Goal: Transaction & Acquisition: Purchase product/service

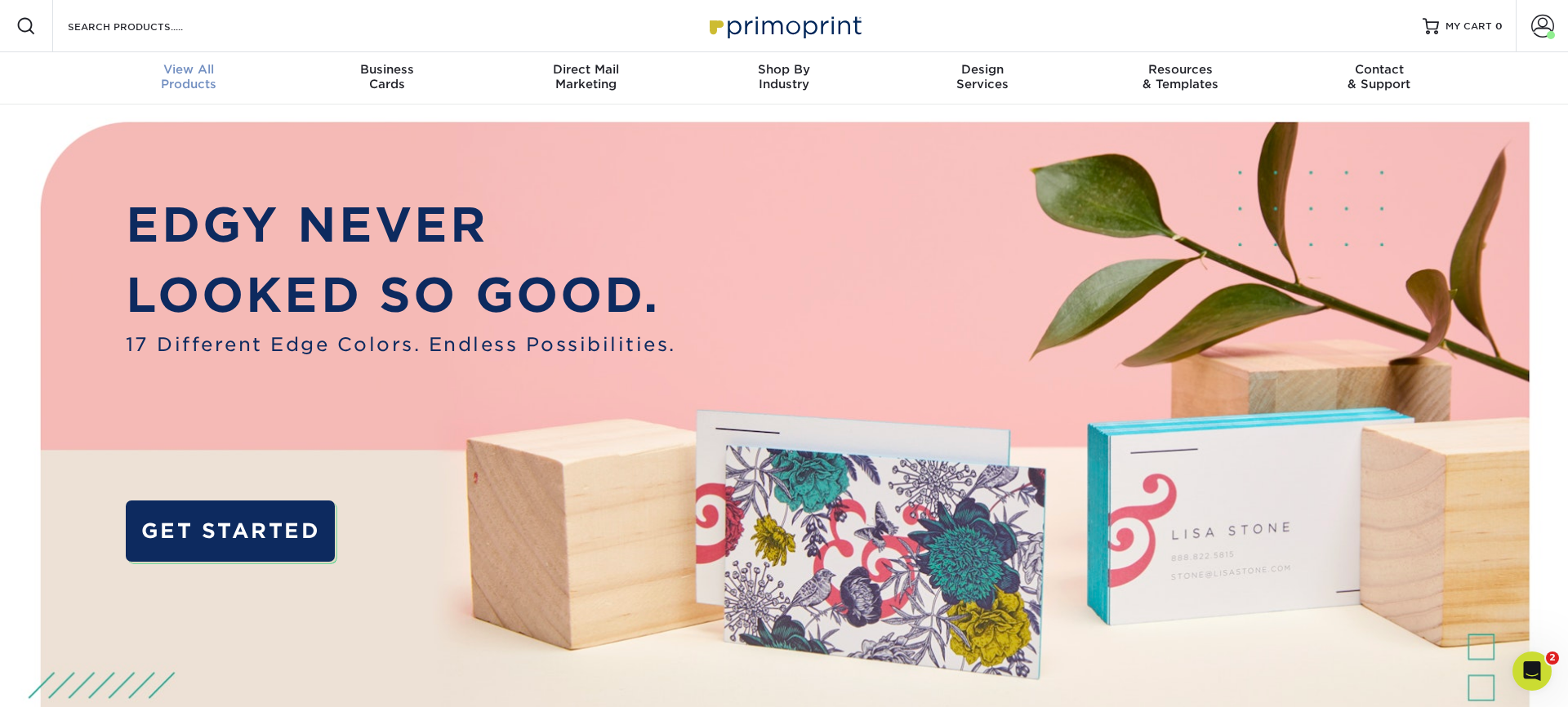
click at [195, 75] on span "View All" at bounding box center [189, 69] width 198 height 15
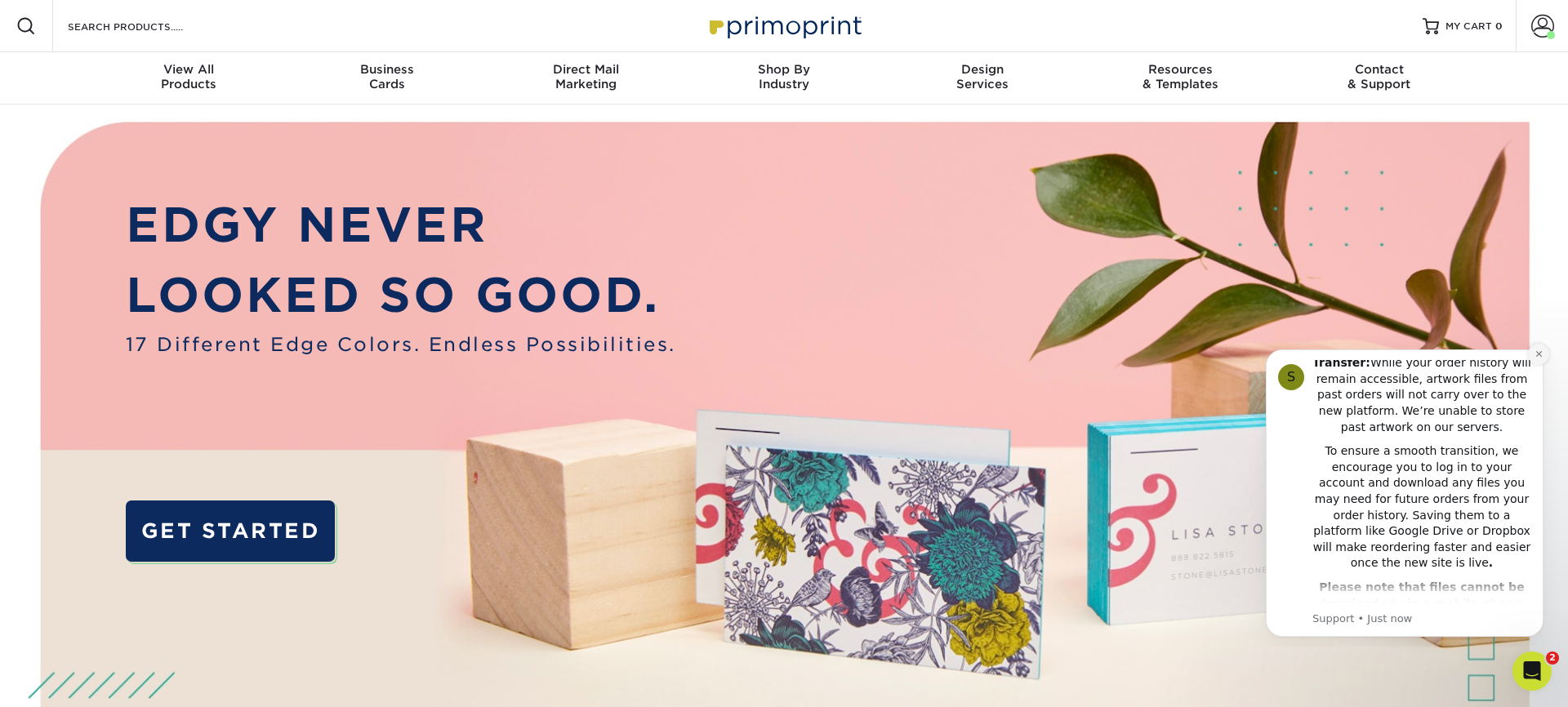
scroll to position [315, 0]
drag, startPoint x: 1539, startPoint y: 358, endPoint x: 1456, endPoint y: 460, distance: 131.5
click at [1456, 460] on div "S Notice - Account Changes Coming Soon ​ Past Order Files Will Not Transfer: Wh…" at bounding box center [1405, 492] width 254 height 266
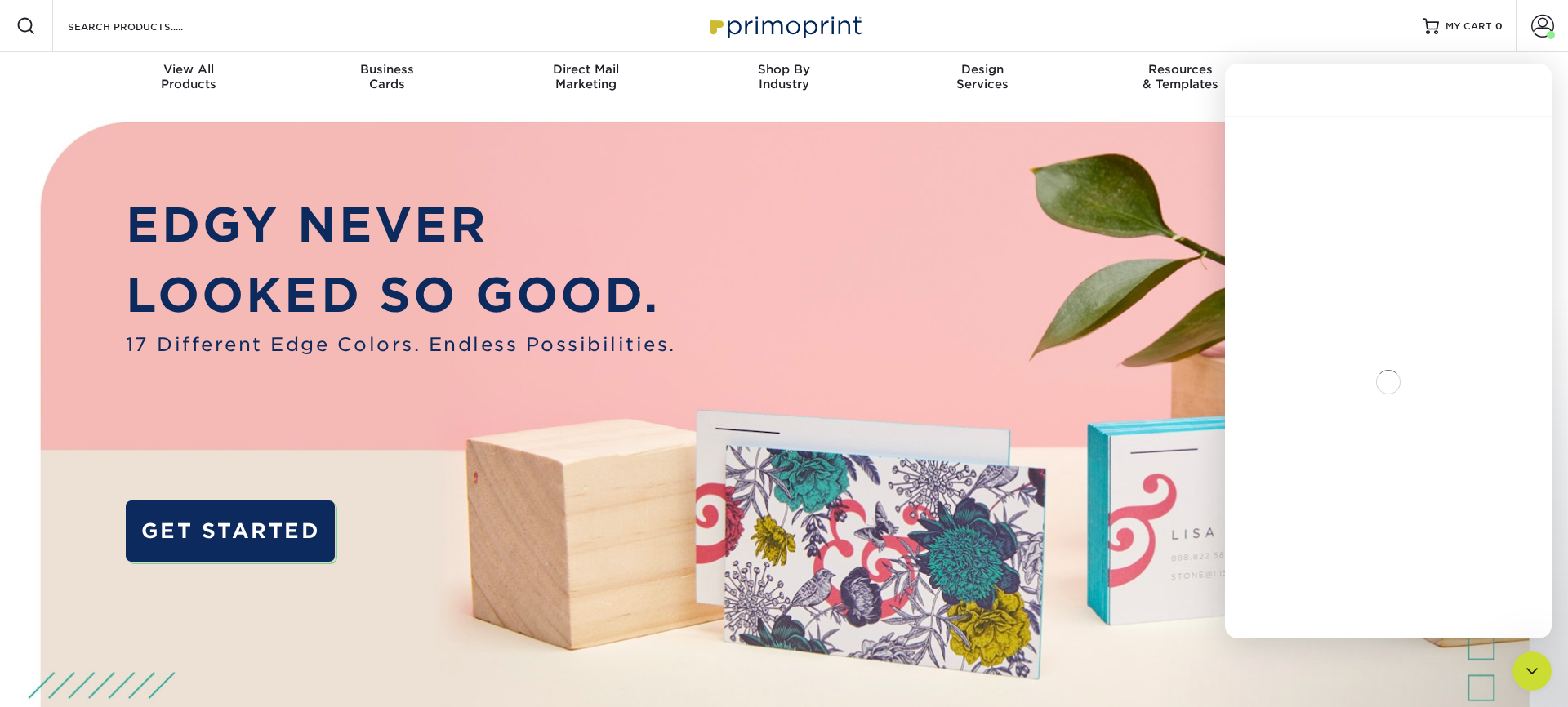
scroll to position [249, 0]
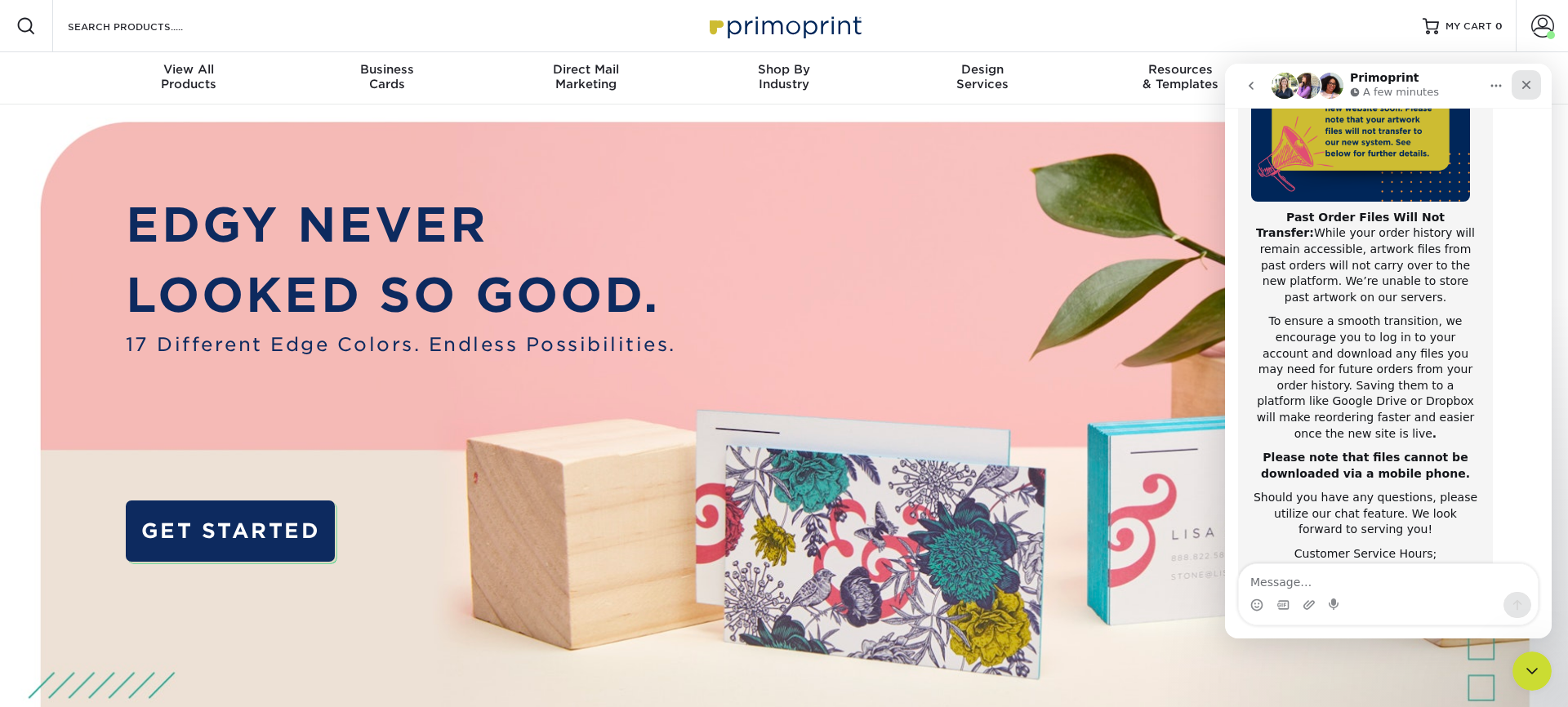
click at [1529, 82] on icon "Close" at bounding box center [1526, 84] width 13 height 13
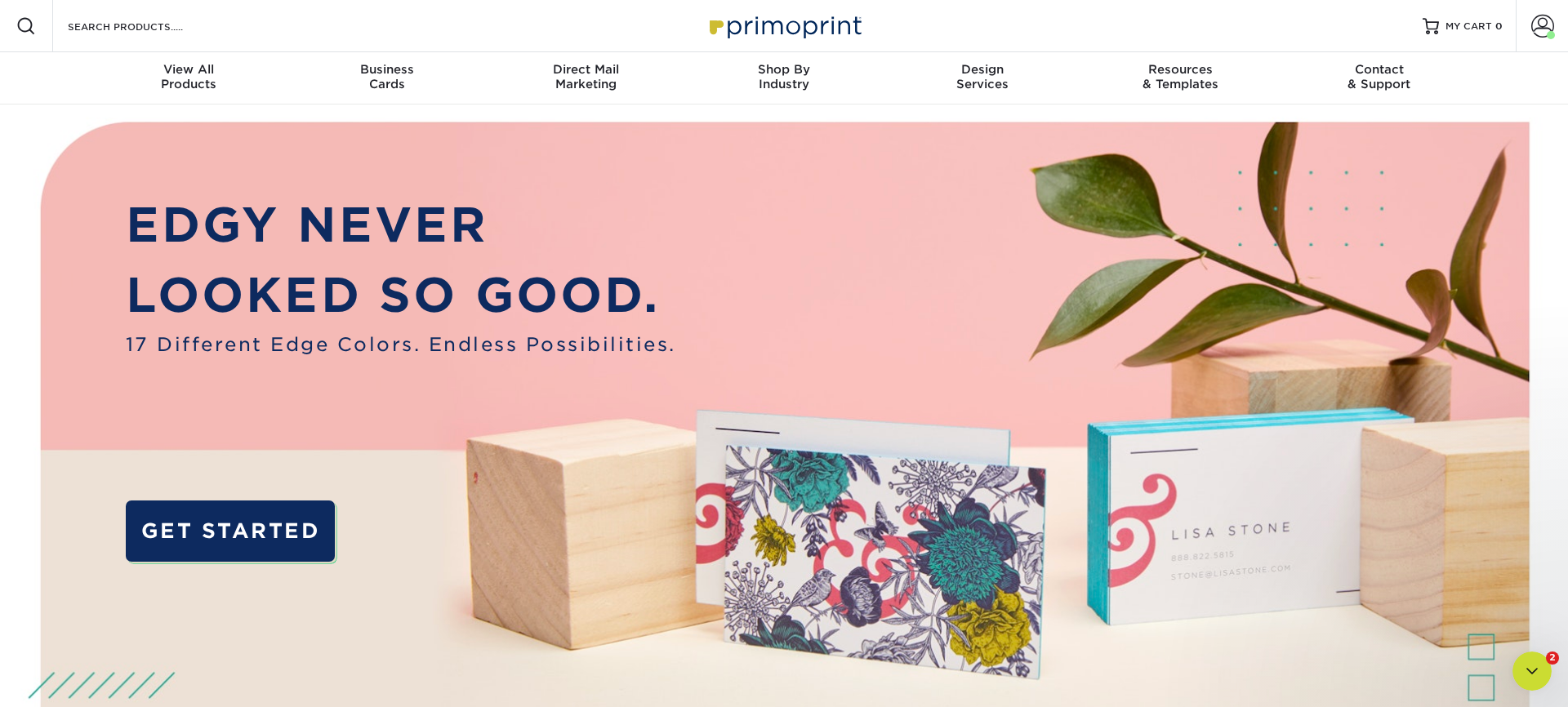
scroll to position [0, 0]
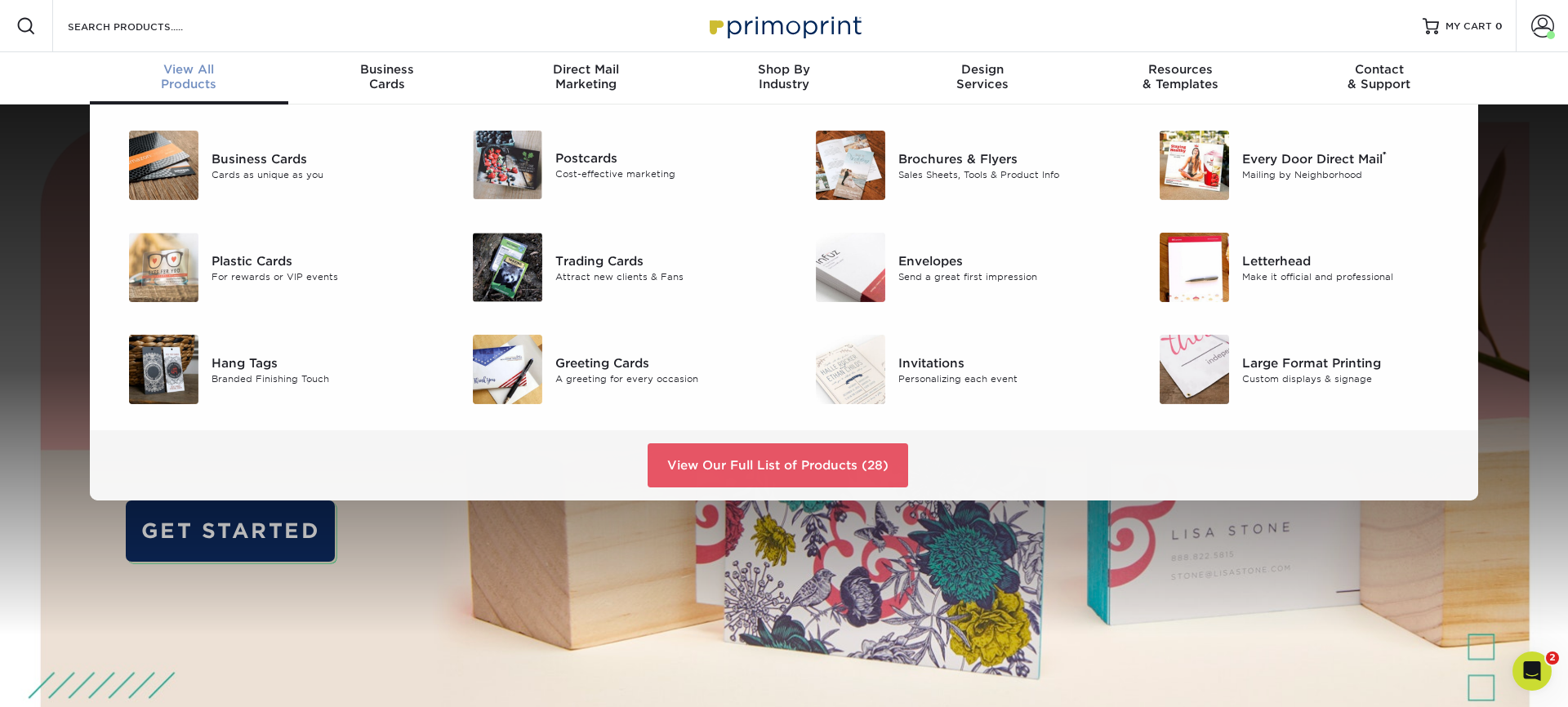
click at [206, 82] on div "View All Products" at bounding box center [189, 77] width 198 height 30
click at [807, 482] on link "View Our Full List of Products (28)" at bounding box center [777, 465] width 261 height 44
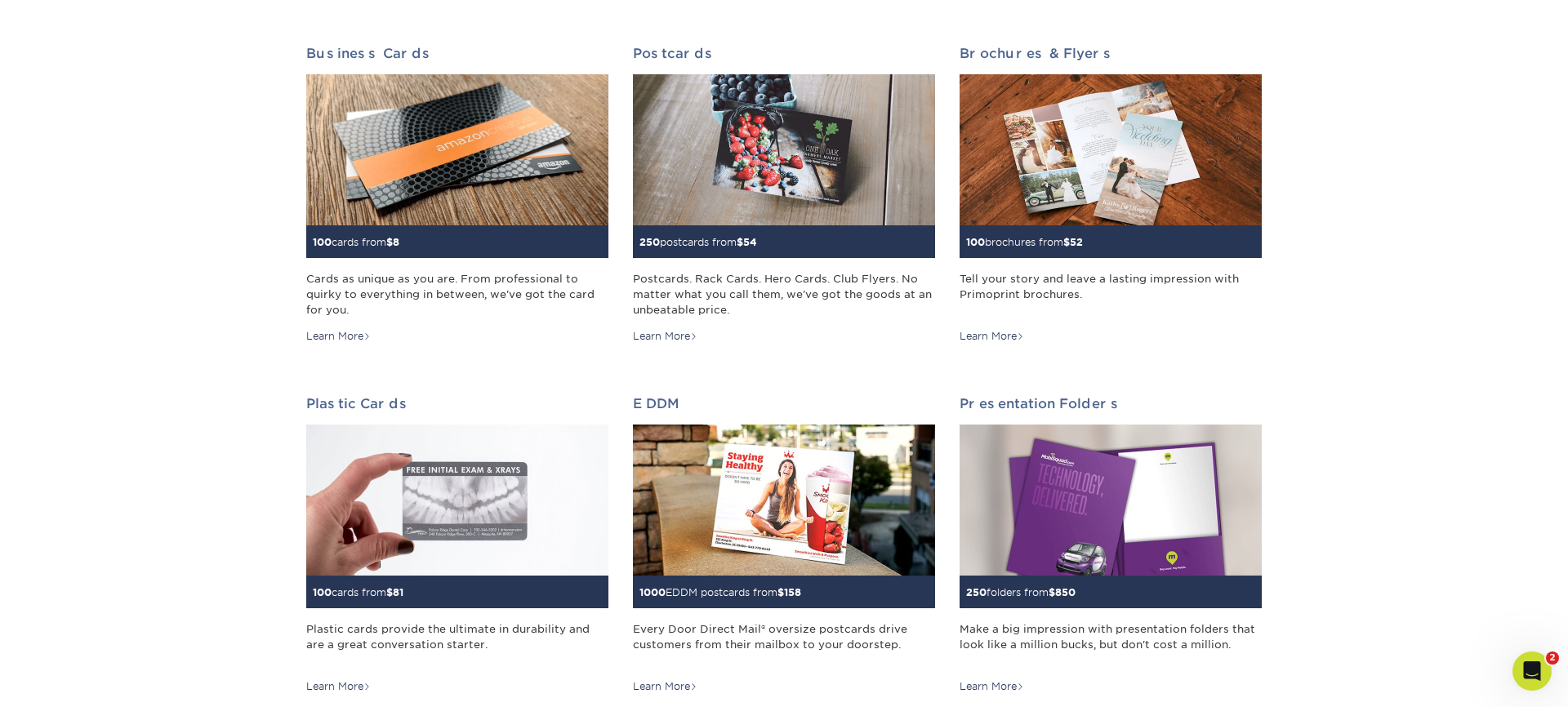
scroll to position [243, 0]
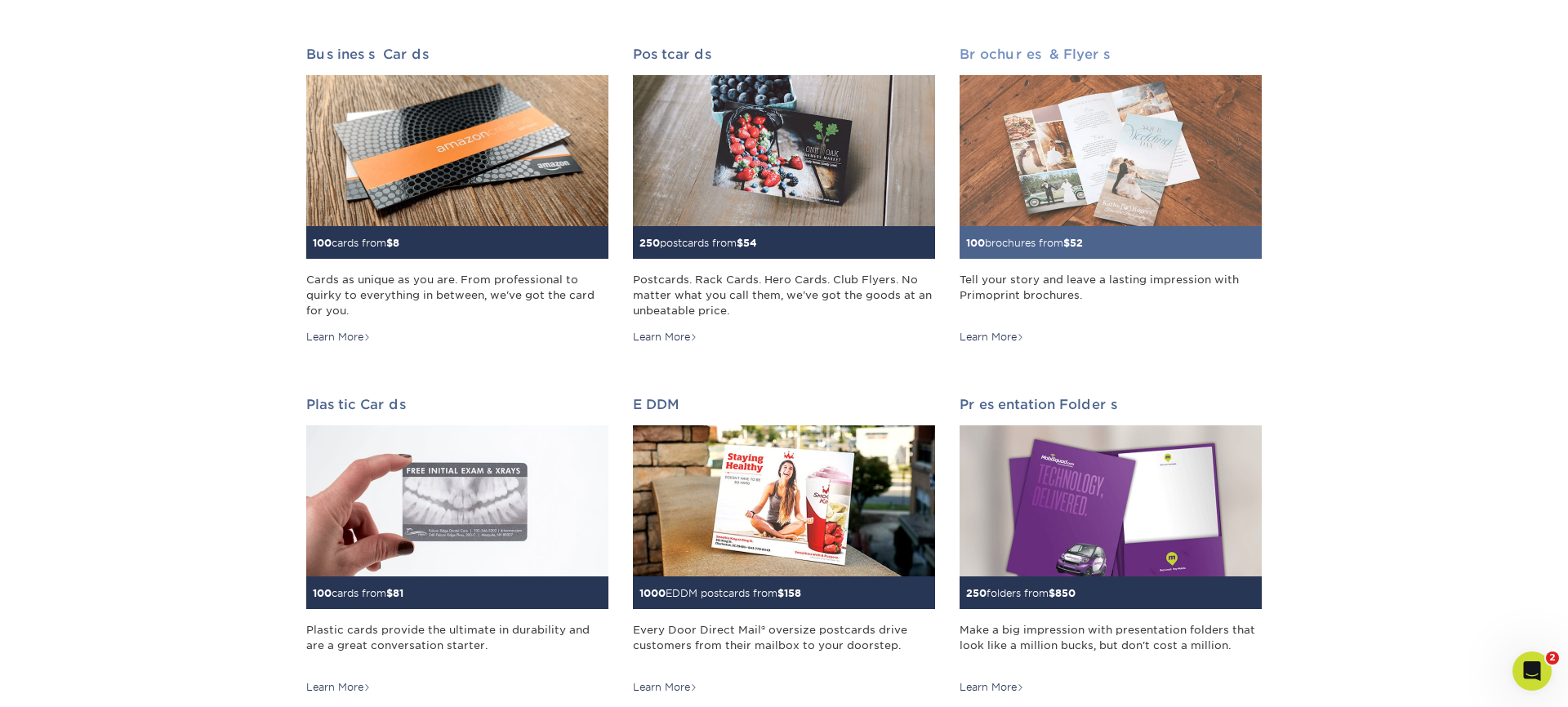
click at [1106, 216] on img at bounding box center [1111, 151] width 302 height 151
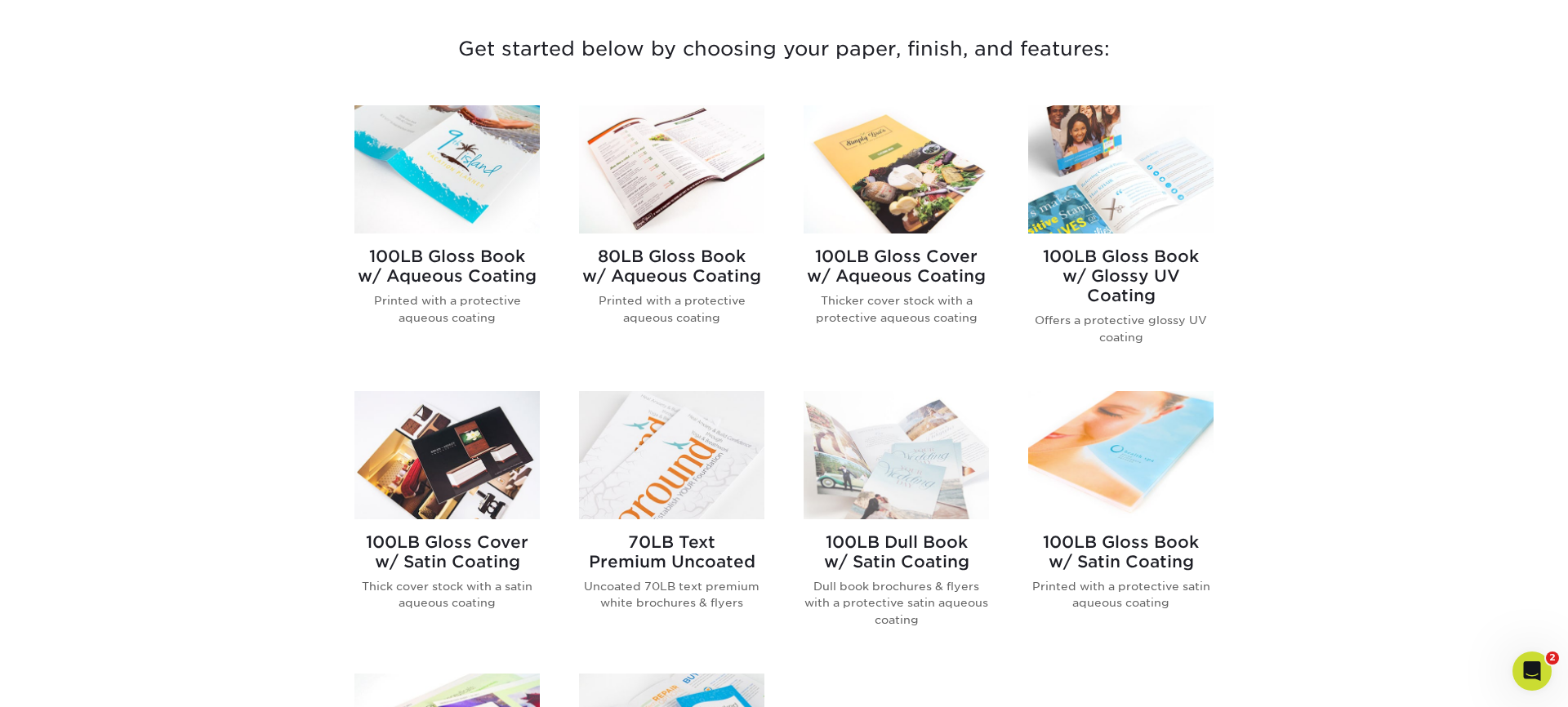
scroll to position [703, 0]
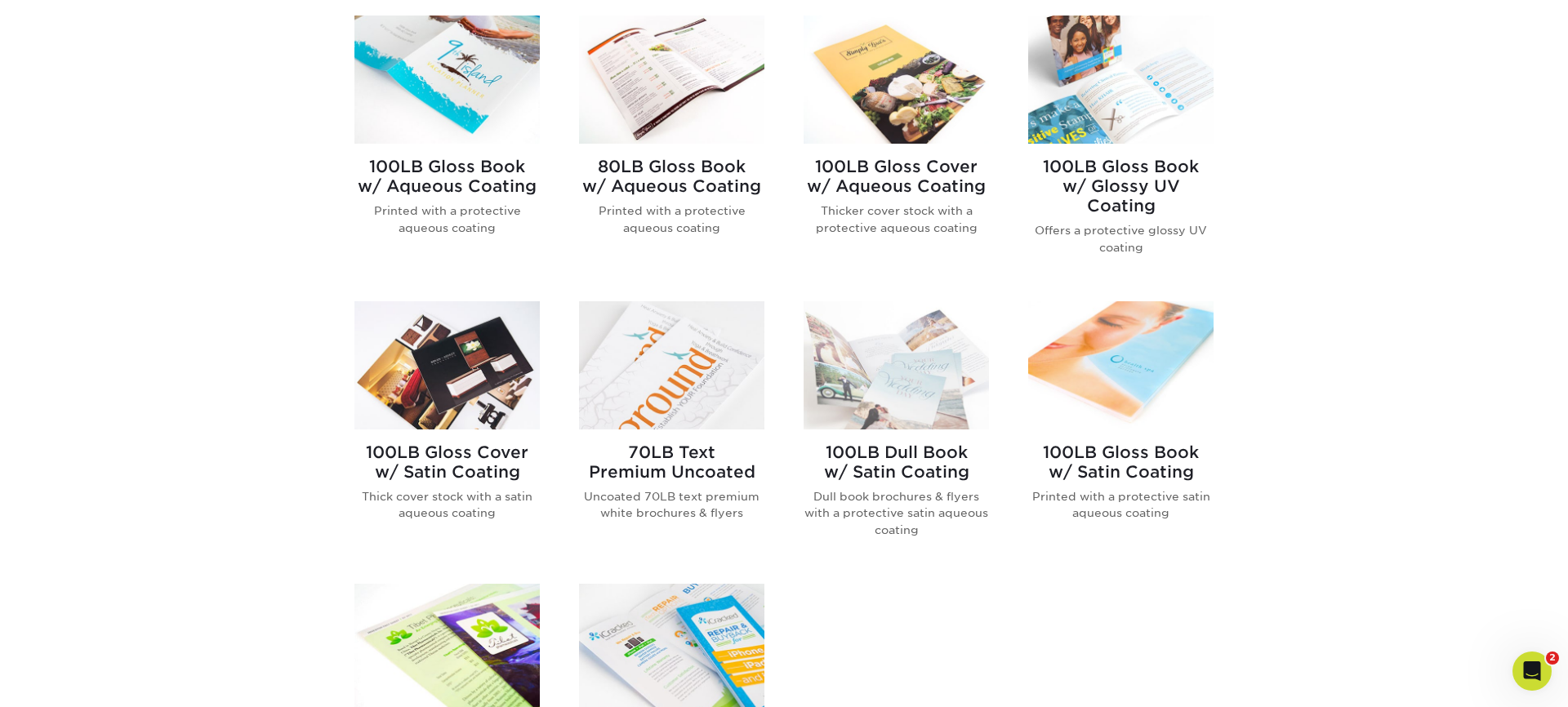
click at [609, 1] on div "100LB Gloss Book w/ Aqueous Coating Printed with a protective aqueous coating 8…" at bounding box center [784, 423] width 899 height 854
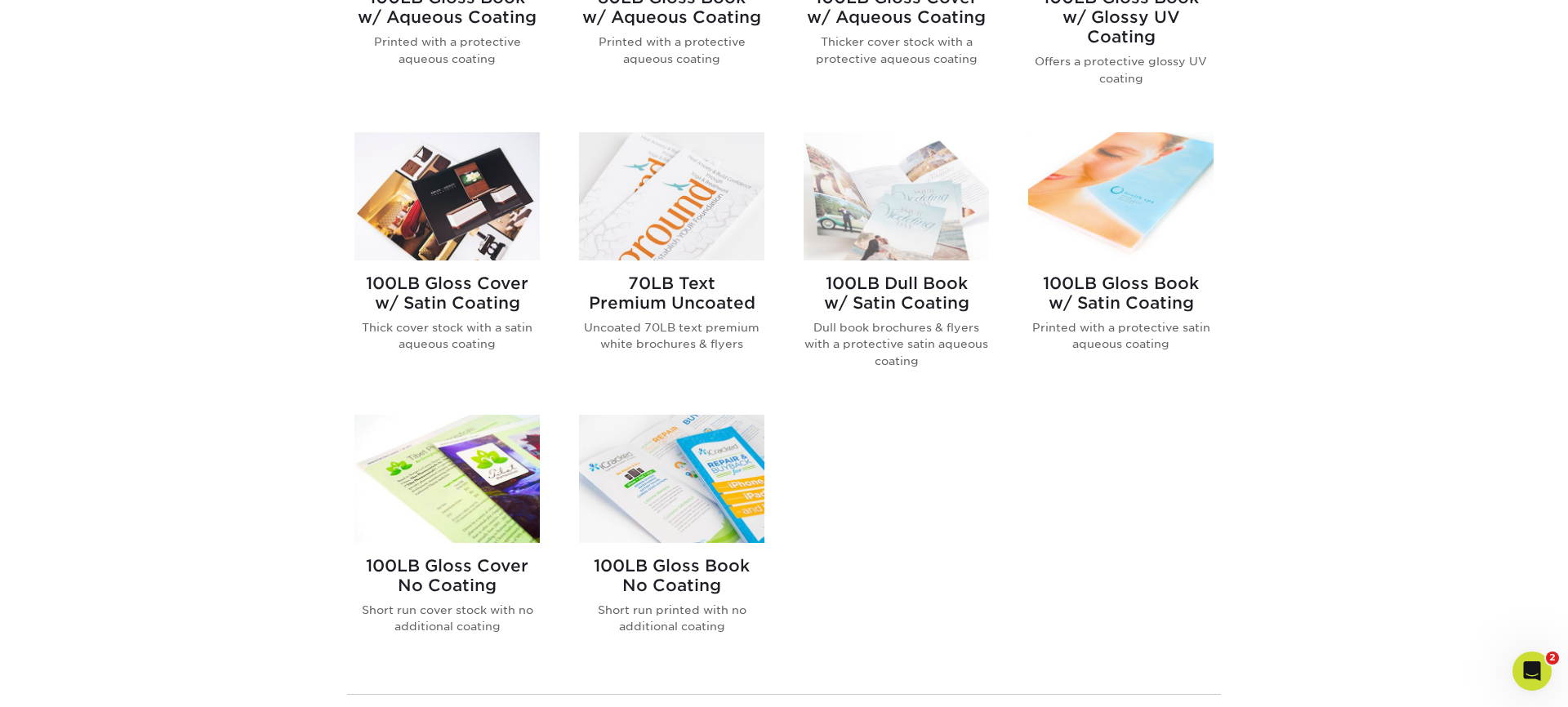
scroll to position [886, 0]
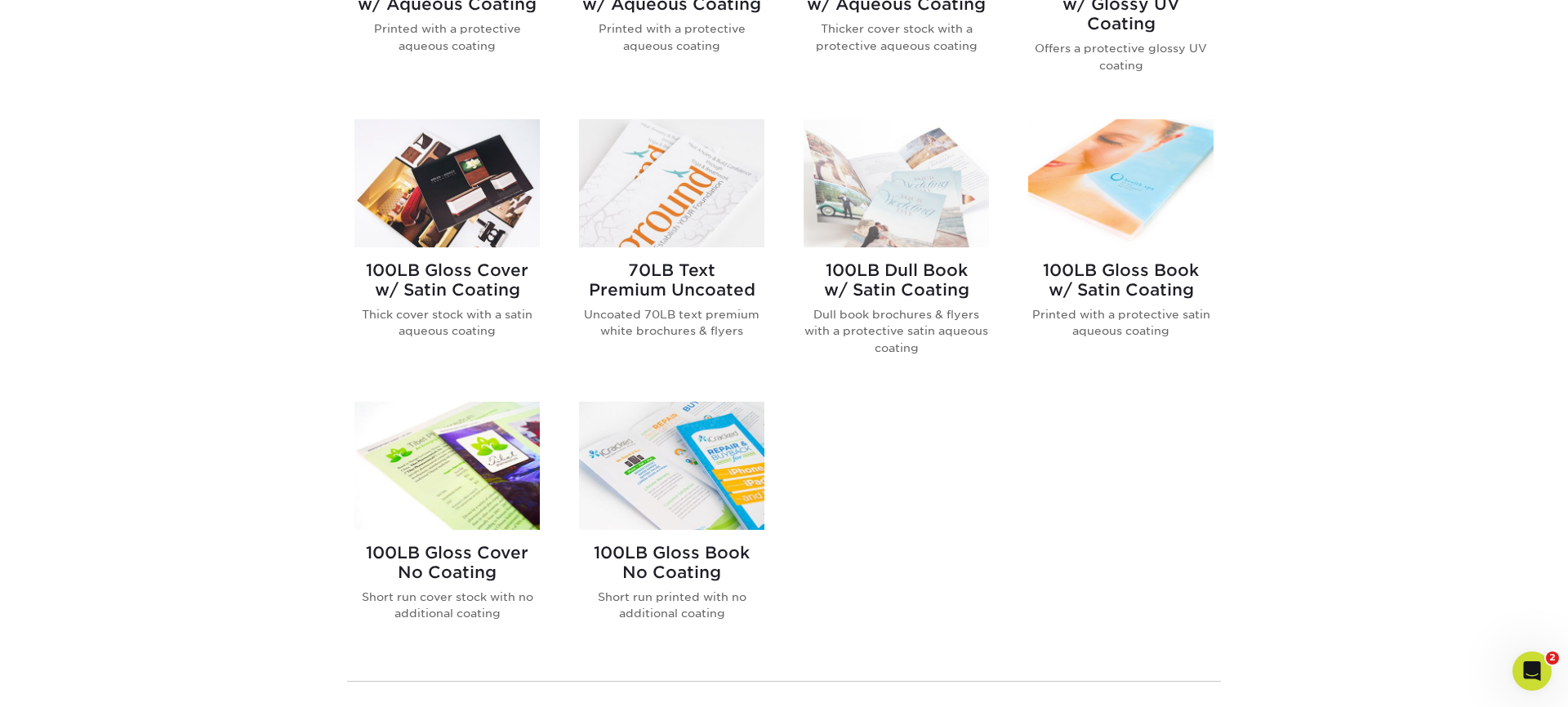
click at [710, 228] on img at bounding box center [671, 183] width 185 height 128
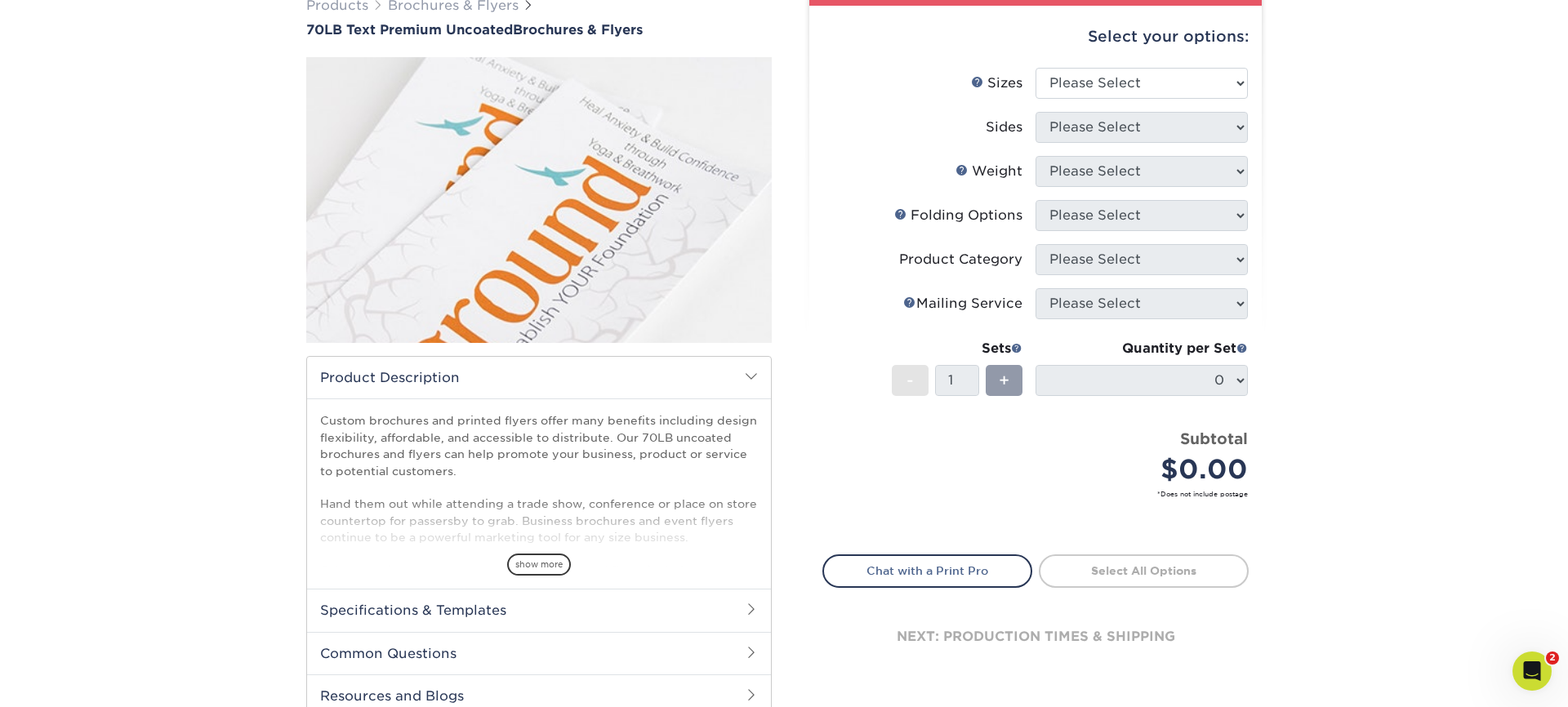
scroll to position [141, 0]
click at [551, 561] on span "show more" at bounding box center [539, 564] width 64 height 22
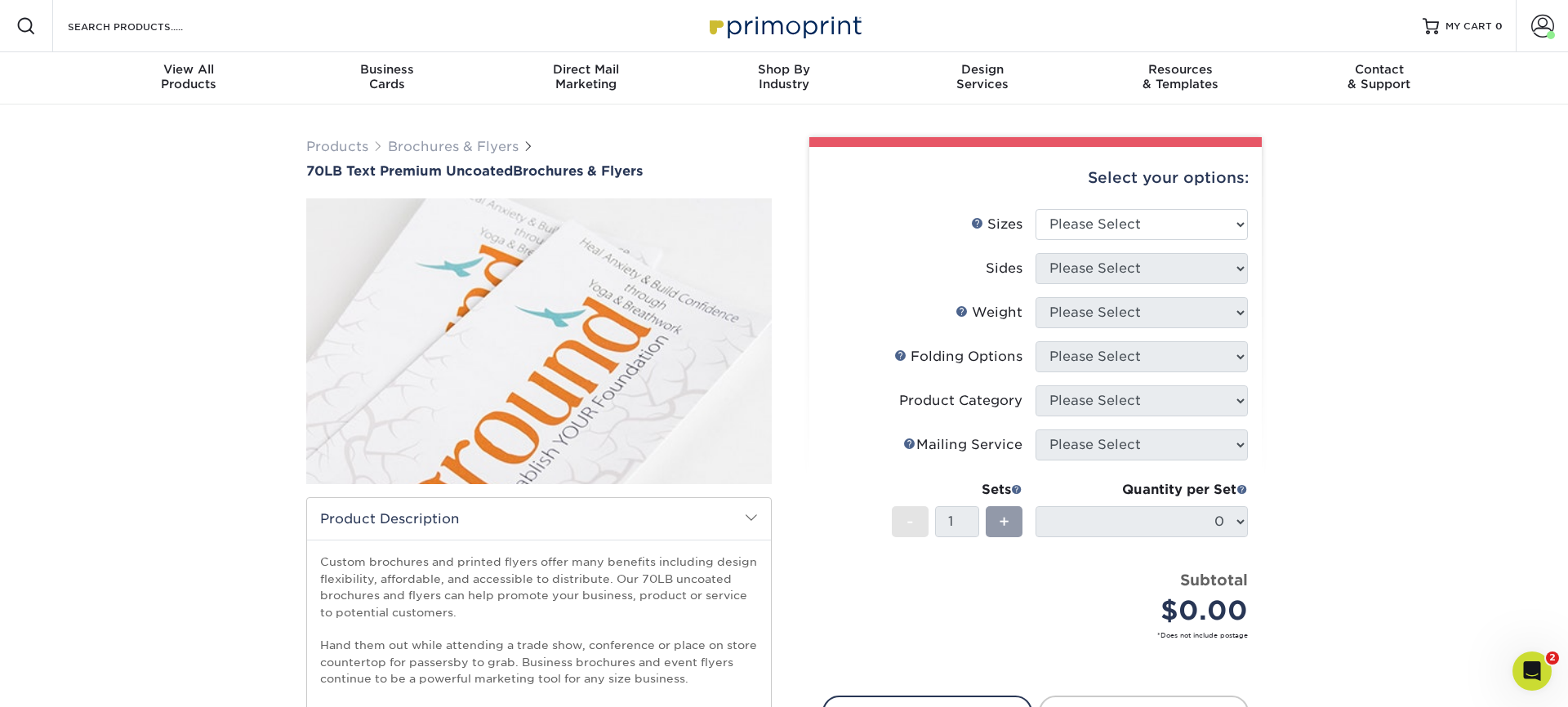
scroll to position [0, 0]
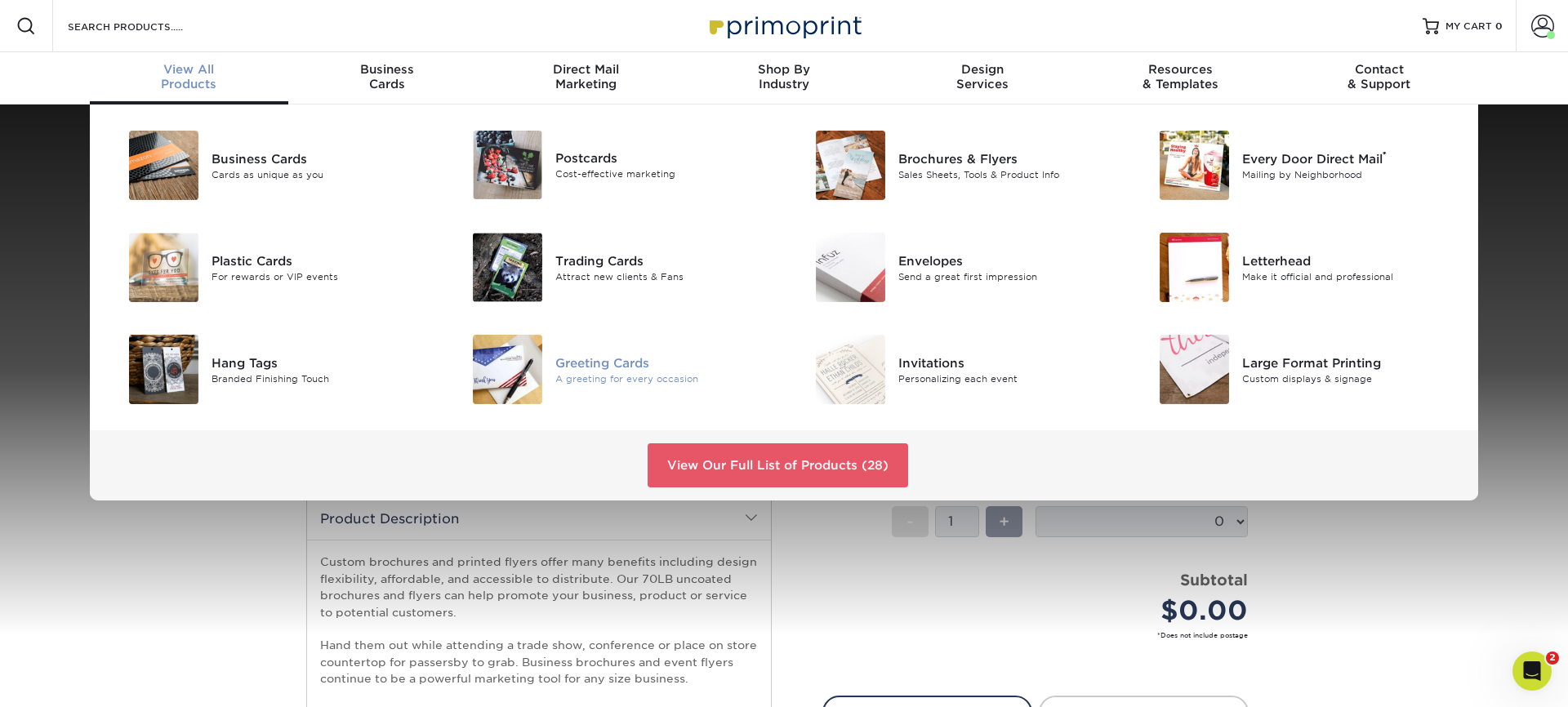
click at [622, 366] on div "Greeting Cards" at bounding box center [663, 362] width 217 height 18
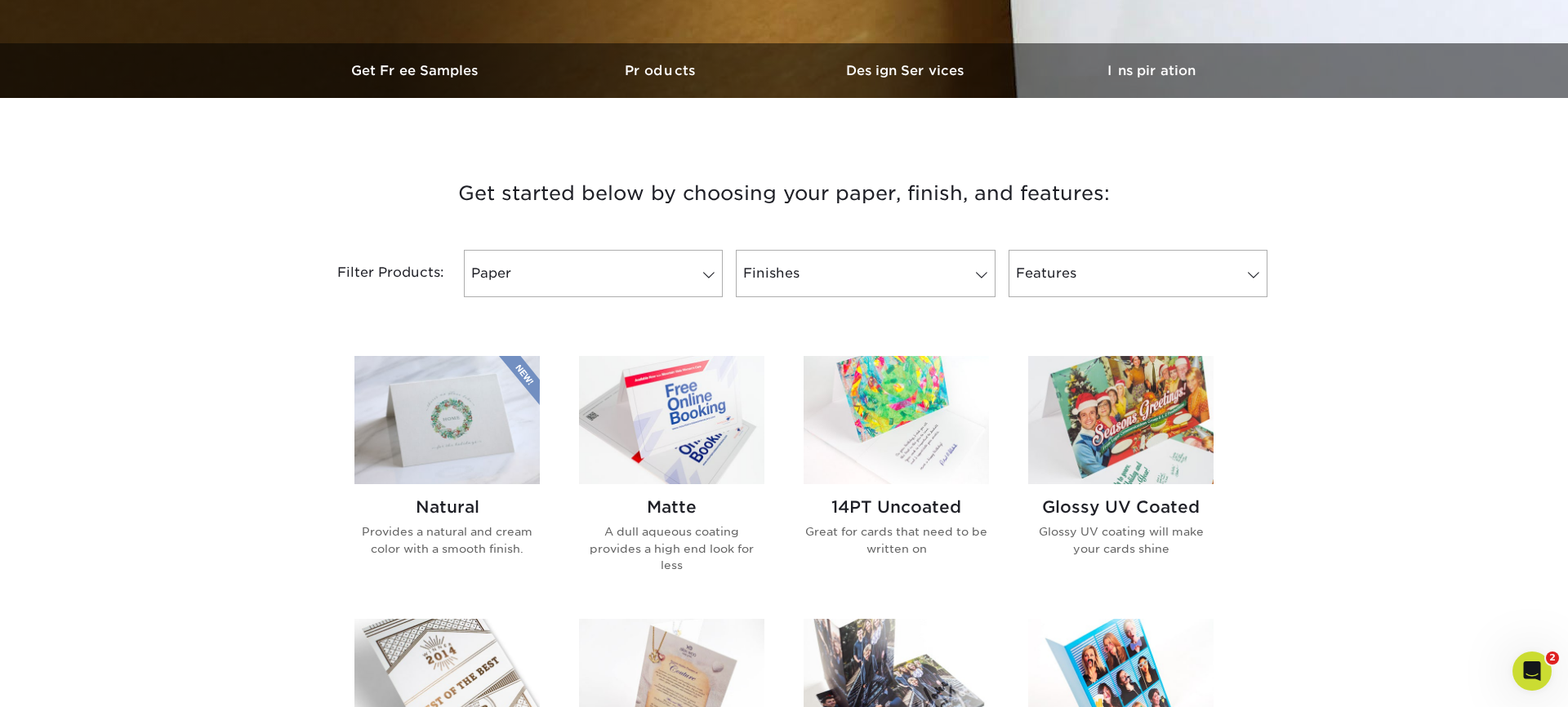
scroll to position [463, 0]
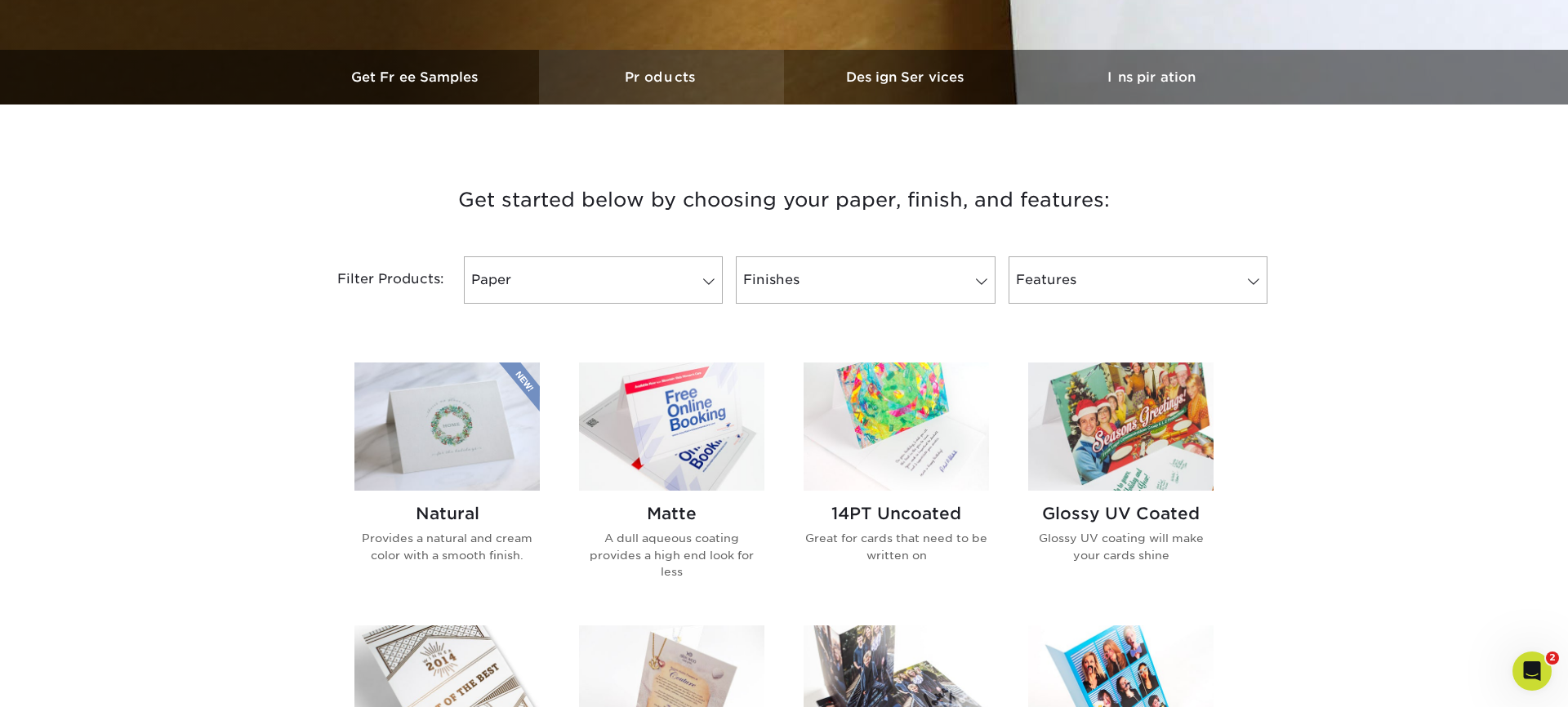
click at [677, 81] on h3 "Products" at bounding box center [661, 77] width 245 height 16
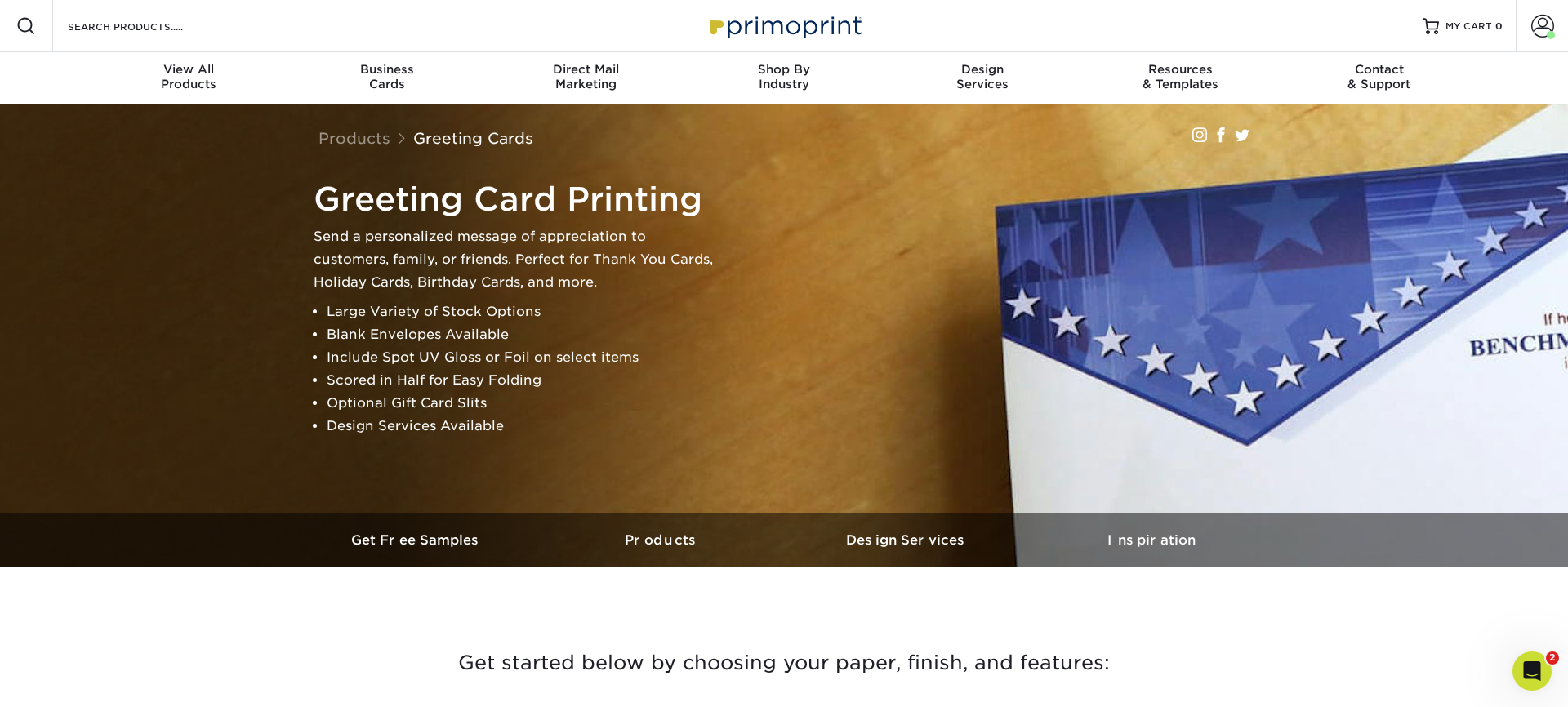
scroll to position [0, 0]
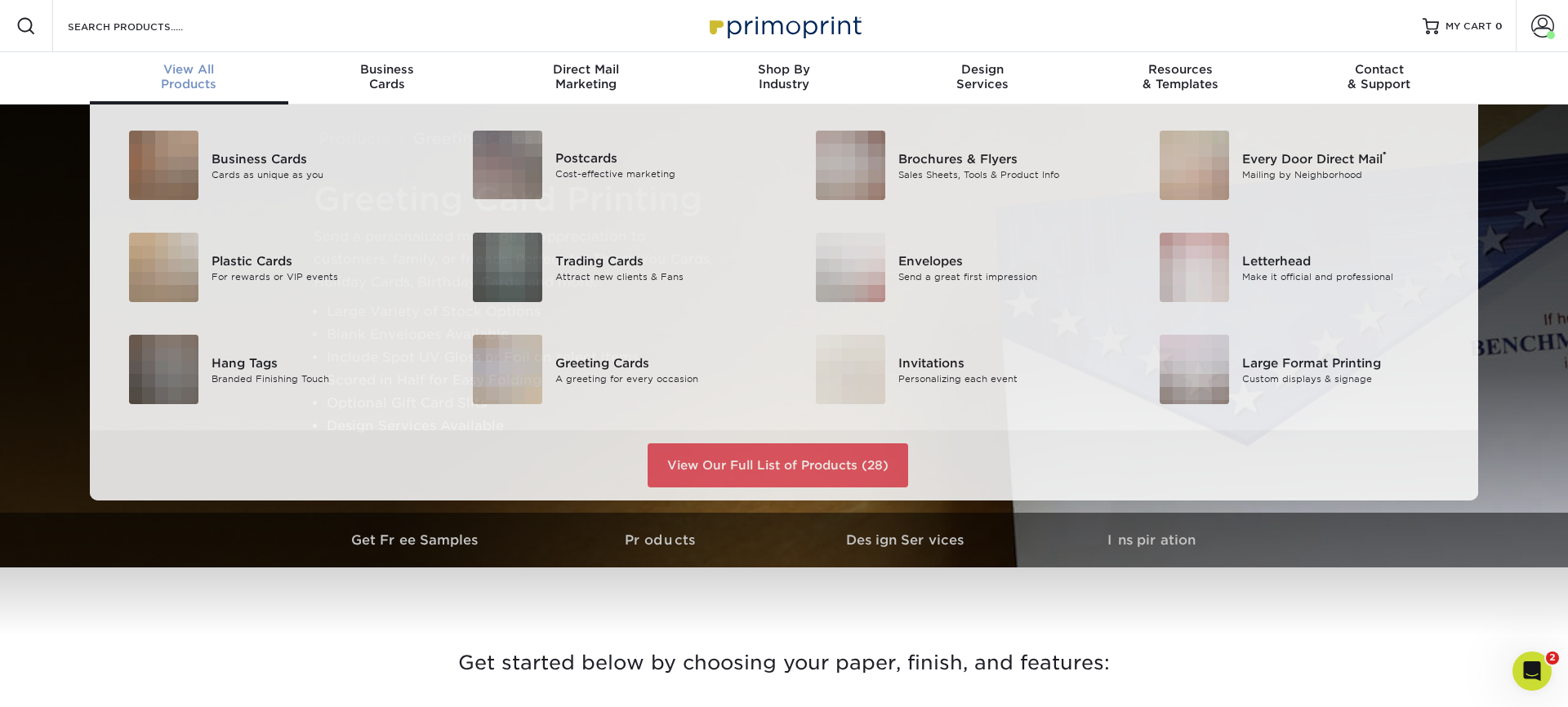
click at [213, 87] on div "View All Products" at bounding box center [189, 77] width 198 height 30
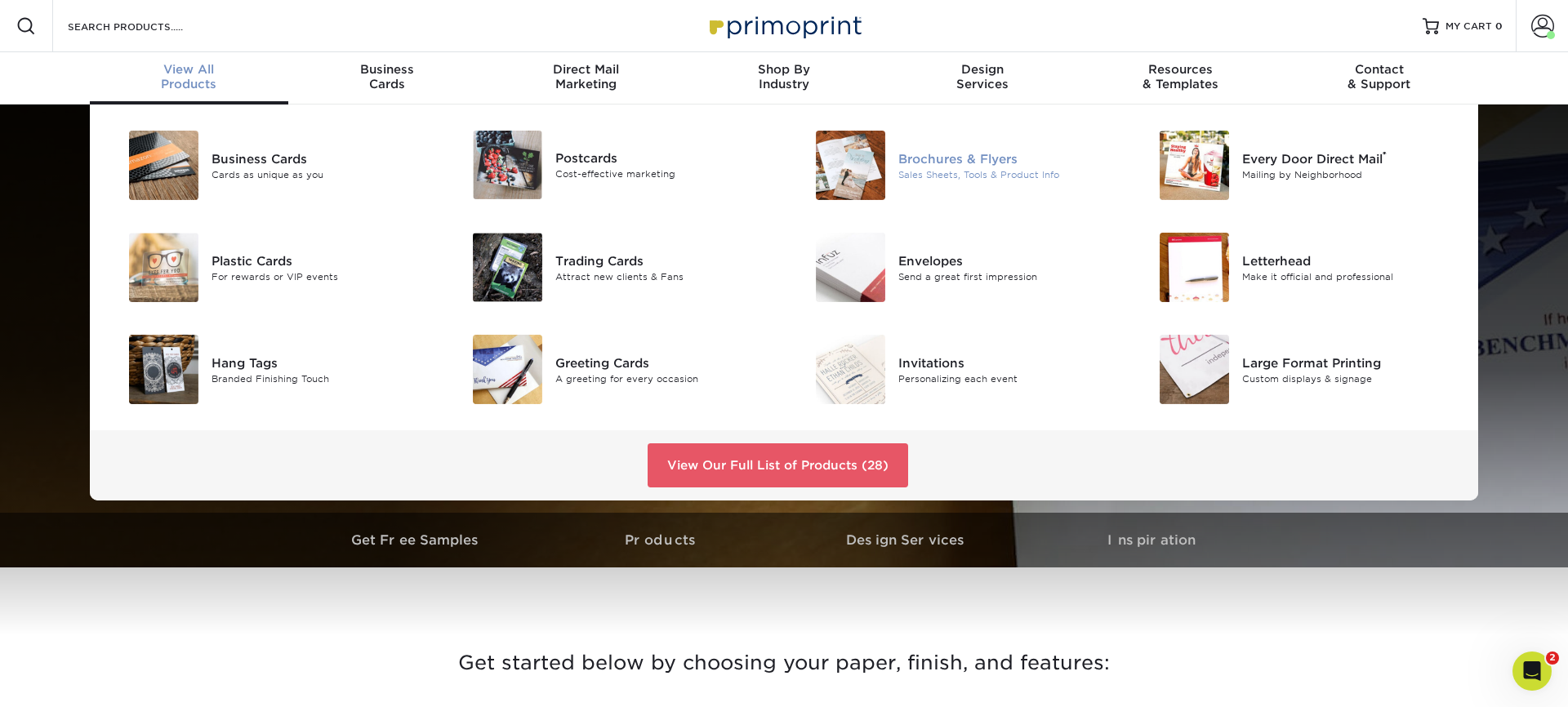
click at [977, 176] on div "Sales Sheets, Tools & Product Info" at bounding box center [1006, 175] width 217 height 14
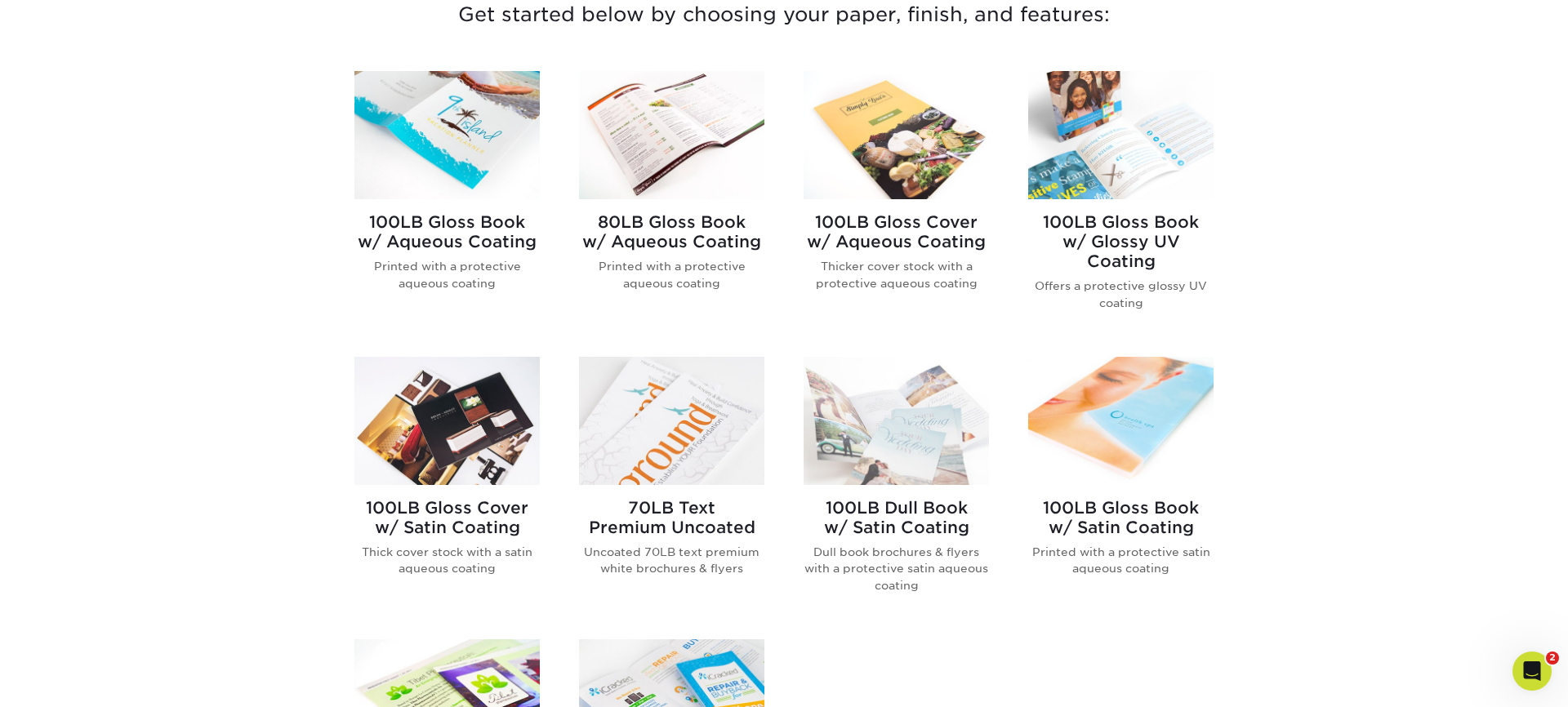
scroll to position [653, 0]
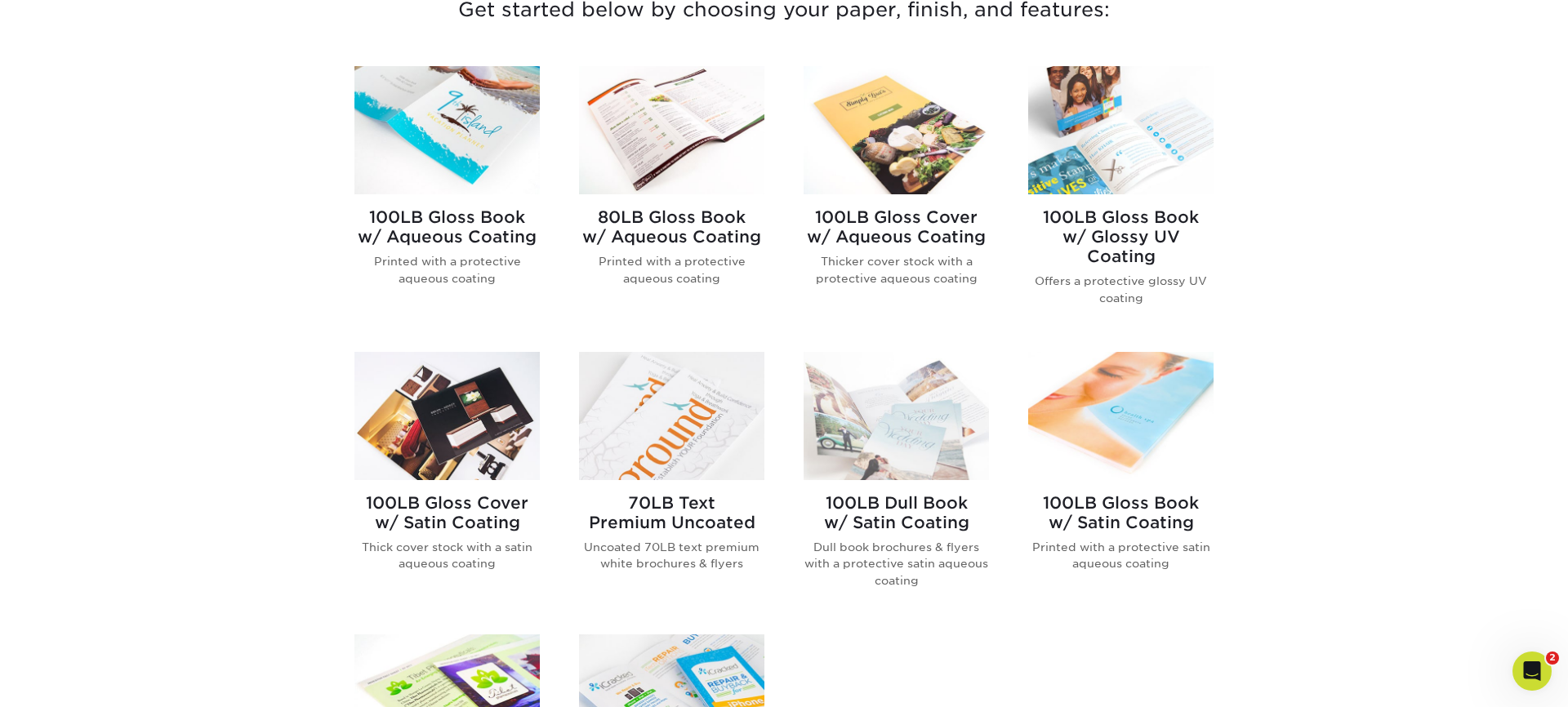
click at [667, 397] on img at bounding box center [671, 416] width 185 height 128
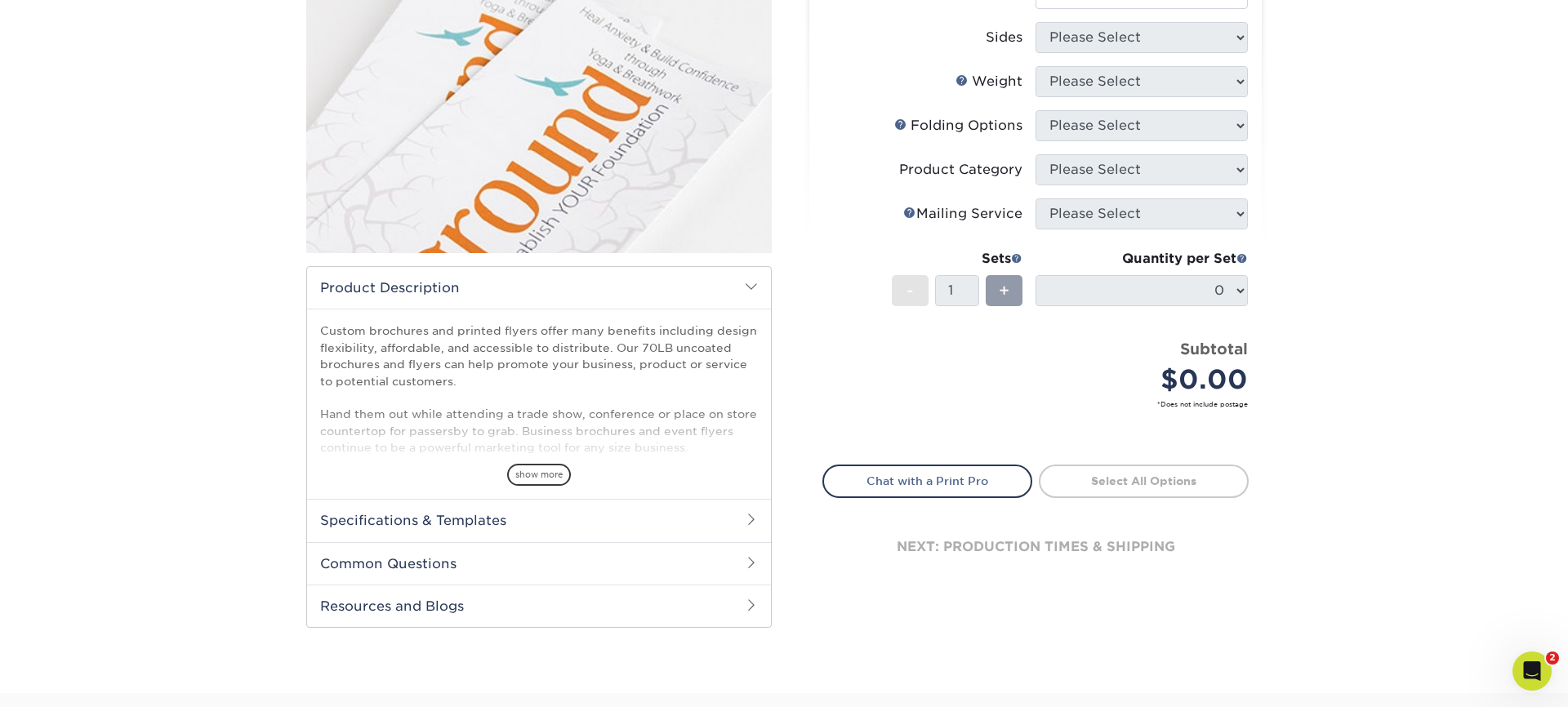
scroll to position [246, 0]
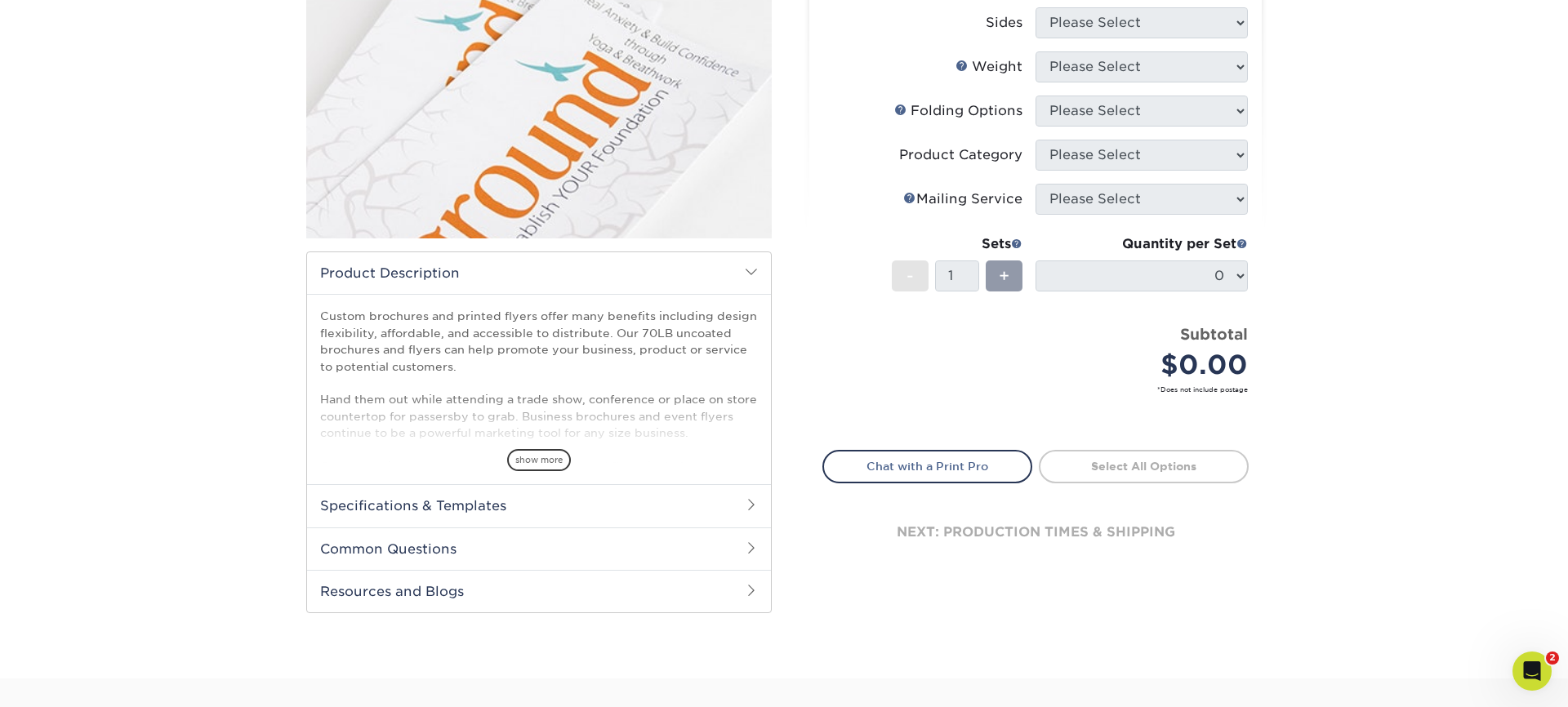
click at [541, 465] on span "show more" at bounding box center [539, 460] width 64 height 22
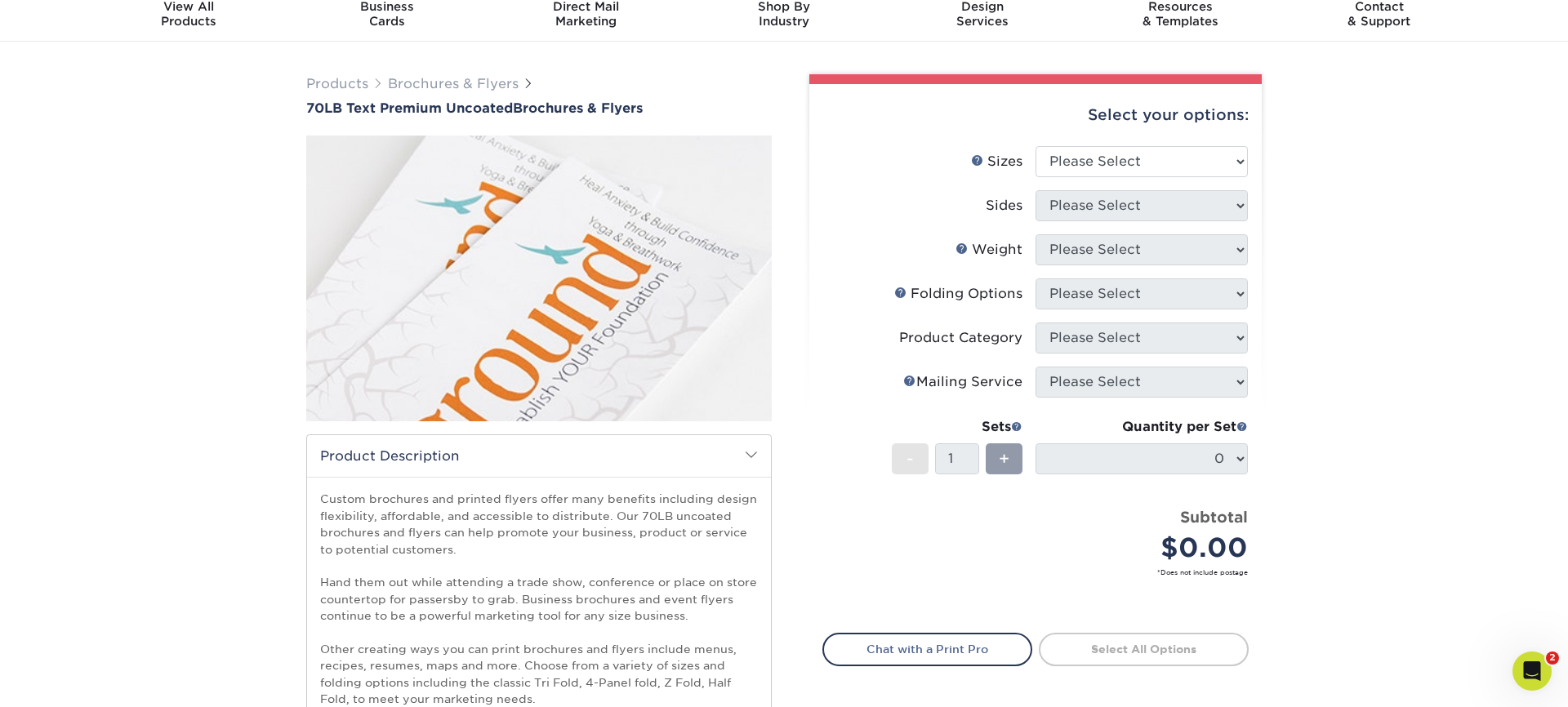
scroll to position [61, 0]
select select "3.67x8.50"
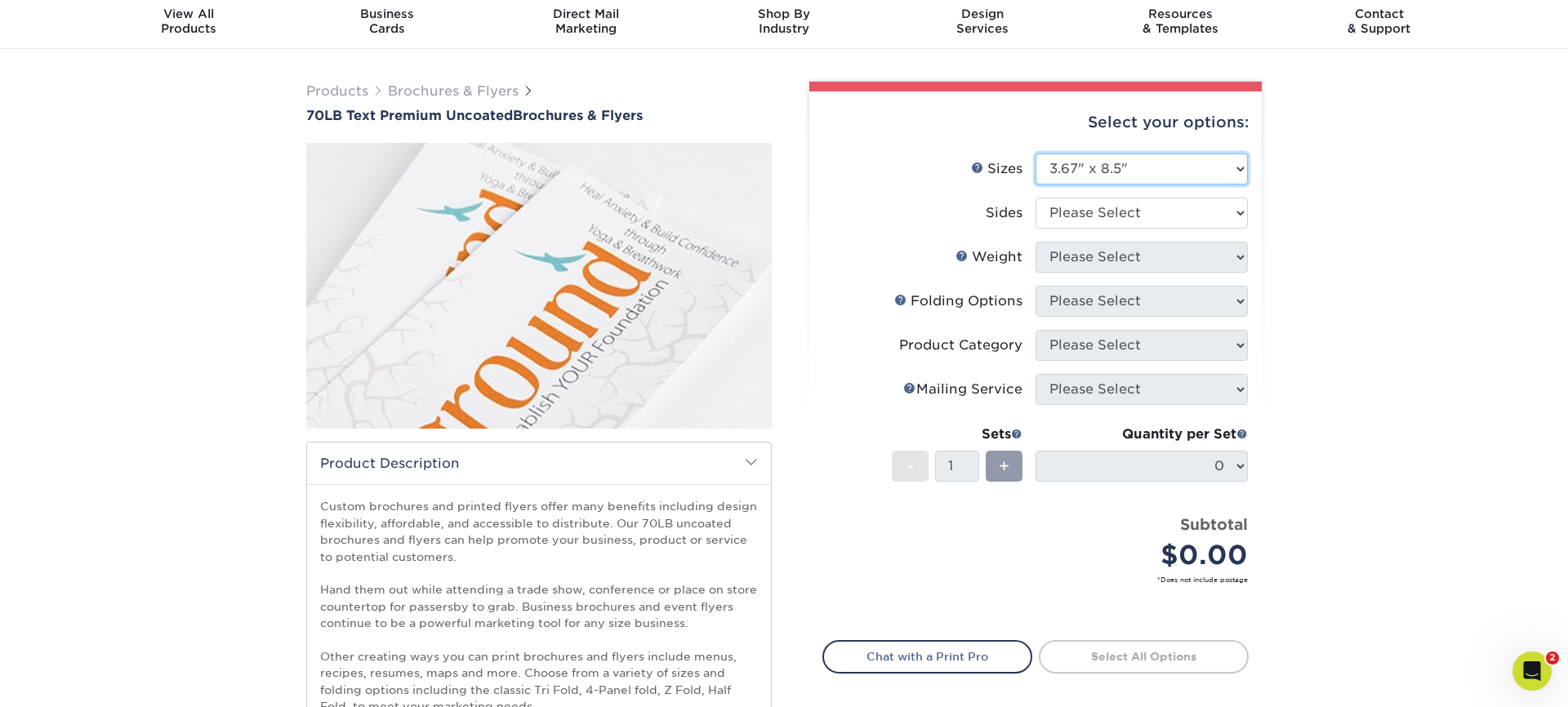
scroll to position [55, 0]
select select "13abbda7-1d64-4f25-8bb2-c179b224825d"
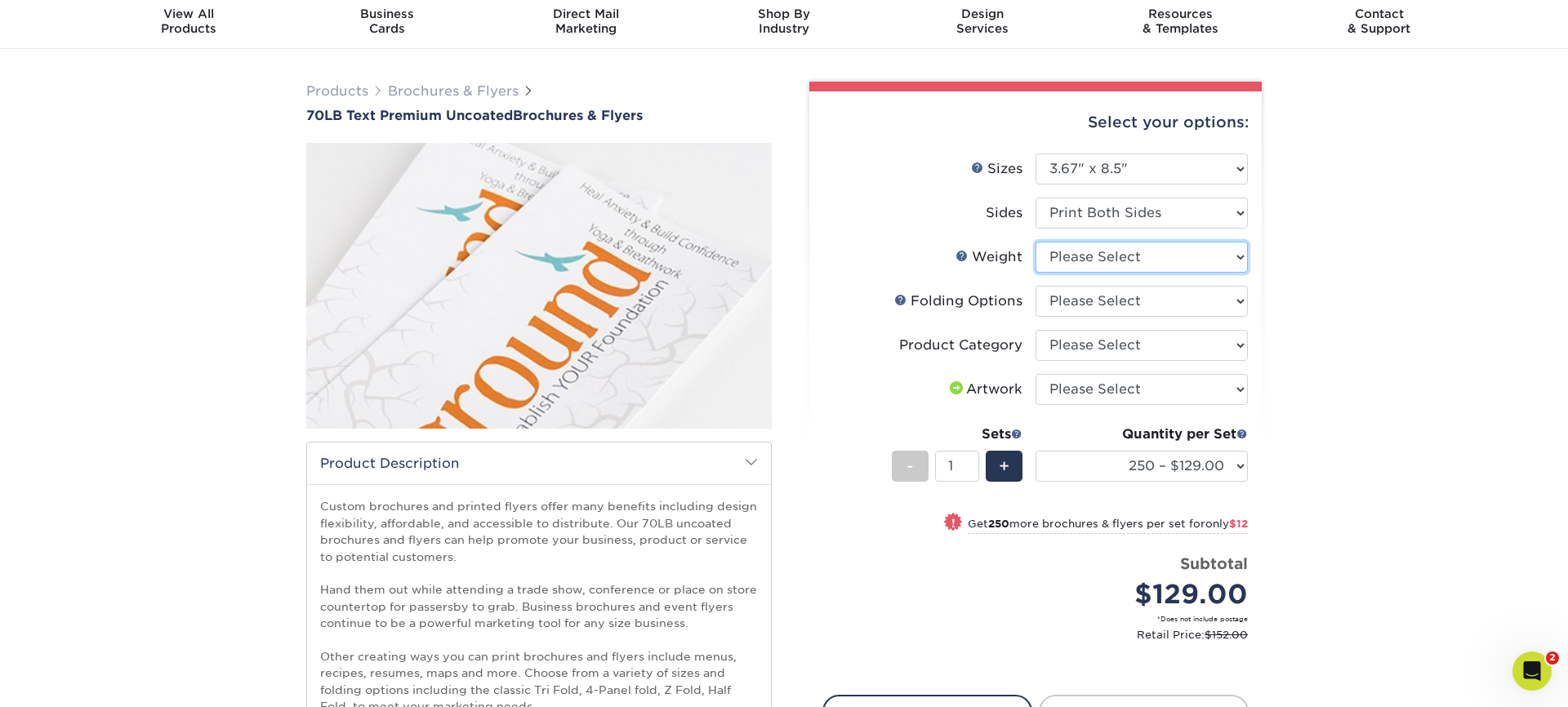
select select "70LB"
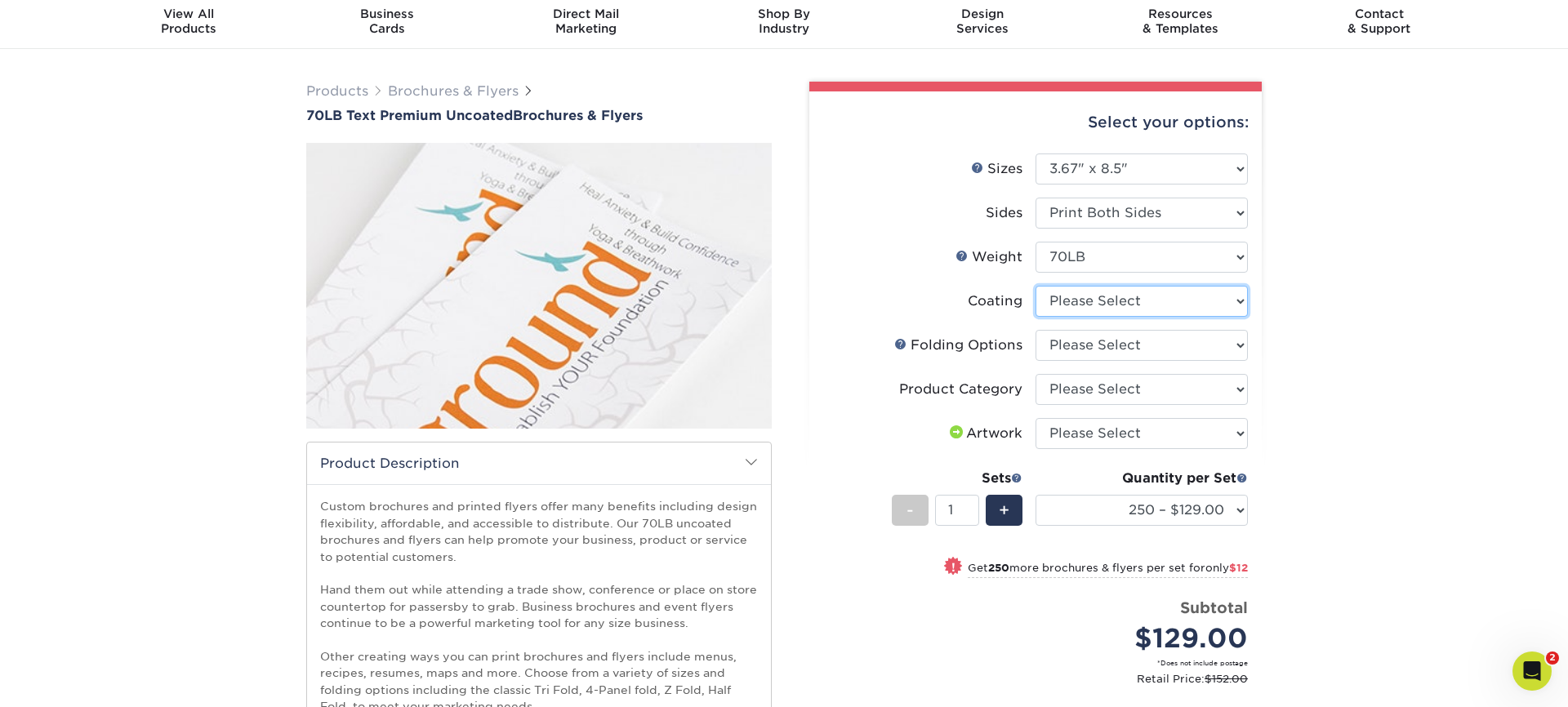
select select "3e7618de-abca-4bda-9f97-8b9129e913d8"
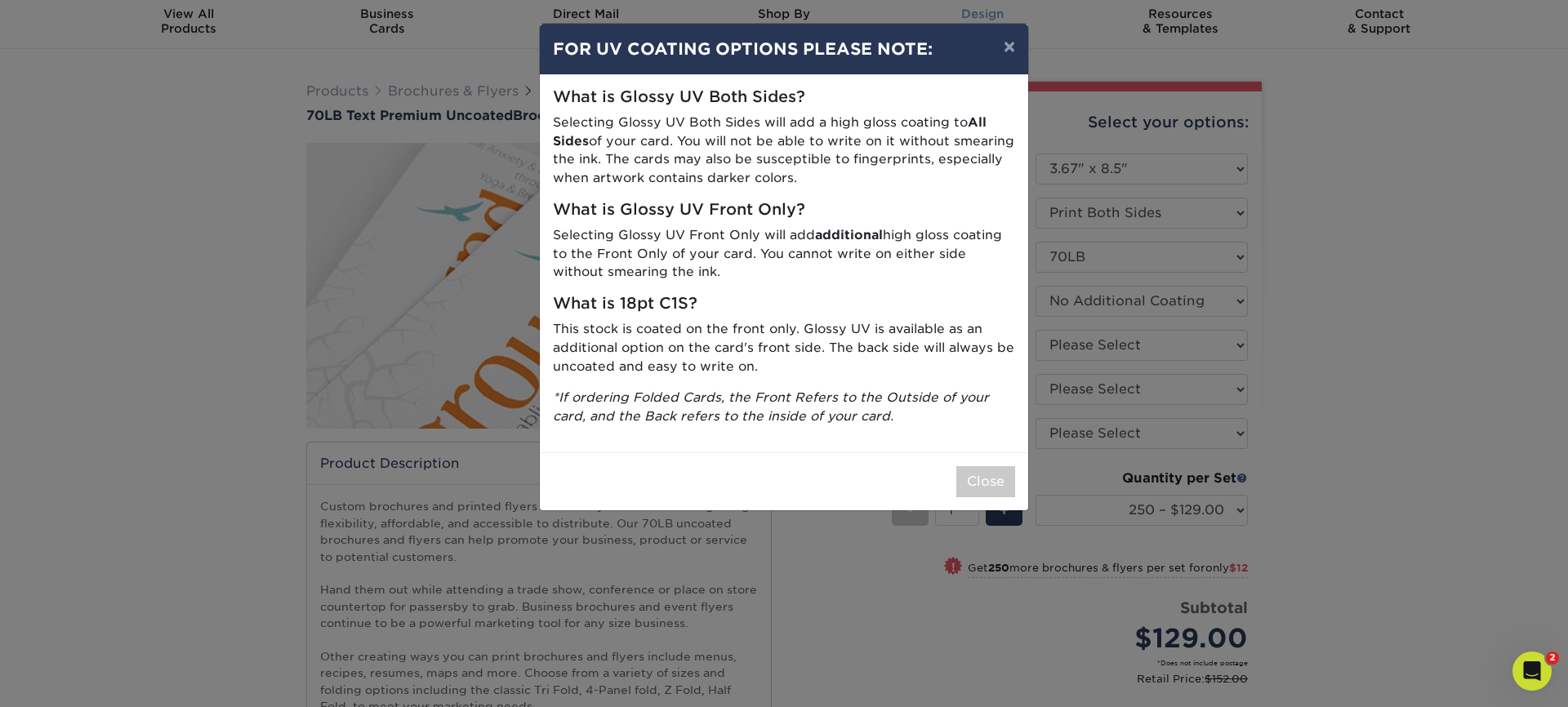
click at [1009, 45] on button "×" at bounding box center [1009, 46] width 38 height 46
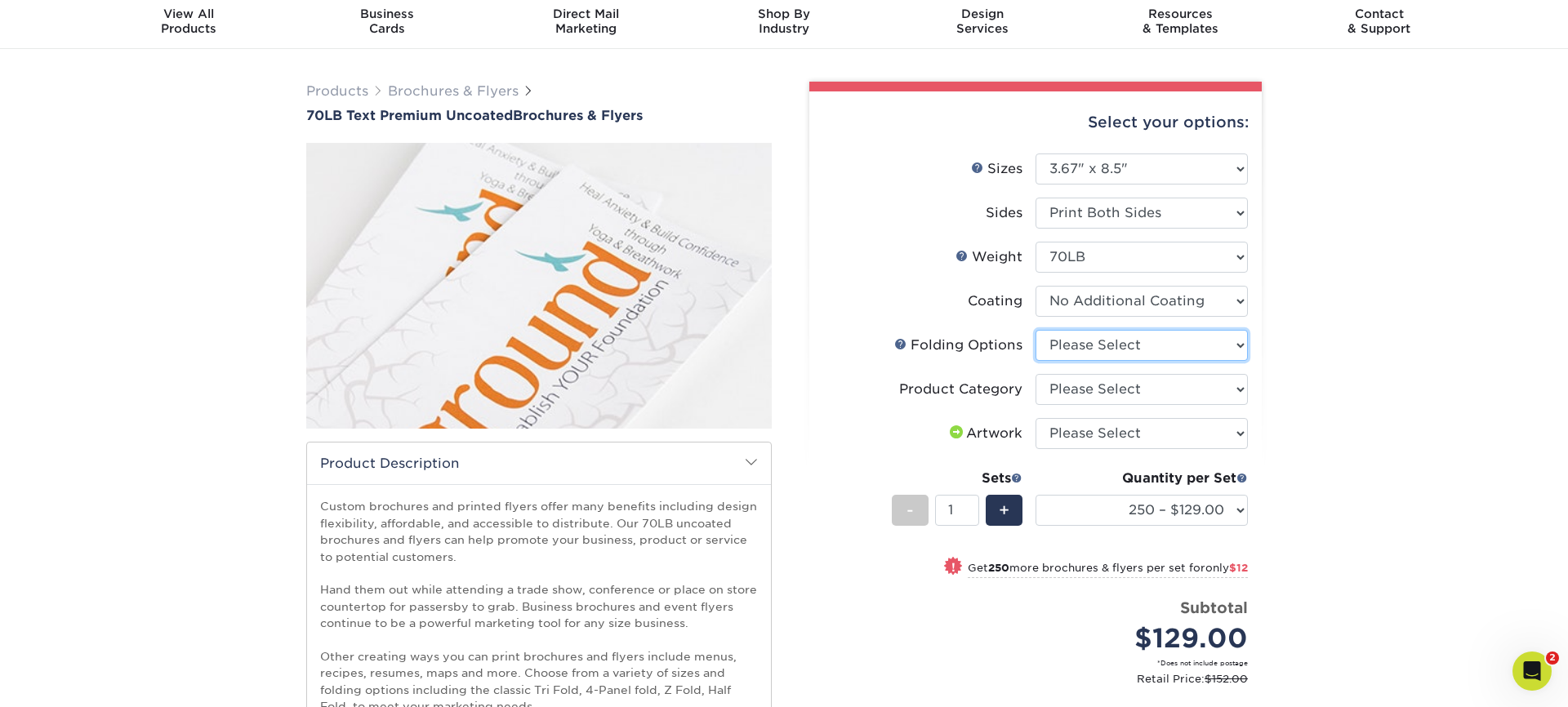
select select "9b1d5825-34d1-4721-9874-ed79abb003d7"
select select "1a668080-6b7c-4174-b399-2c3833b27ef4"
select select "upload"
click at [1423, 472] on div "Products Brochures & Flyers 70LB Text Premium Uncoated Brochures & Flyers show …" at bounding box center [784, 492] width 1568 height 886
select select "2500 – $180.00"
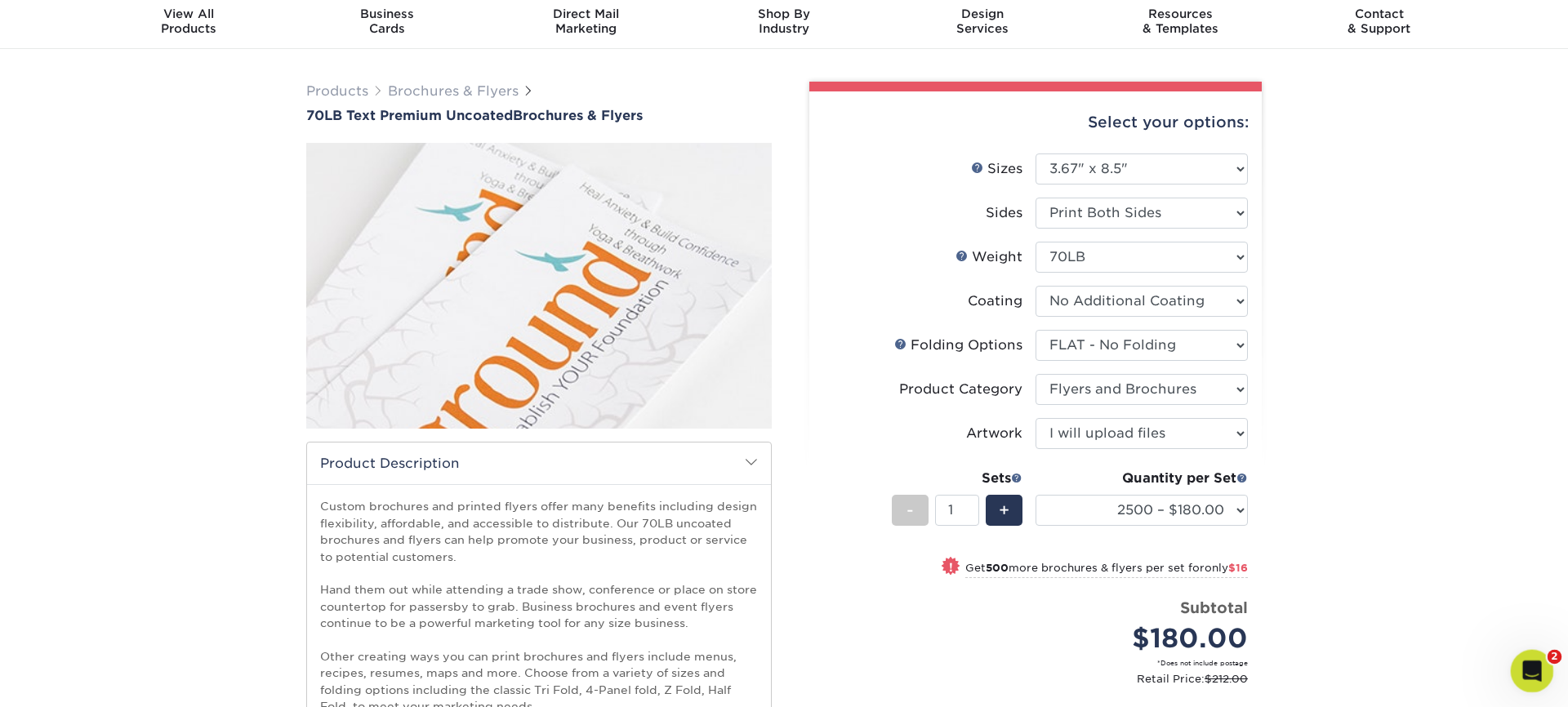
click at [1529, 669] on icon "Open Intercom Messenger" at bounding box center [1530, 668] width 27 height 27
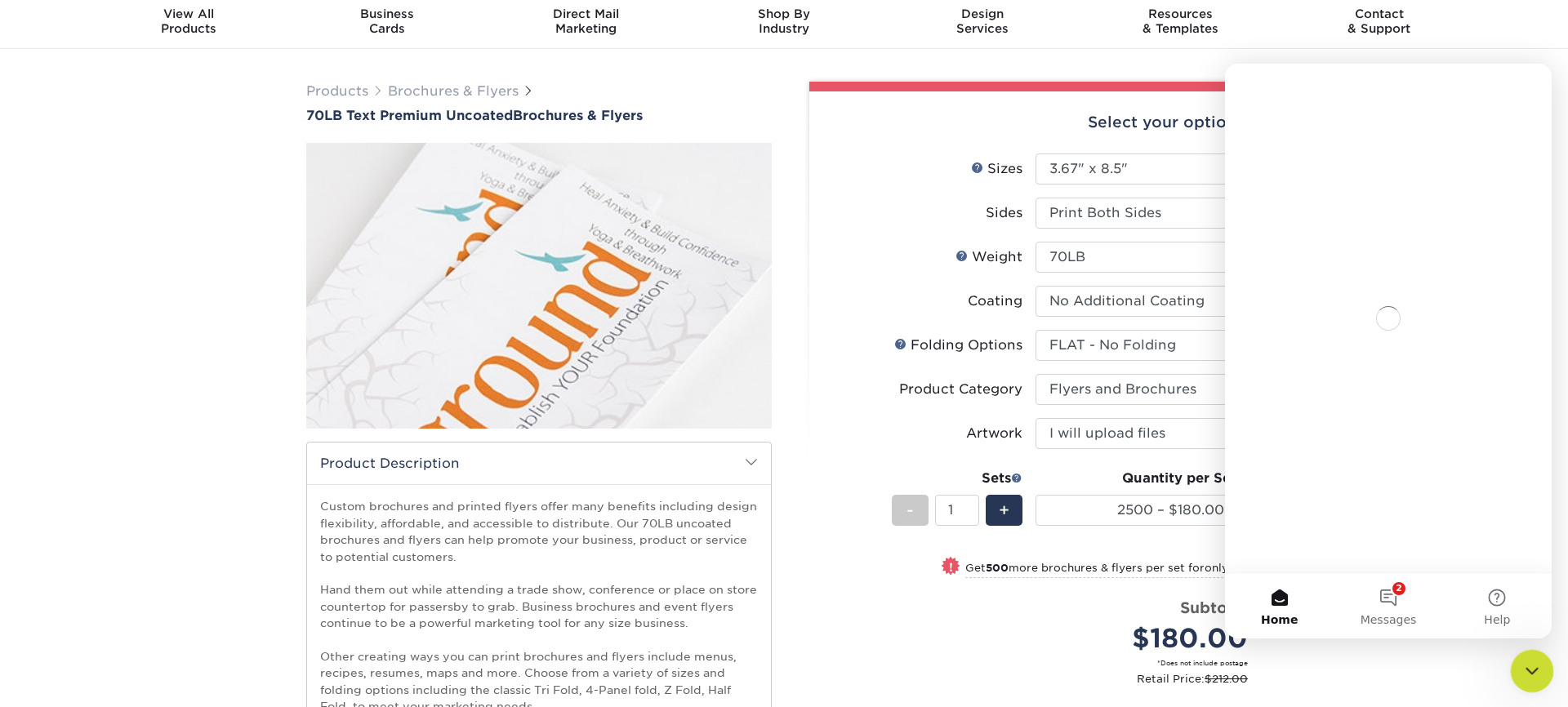
scroll to position [0, 0]
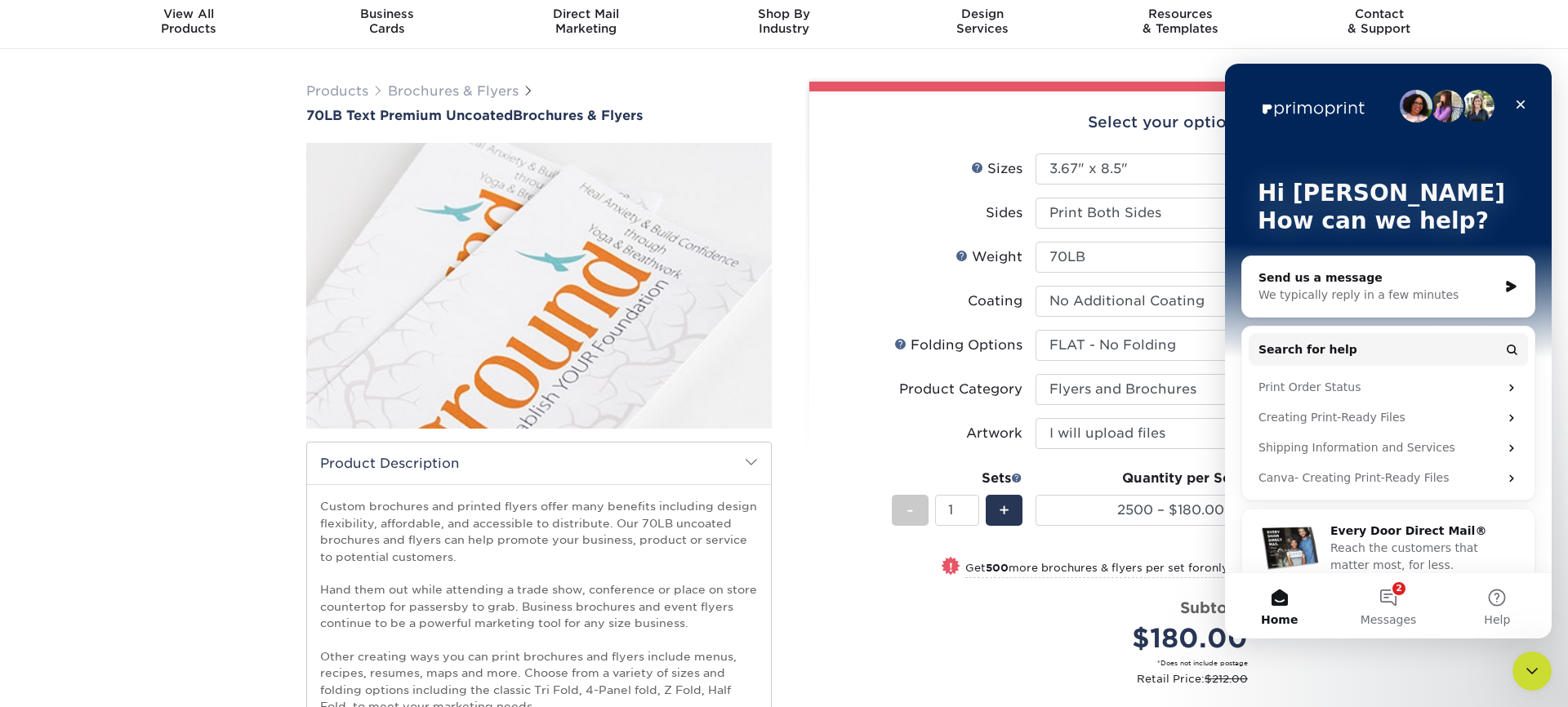
click at [1408, 264] on div "Send us a message We typically reply in a few minutes" at bounding box center [1388, 286] width 292 height 61
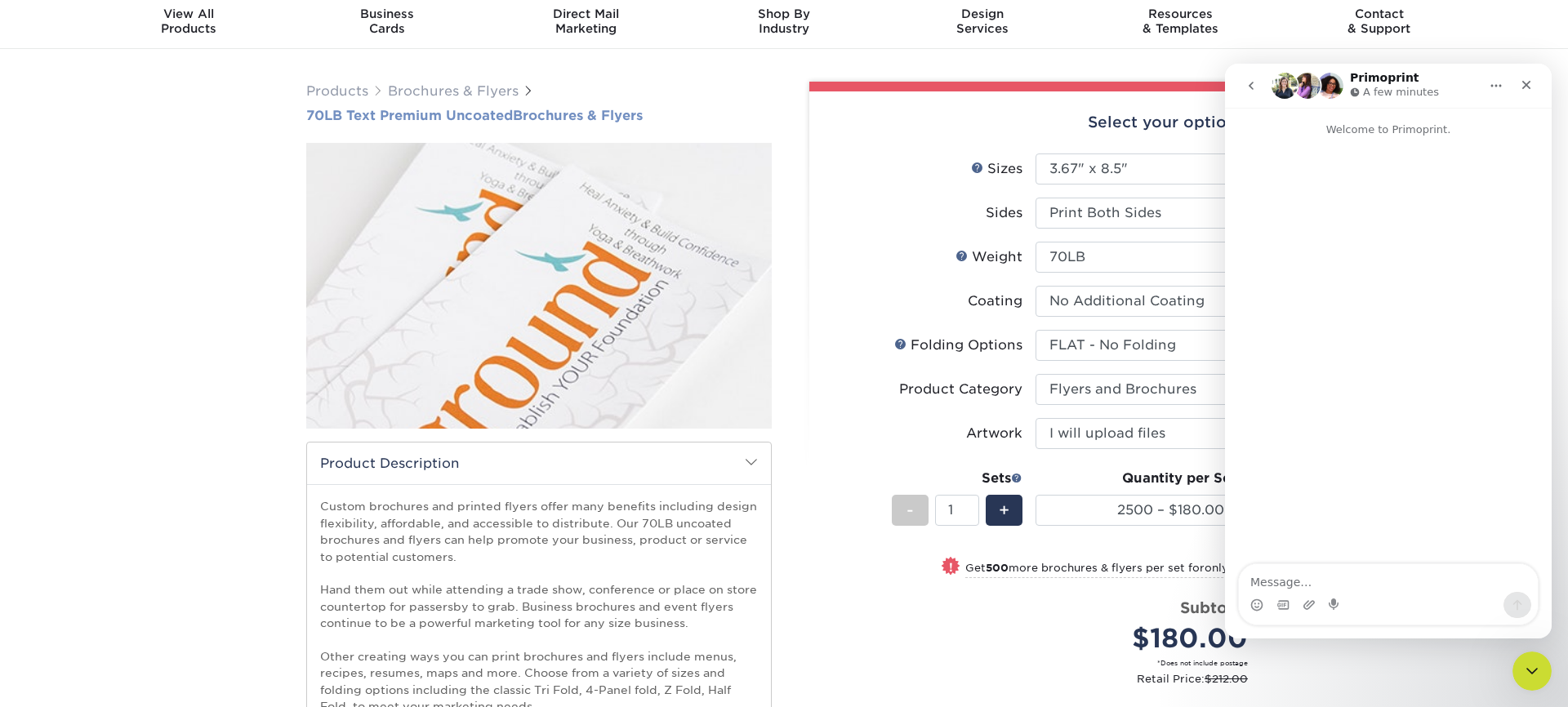
drag, startPoint x: 302, startPoint y: 114, endPoint x: 316, endPoint y: 112, distance: 14.1
click at [302, 114] on div "Products Brochures & Flyers 70LB Text Premium Uncoated Brochures & Flyers" at bounding box center [539, 475] width 490 height 788
drag, startPoint x: 305, startPoint y: 112, endPoint x: 589, endPoint y: 120, distance: 284.1
click at [589, 121] on div "Products Brochures & Flyers 70LB Text Premium Uncoated Brochures & Flyers" at bounding box center [539, 475] width 490 height 788
drag, startPoint x: 274, startPoint y: 120, endPoint x: 277, endPoint y: 111, distance: 9.5
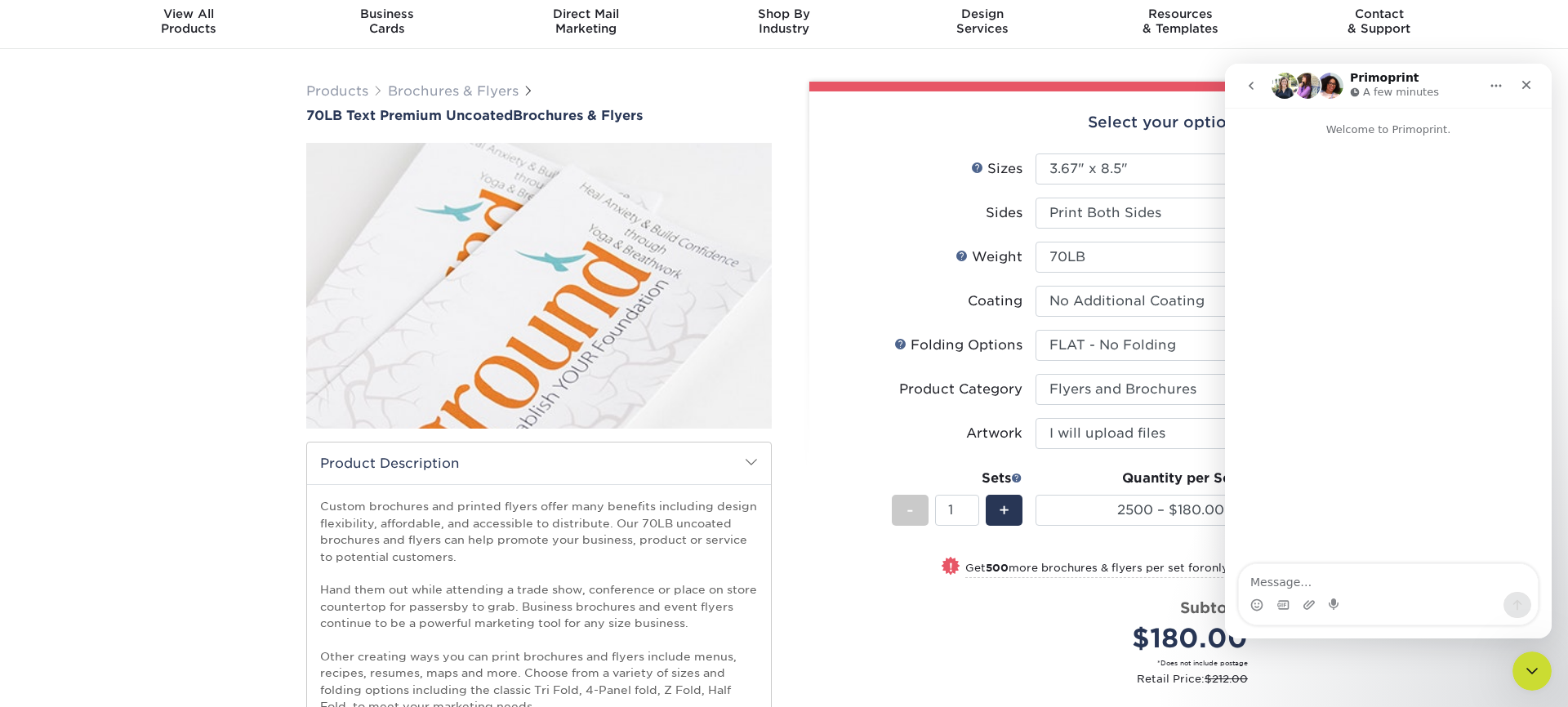
click at [274, 120] on div "Products Brochures & Flyers 70LB Text Premium Uncoated Brochures & Flyers show …" at bounding box center [784, 492] width 1568 height 886
drag, startPoint x: 294, startPoint y: 112, endPoint x: 735, endPoint y: 123, distance: 441.1
click at [648, 117] on div "Products Brochures & Flyers 70LB Text Premium Uncoated Brochures & Flyers show …" at bounding box center [784, 492] width 1568 height 886
copy h1 "70LB Text Premium Uncoated Brochures & Flyers"
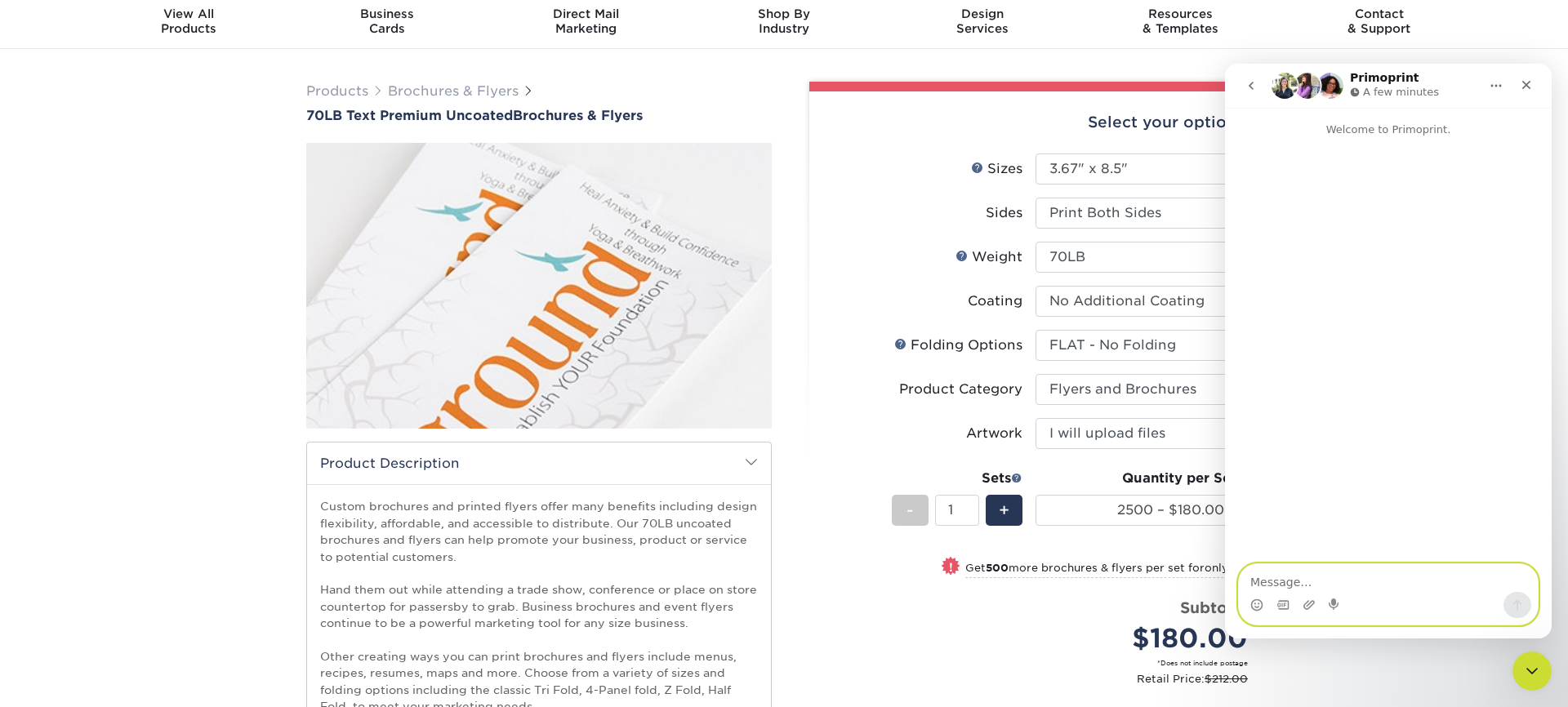
click at [1331, 583] on textarea "Message…" at bounding box center [1388, 578] width 299 height 28
paste textarea "70LB Text Premium Uncoated Brochures & Flyers"
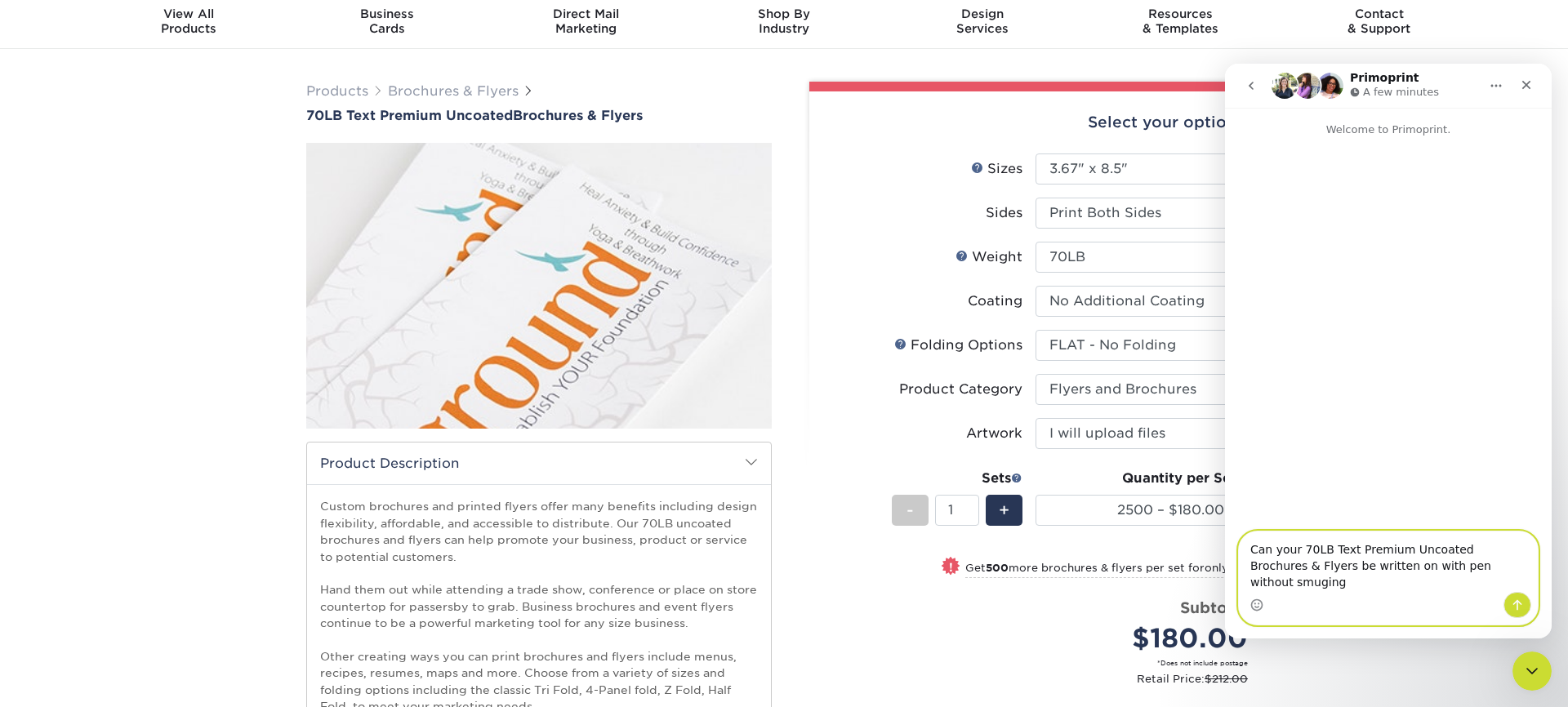
type textarea "Can your 70LB Text Premium Uncoated Brochures & Flyers be written on with pen w…"
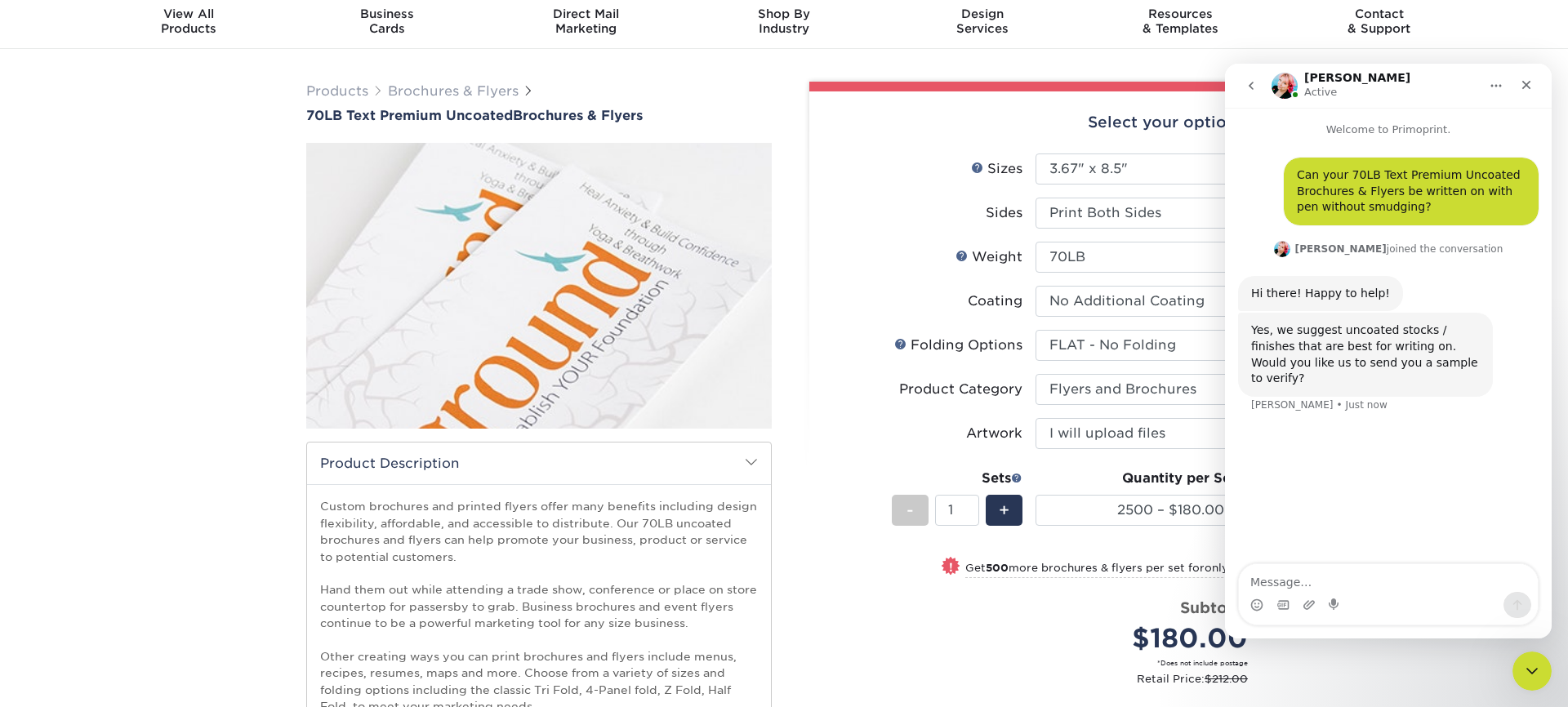
type textarea "I"
type textarea "I have a fairly quick turnaround time for this project so I don't think I would…"
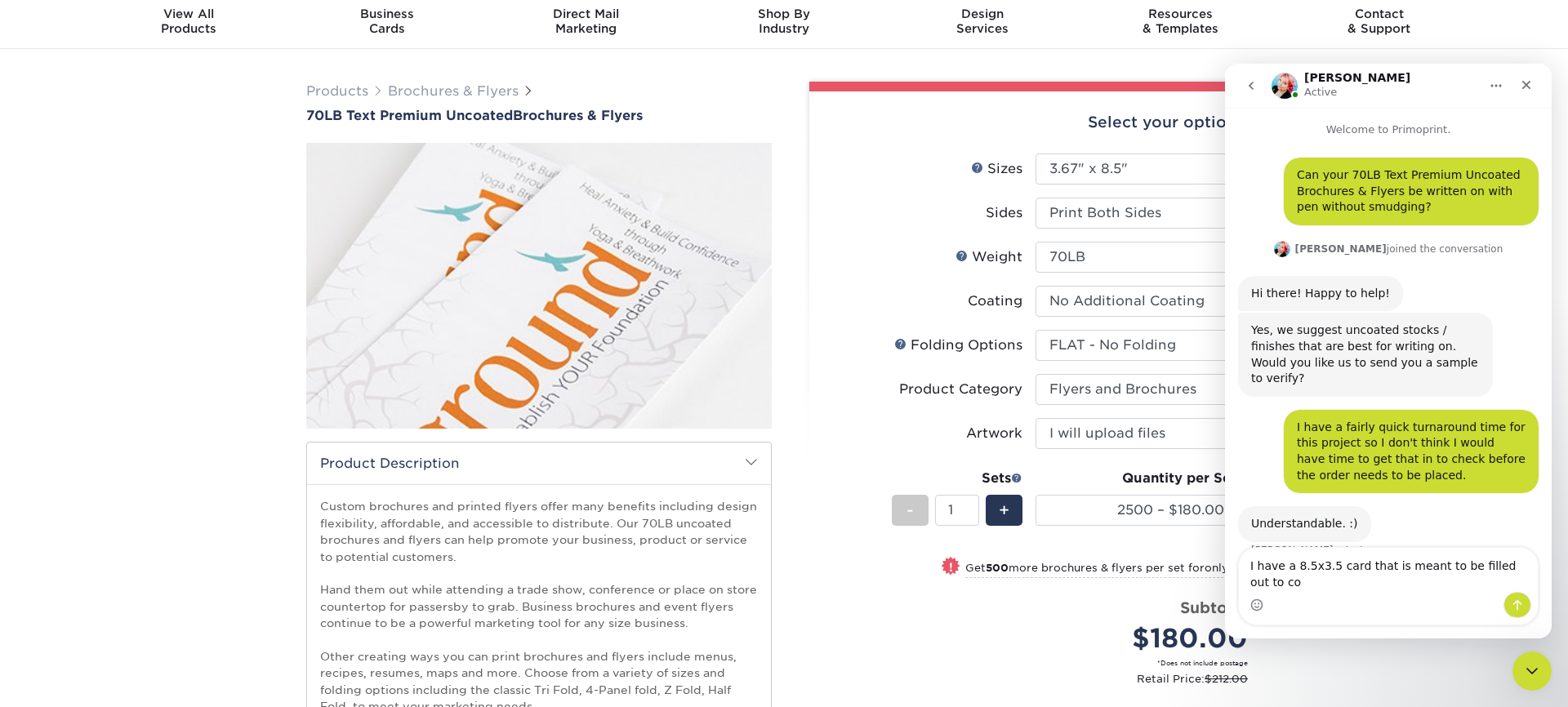
scroll to position [6, 0]
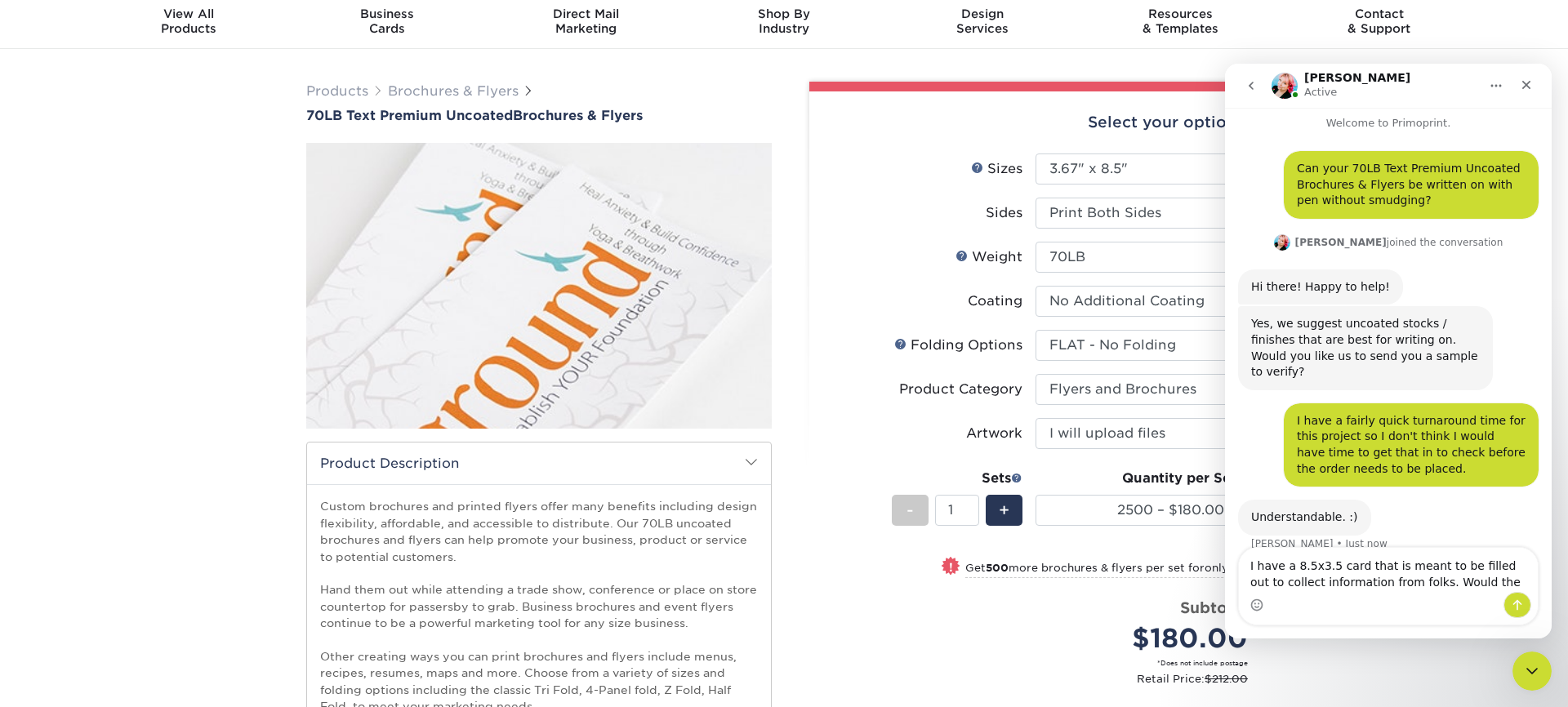
drag, startPoint x: 1295, startPoint y: 561, endPoint x: 1332, endPoint y: 564, distance: 37.1
click at [1332, 564] on textarea "I have a 8.5x3.5 card that is meant to be filled out to collect information fro…" at bounding box center [1388, 570] width 299 height 44
click at [1315, 566] on textarea "I have a 3.67x8.5 card that is meant to be filled out to collect information fr…" at bounding box center [1388, 570] width 299 height 44
click at [1482, 583] on textarea "I have a 3.5x8.5 card that is meant to be filled out to collect information fro…" at bounding box center [1388, 570] width 299 height 44
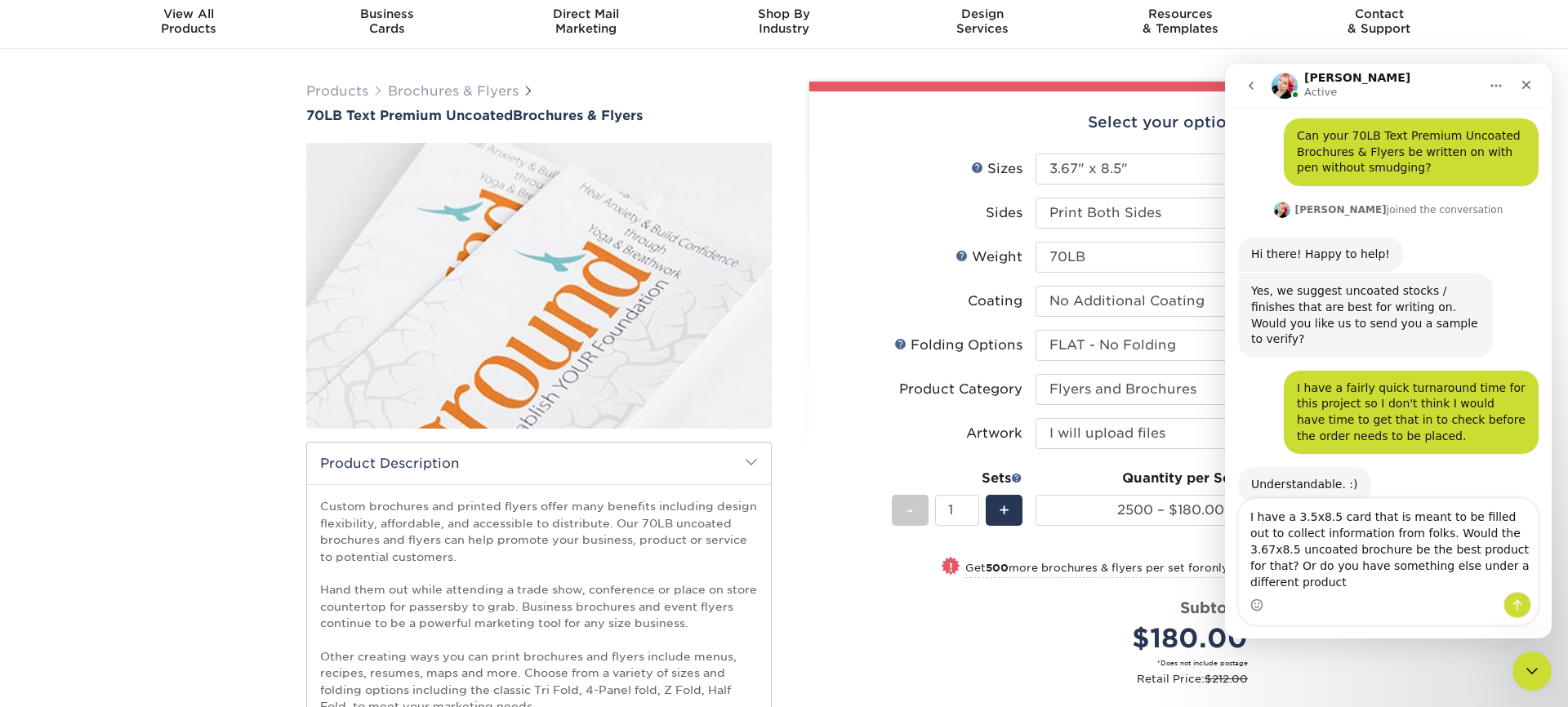
scroll to position [55, 0]
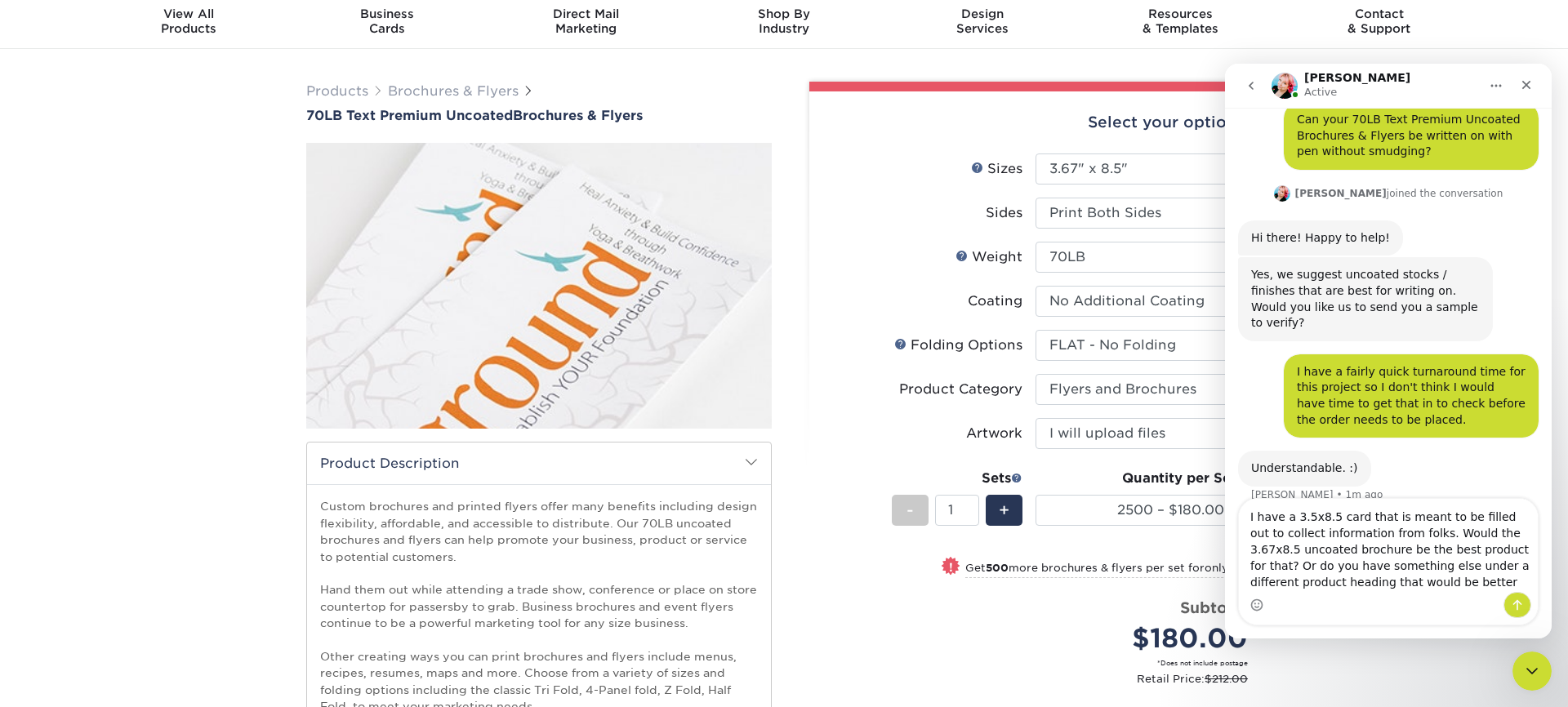
type textarea "I have a 3.5x8.5 card that is meant to be filled out to collect information fro…"
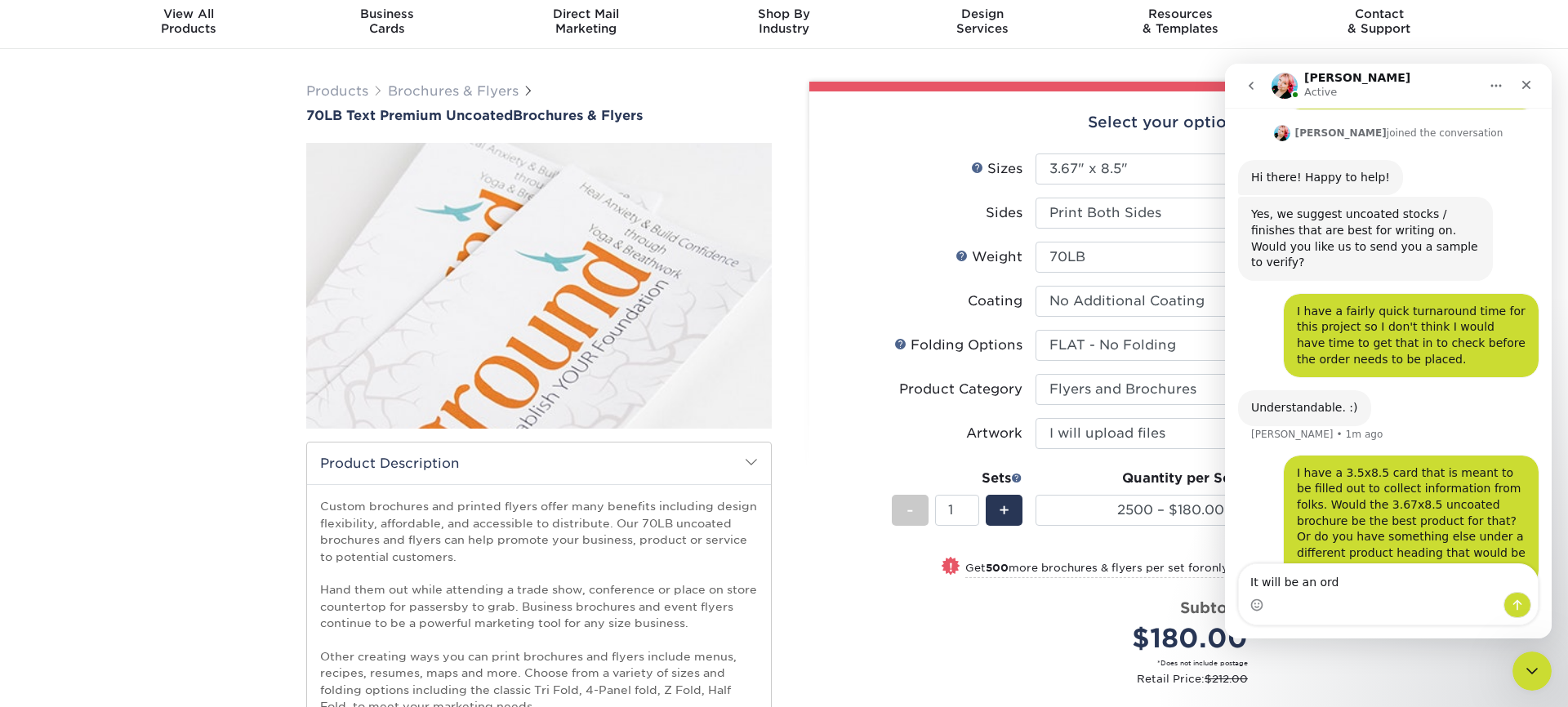
scroll to position [179, 0]
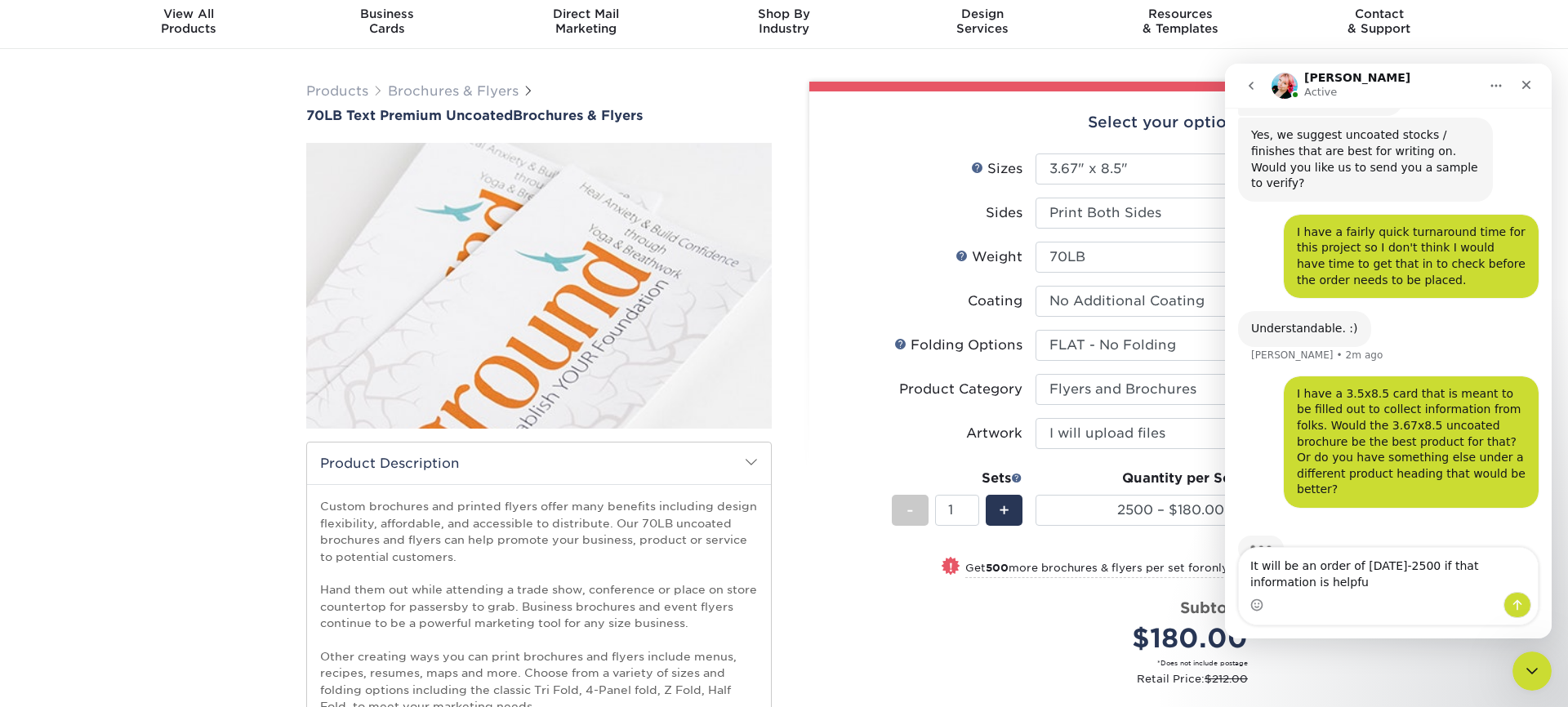
type textarea "It will be an order of 2000-2500 if that information is helpful"
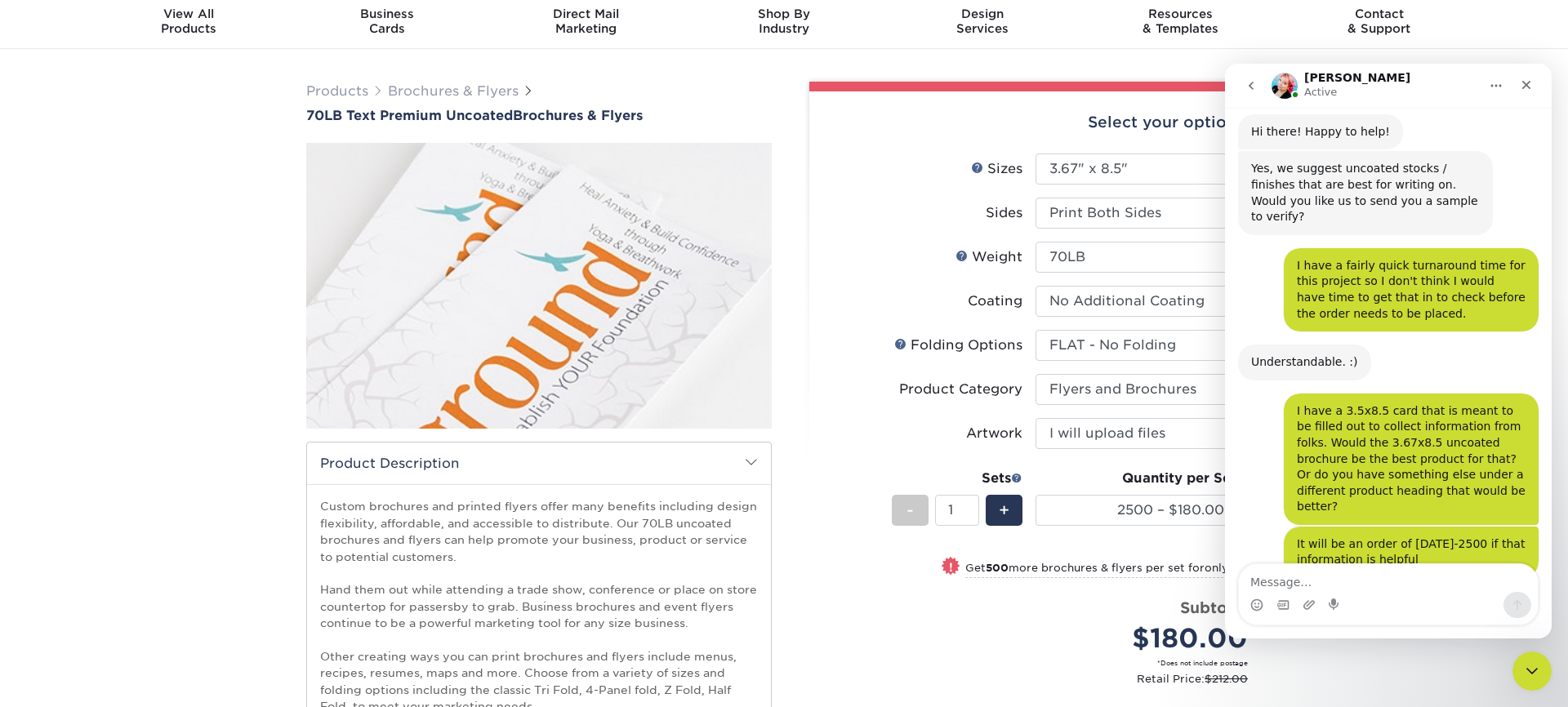
scroll to position [232, 0]
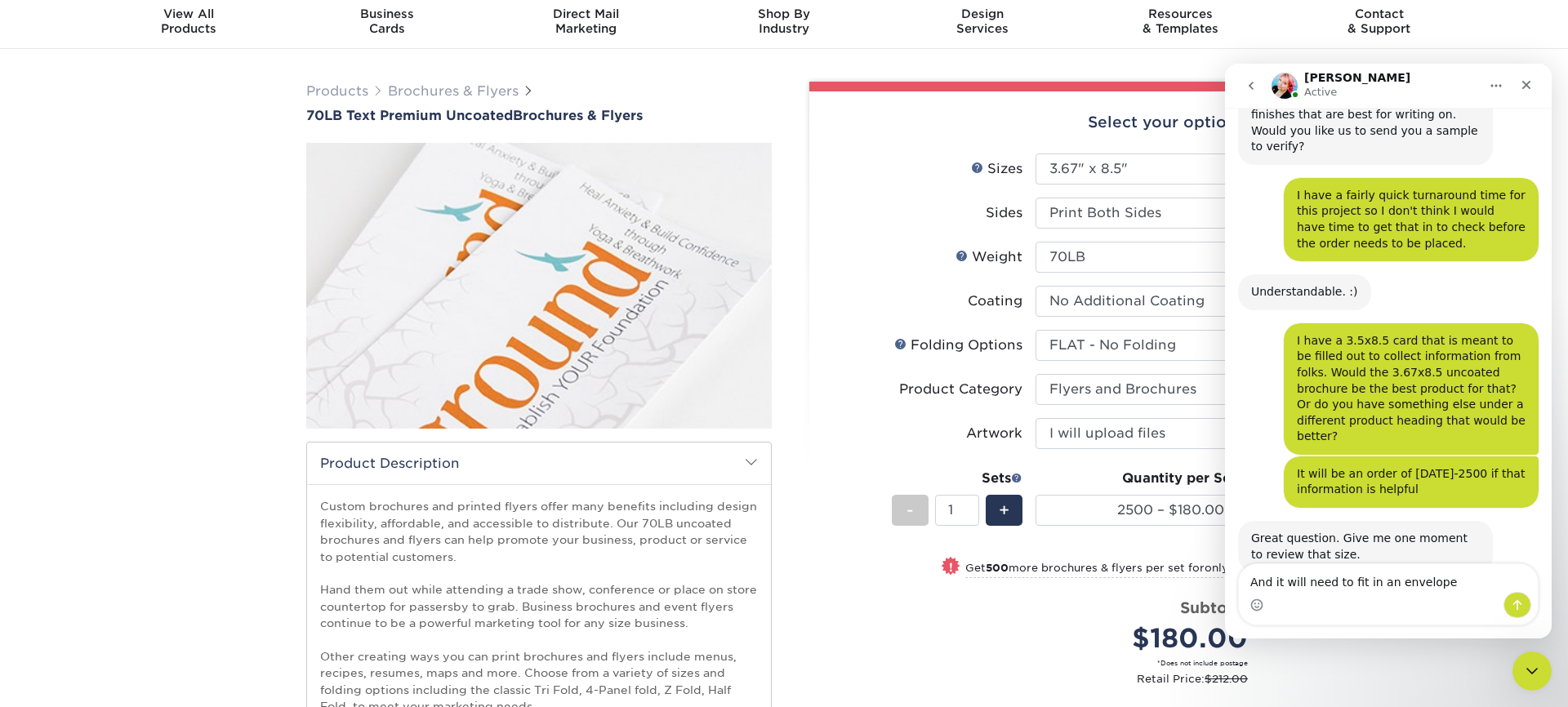
type textarea "And it will need to fit in an envelope"
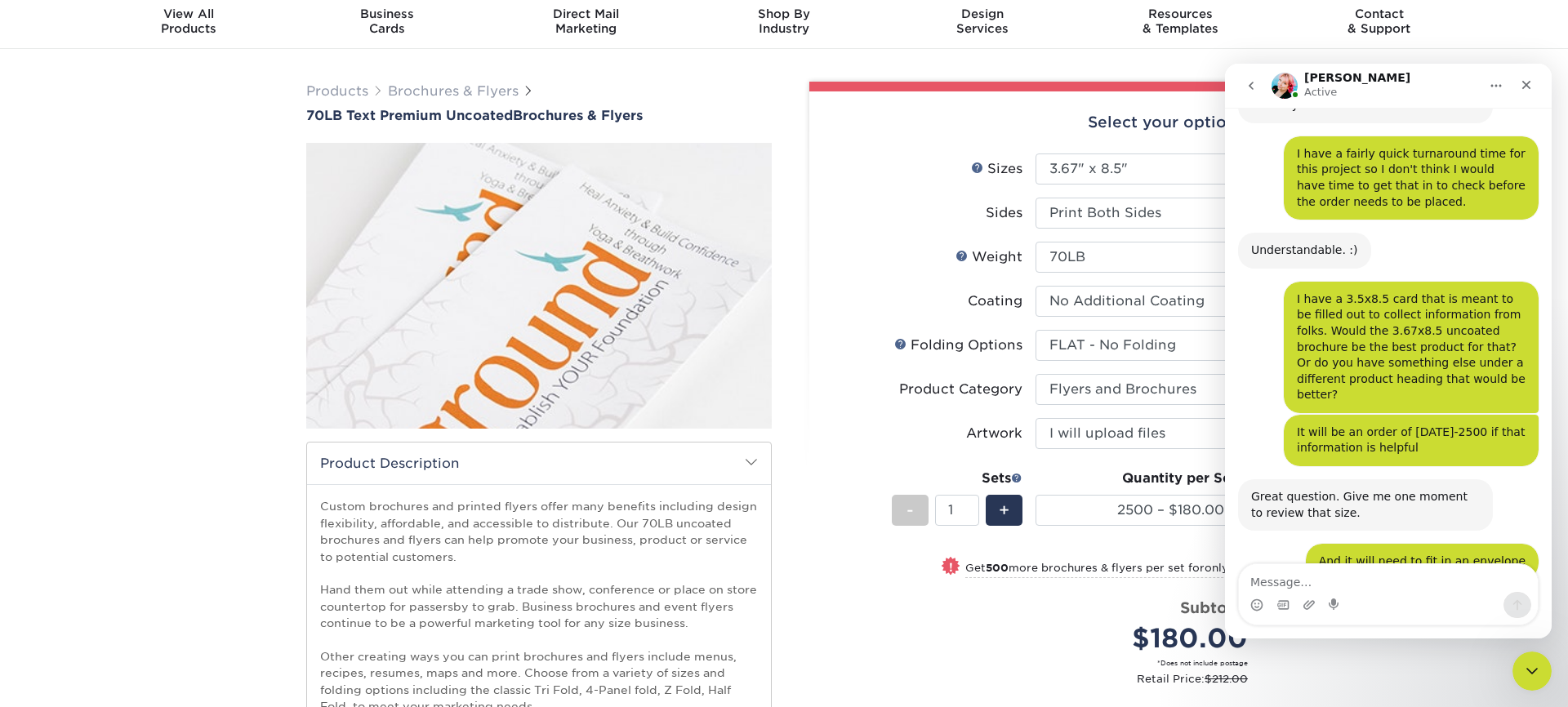
scroll to position [328, 0]
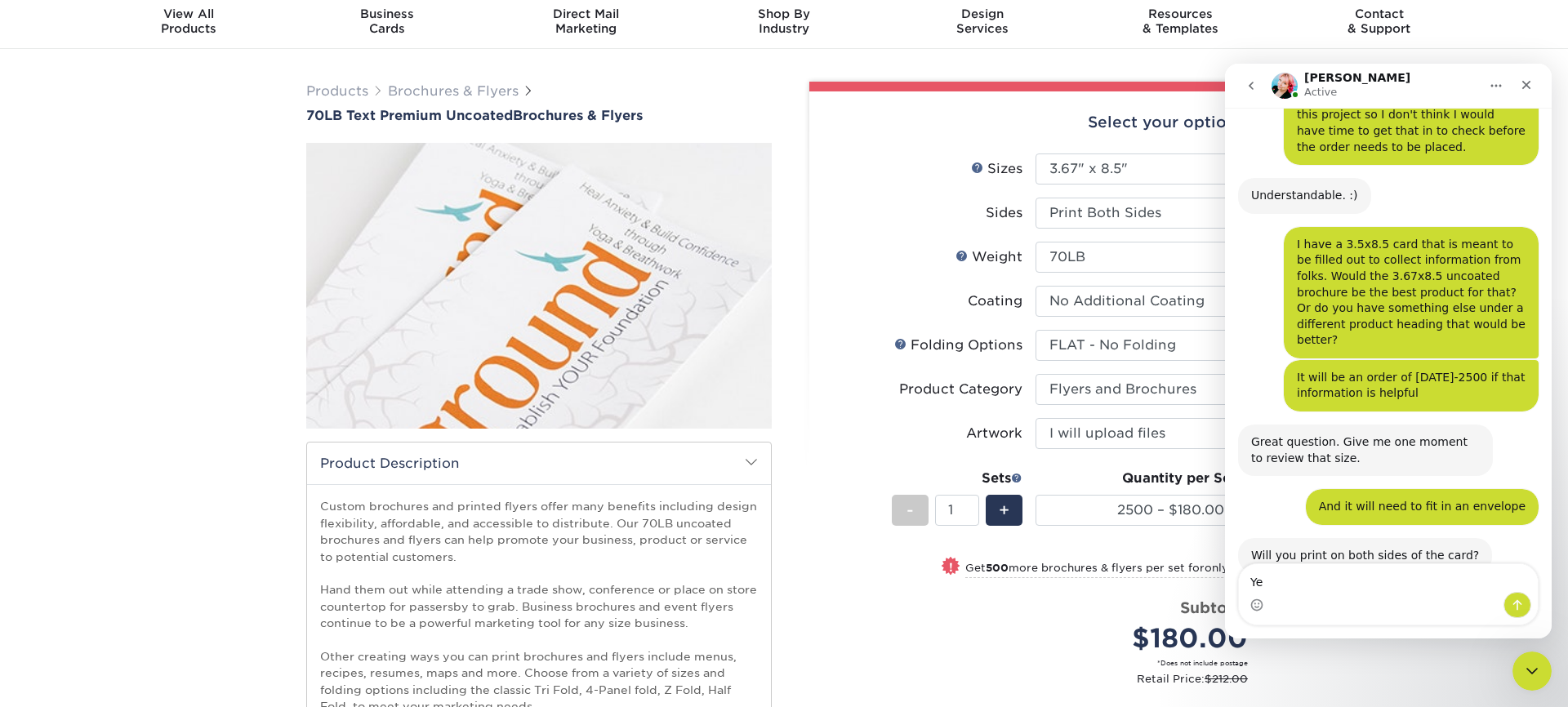
type textarea "Yes"
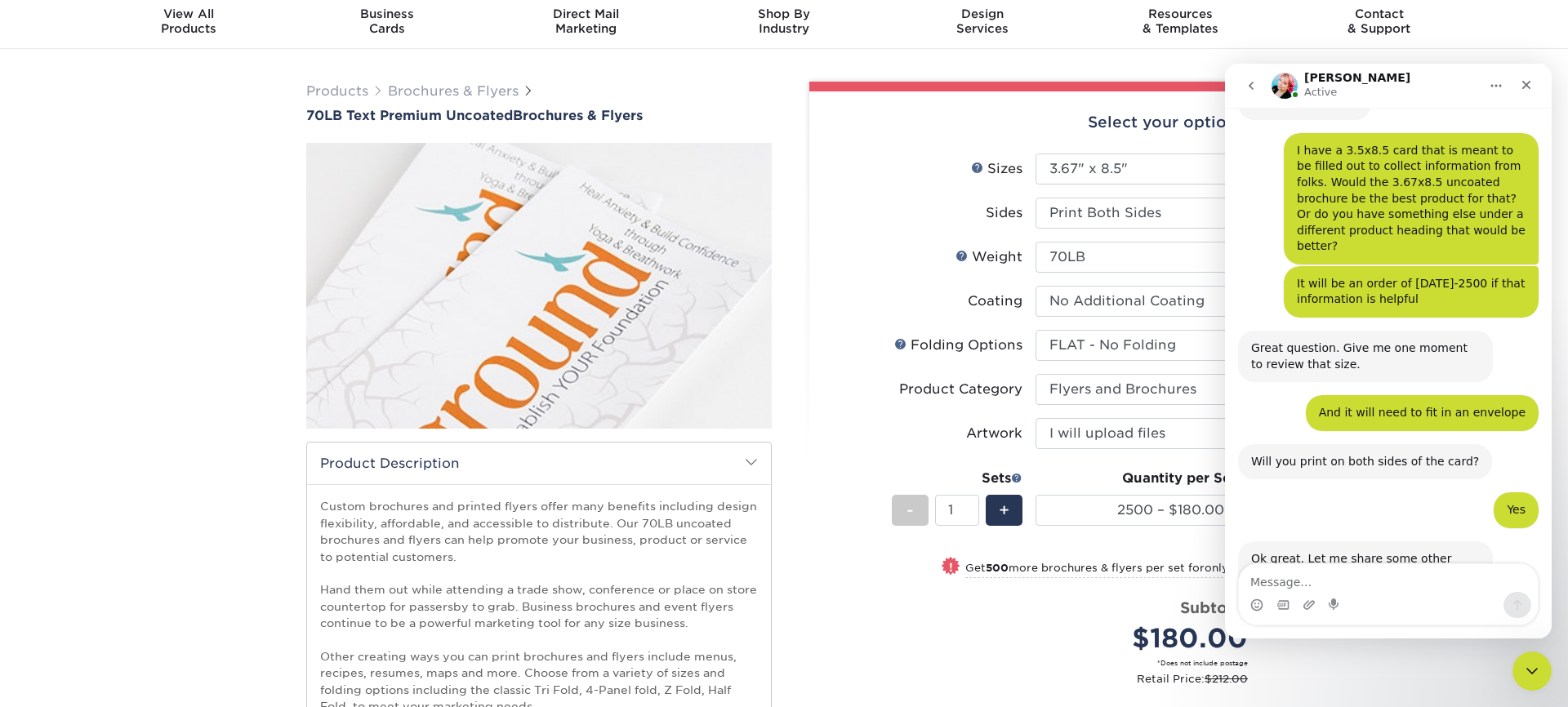
scroll to position [524, 0]
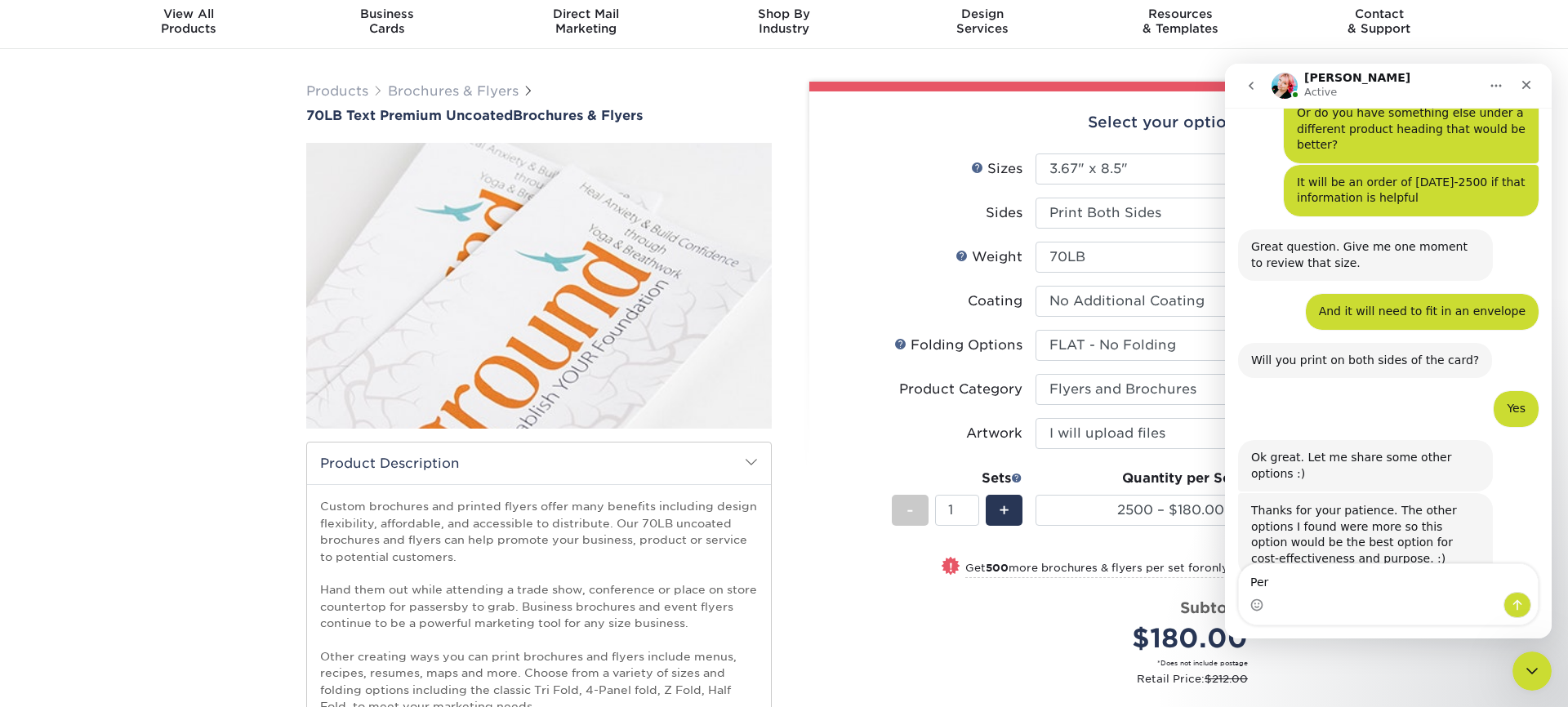
type textarea "Perc"
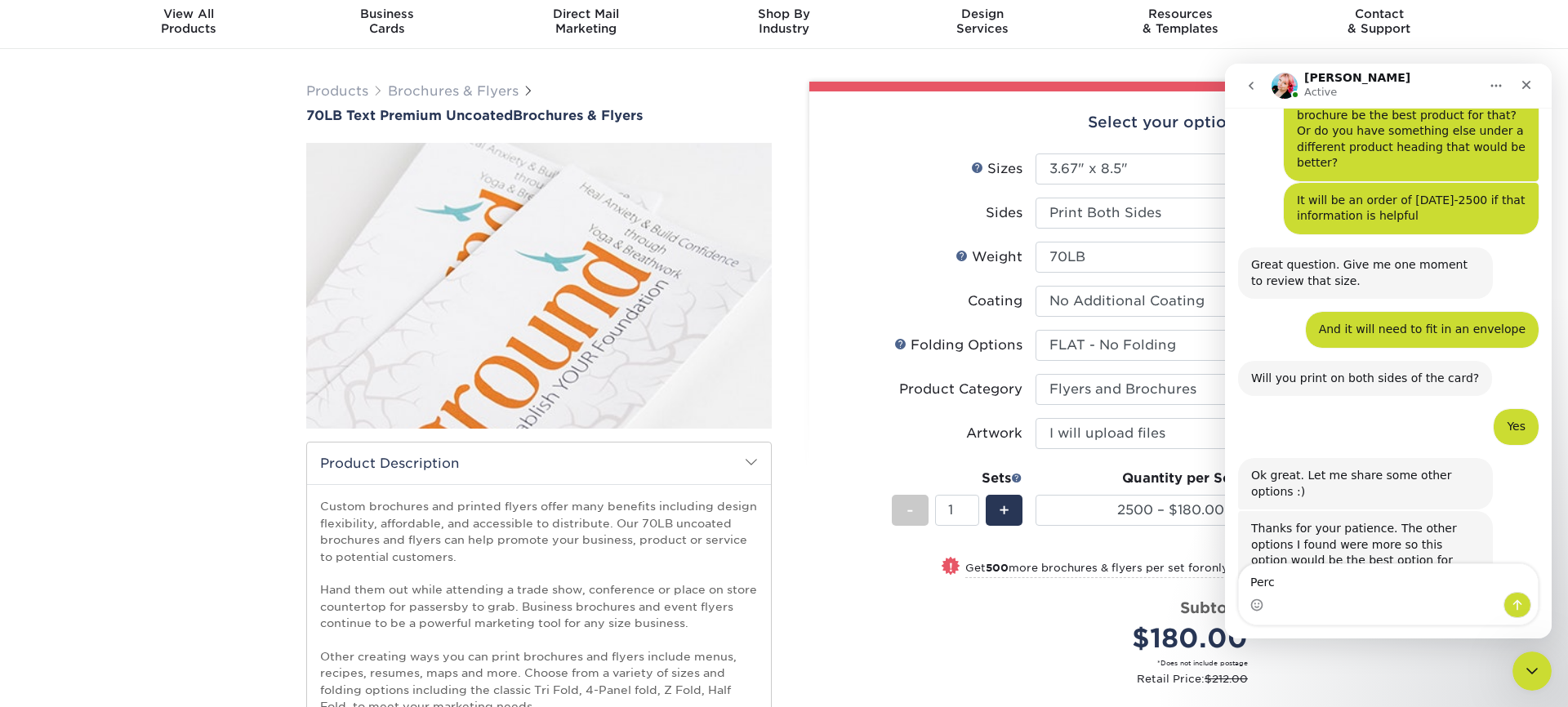
scroll to position [741, 0]
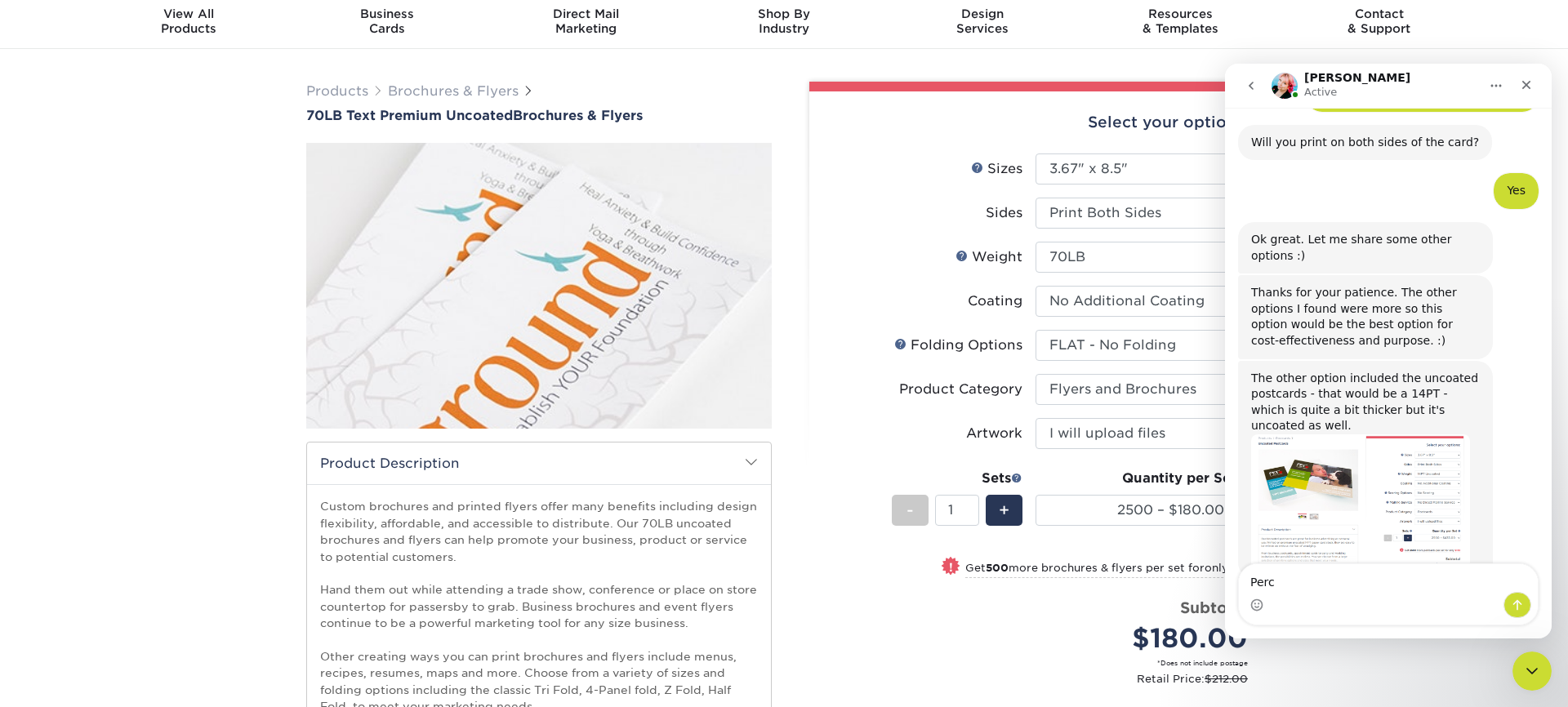
drag, startPoint x: 1284, startPoint y: 580, endPoint x: 1218, endPoint y: 576, distance: 66.1
click at [1225, 576] on html "Jenny Active Welcome to Primoprint. Can your 70LB Text Premium Uncoated Brochur…" at bounding box center [1388, 351] width 326 height 575
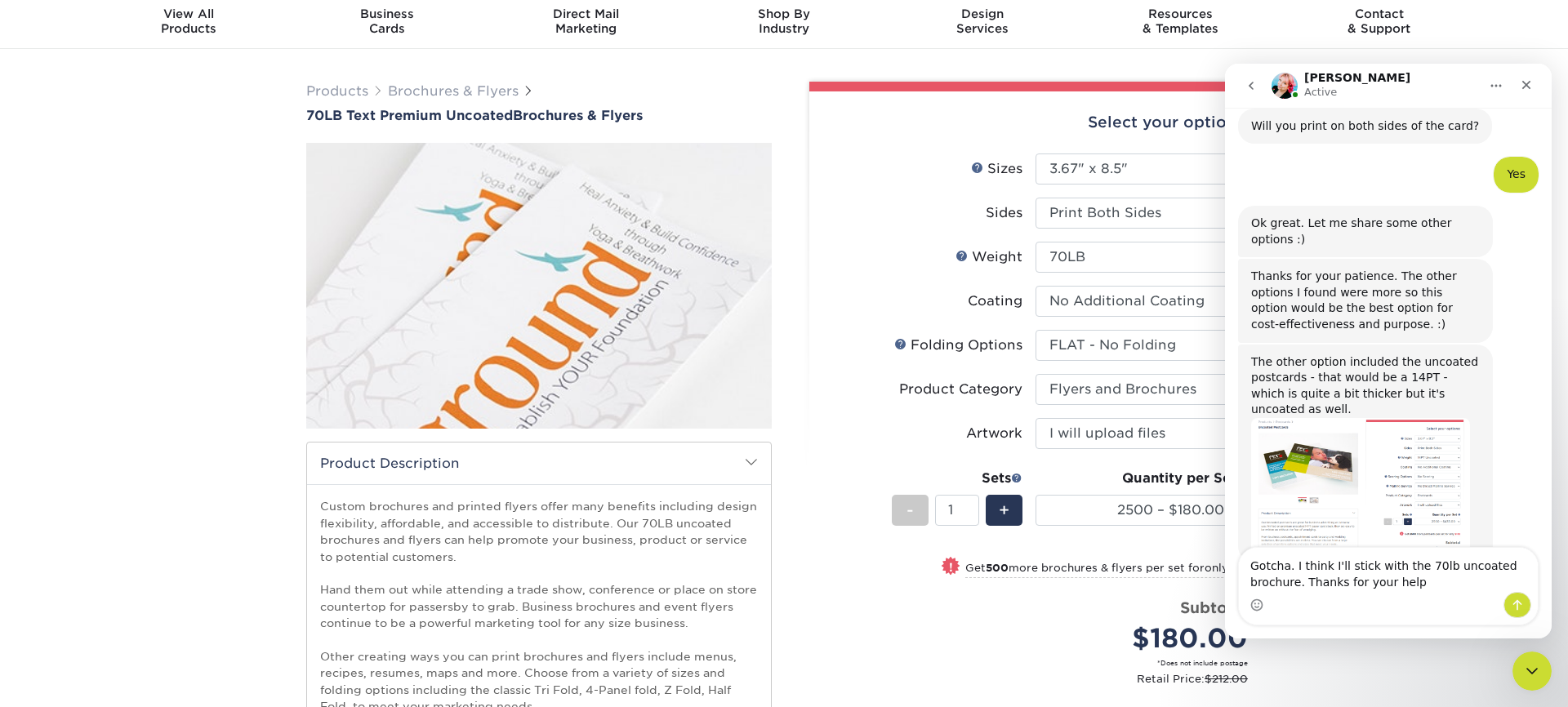
type textarea "Gotcha. I think I'll stick with the 70lb uncoated brochure. Thanks for your hel…"
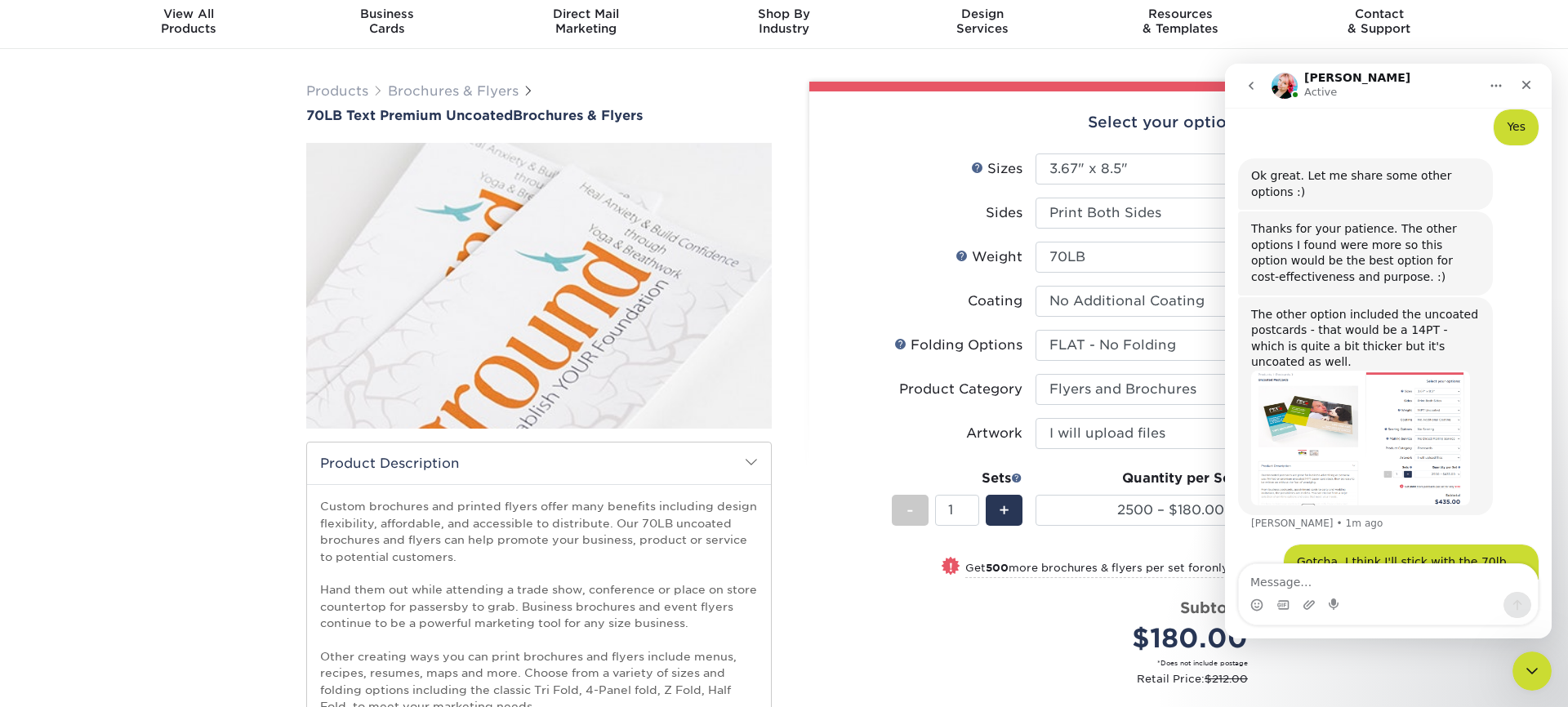
click at [883, 166] on label "Sizes Help Sizes" at bounding box center [929, 168] width 212 height 31
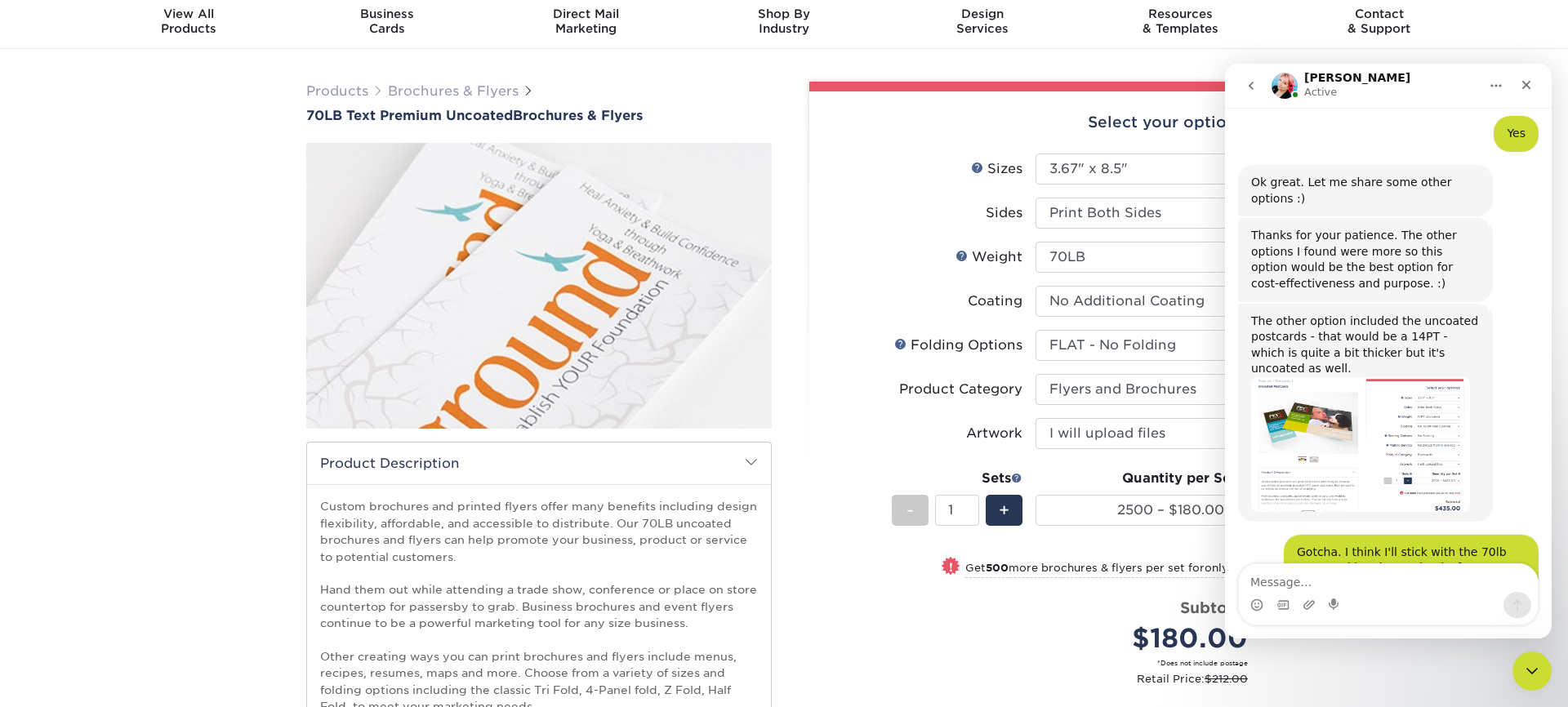
scroll to position [884, 0]
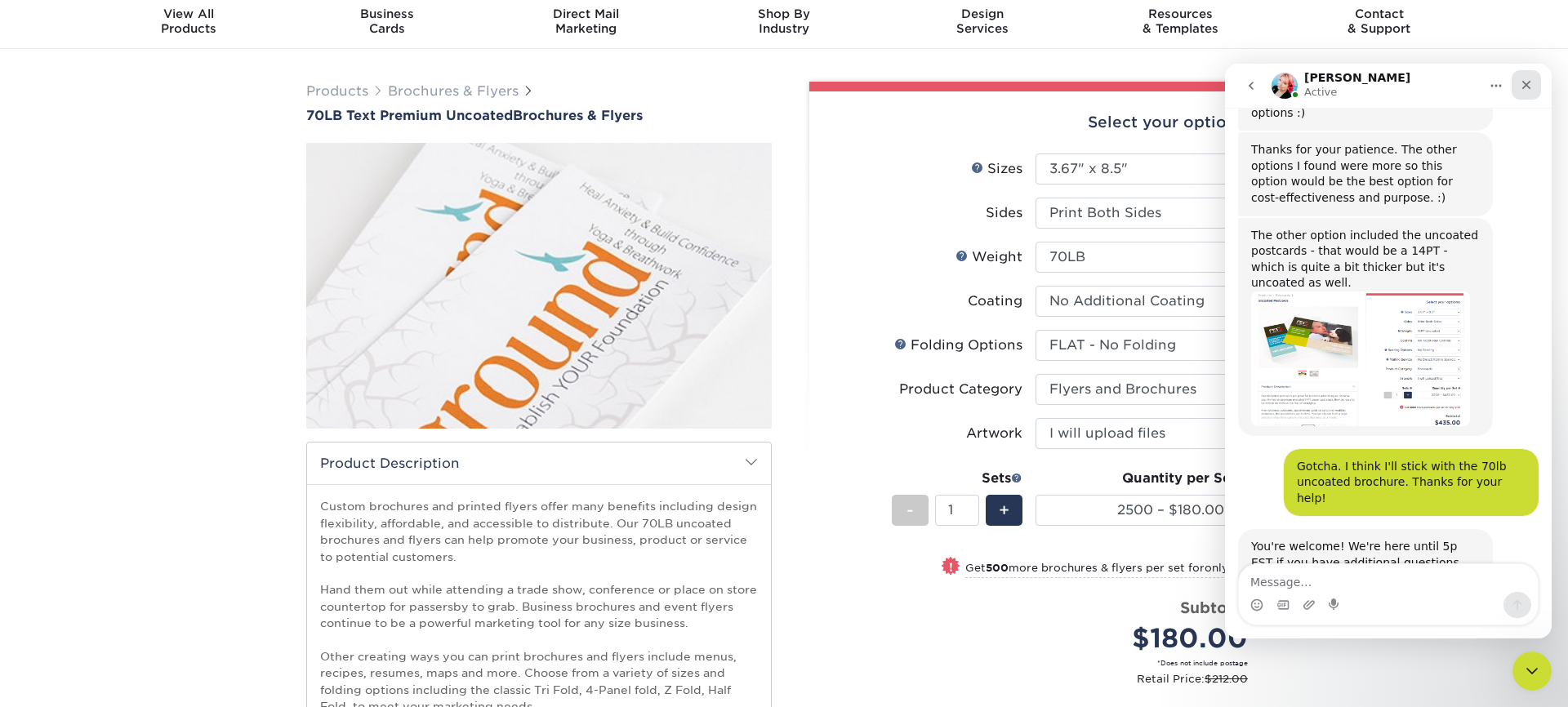
click at [1514, 77] on div "Close" at bounding box center [1527, 85] width 30 height 30
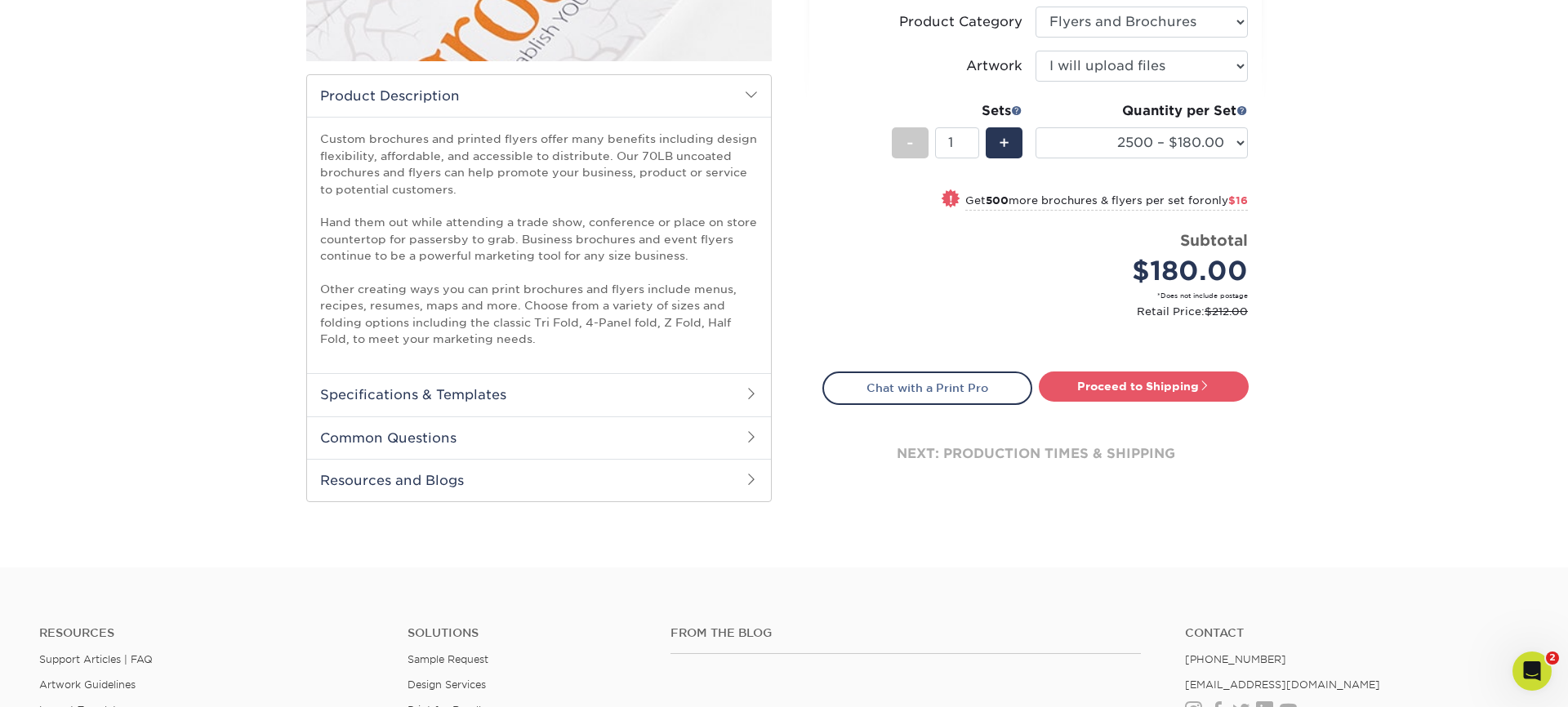
scroll to position [515, 0]
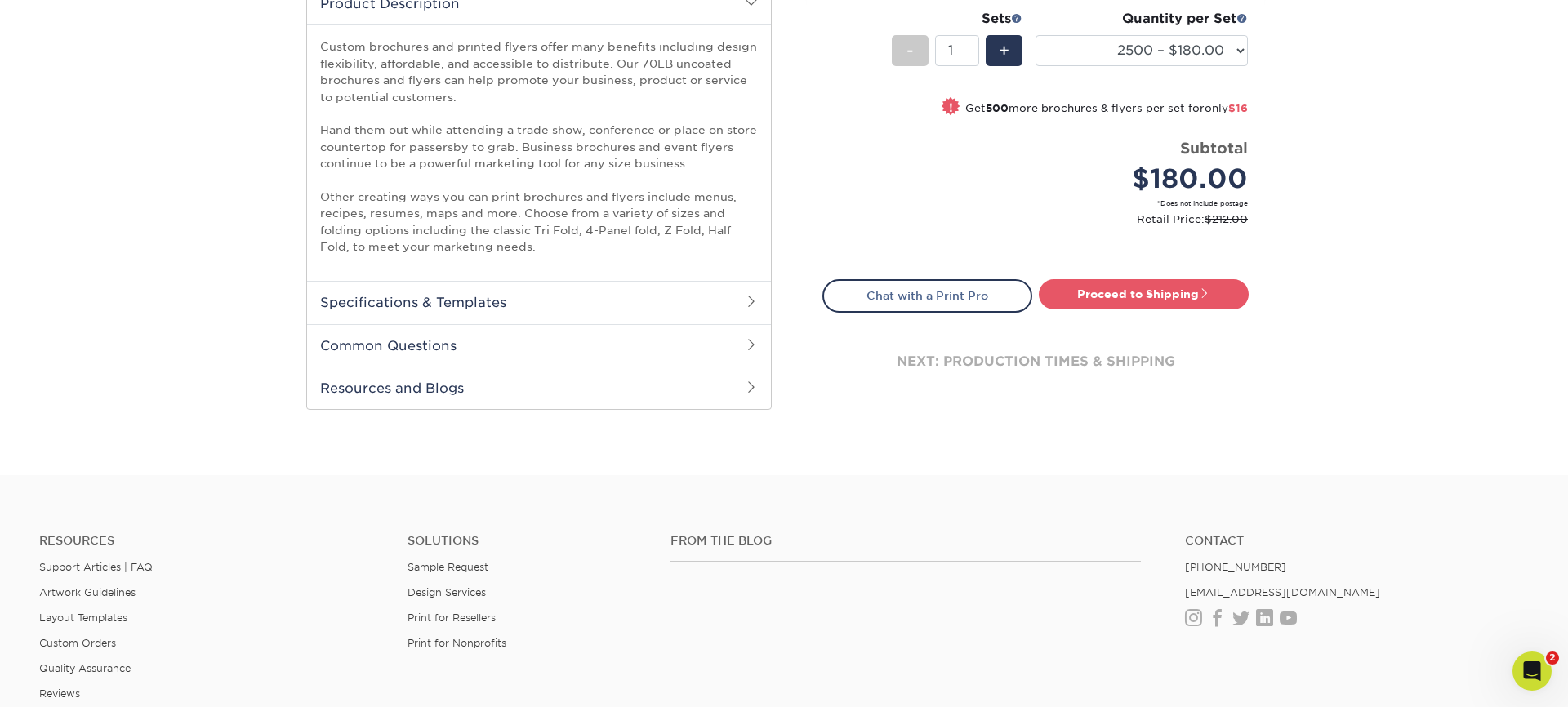
click at [548, 301] on h2 "Specifications & Templates" at bounding box center [539, 302] width 464 height 42
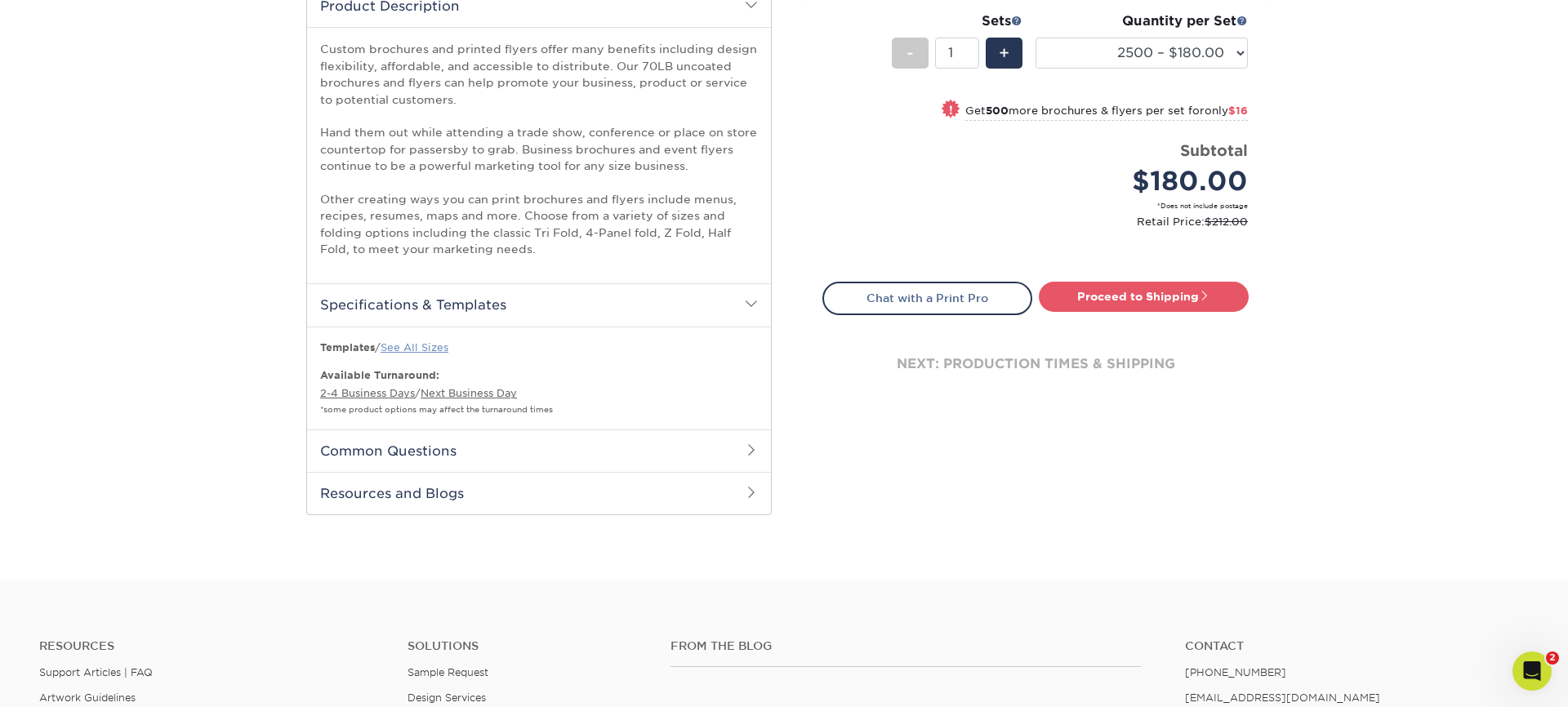
scroll to position [514, 0]
click at [421, 340] on link "See All Sizes" at bounding box center [414, 346] width 68 height 12
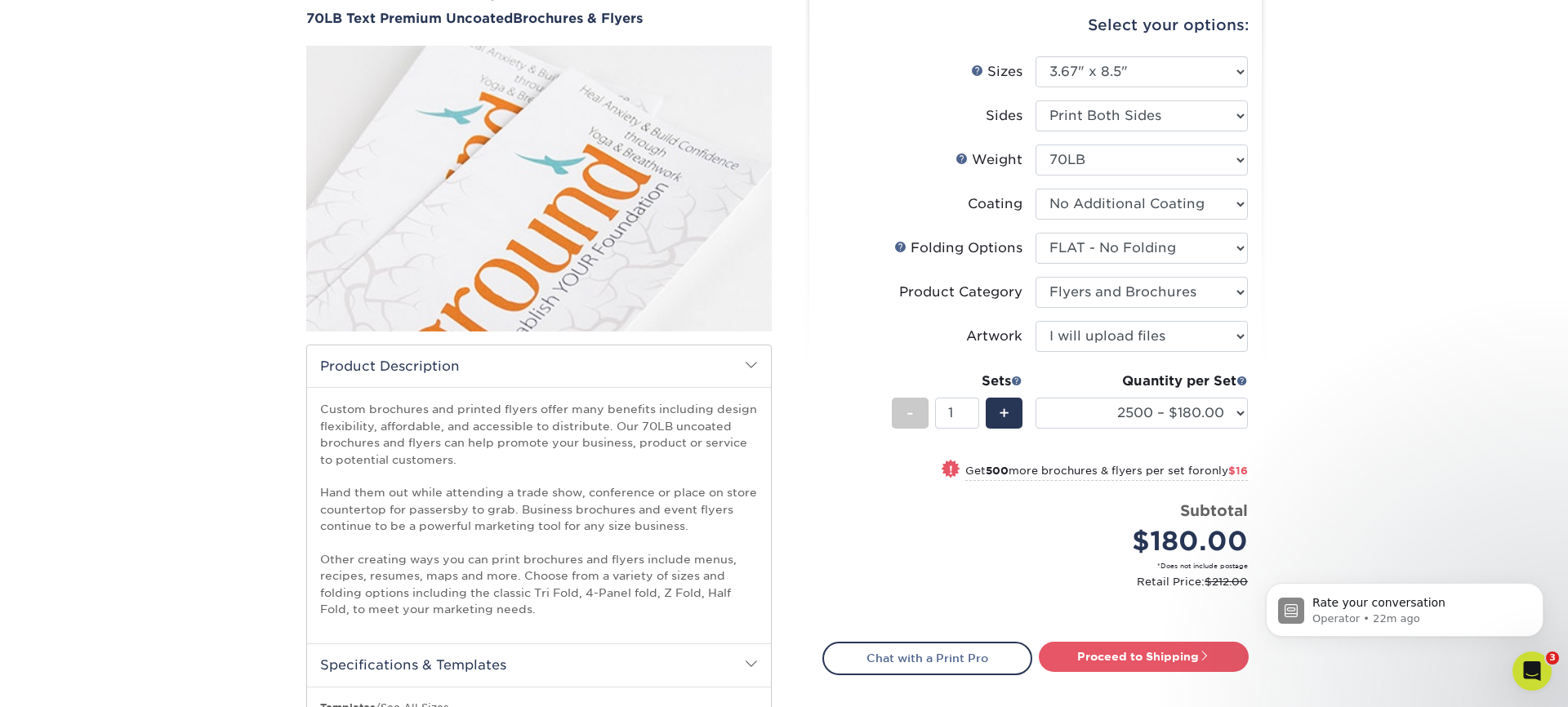
scroll to position [141, 0]
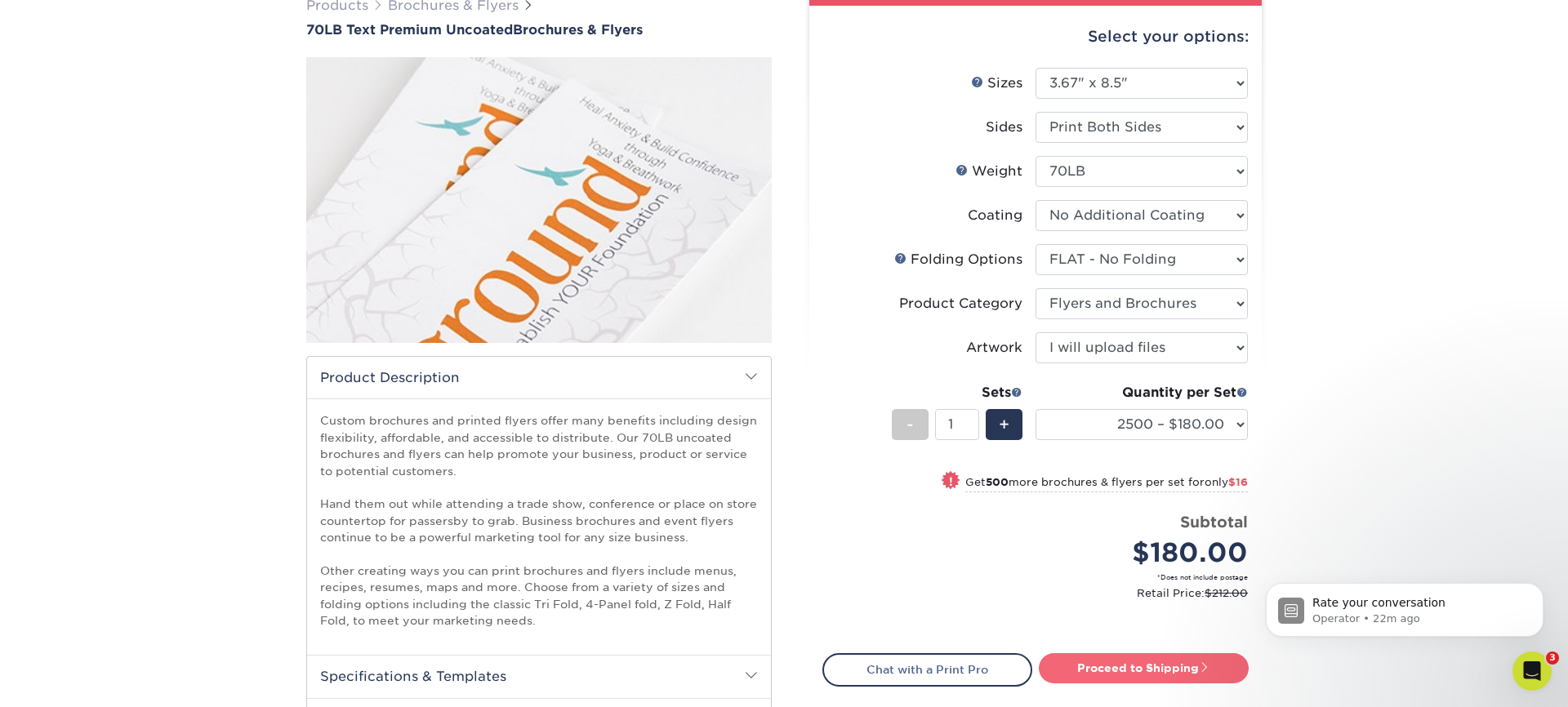
click at [1186, 661] on link "Proceed to Shipping" at bounding box center [1143, 668] width 210 height 30
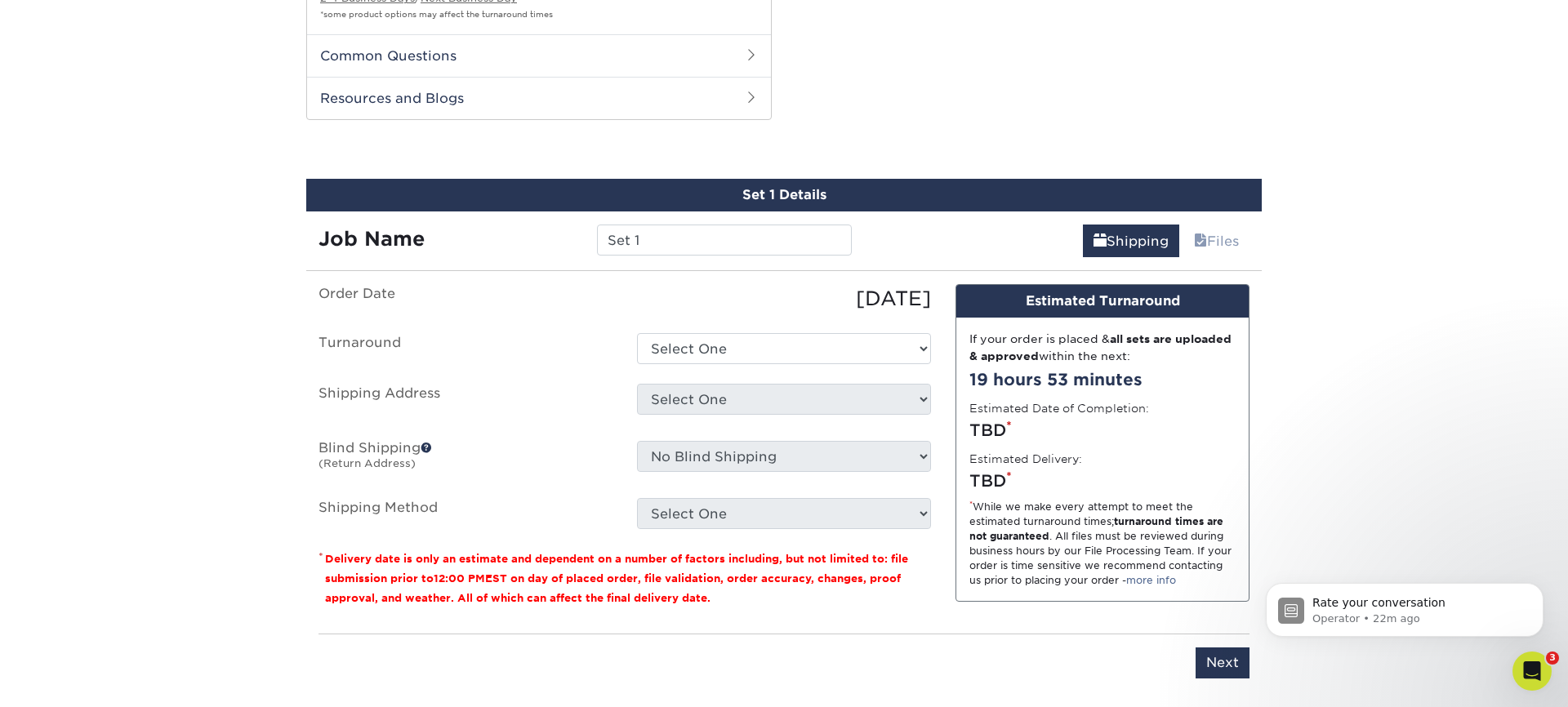
scroll to position [942, 0]
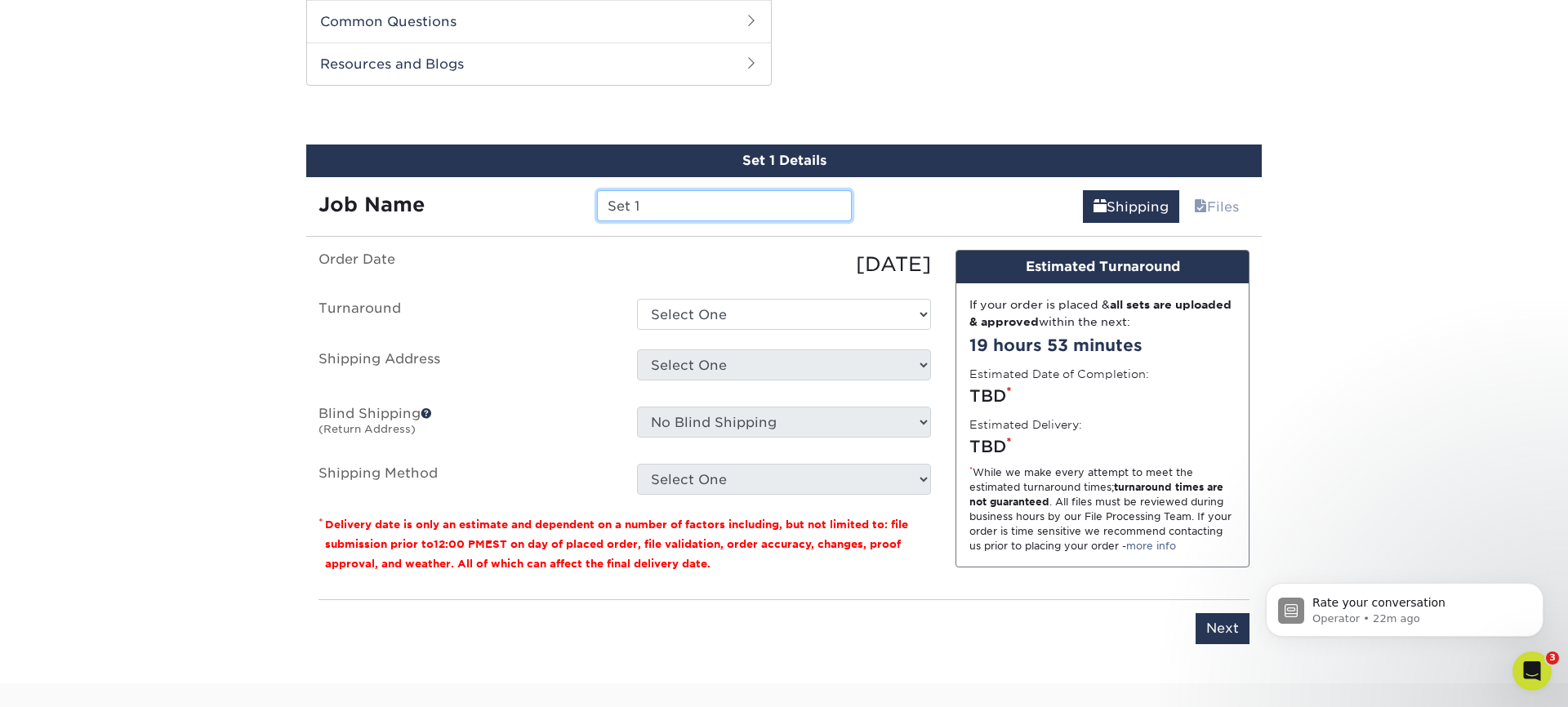
drag, startPoint x: 657, startPoint y: 200, endPoint x: 533, endPoint y: 204, distance: 124.1
click at [533, 204] on div "Job Name Set 1" at bounding box center [585, 205] width 558 height 31
type input "Abundantly More Pledge Cards"
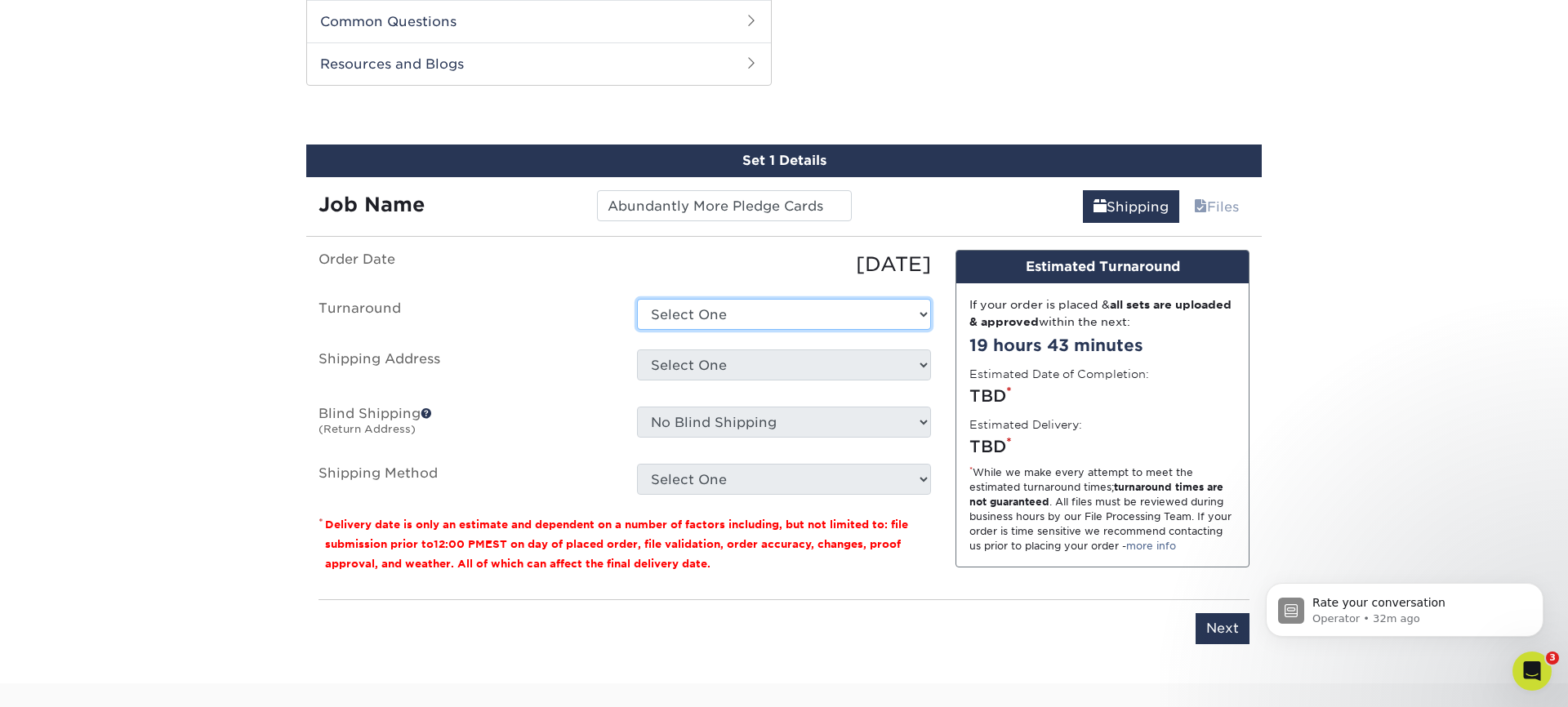
select select "eee2ea49-508b-41c7-b72b-03ec30f662b8"
select select "77831"
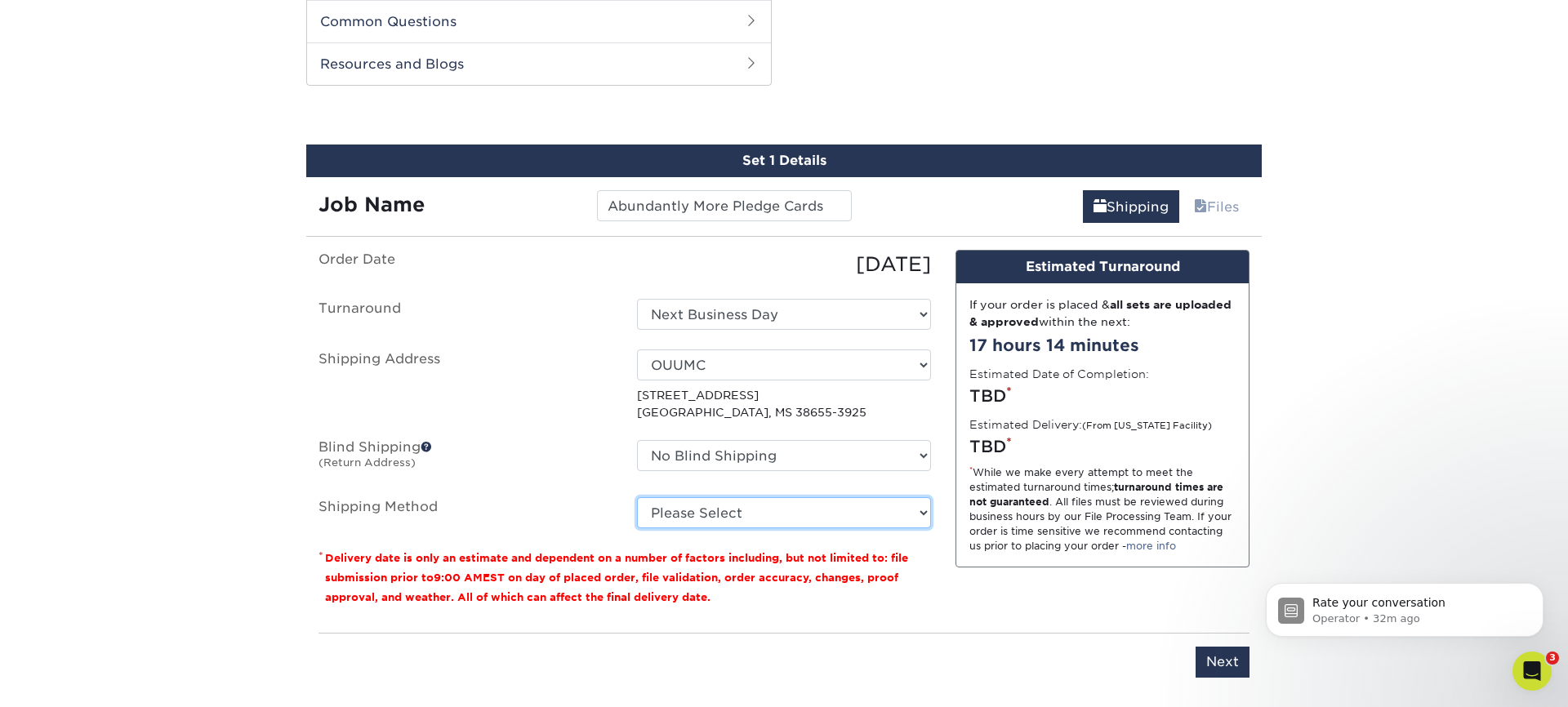
select select "03"
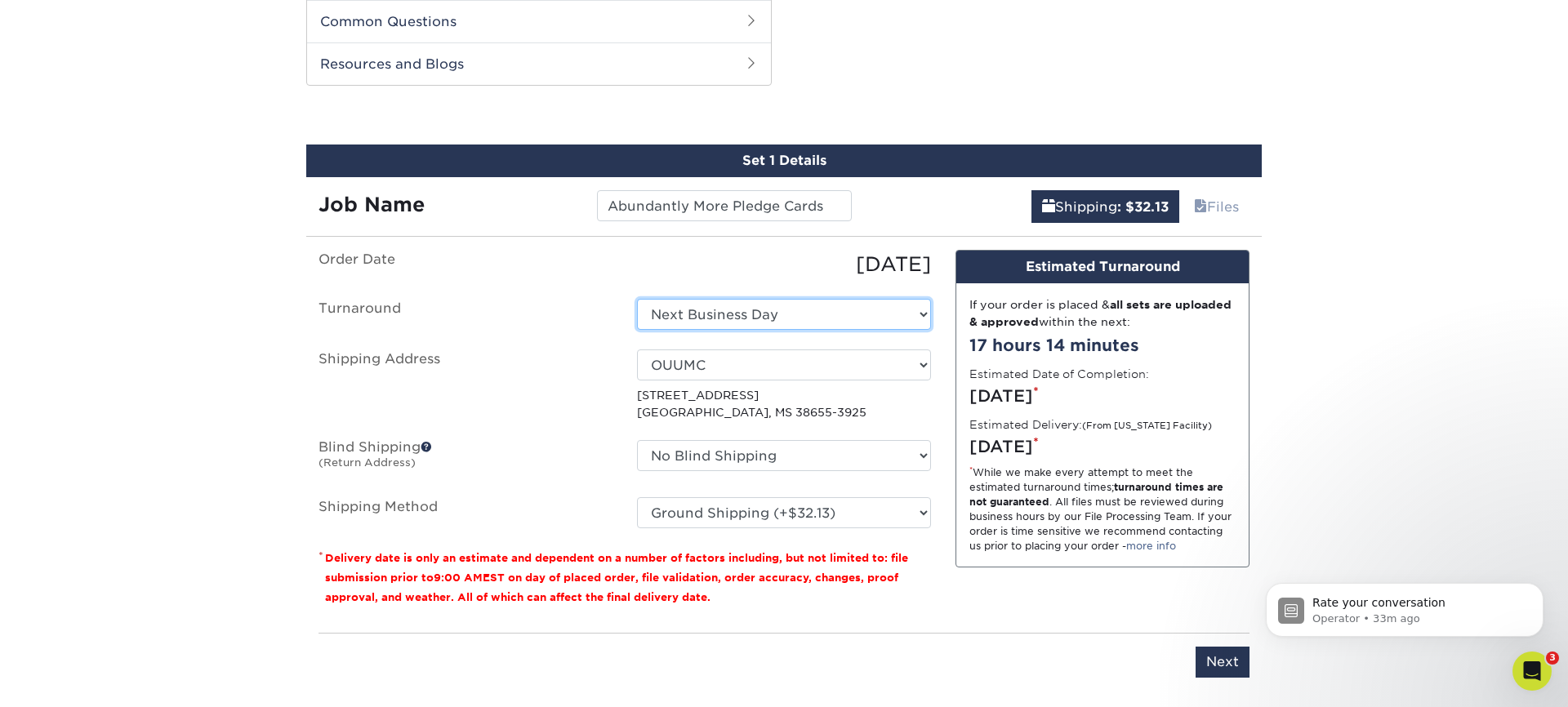
select select "92ec4d66-299a-4336-b3d8-61a0be50fd04"
select select "03"
select select "eee2ea49-508b-41c7-b72b-03ec30f662b8"
select select "03"
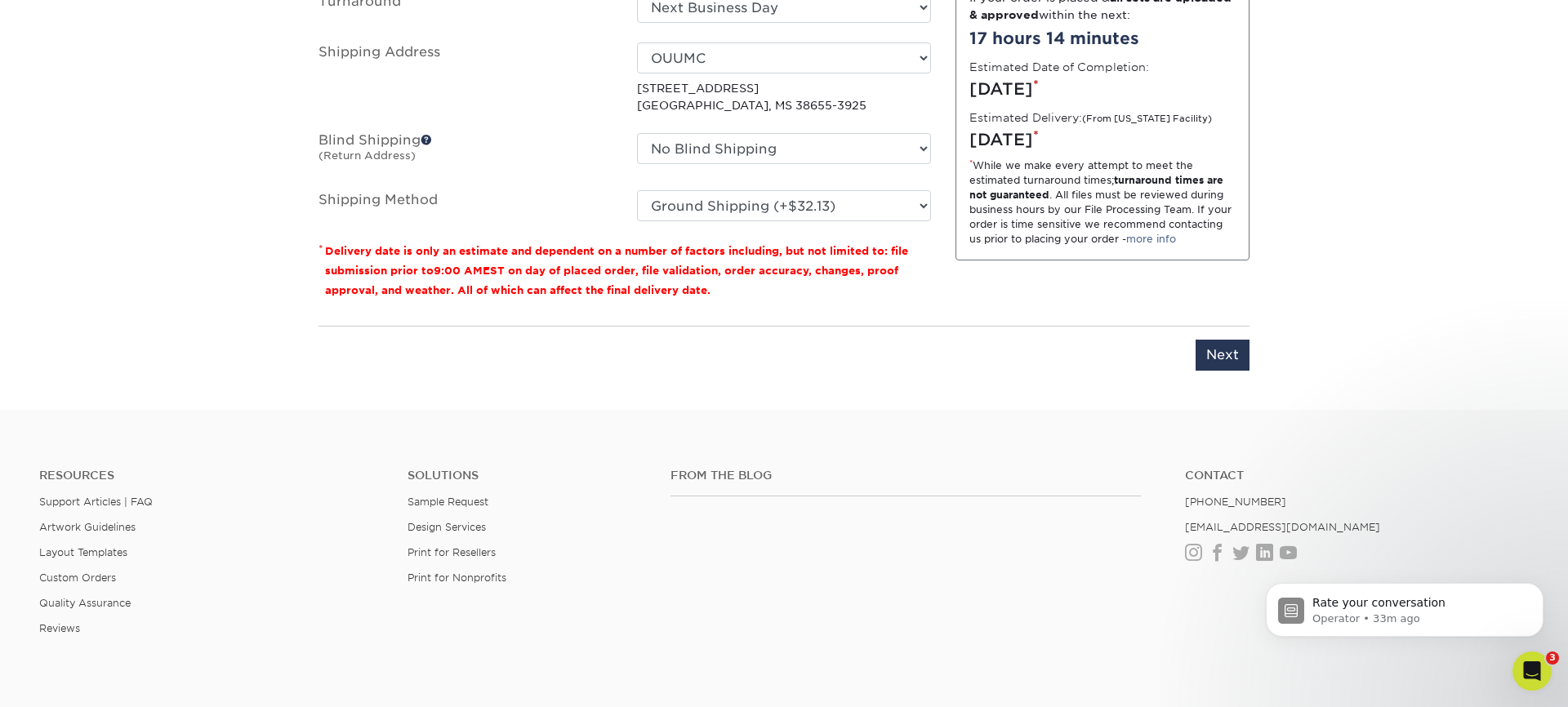
scroll to position [1282, 0]
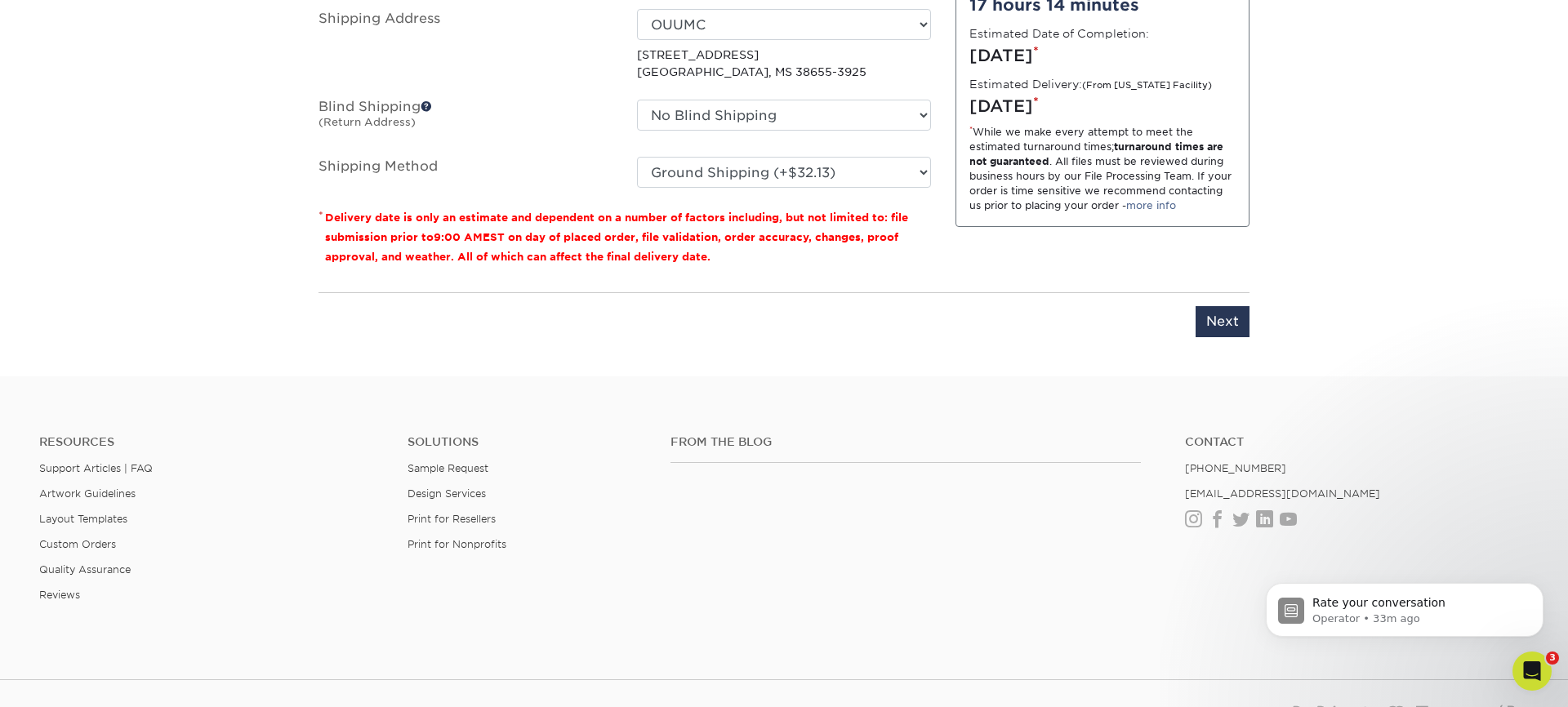
click at [1216, 314] on input "Next" at bounding box center [1222, 321] width 54 height 31
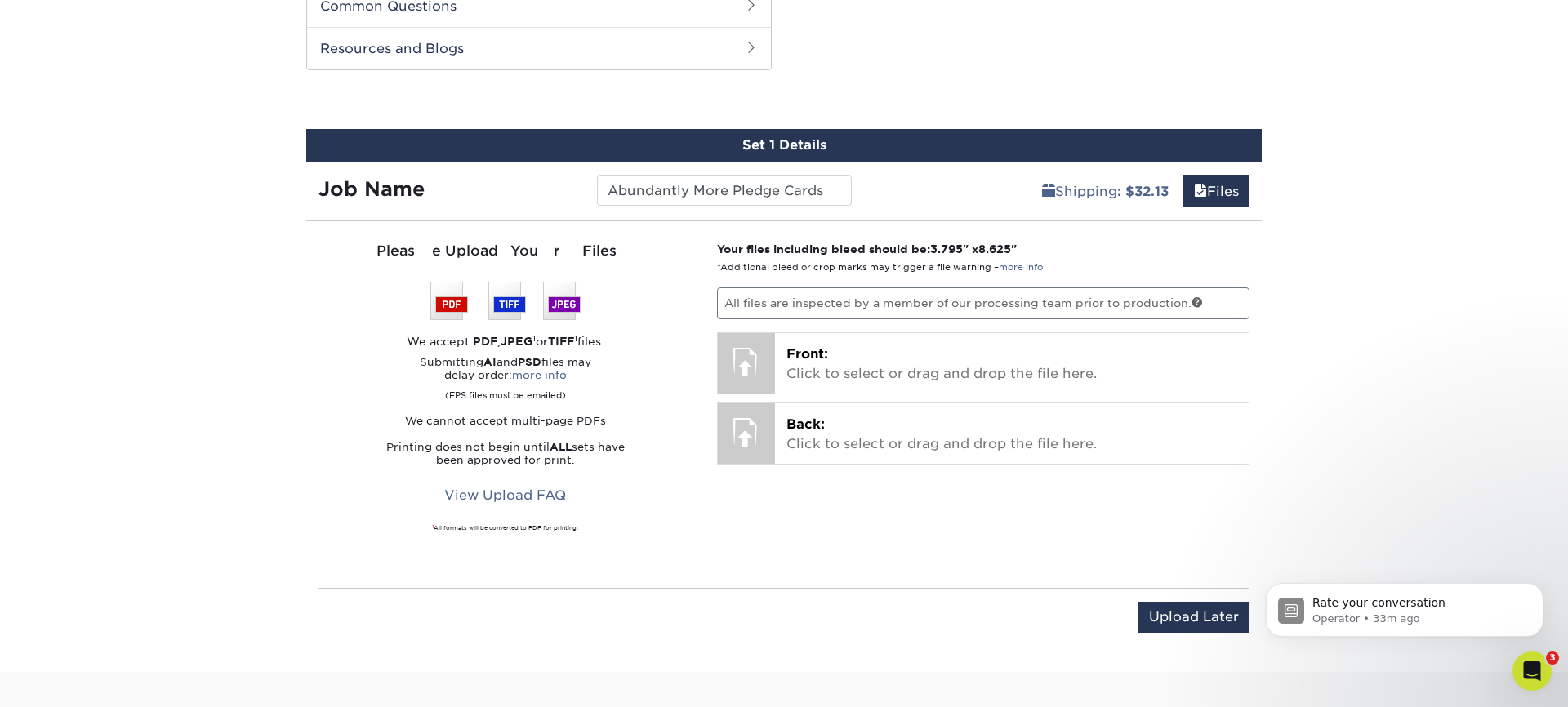
scroll to position [1025, 0]
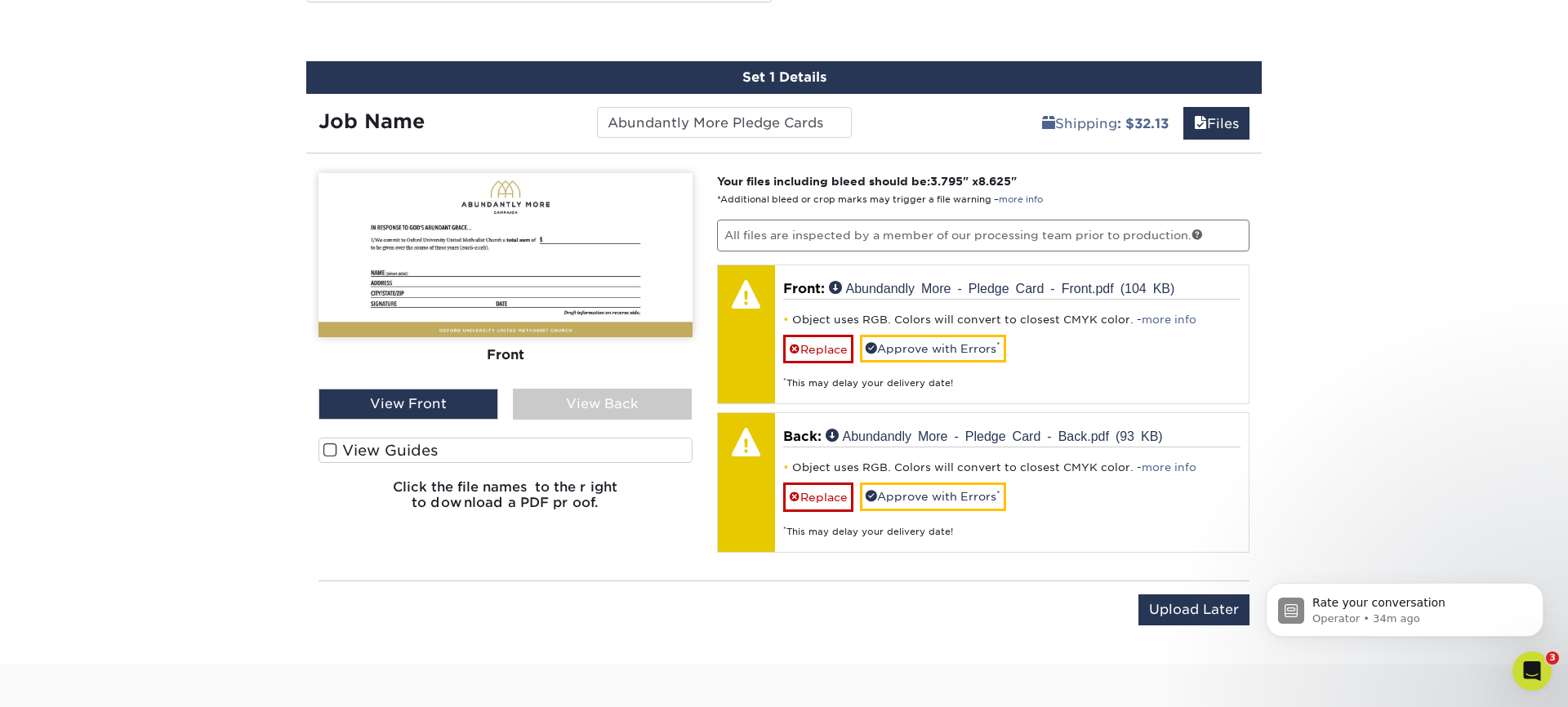
click at [327, 444] on span at bounding box center [331, 451] width 14 height 16
click at [0, 0] on input "View Guides" at bounding box center [0, 0] width 0 height 0
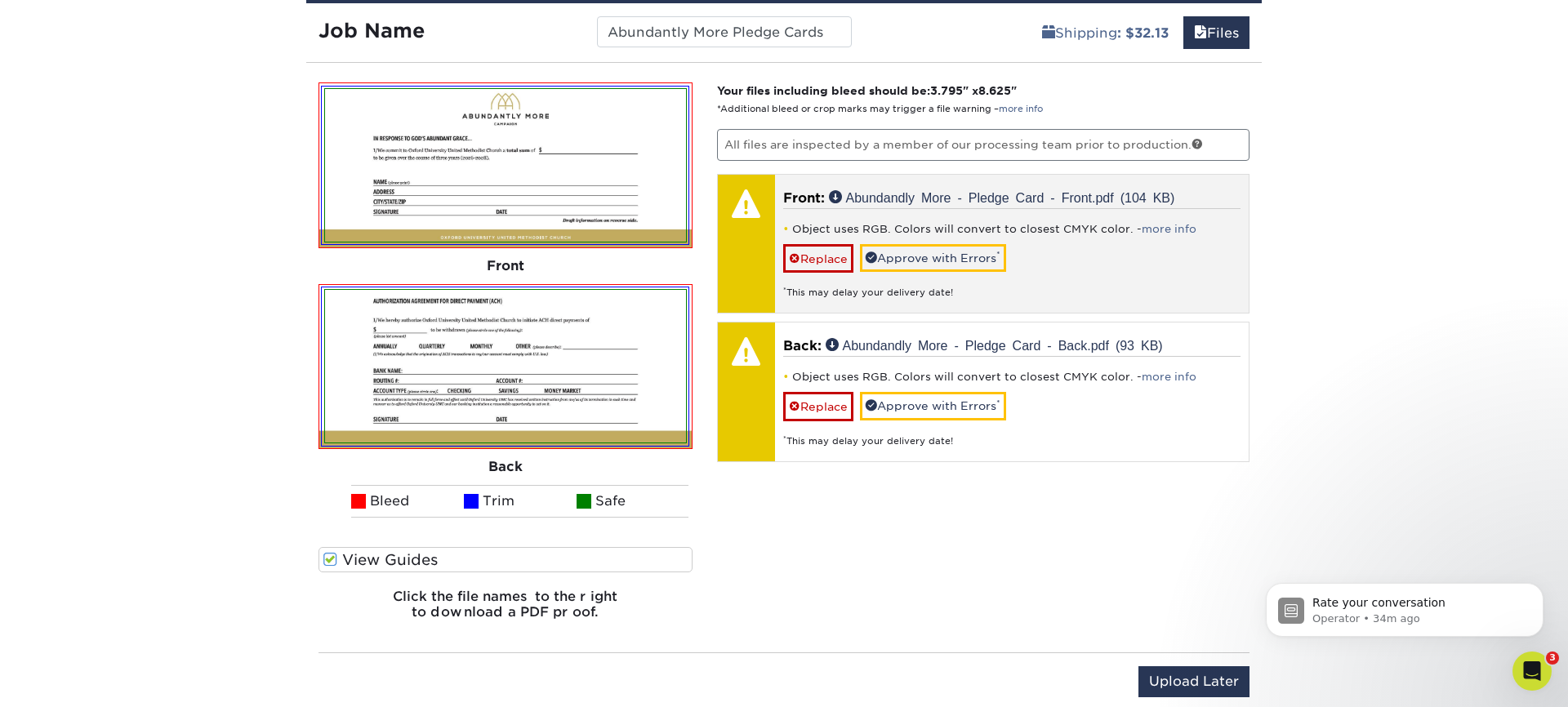
scroll to position [1080, 0]
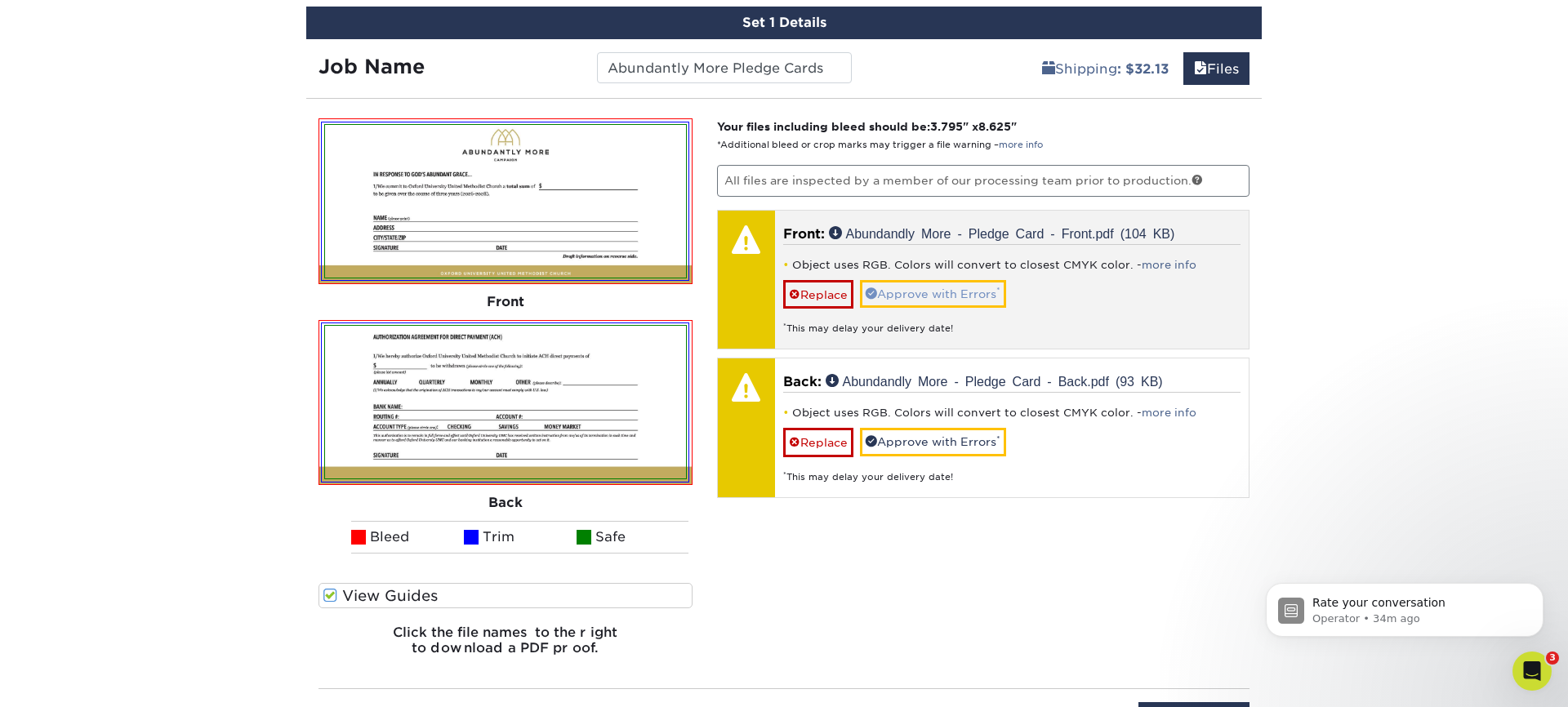
click at [972, 285] on link "Approve with Errors *" at bounding box center [933, 294] width 147 height 28
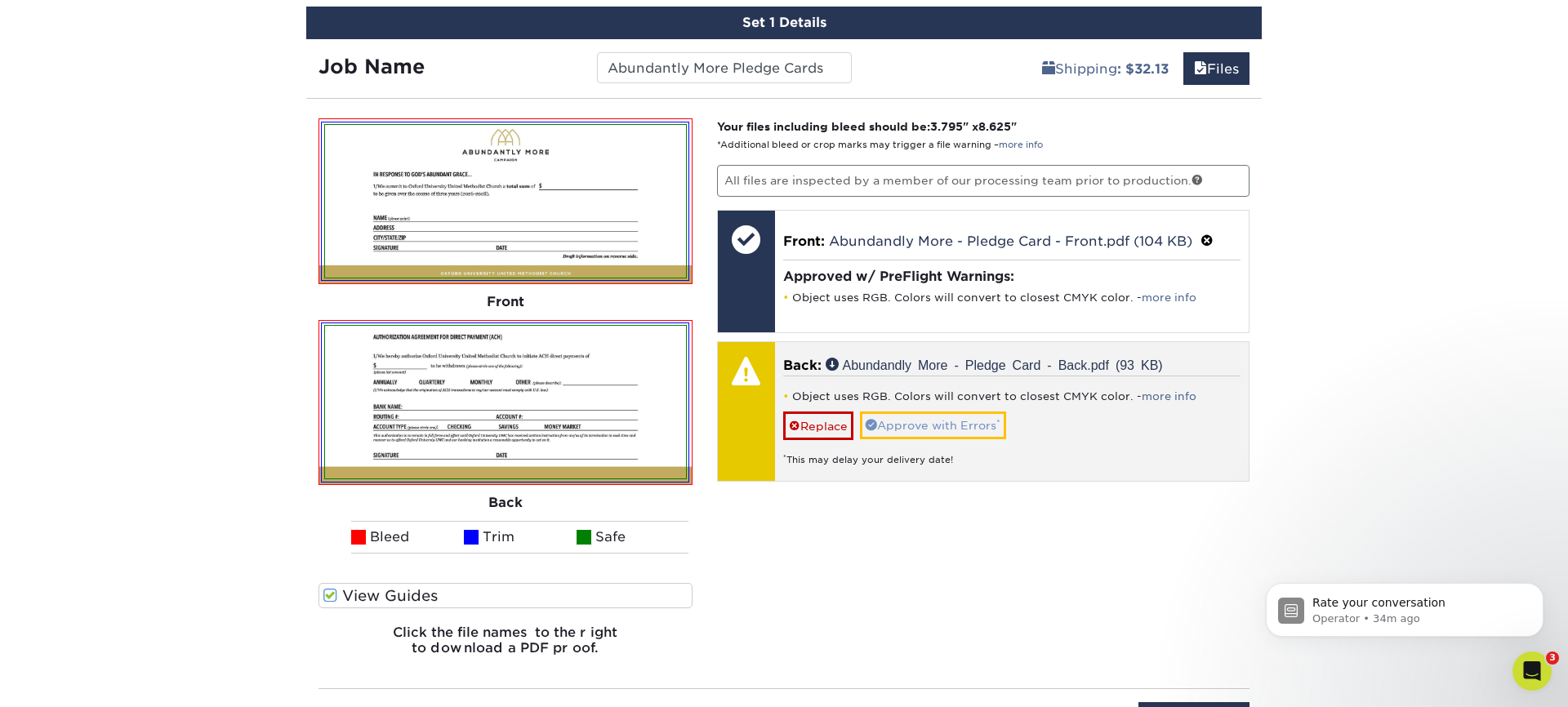
click at [963, 422] on link "Approve with Errors *" at bounding box center [933, 425] width 147 height 28
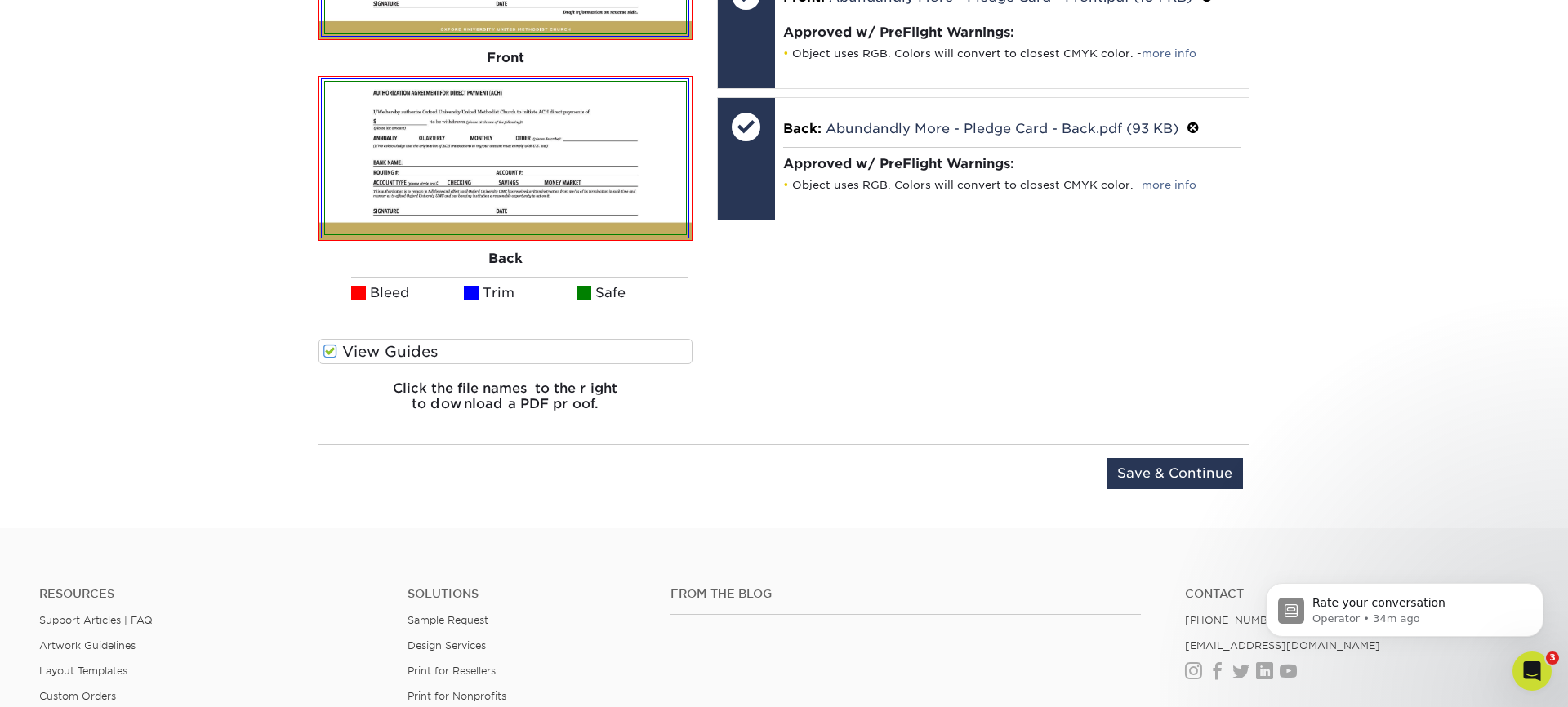
scroll to position [1503, 0]
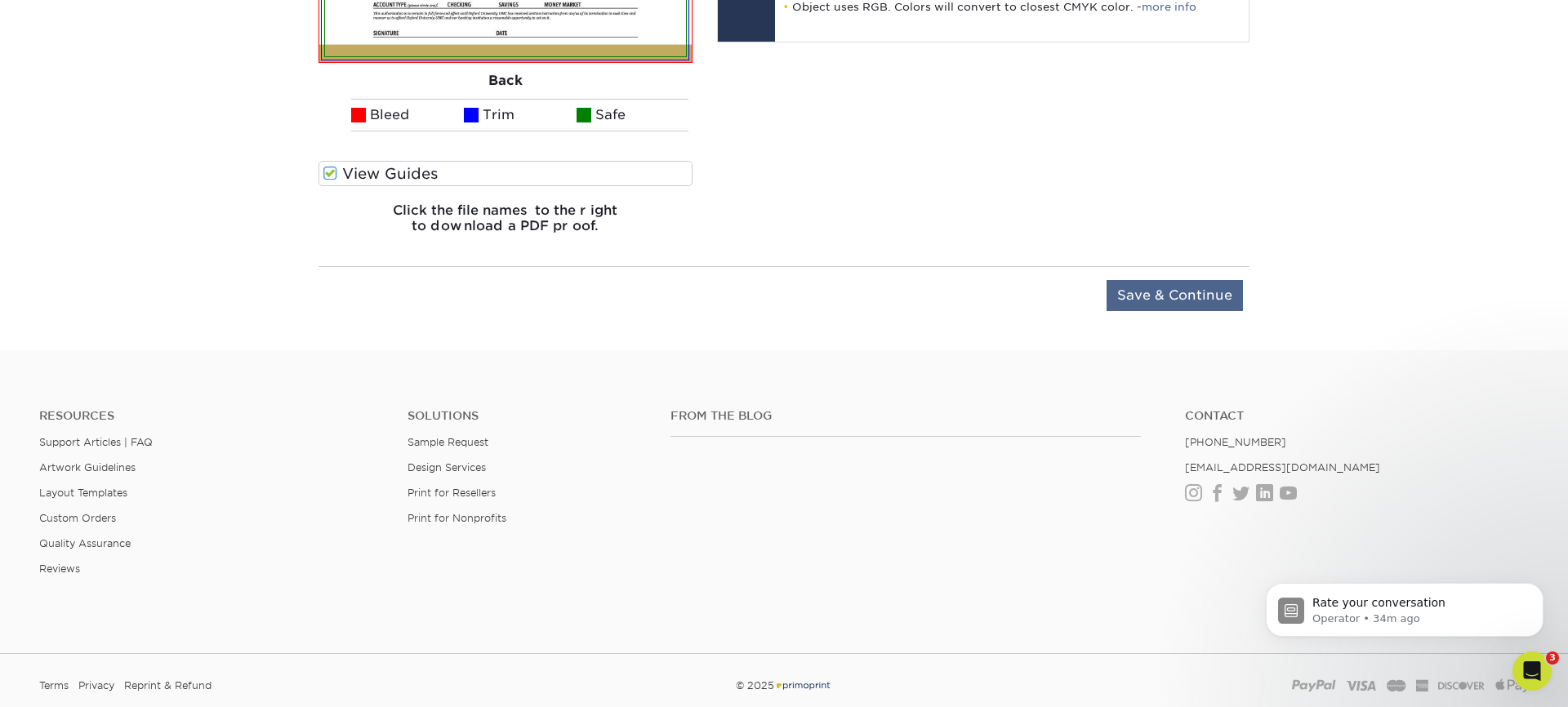
click at [1206, 300] on input "Save & Continue" at bounding box center [1174, 295] width 136 height 31
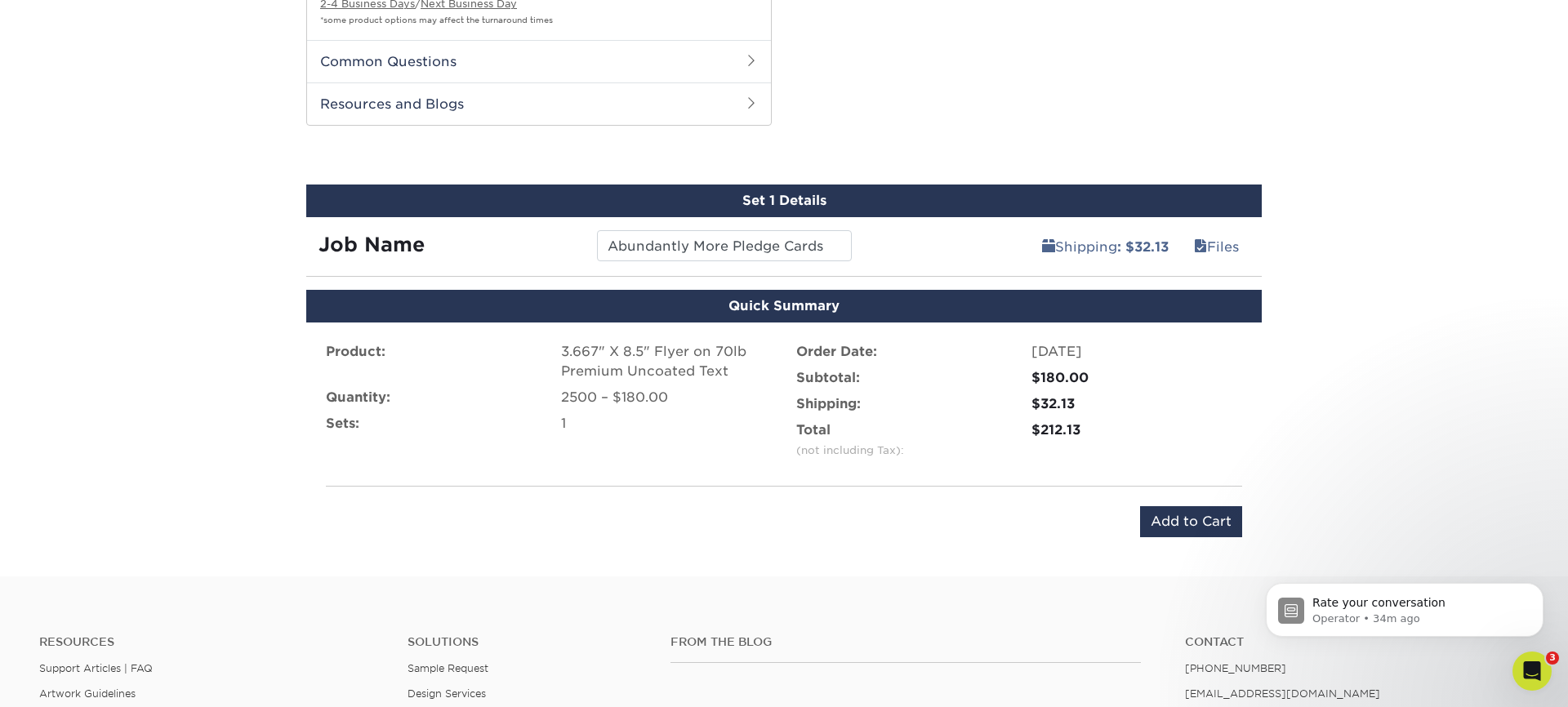
scroll to position [903, 0]
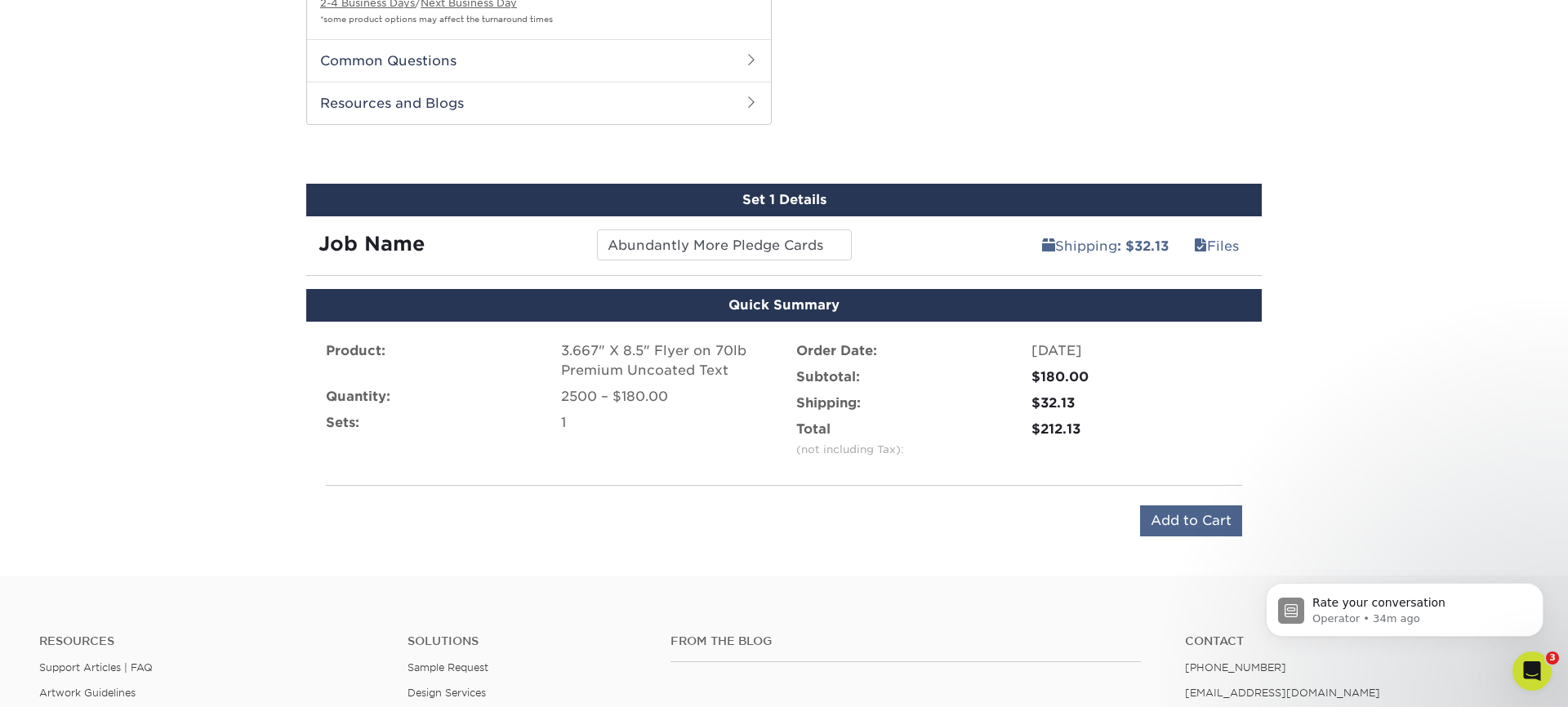
click at [1198, 519] on input "Add to Cart" at bounding box center [1191, 520] width 102 height 31
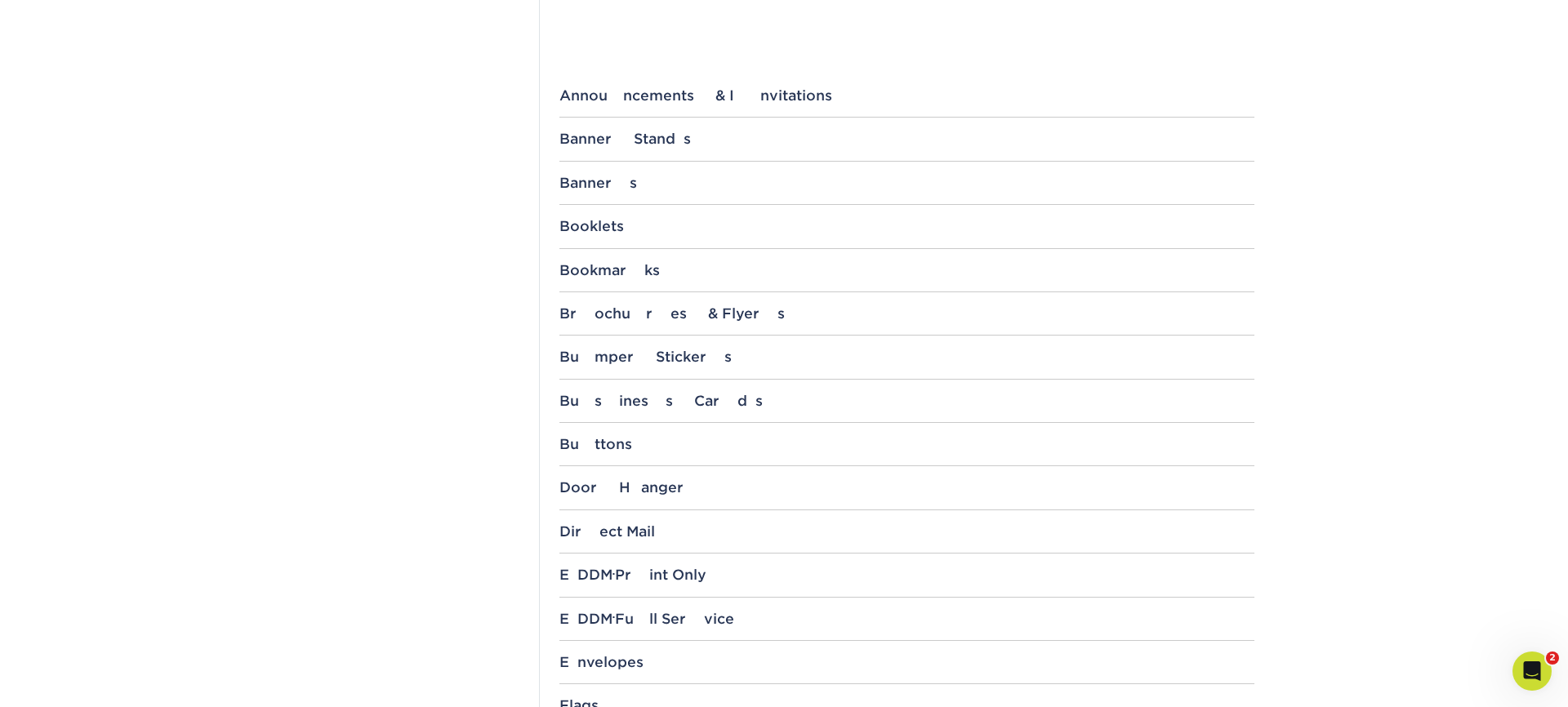
scroll to position [711, 0]
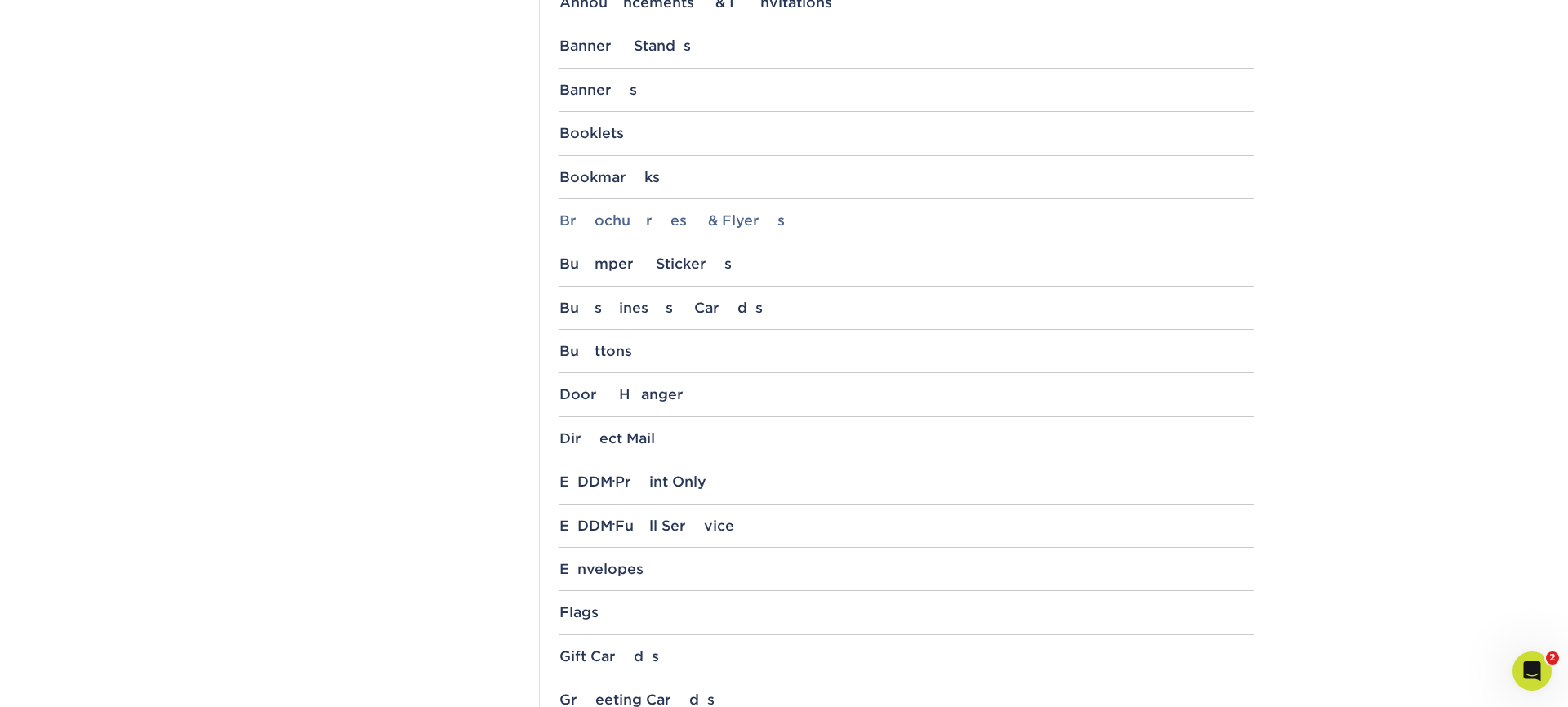
click at [634, 222] on div "Brochures & Flyers" at bounding box center [907, 220] width 695 height 17
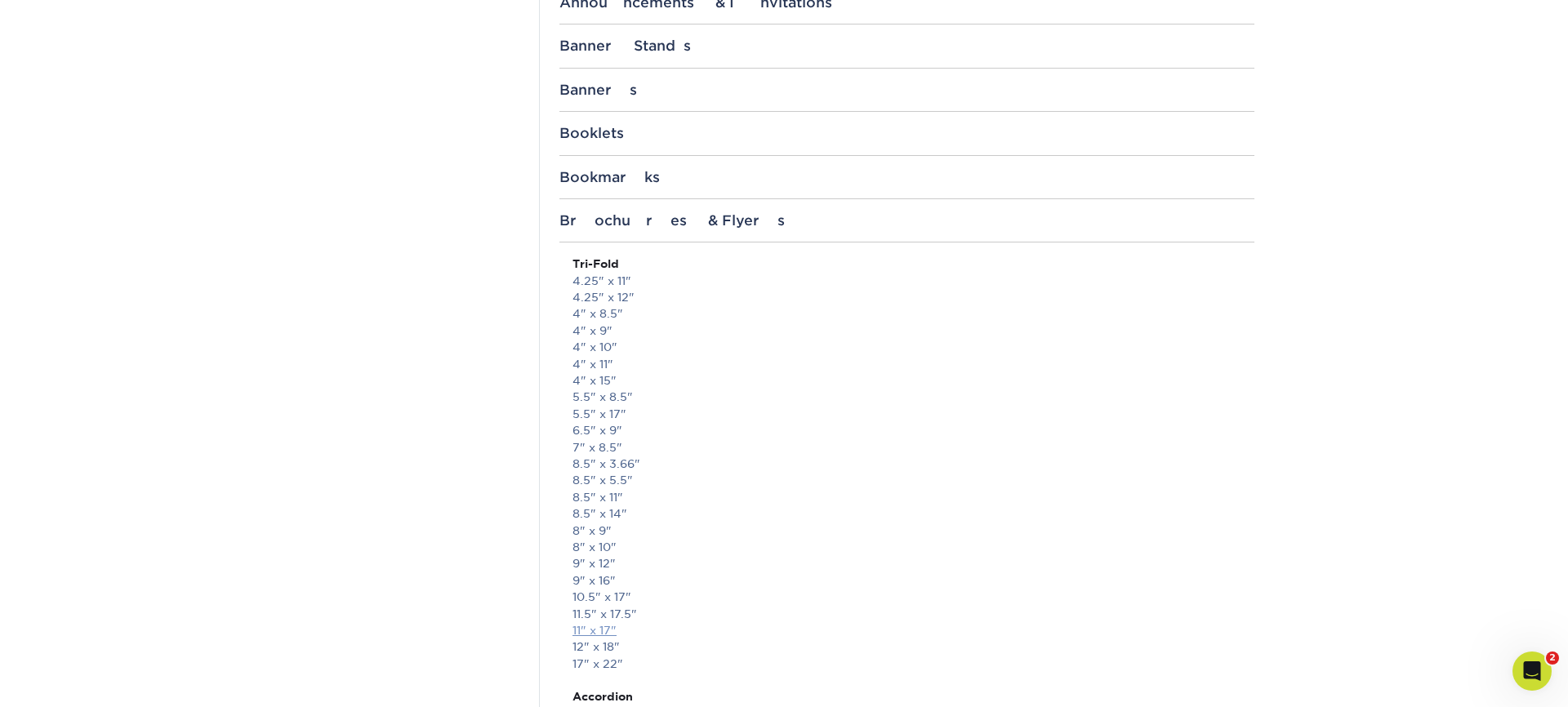
scroll to position [703, 0]
click at [623, 466] on link "8.5" x 3.66"" at bounding box center [606, 470] width 68 height 13
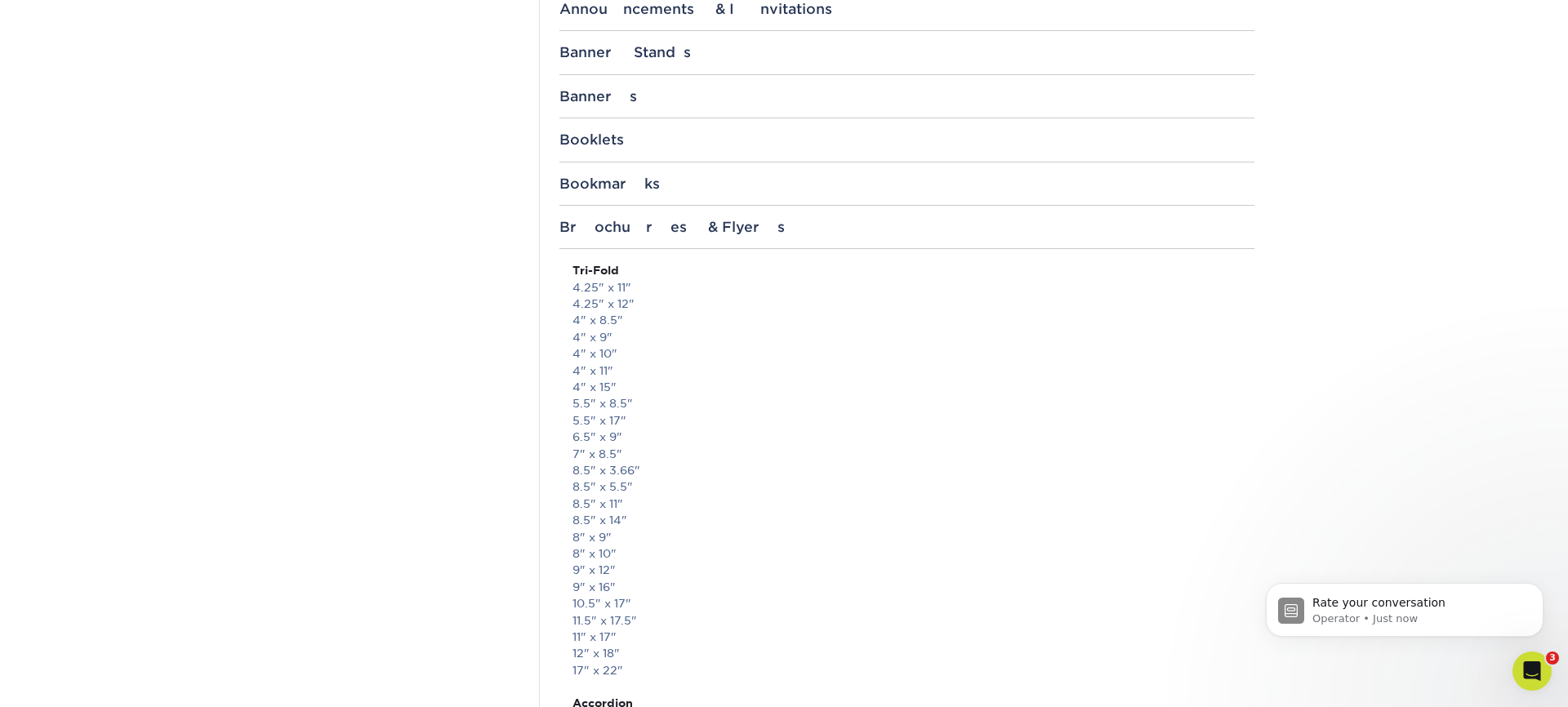
scroll to position [0, 0]
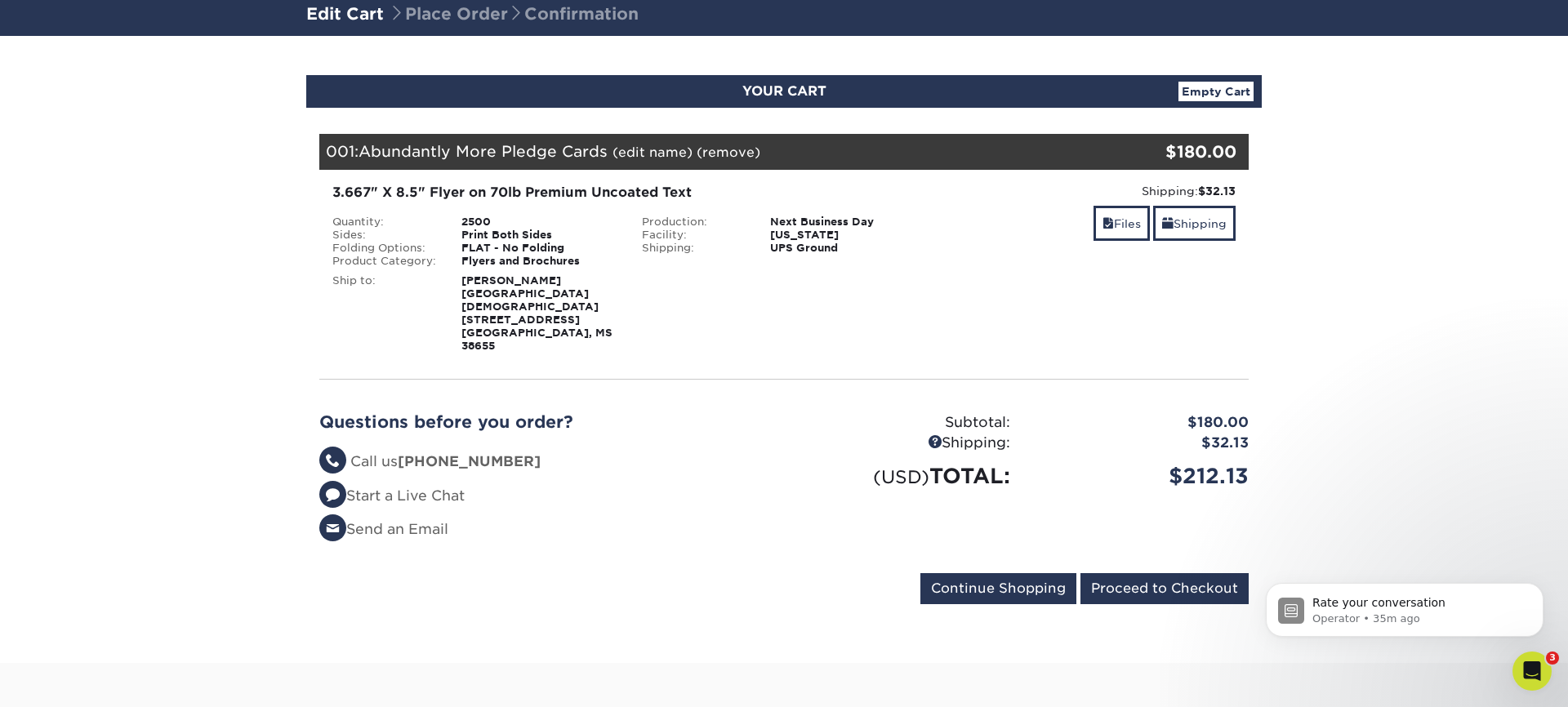
scroll to position [124, 0]
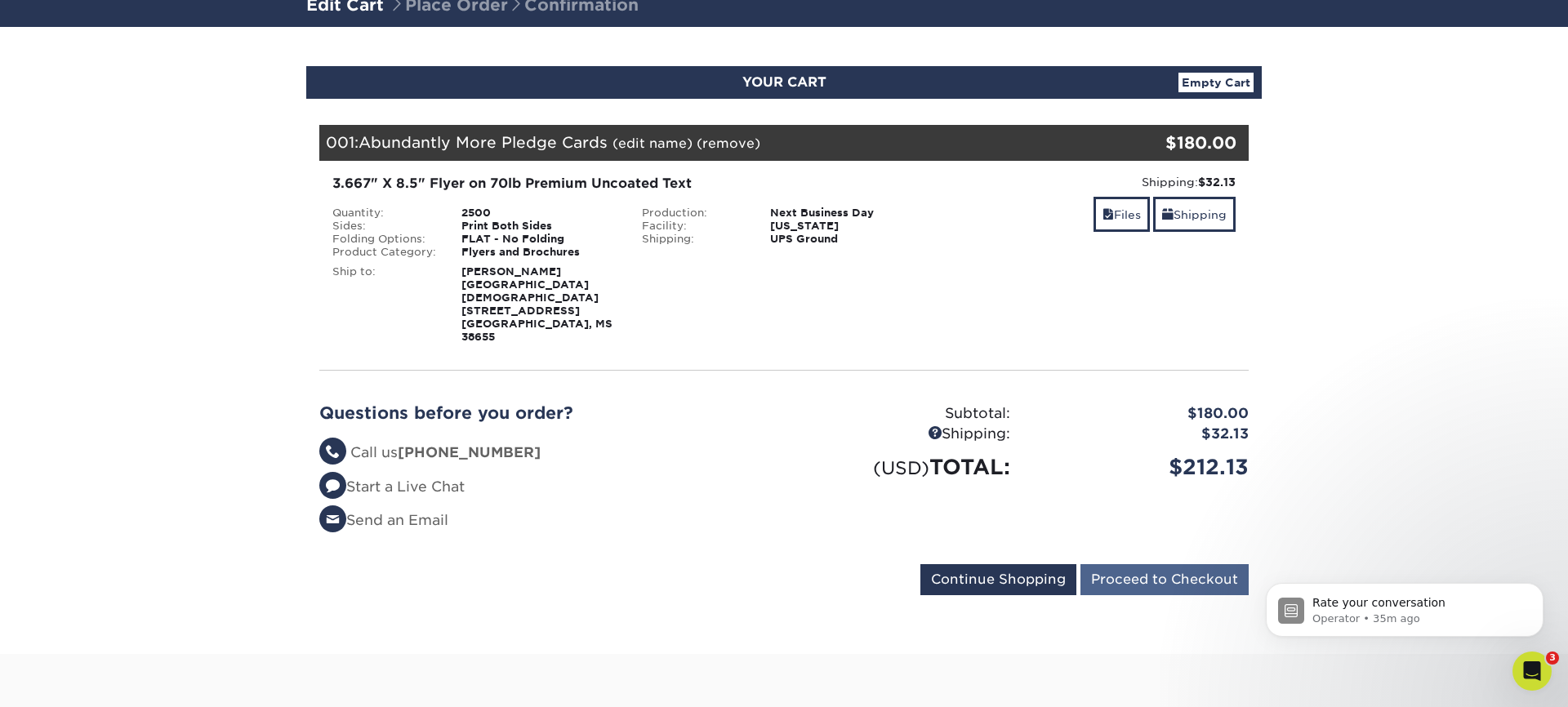
click at [1192, 564] on input "Proceed to Checkout" at bounding box center [1164, 579] width 168 height 31
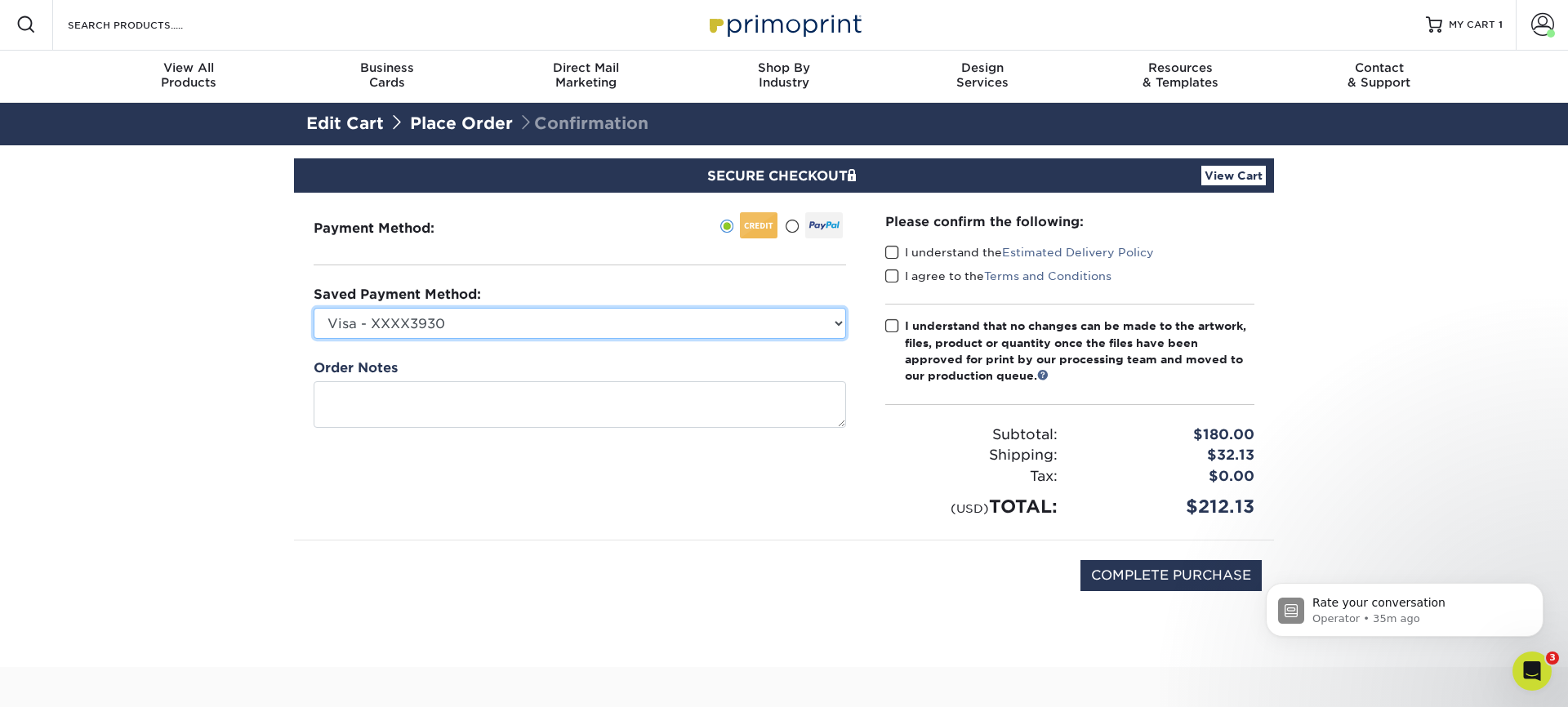
select select "62183"
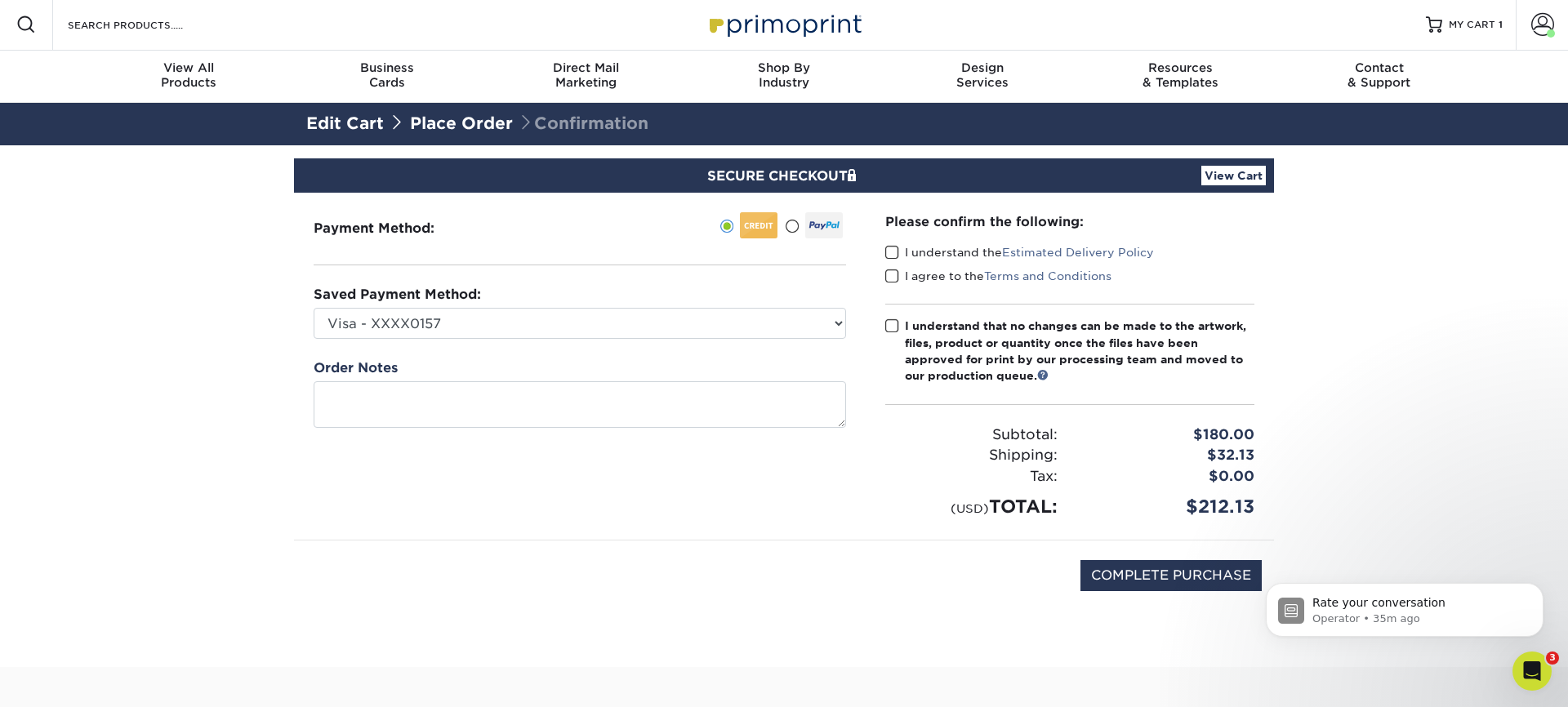
click at [890, 254] on span at bounding box center [892, 253] width 14 height 16
click at [0, 0] on input "I understand the Estimated Delivery Policy" at bounding box center [0, 0] width 0 height 0
drag, startPoint x: 889, startPoint y: 274, endPoint x: 887, endPoint y: 318, distance: 44.0
click at [889, 274] on span at bounding box center [892, 276] width 14 height 16
click at [0, 0] on input "I agree to the Terms and Conditions" at bounding box center [0, 0] width 0 height 0
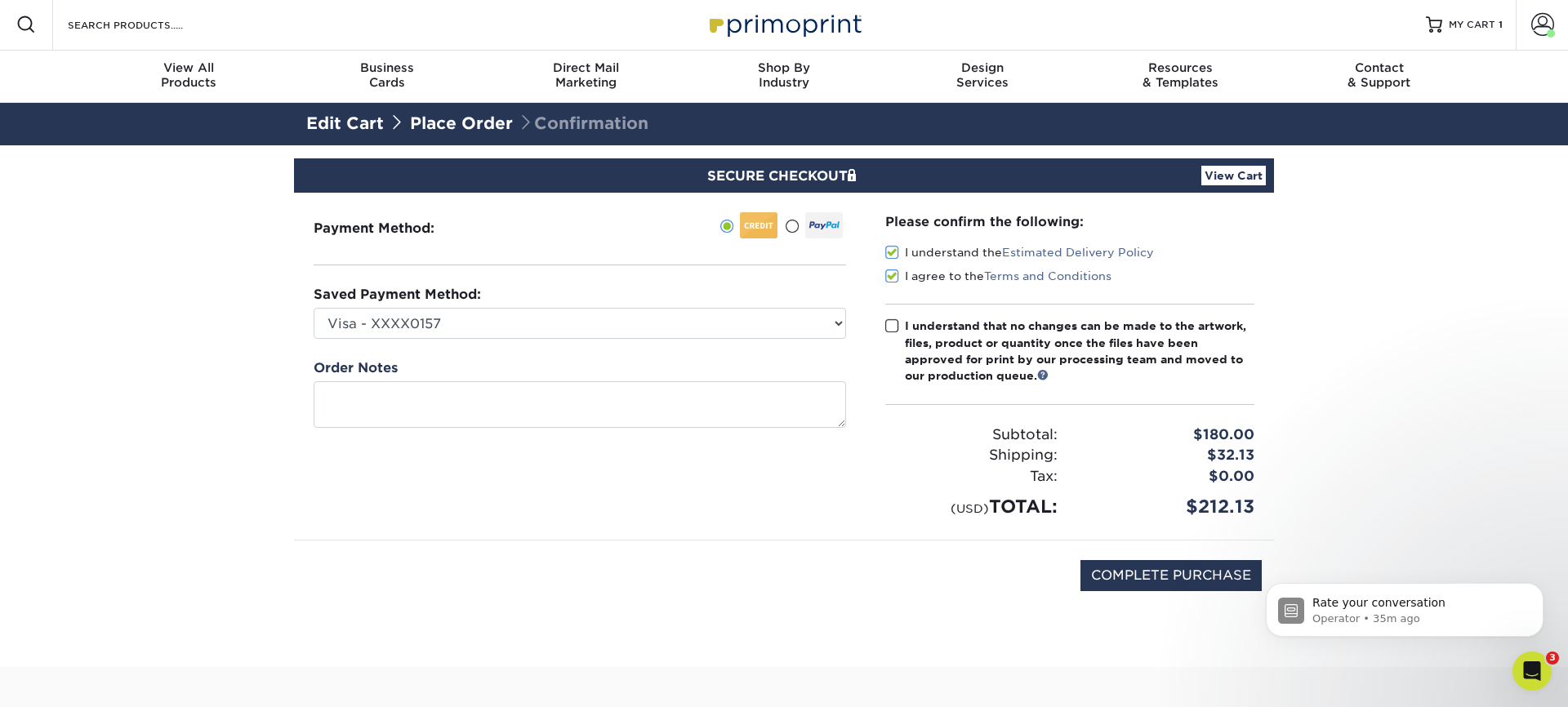
drag, startPoint x: 887, startPoint y: 326, endPoint x: 891, endPoint y: 334, distance: 8.9
click at [887, 326] on span at bounding box center [892, 326] width 14 height 16
click at [0, 0] on input "I understand that no changes can be made to the artwork, files, product or quan…" at bounding box center [0, 0] width 0 height 0
click at [1149, 575] on input "COMPLETE PURCHASE" at bounding box center [1171, 575] width 182 height 31
type input "PROCESSING, PLEASE WAIT..."
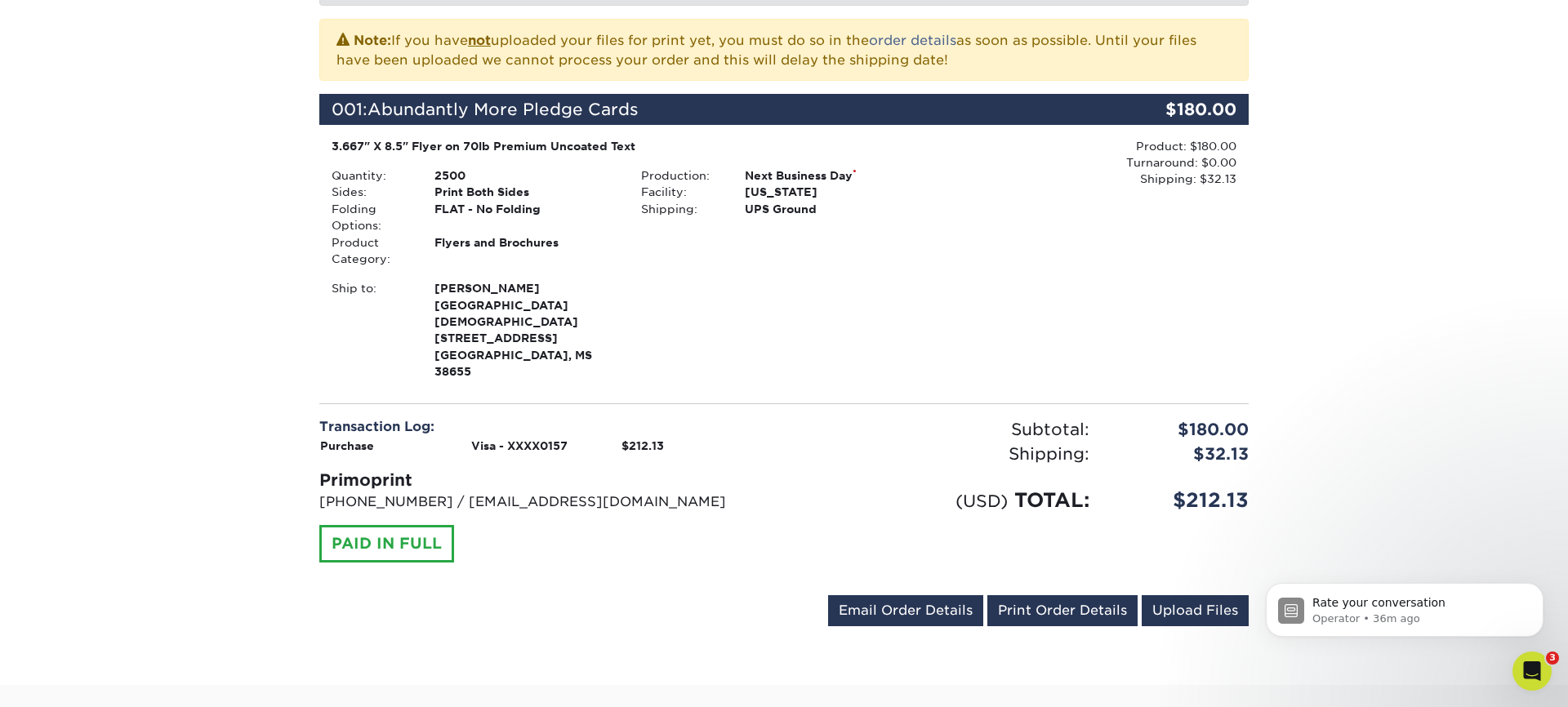
scroll to position [377, 0]
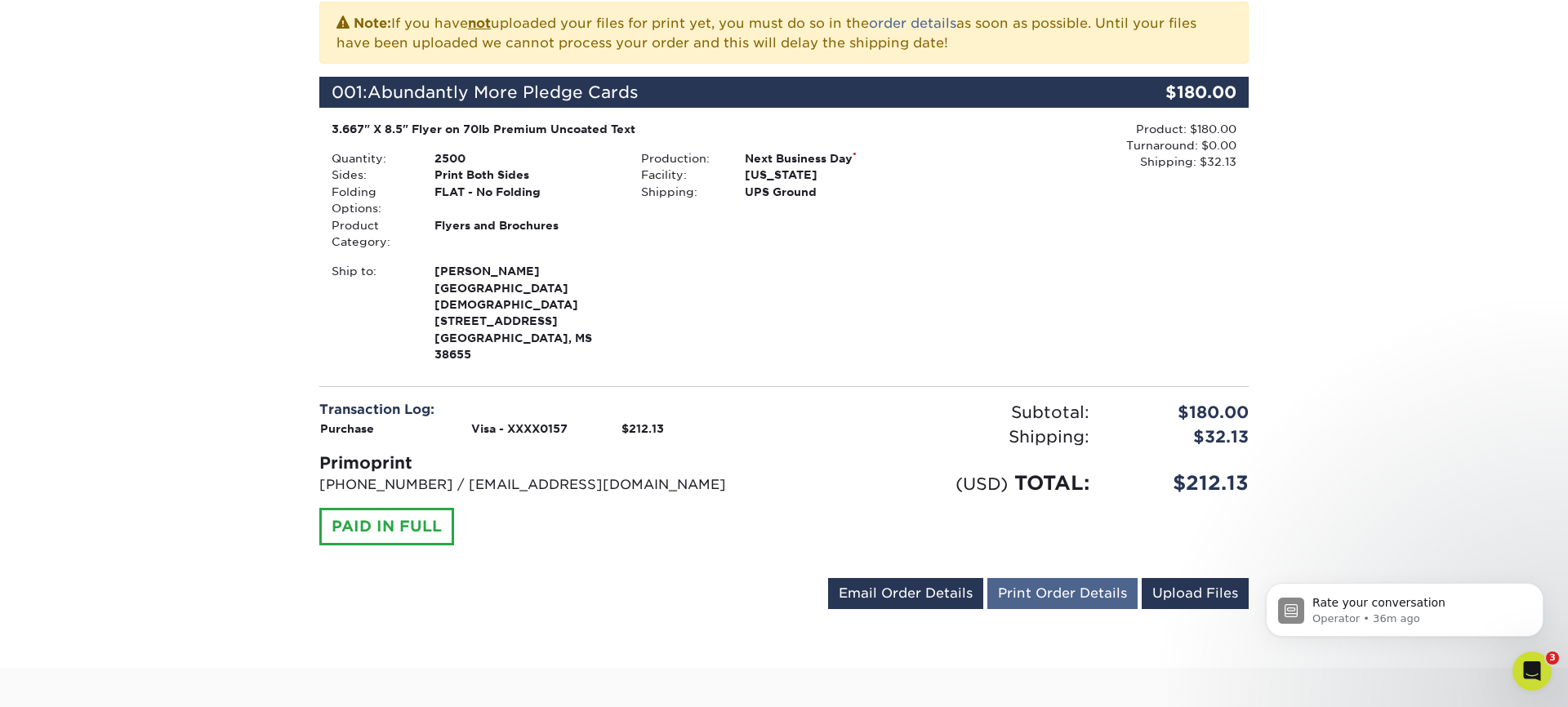
click at [1066, 578] on link "Print Order Details" at bounding box center [1062, 593] width 150 height 31
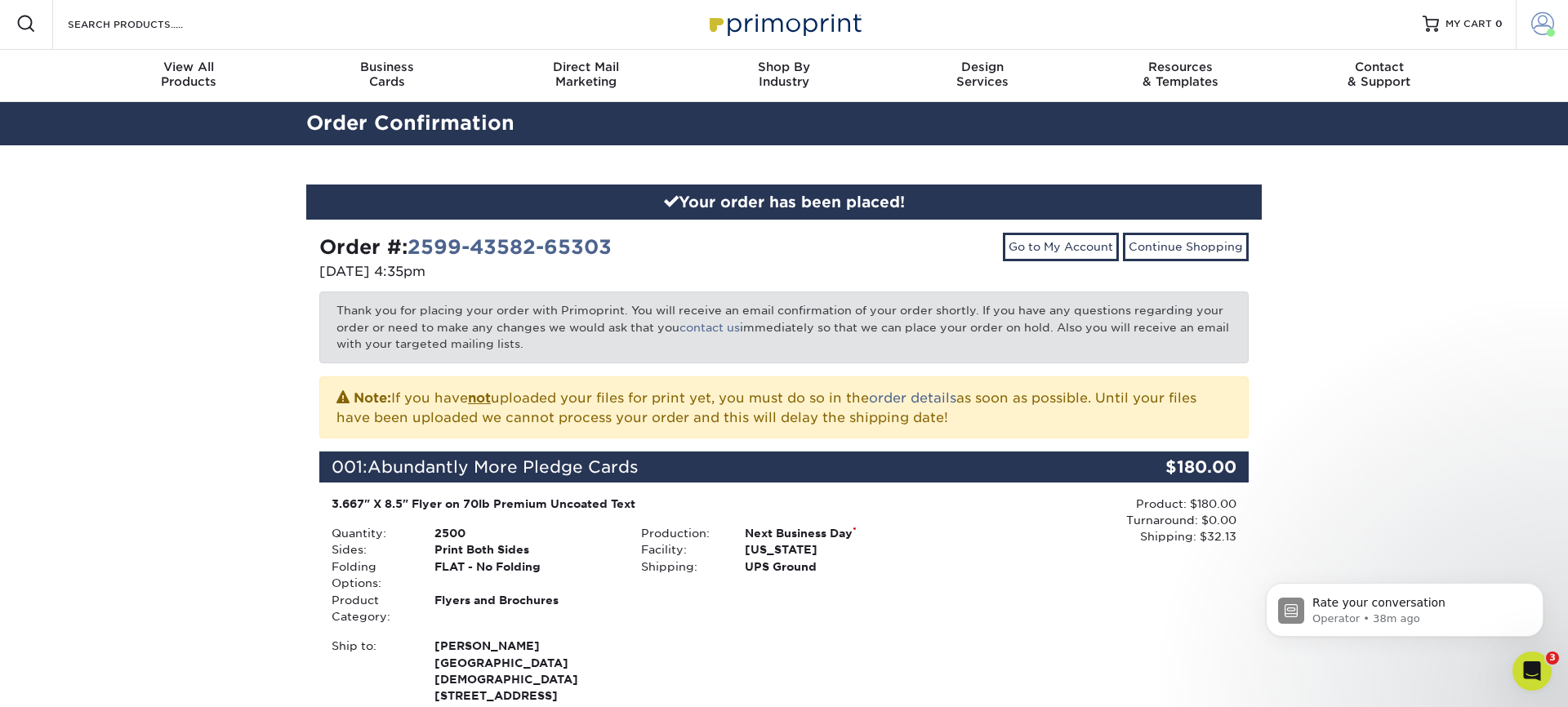
click at [1542, 21] on span at bounding box center [1543, 24] width 23 height 23
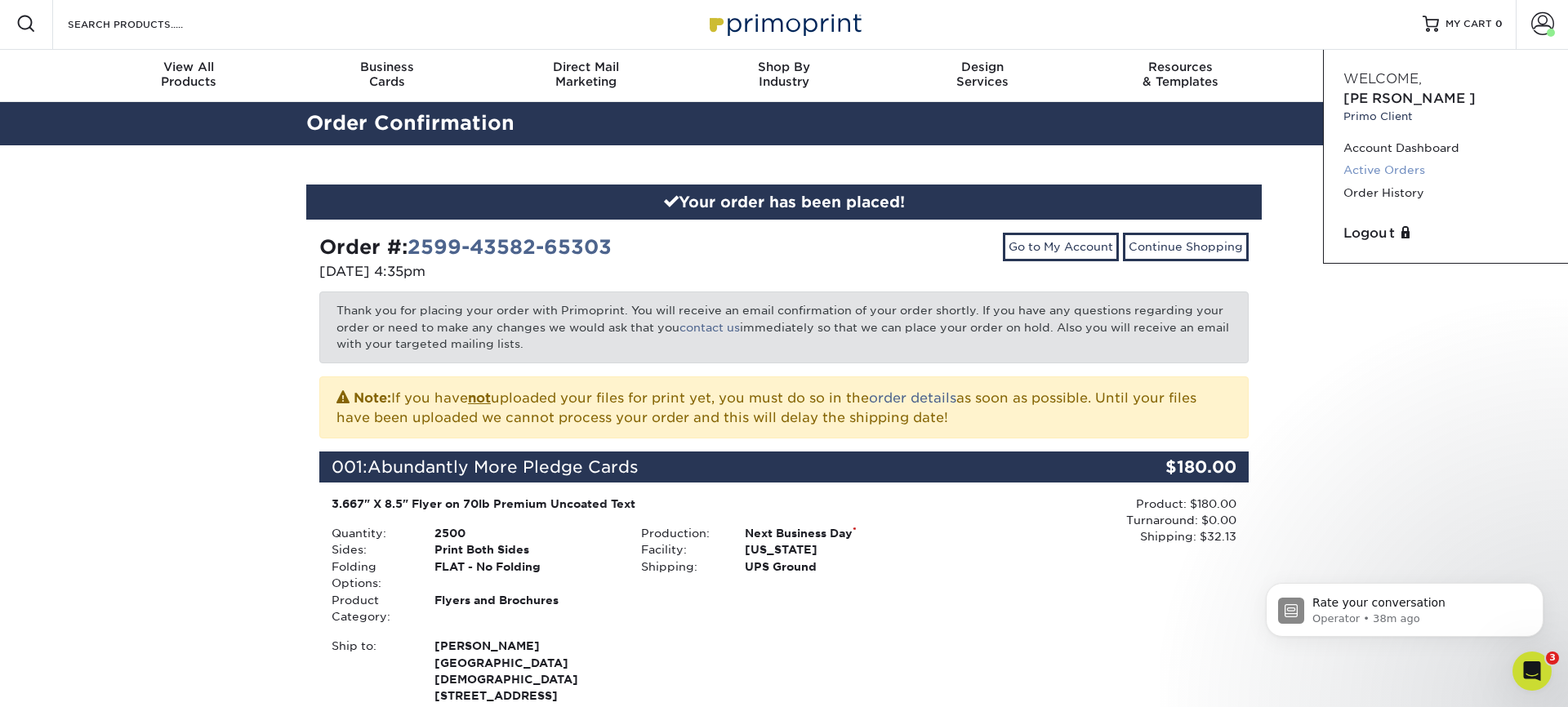
click at [1388, 160] on link "Active Orders" at bounding box center [1446, 170] width 205 height 22
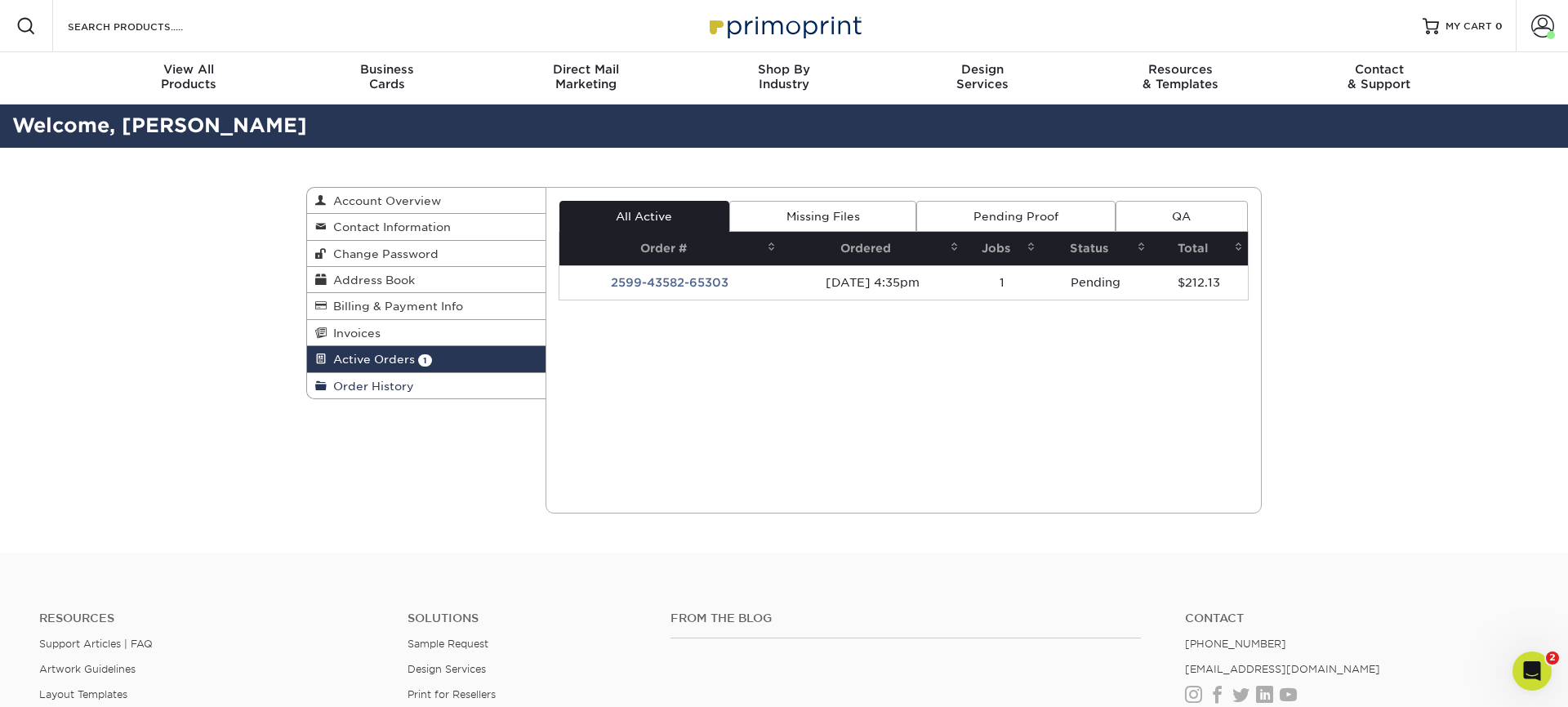
click at [383, 382] on span "Order History" at bounding box center [370, 386] width 88 height 13
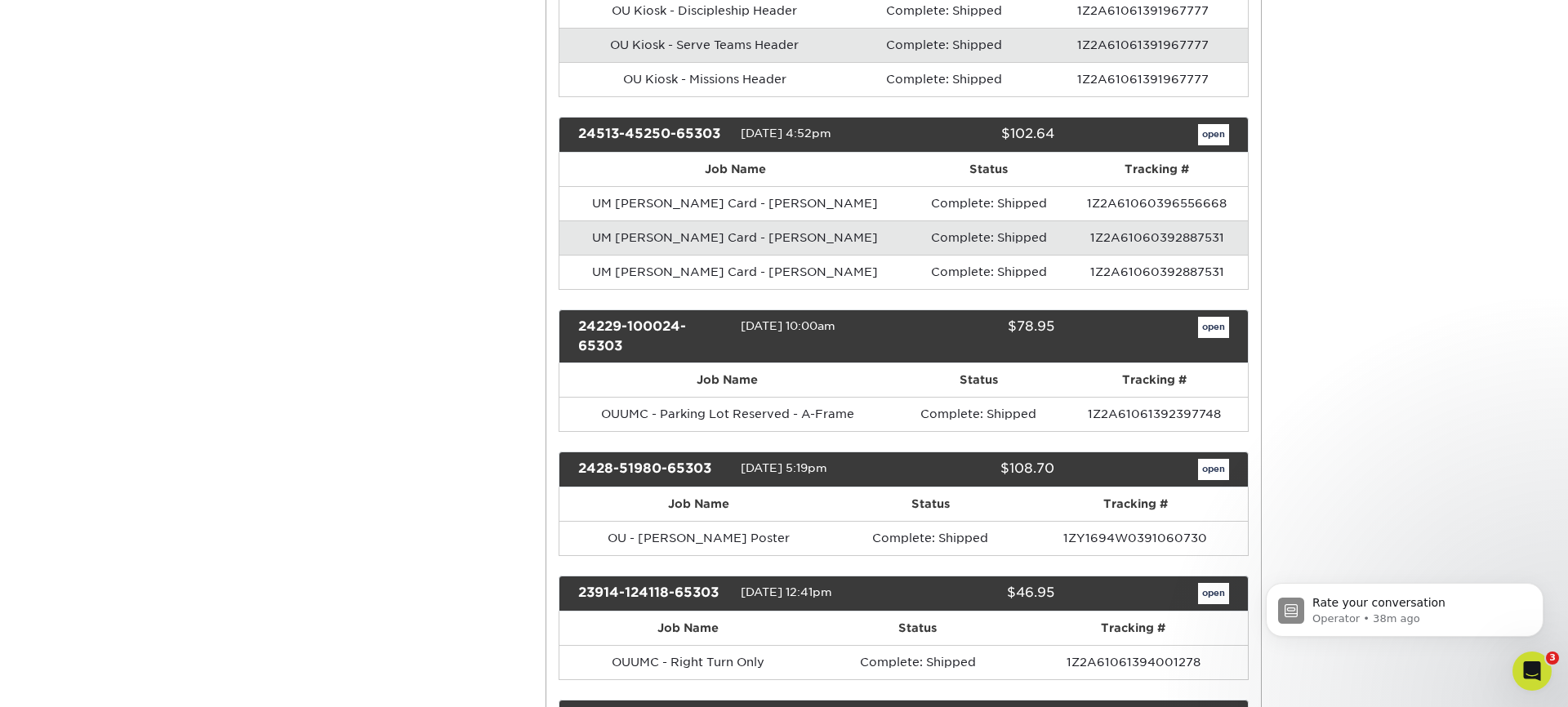
scroll to position [981, 0]
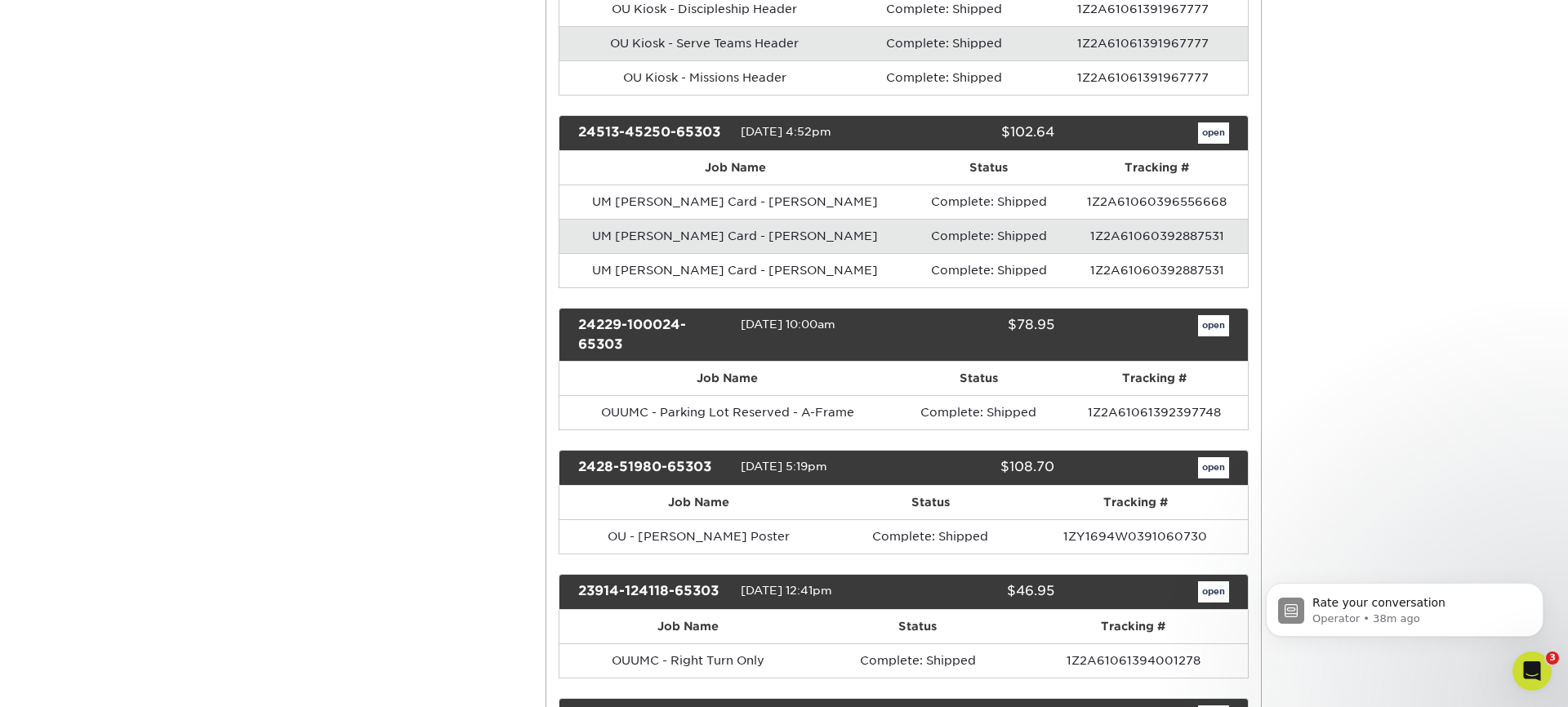
click at [1218, 323] on link "open" at bounding box center [1214, 325] width 31 height 21
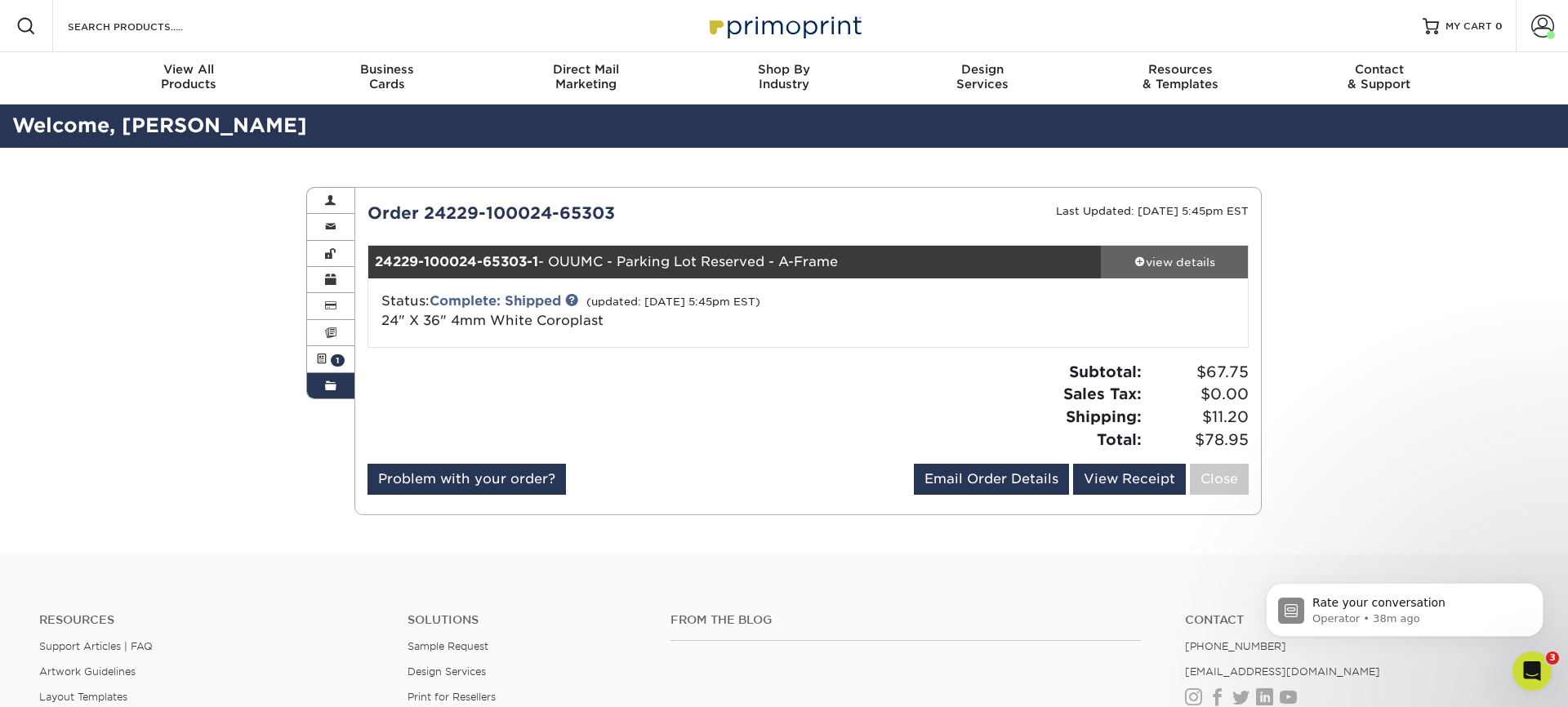
click at [1156, 260] on div "view details" at bounding box center [1175, 261] width 147 height 17
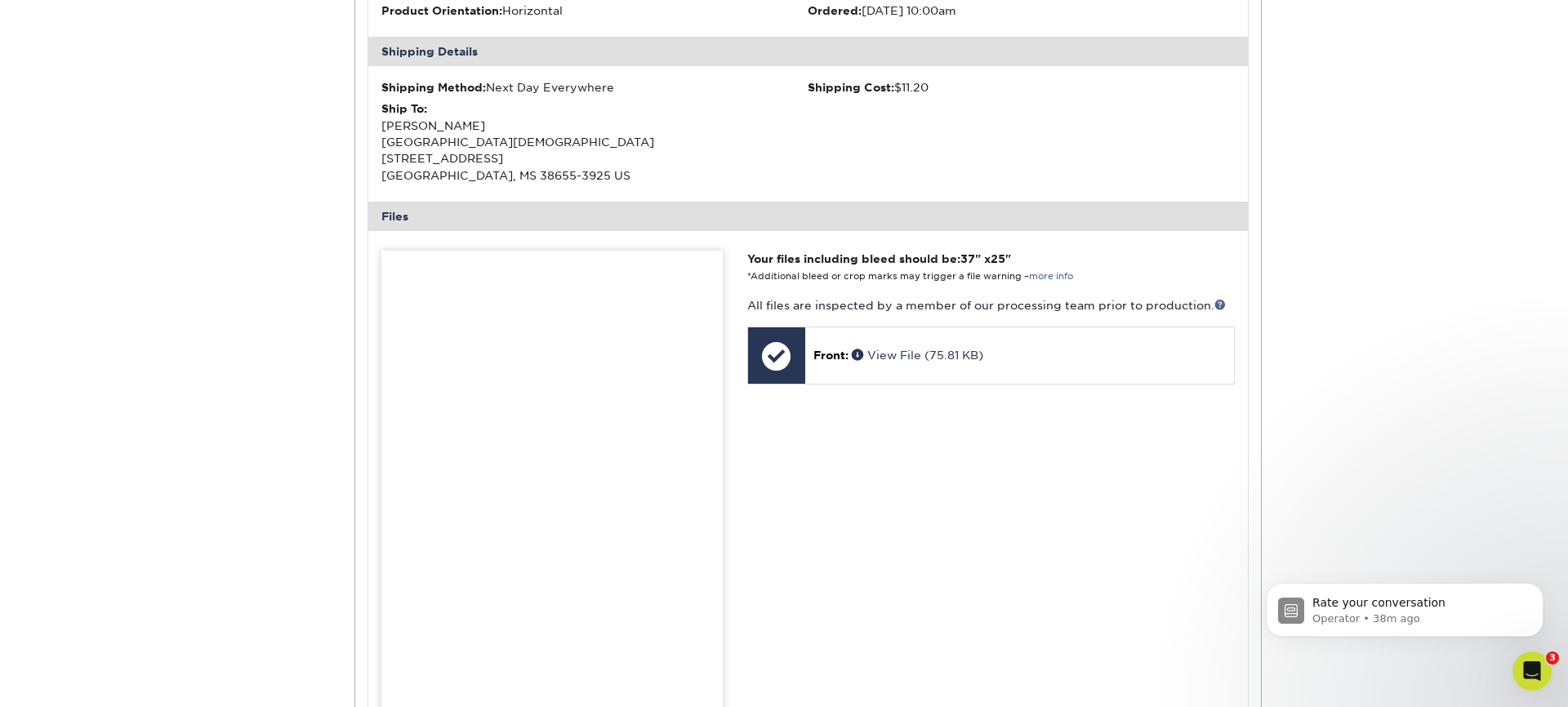
scroll to position [511, 0]
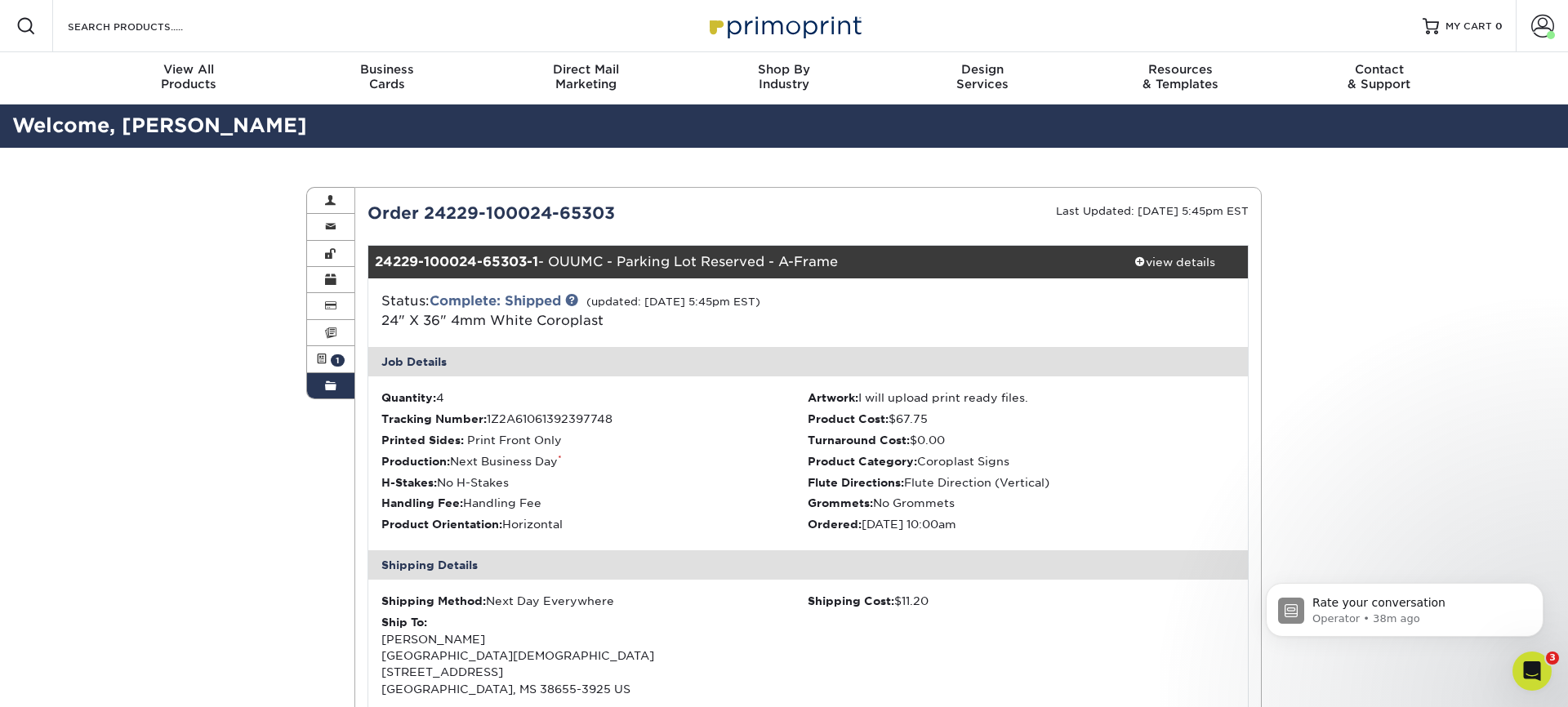
scroll to position [4, 0]
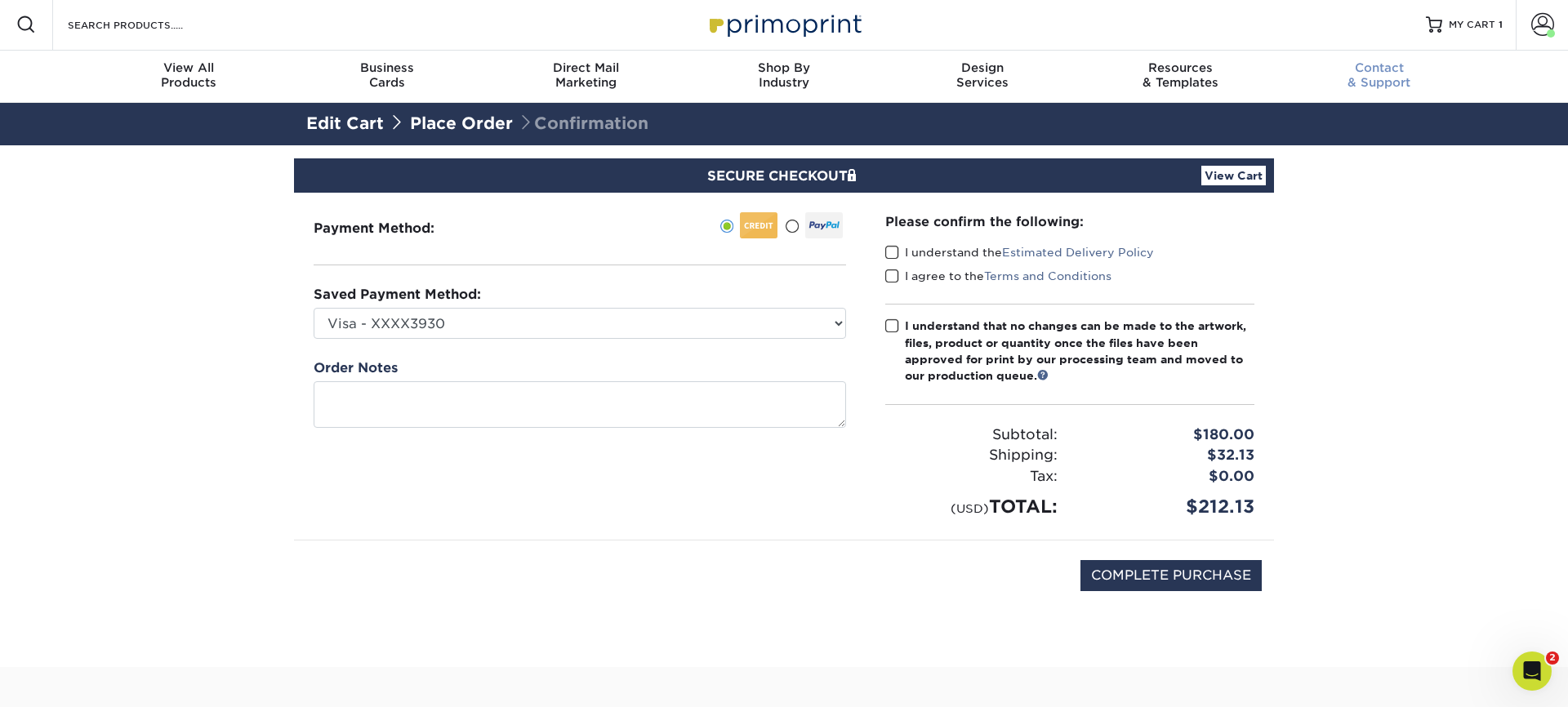
drag, startPoint x: 1329, startPoint y: 254, endPoint x: 1399, endPoint y: 95, distance: 173.7
click at [1330, 253] on section "SECURE CHECKOUT View Cart Payment Method: Saved Payment Method:" at bounding box center [784, 406] width 1568 height 522
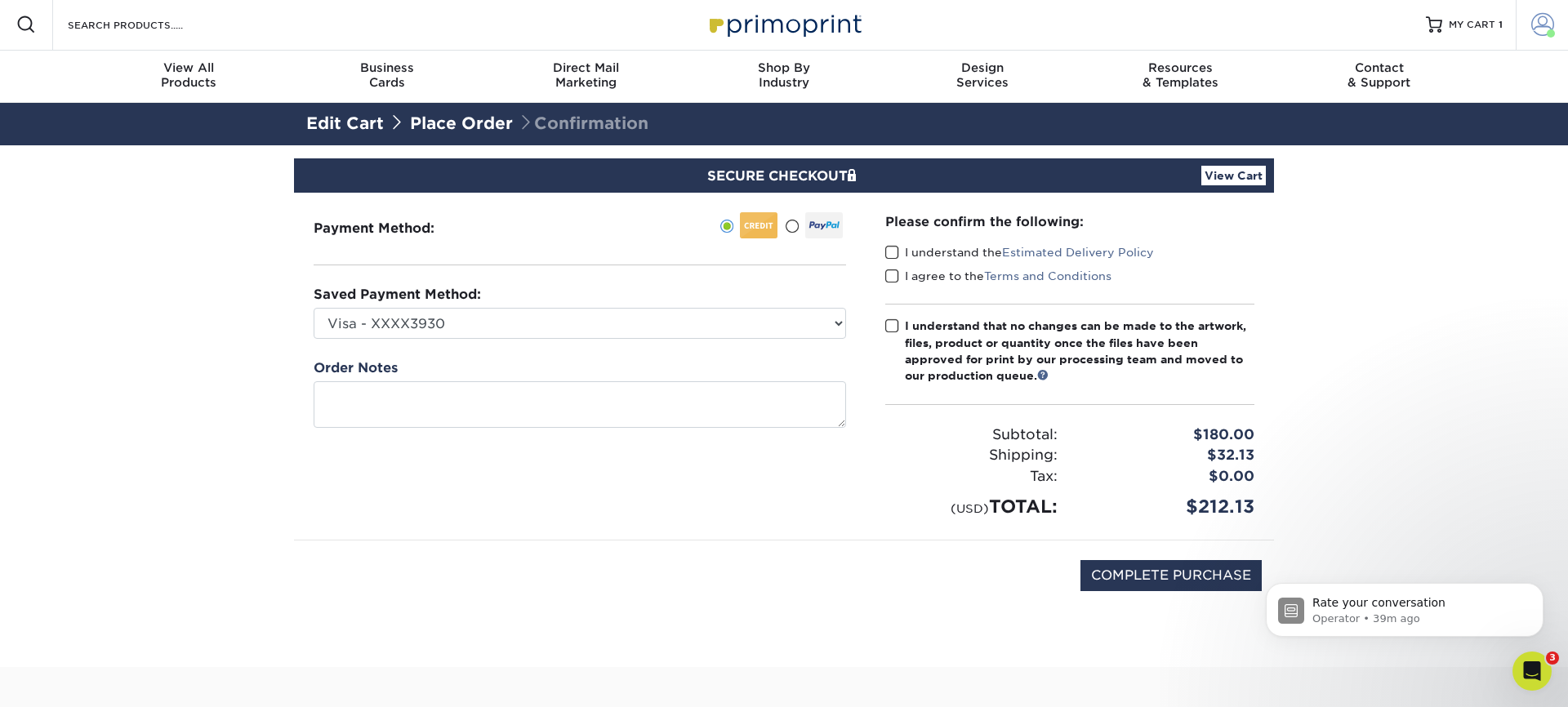
click at [1533, 23] on span at bounding box center [1543, 25] width 23 height 23
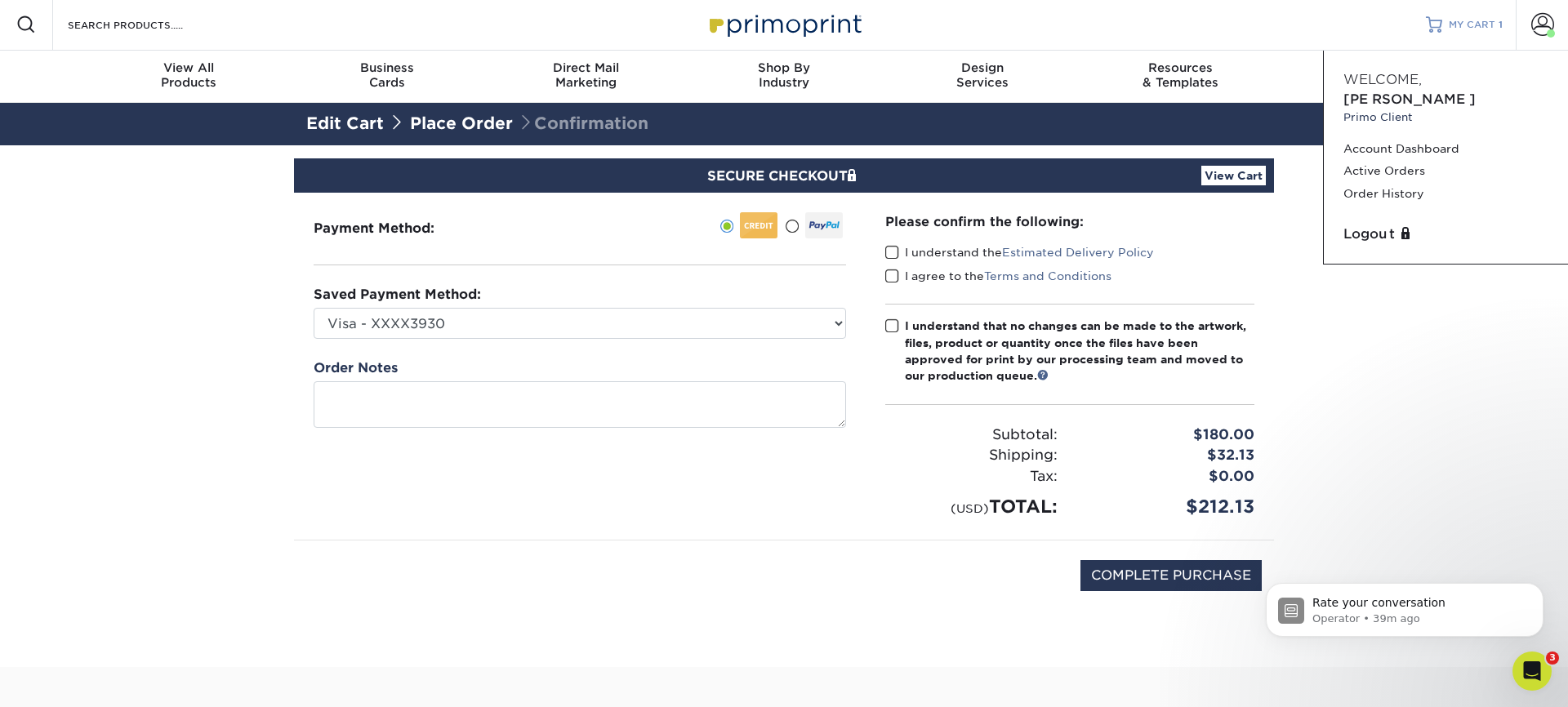
click at [1486, 22] on span "MY CART" at bounding box center [1471, 25] width 47 height 14
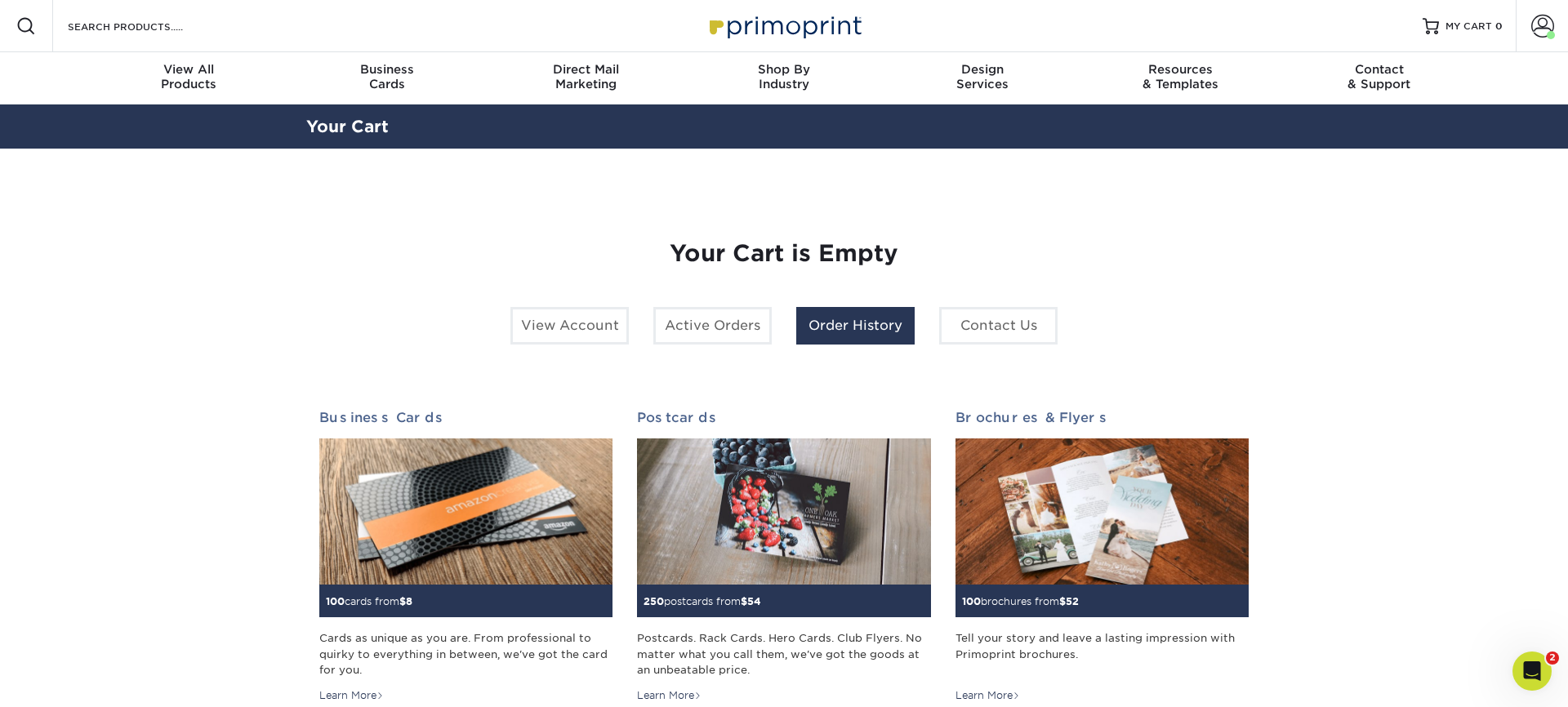
click at [893, 326] on link "Order History" at bounding box center [856, 325] width 118 height 38
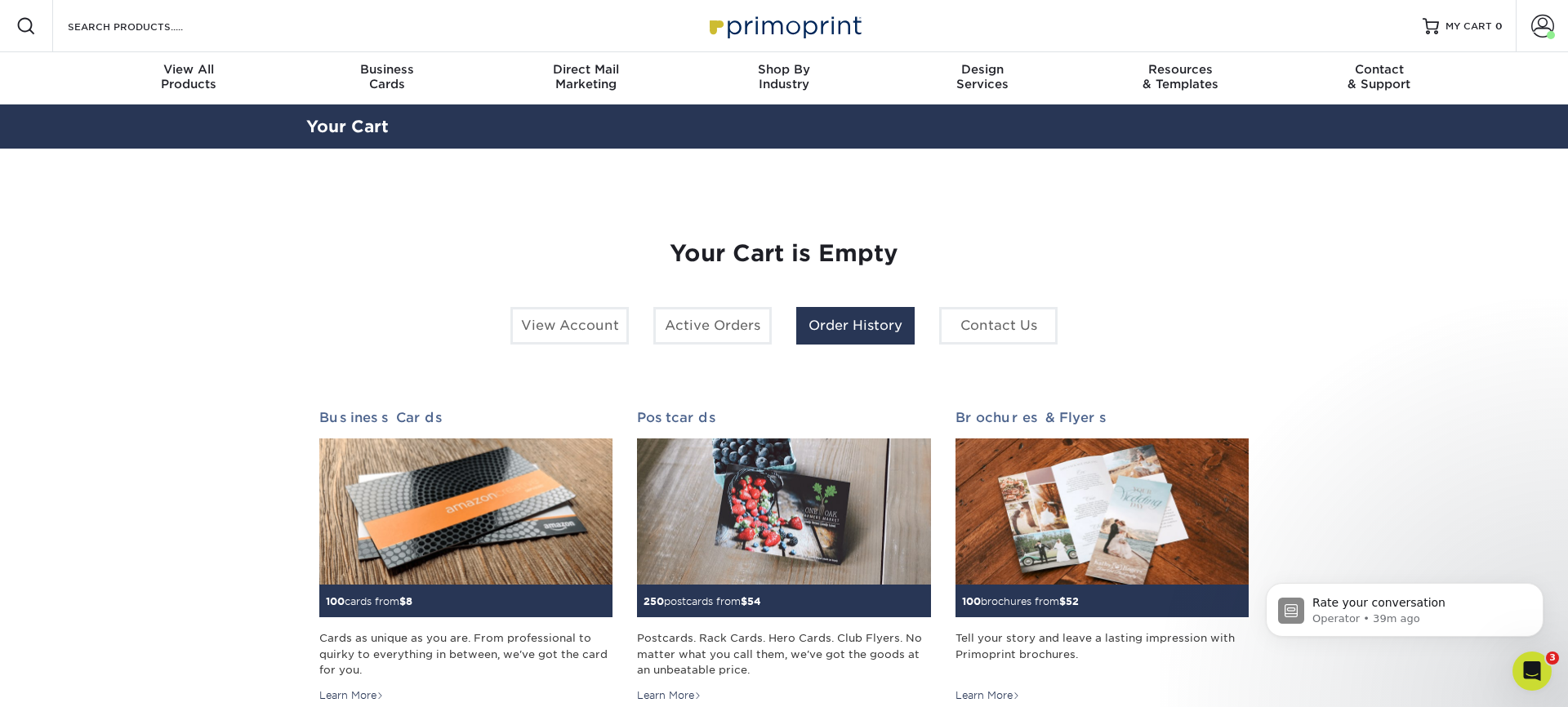
click at [856, 332] on link "Order History" at bounding box center [856, 325] width 118 height 38
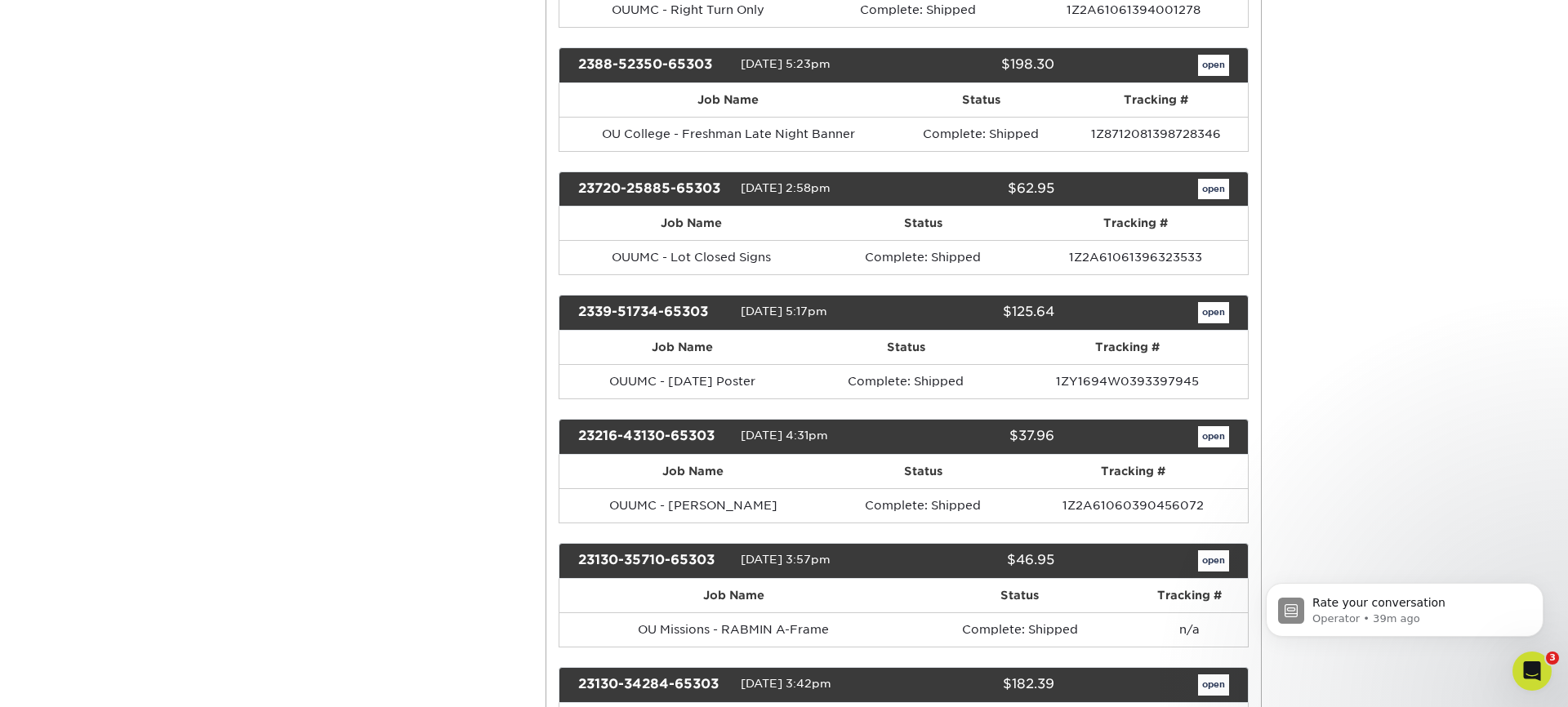
scroll to position [1614, 0]
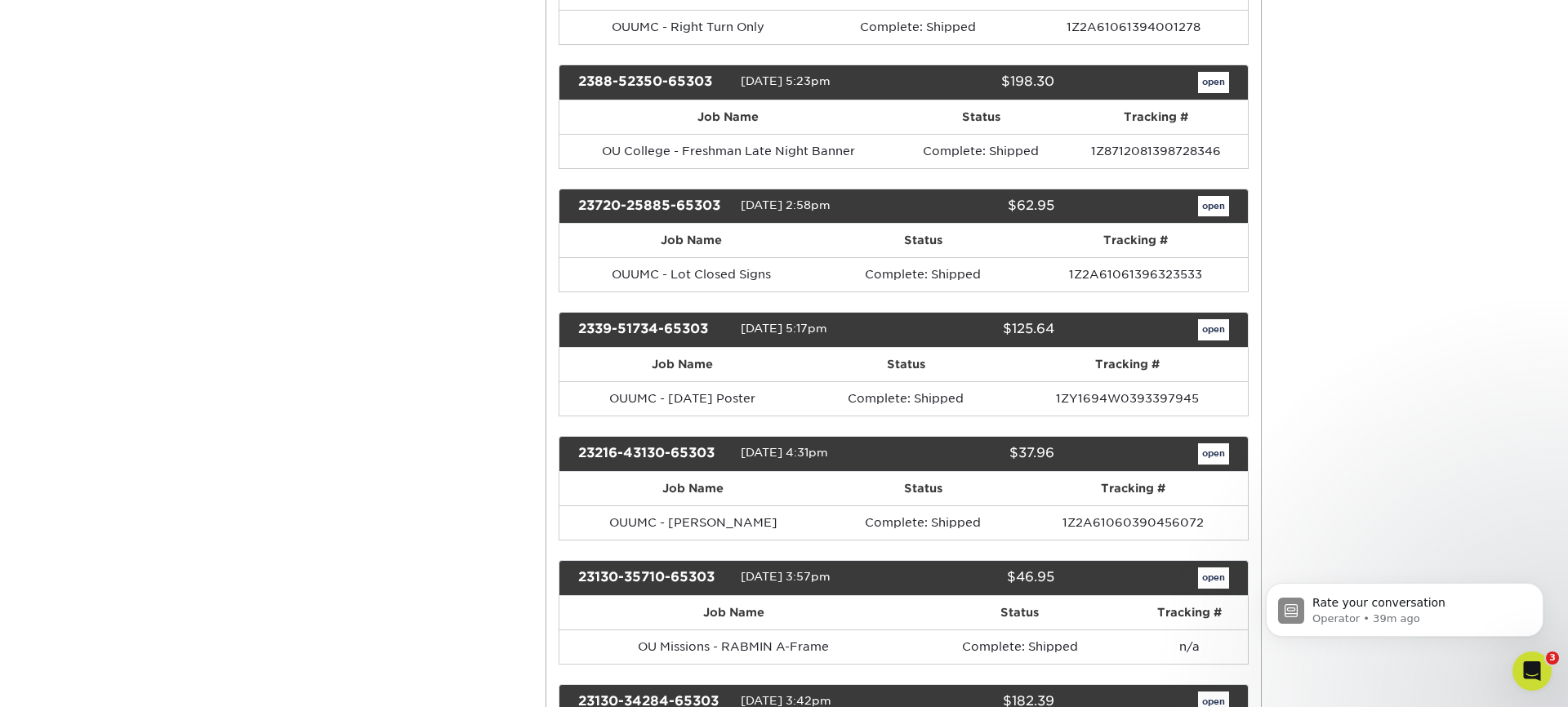
click at [1221, 200] on link "open" at bounding box center [1214, 206] width 31 height 21
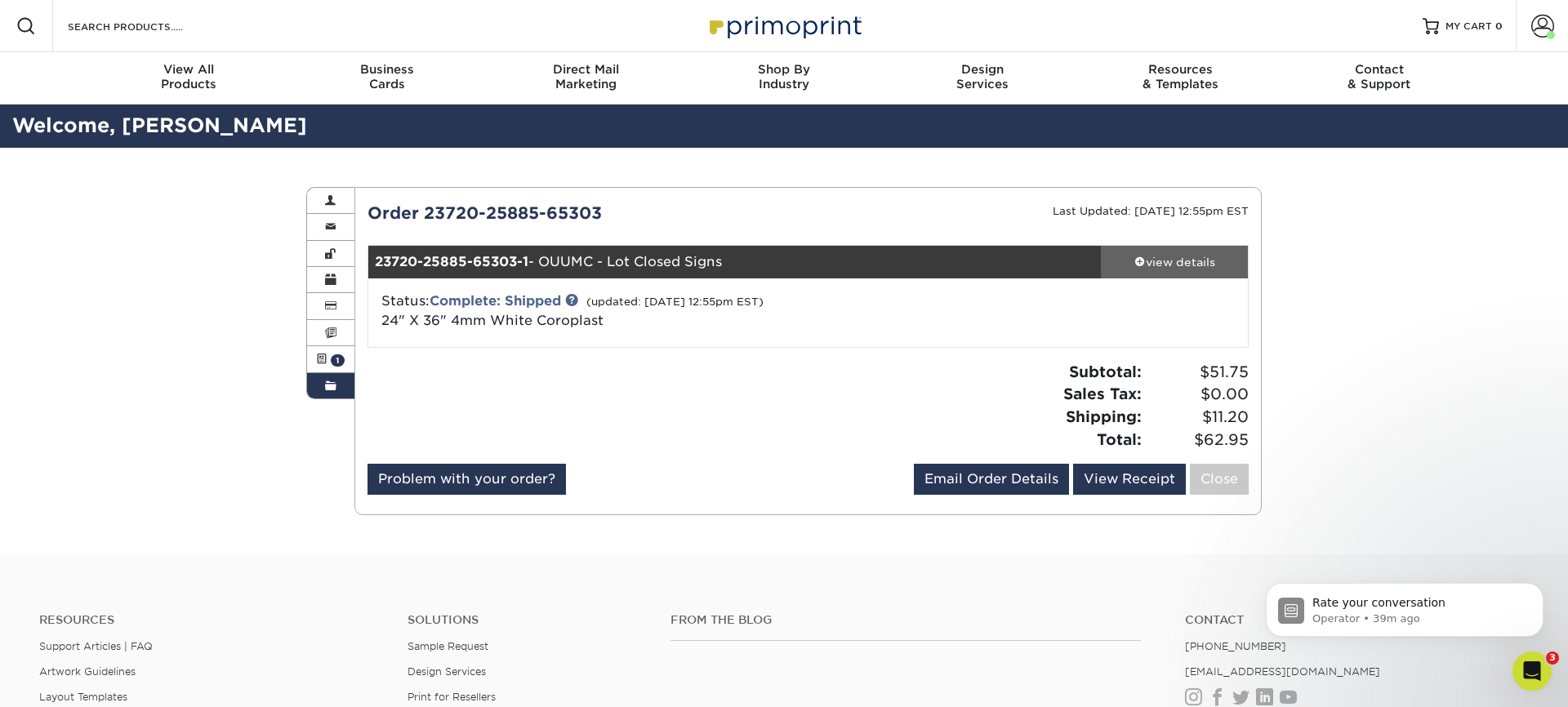
click at [1197, 267] on div "view details" at bounding box center [1175, 261] width 147 height 17
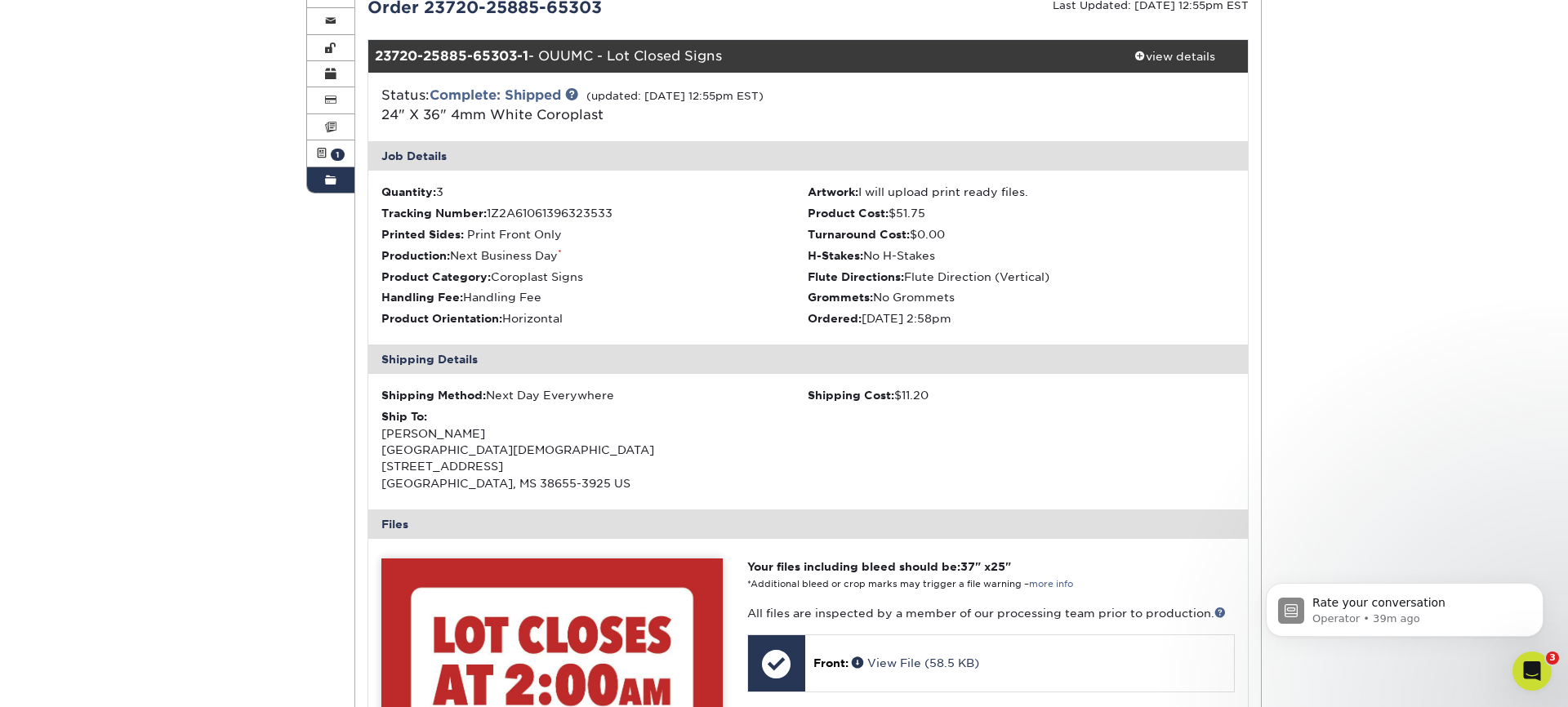
scroll to position [82, 0]
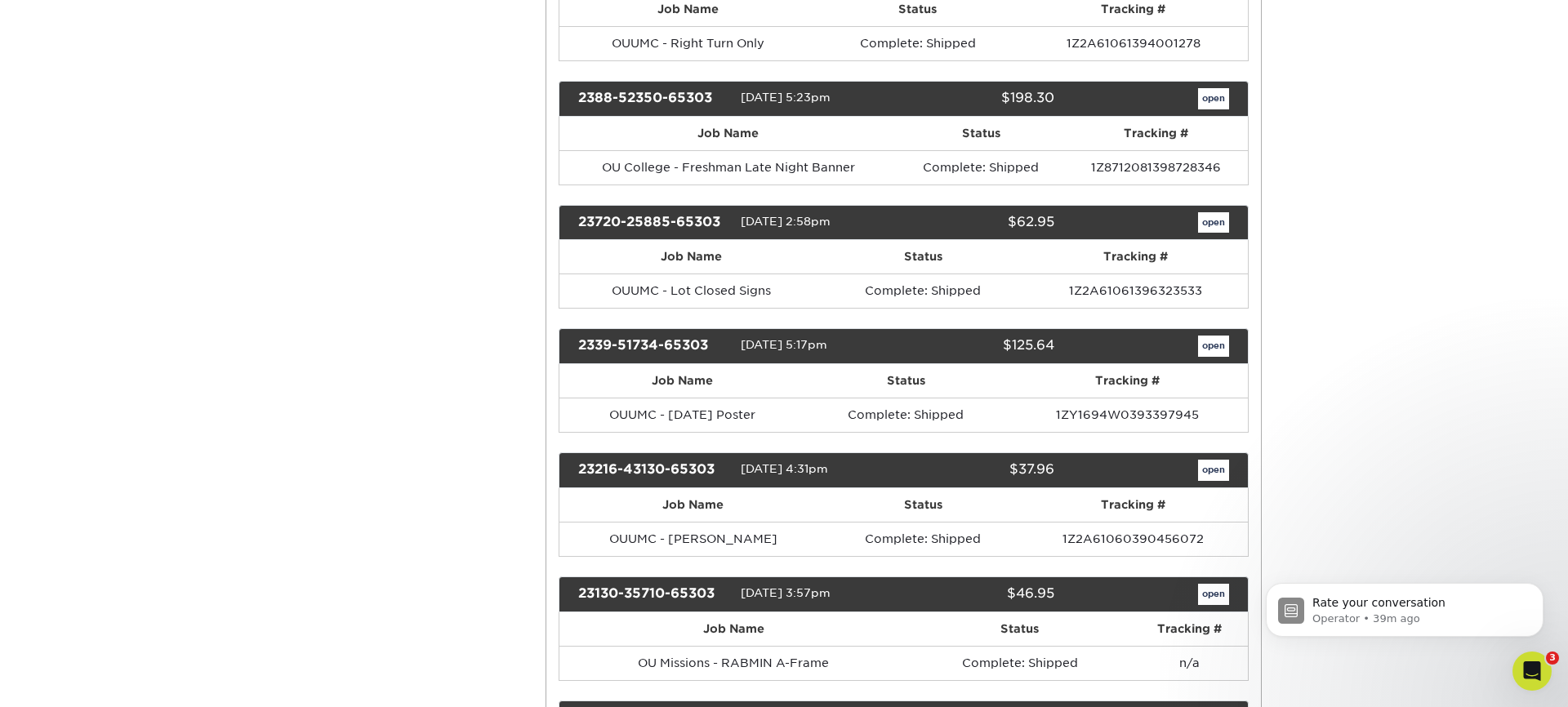
scroll to position [1614, 0]
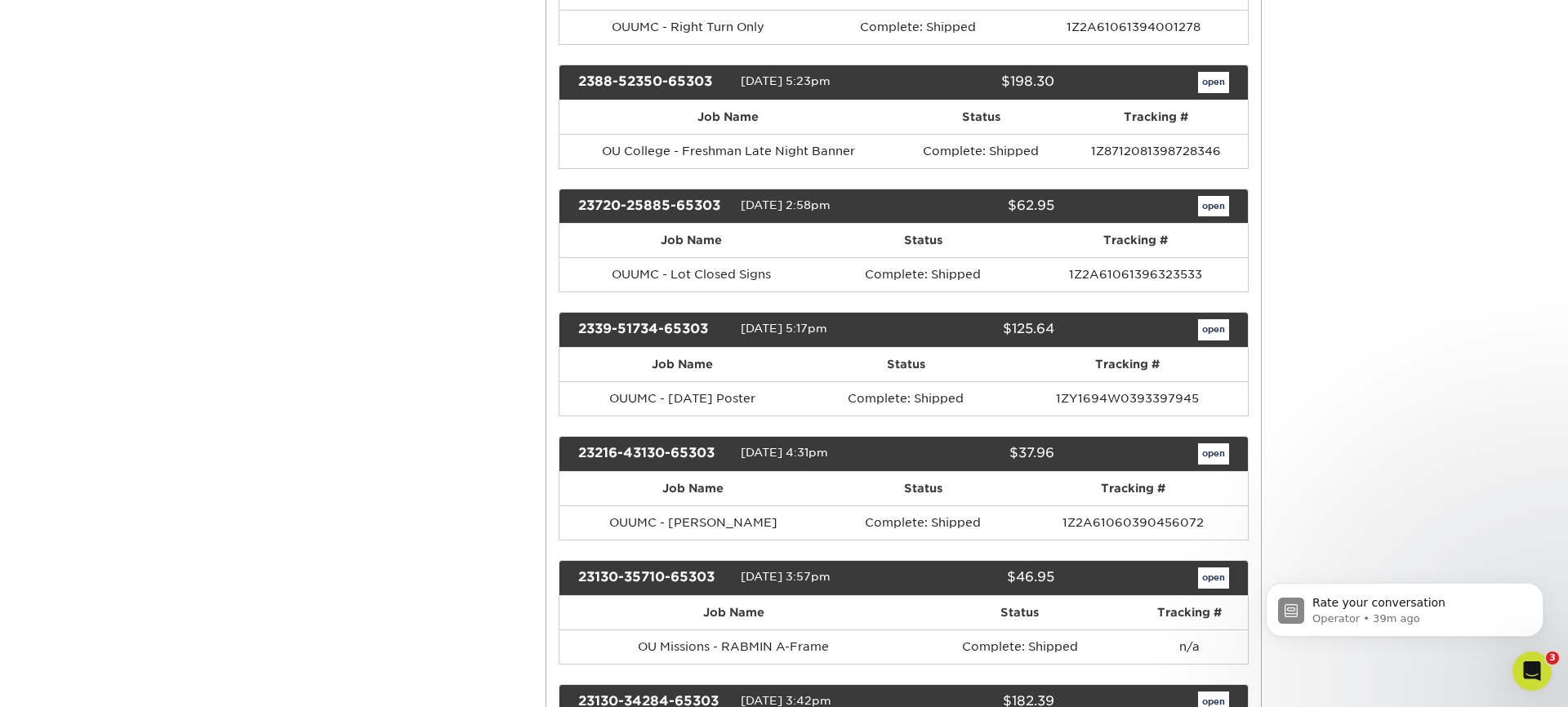
click at [1213, 196] on link "open" at bounding box center [1214, 206] width 31 height 21
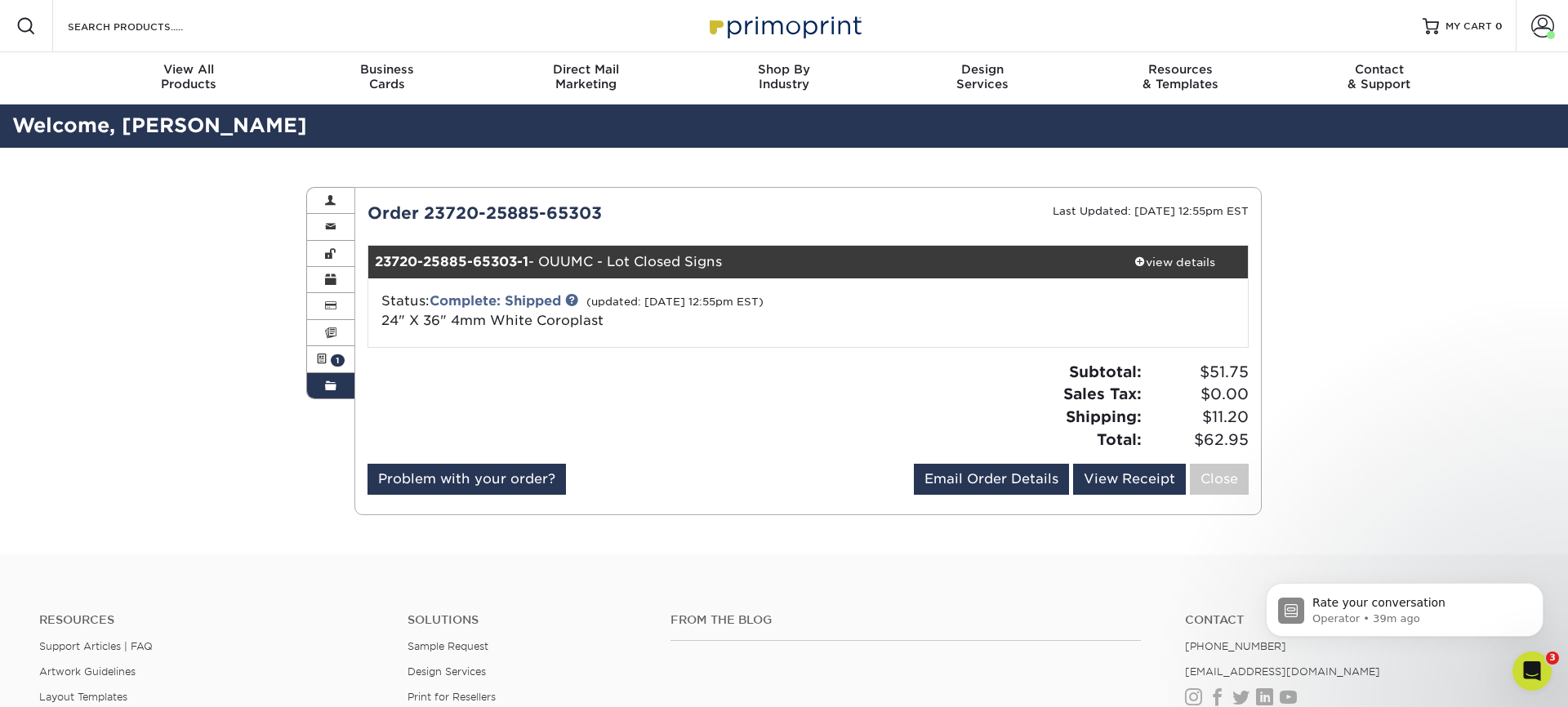
scroll to position [0, 0]
click at [270, 210] on div "Order History Account Overview Contact Information Change Password Address Book…" at bounding box center [784, 351] width 1568 height 407
click at [327, 352] on link "Active Orders 1" at bounding box center [331, 360] width 47 height 26
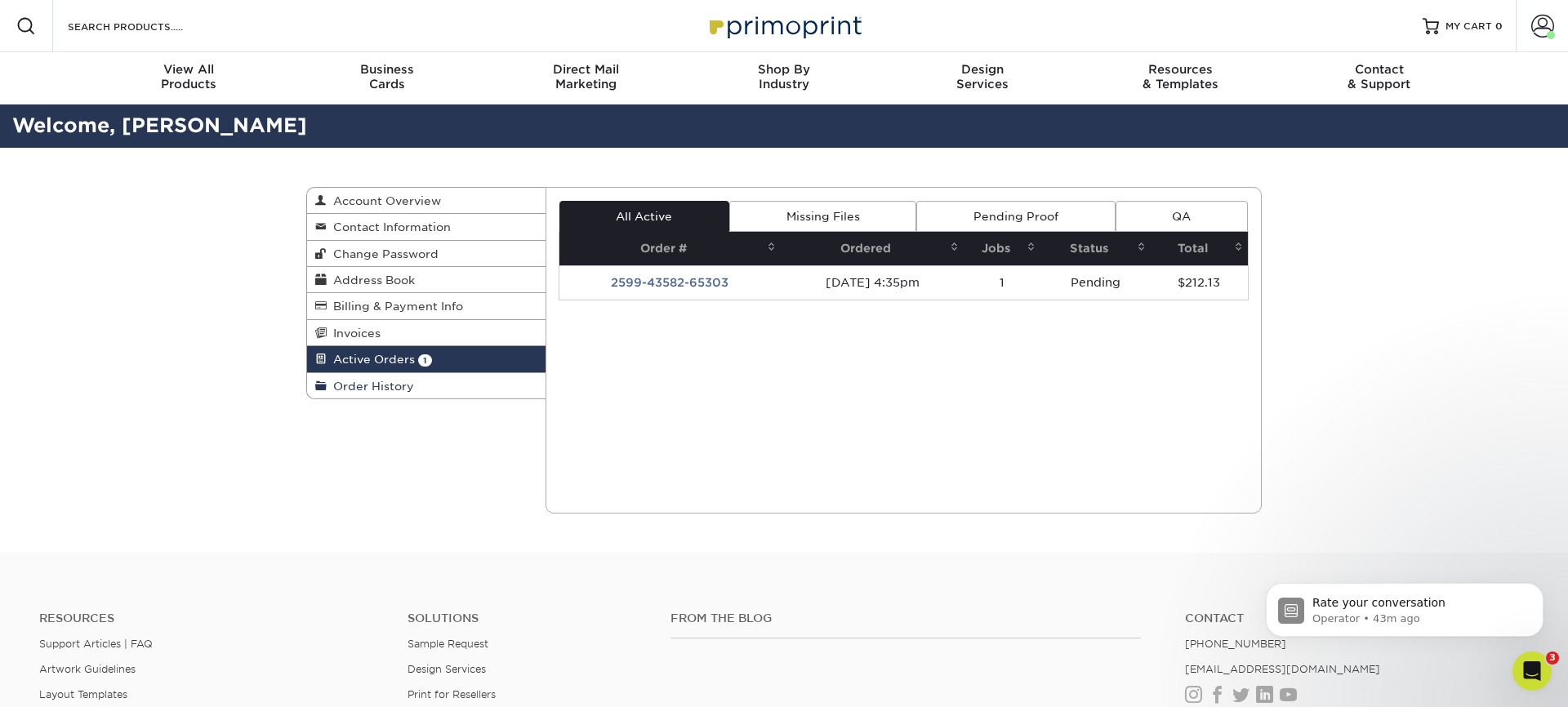
click at [393, 385] on span "Order History" at bounding box center [370, 386] width 88 height 13
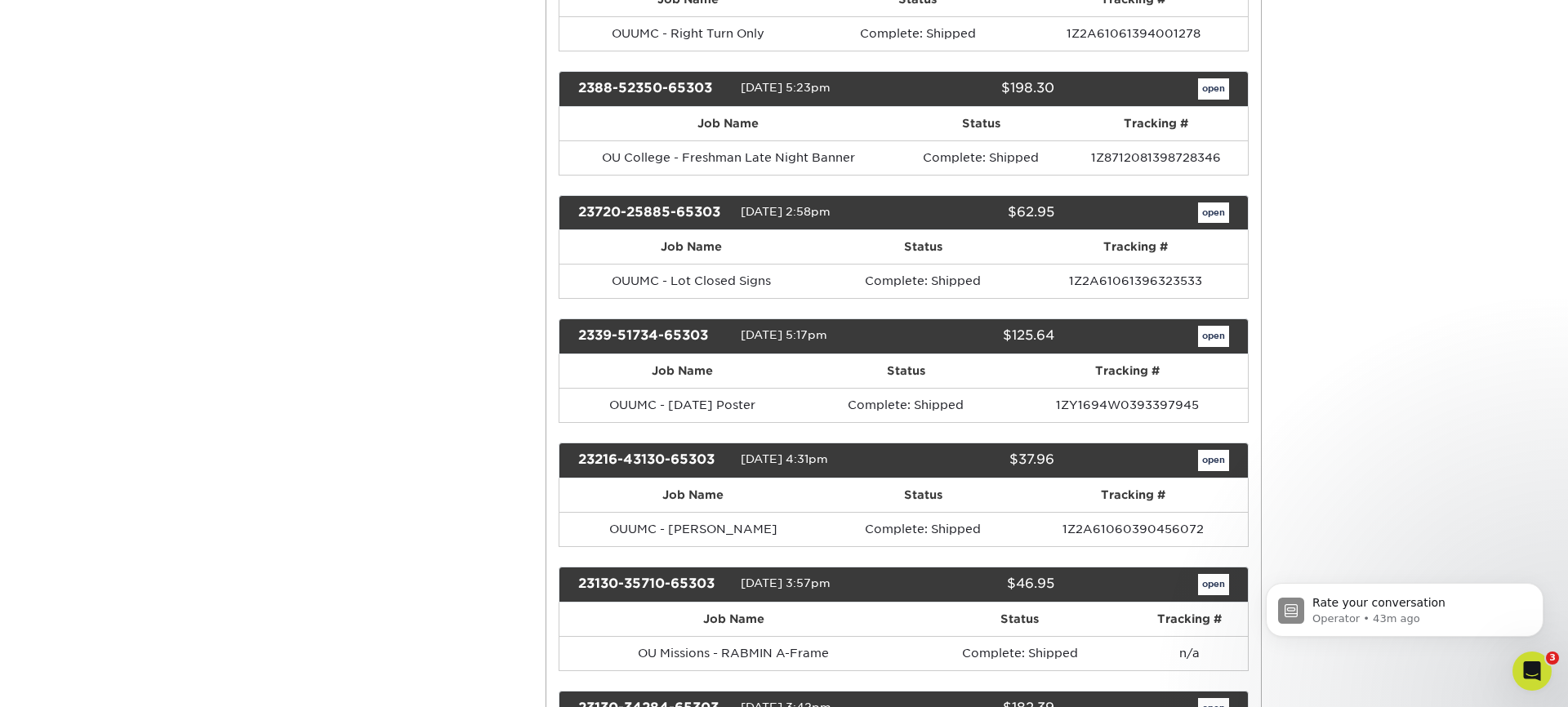
scroll to position [1666, 0]
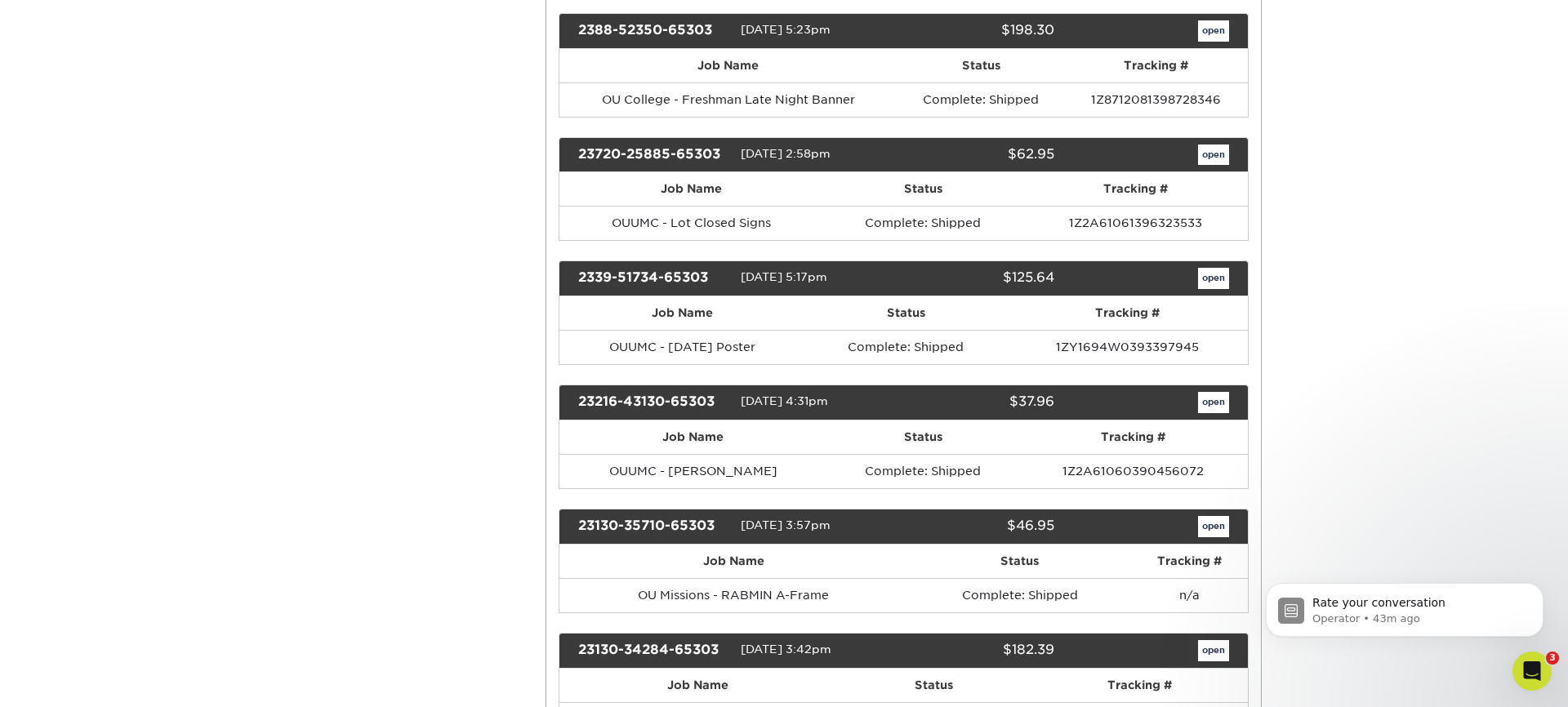
click at [1209, 153] on link "open" at bounding box center [1214, 155] width 31 height 21
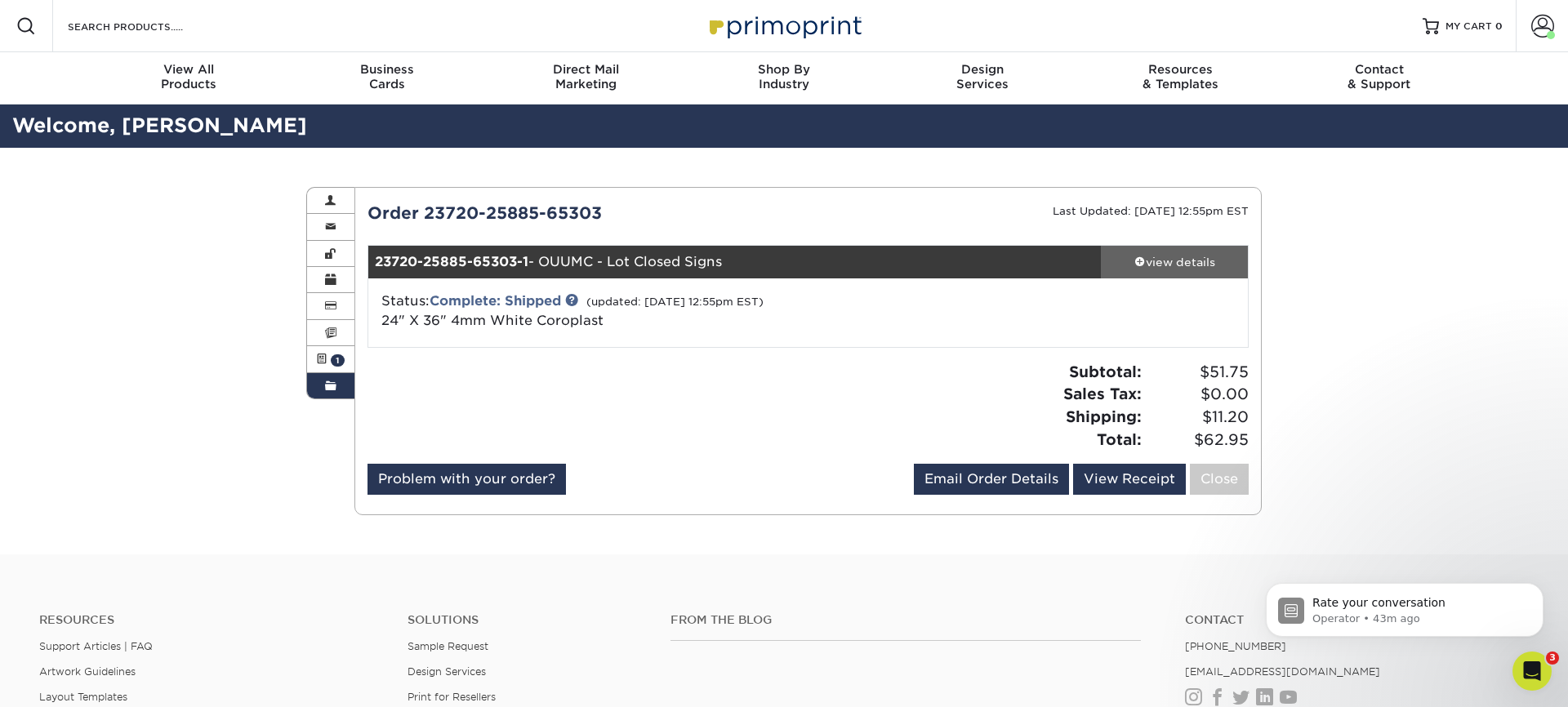
click at [1191, 264] on div "view details" at bounding box center [1175, 261] width 147 height 17
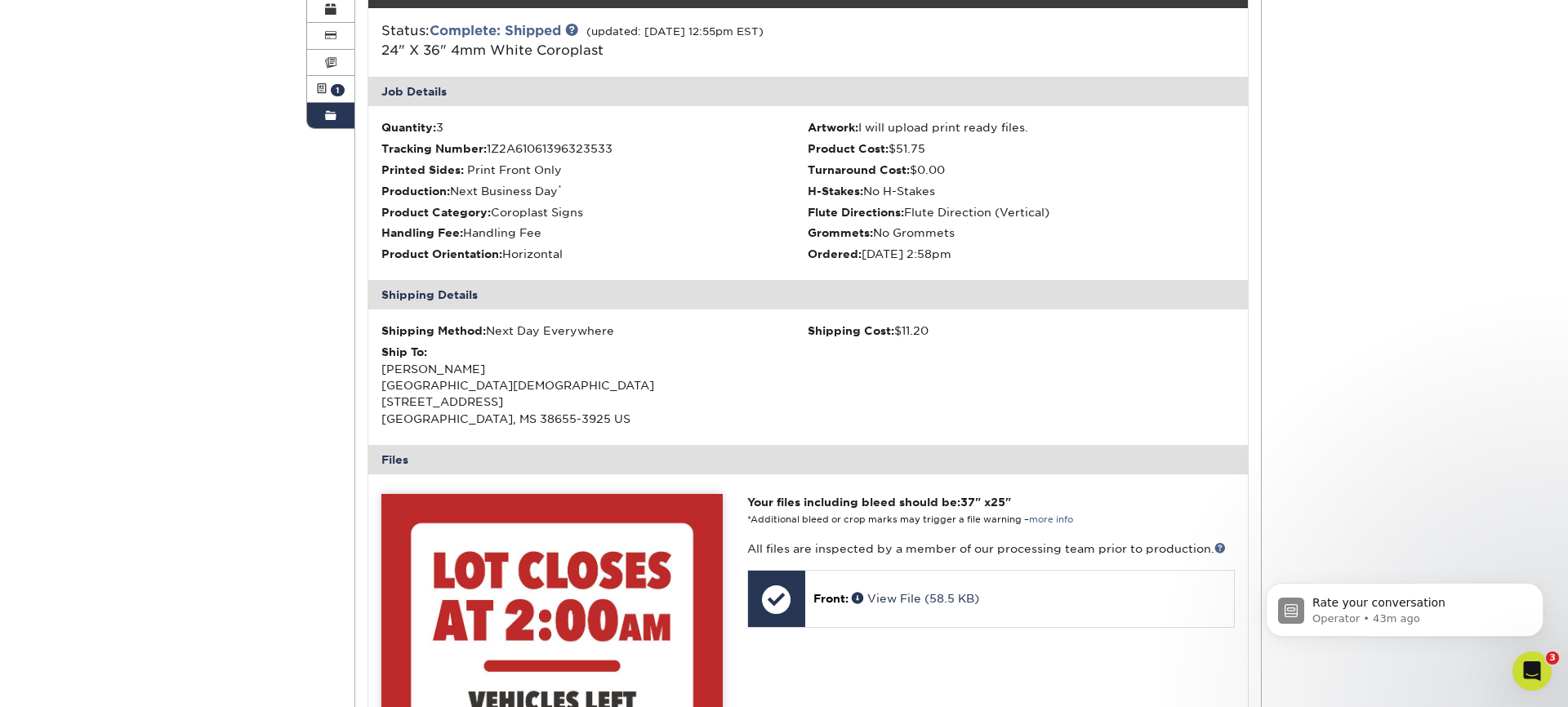
scroll to position [118, 0]
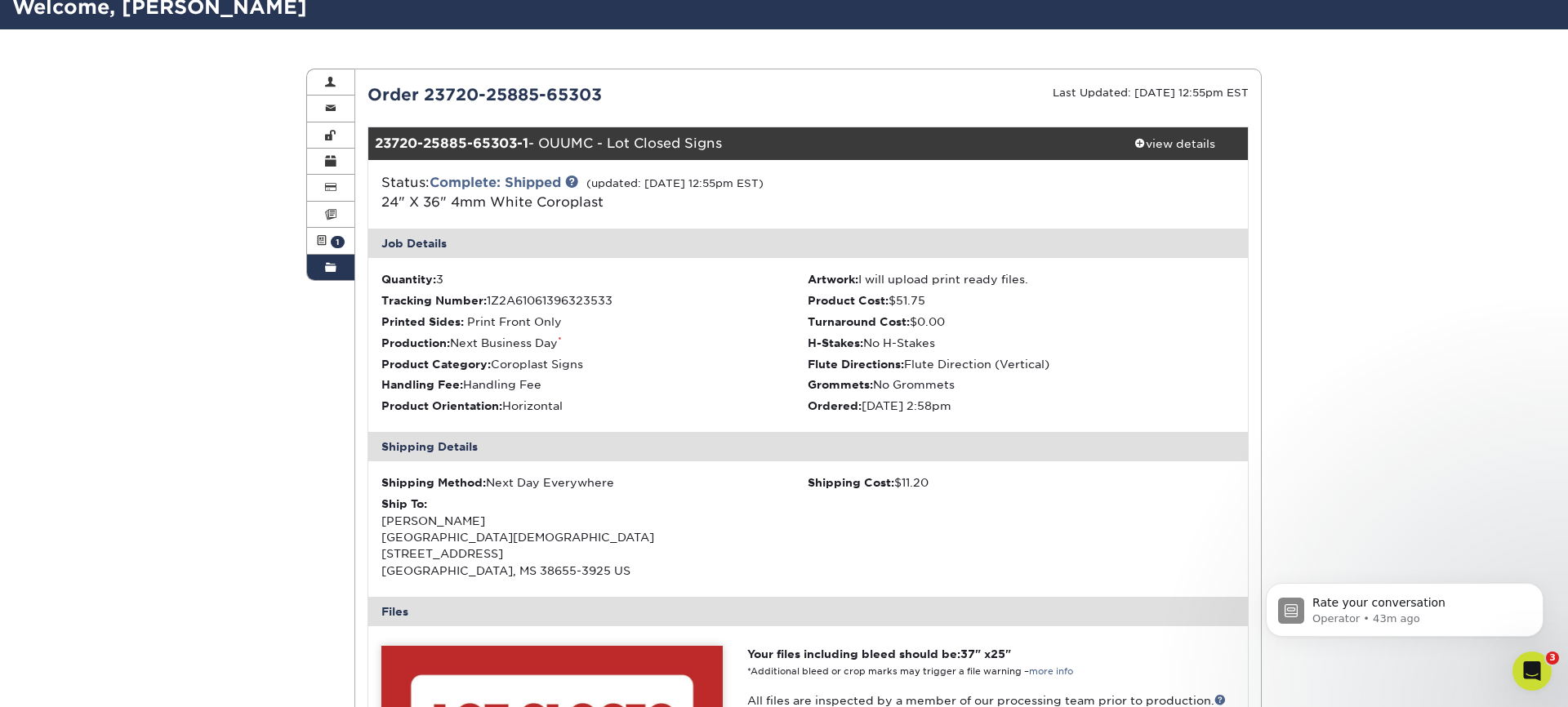
drag, startPoint x: 648, startPoint y: 94, endPoint x: 426, endPoint y: 96, distance: 222.0
click at [426, 96] on div "Order 23720-25885-65303" at bounding box center [582, 95] width 454 height 25
copy div "23720-25885-65303"
click at [1537, 662] on icon "Open Intercom Messenger" at bounding box center [1530, 668] width 27 height 27
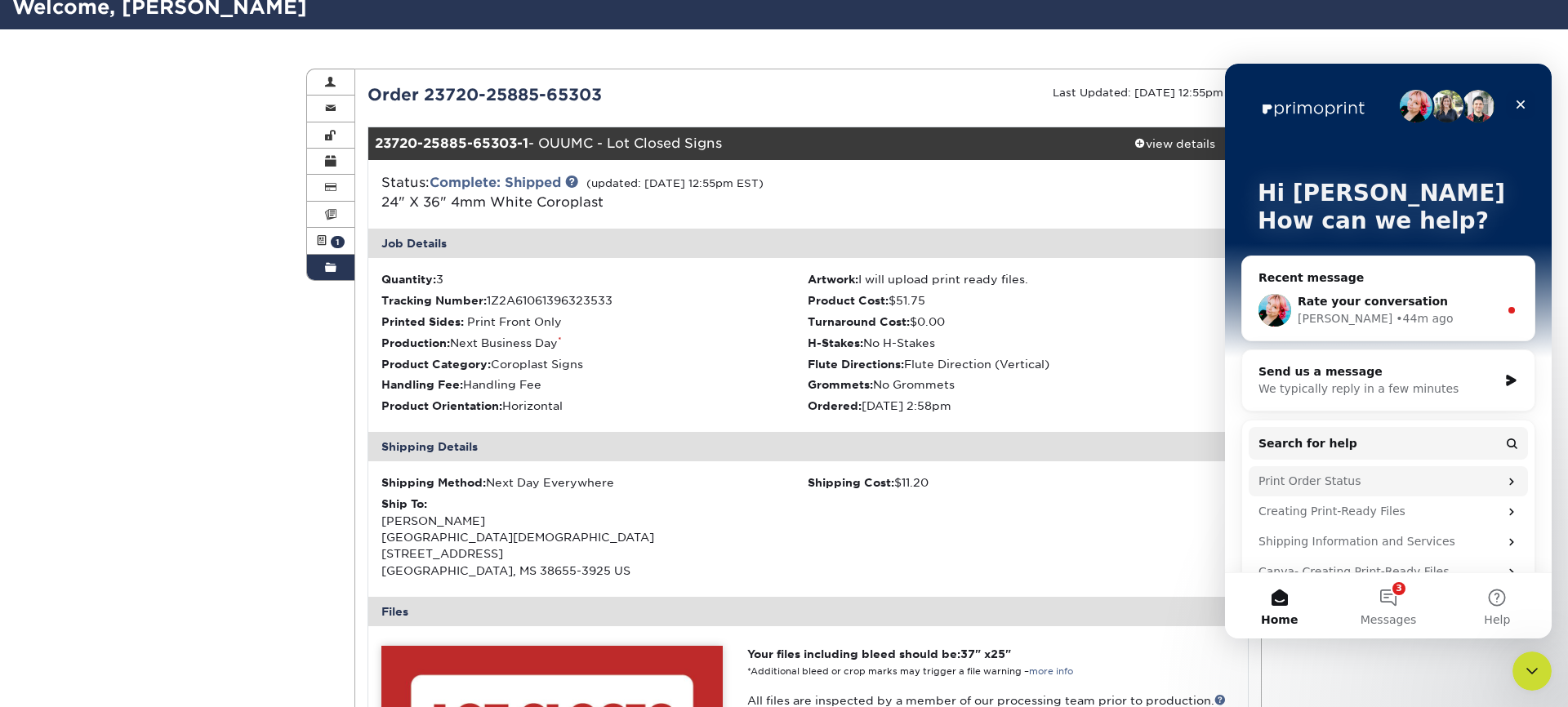
scroll to position [28, 0]
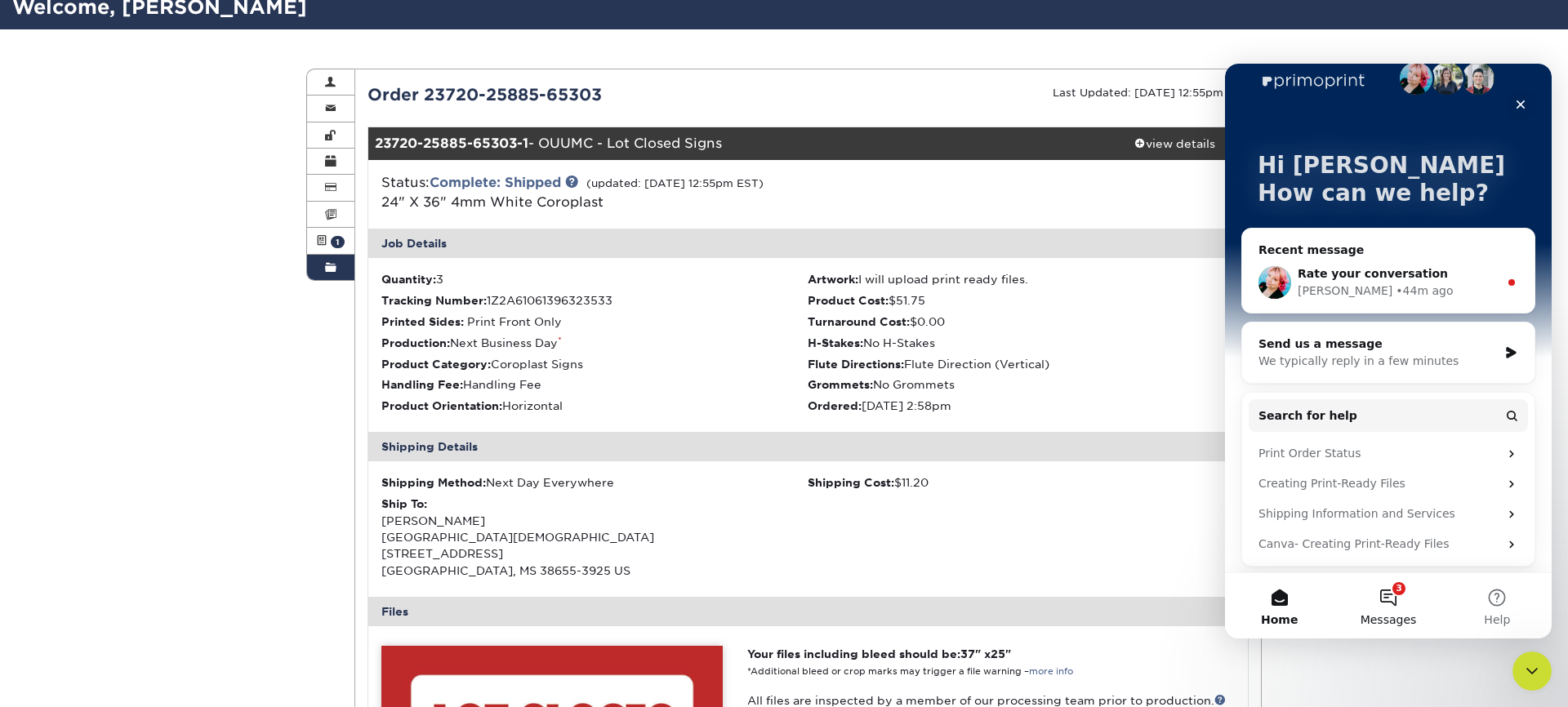
click at [1390, 600] on button "3 Messages" at bounding box center [1388, 605] width 109 height 65
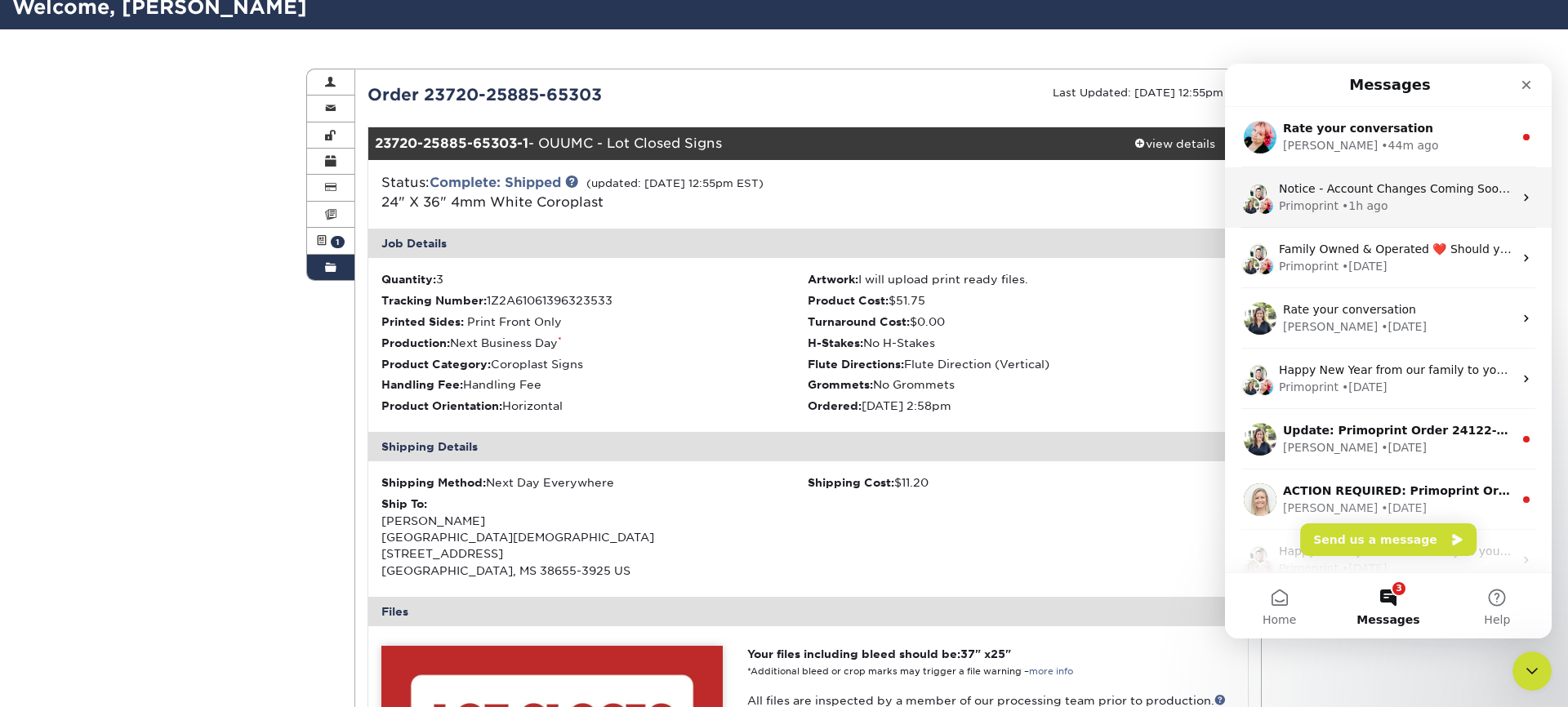
scroll to position [0, 0]
click at [1393, 536] on button "Send us a message" at bounding box center [1388, 539] width 176 height 32
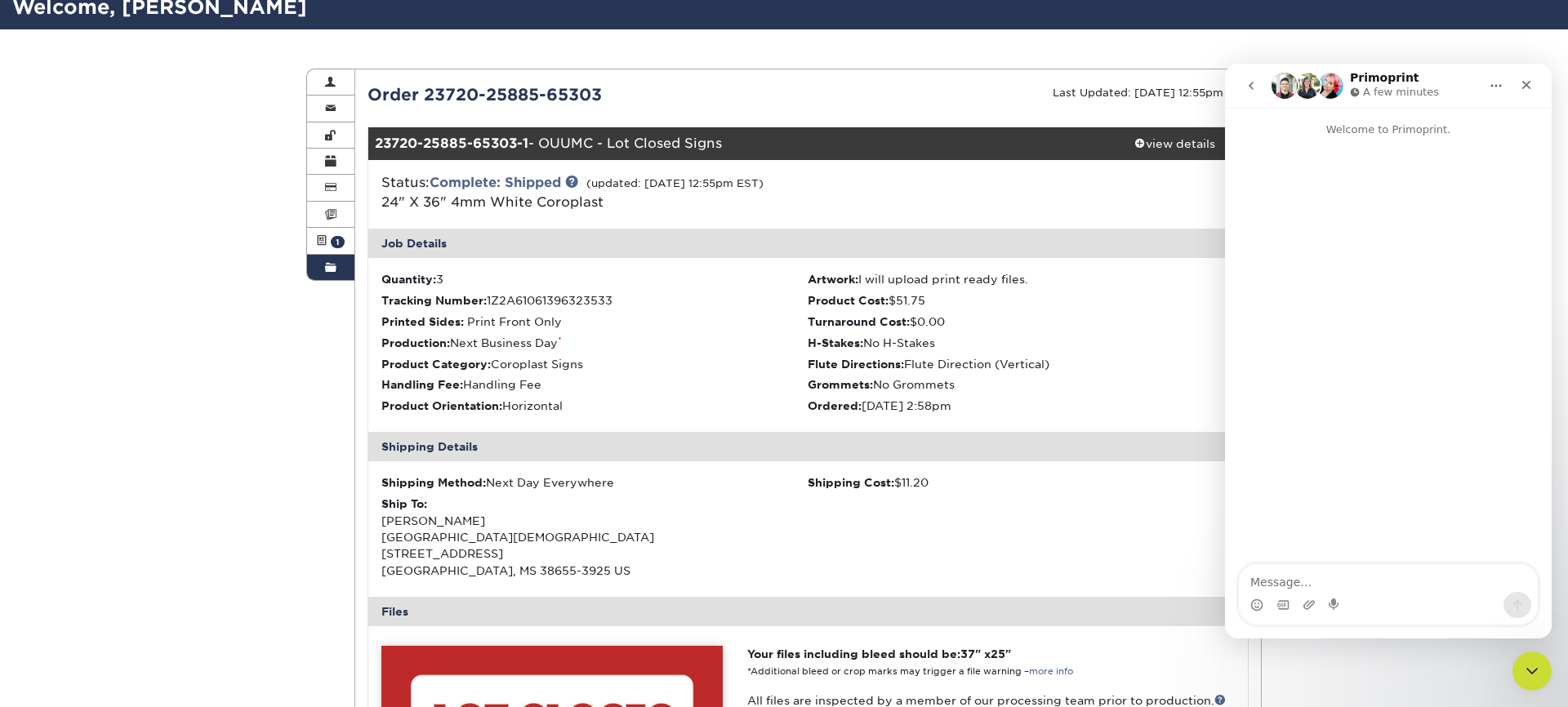
click at [1335, 576] on textarea "Message…" at bounding box center [1388, 578] width 299 height 28
type textarea "Is there a reorder option? I'd like to reorder one of my old orders (23720-2588…"
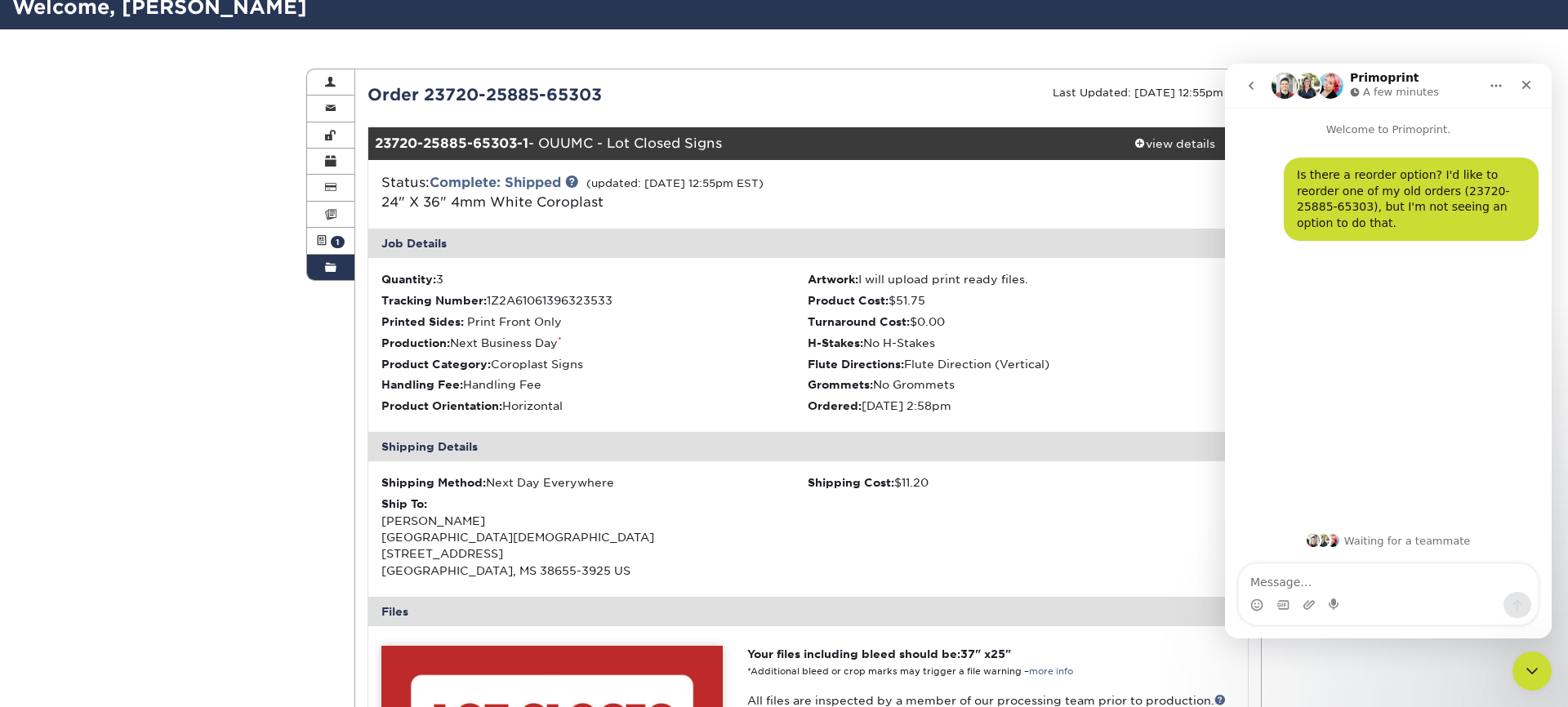
click at [1529, 665] on icon "Close Intercom Messenger" at bounding box center [1529, 668] width 19 height 19
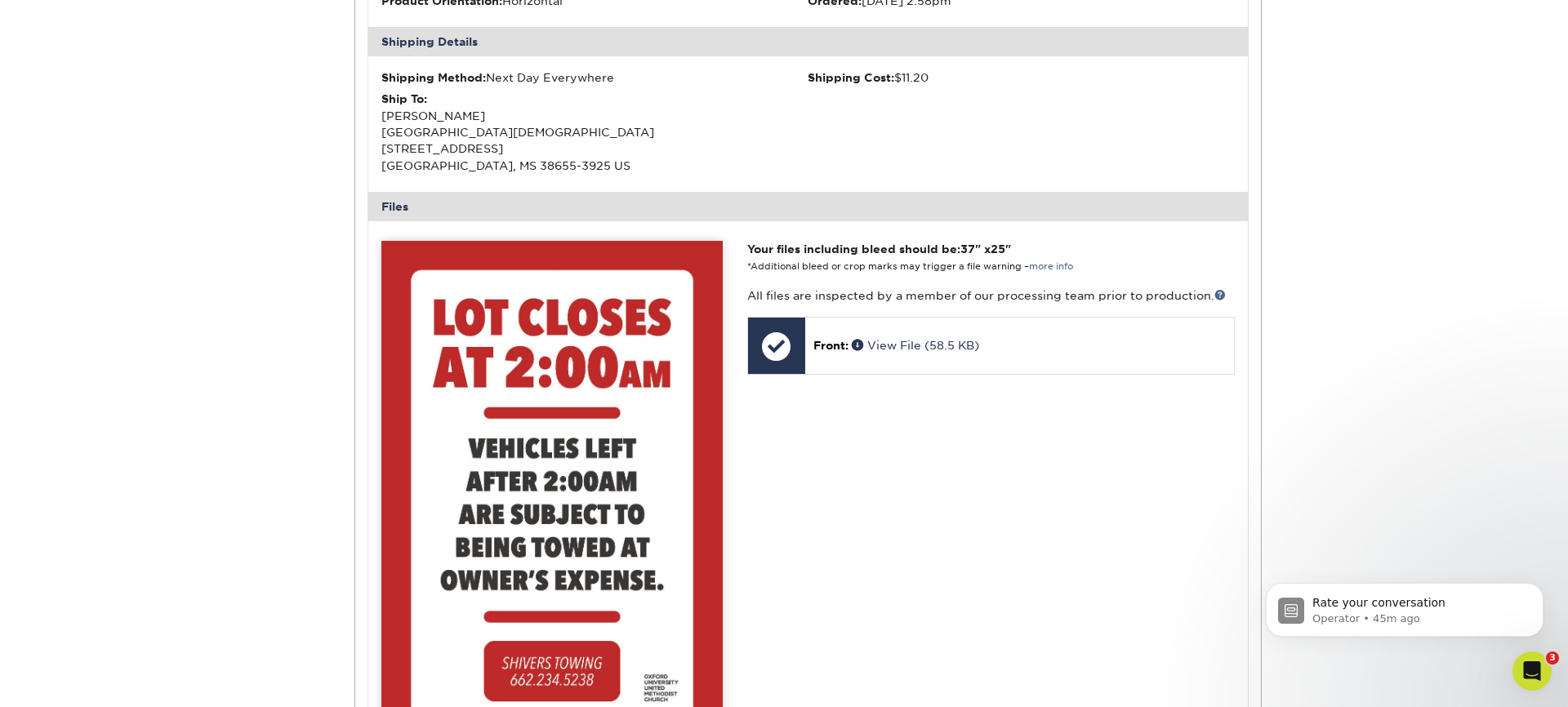
scroll to position [582, 0]
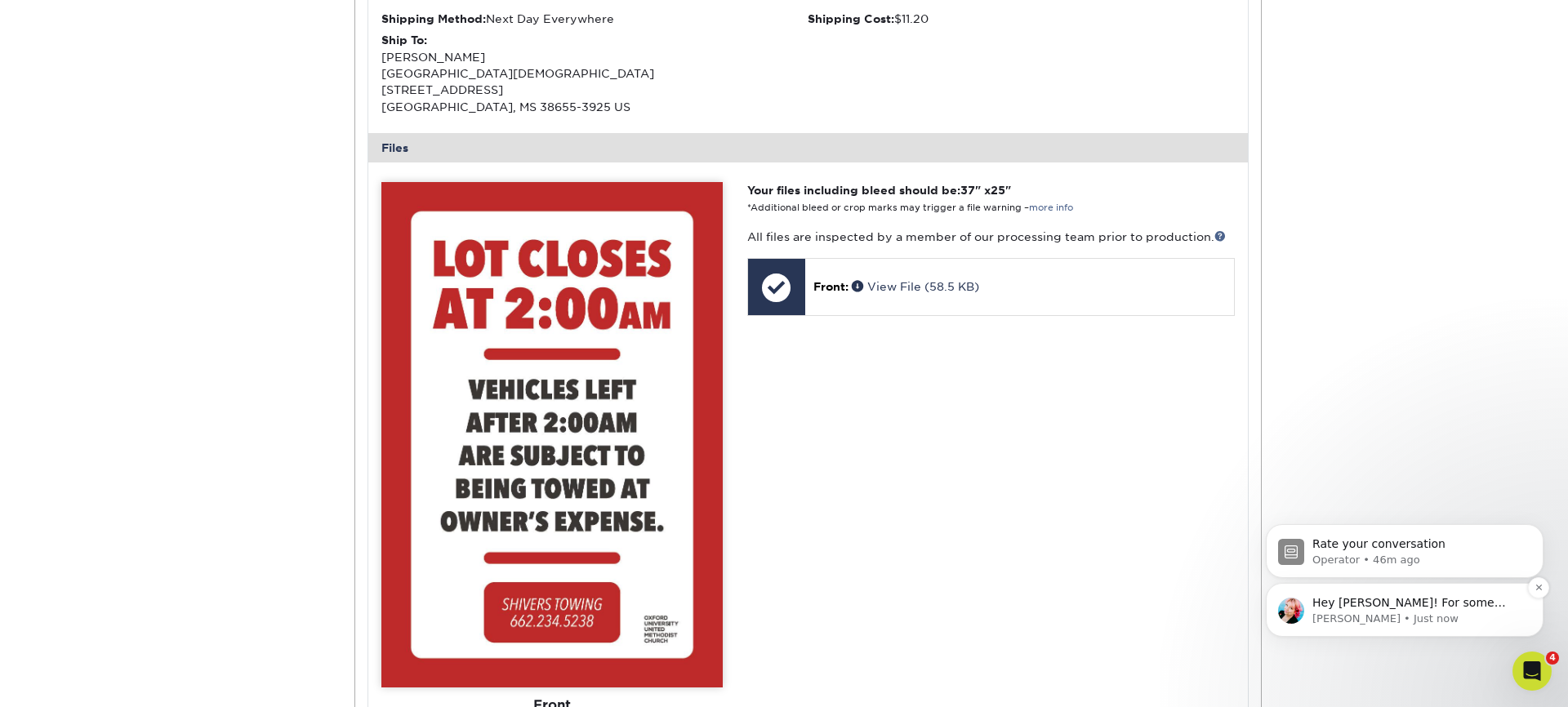
click at [1427, 609] on p "Hey [PERSON_NAME]! For some products there are - give me one moment to review." at bounding box center [1418, 603] width 211 height 17
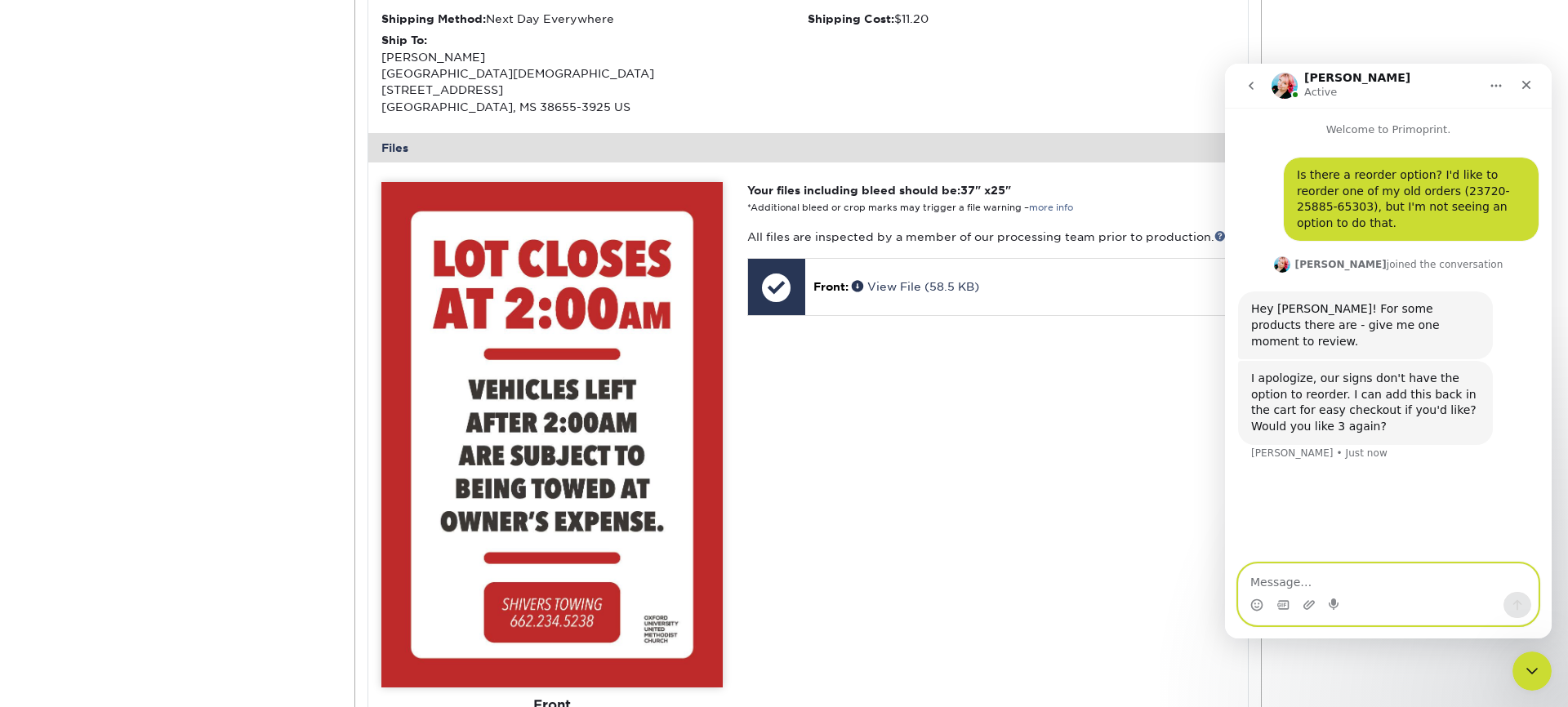
click at [1344, 582] on textarea "Message…" at bounding box center [1388, 578] width 299 height 28
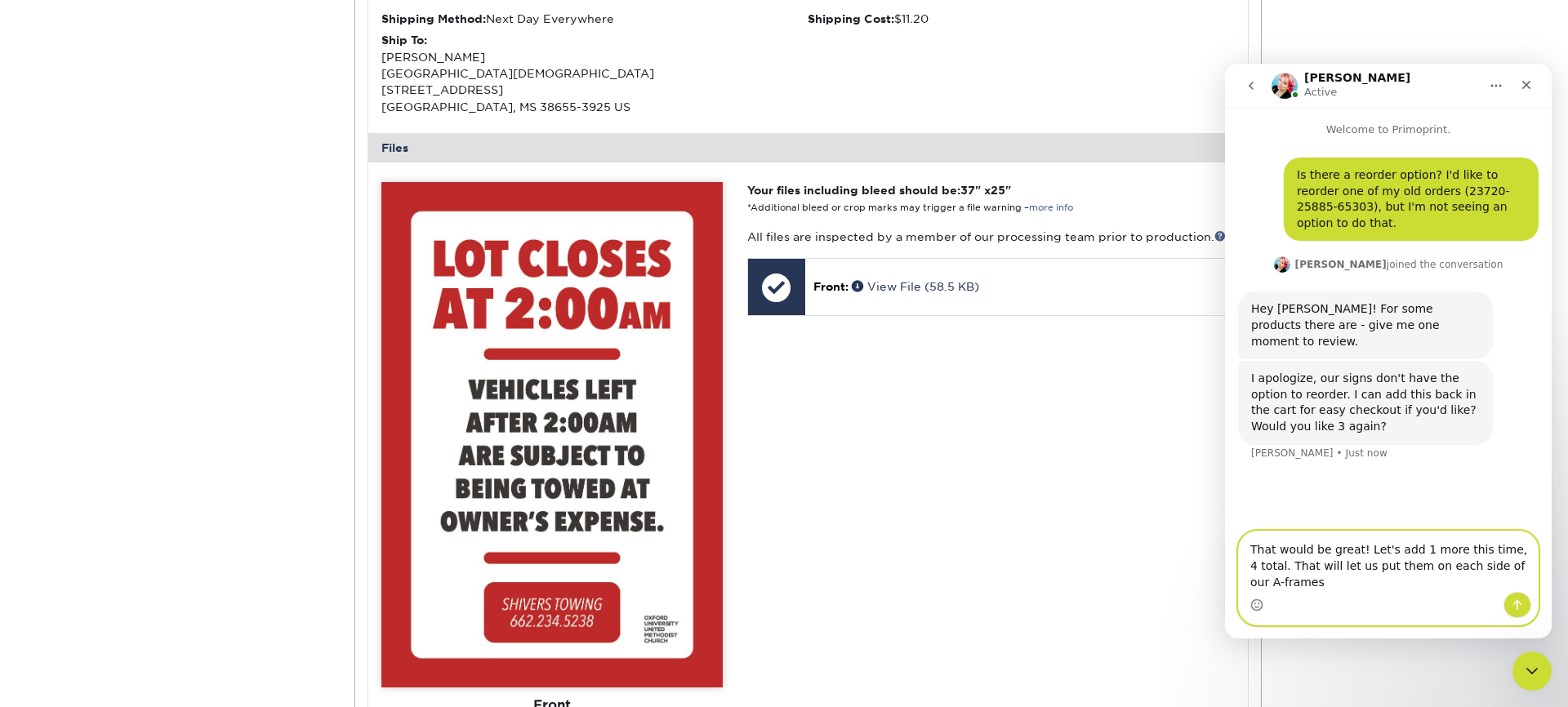
type textarea "That would be great! Let's add 1 more this time, 4 total. That will let us put …"
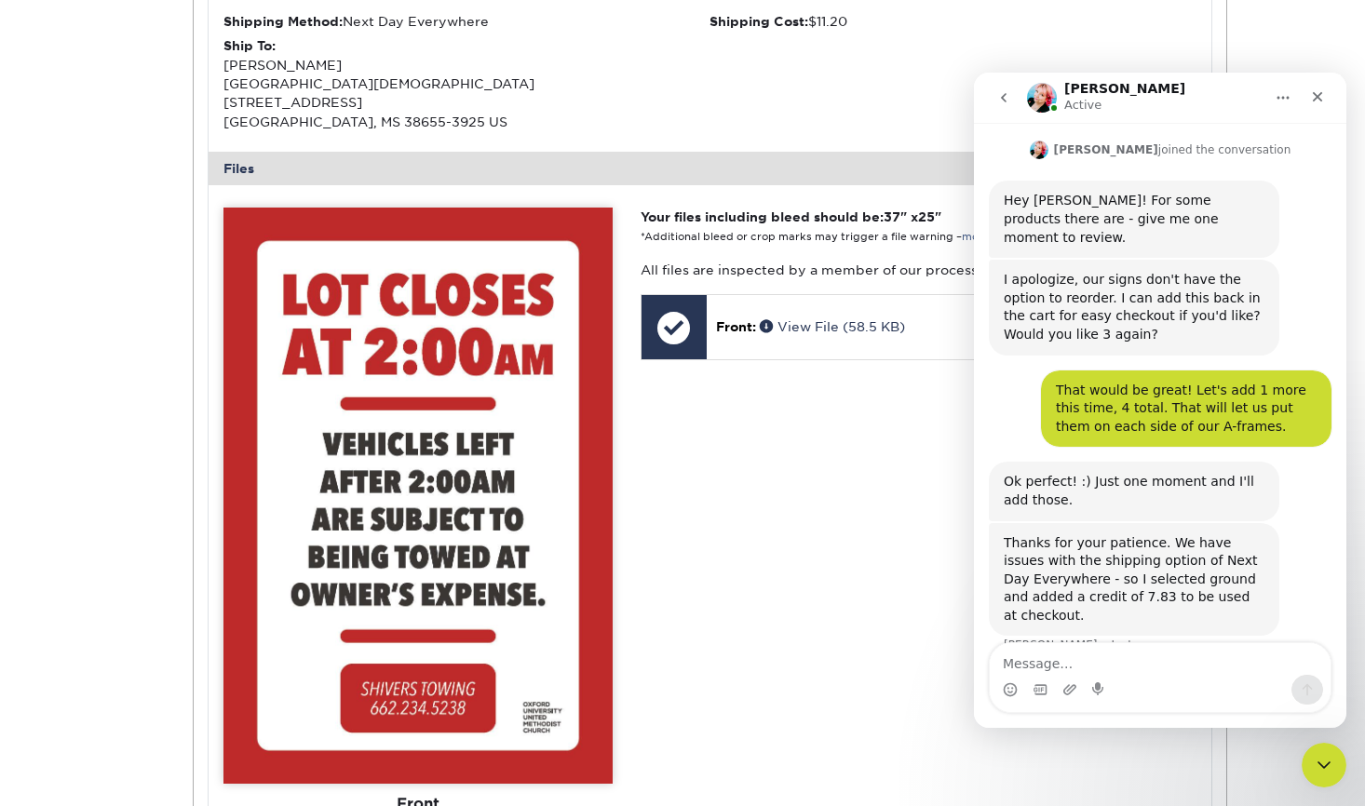
scroll to position [155, 0]
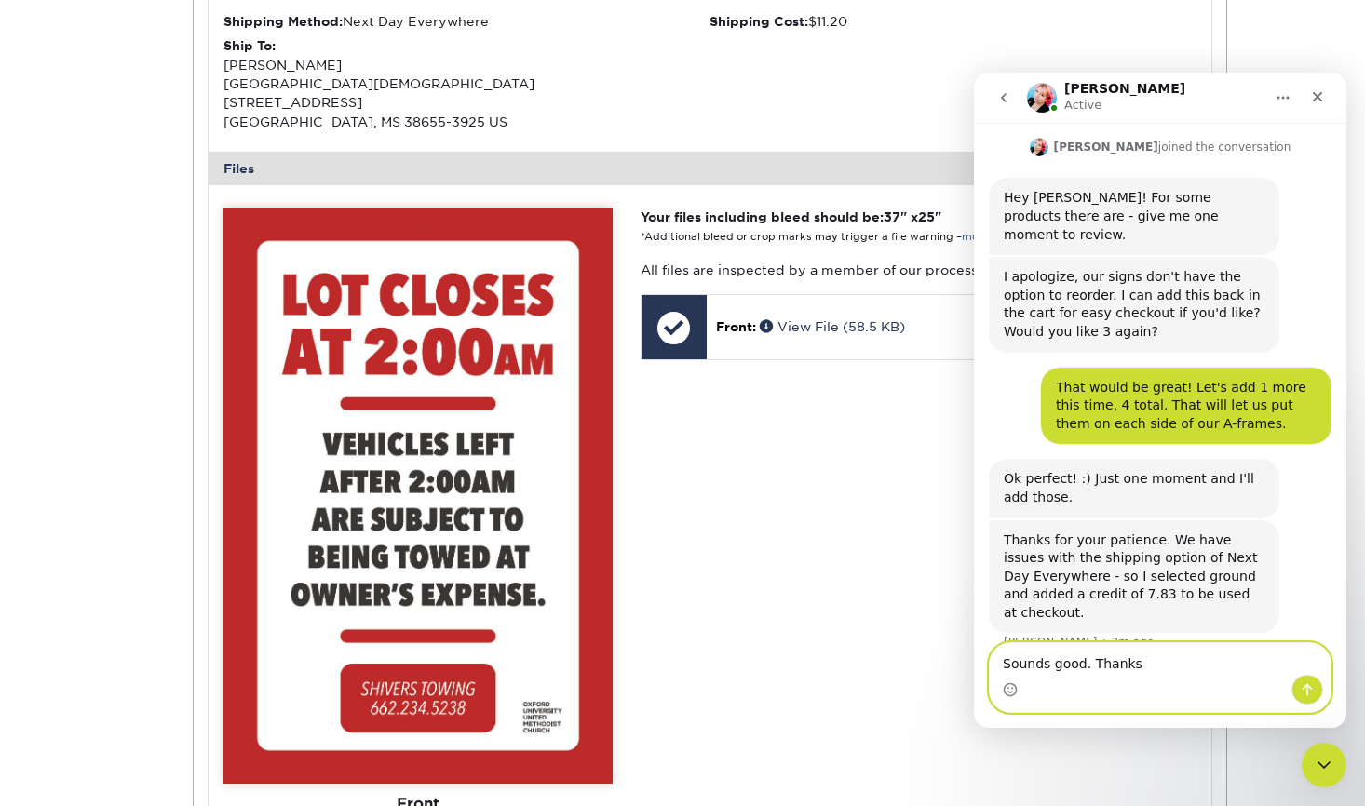
type textarea "Sounds good. Thanks!"
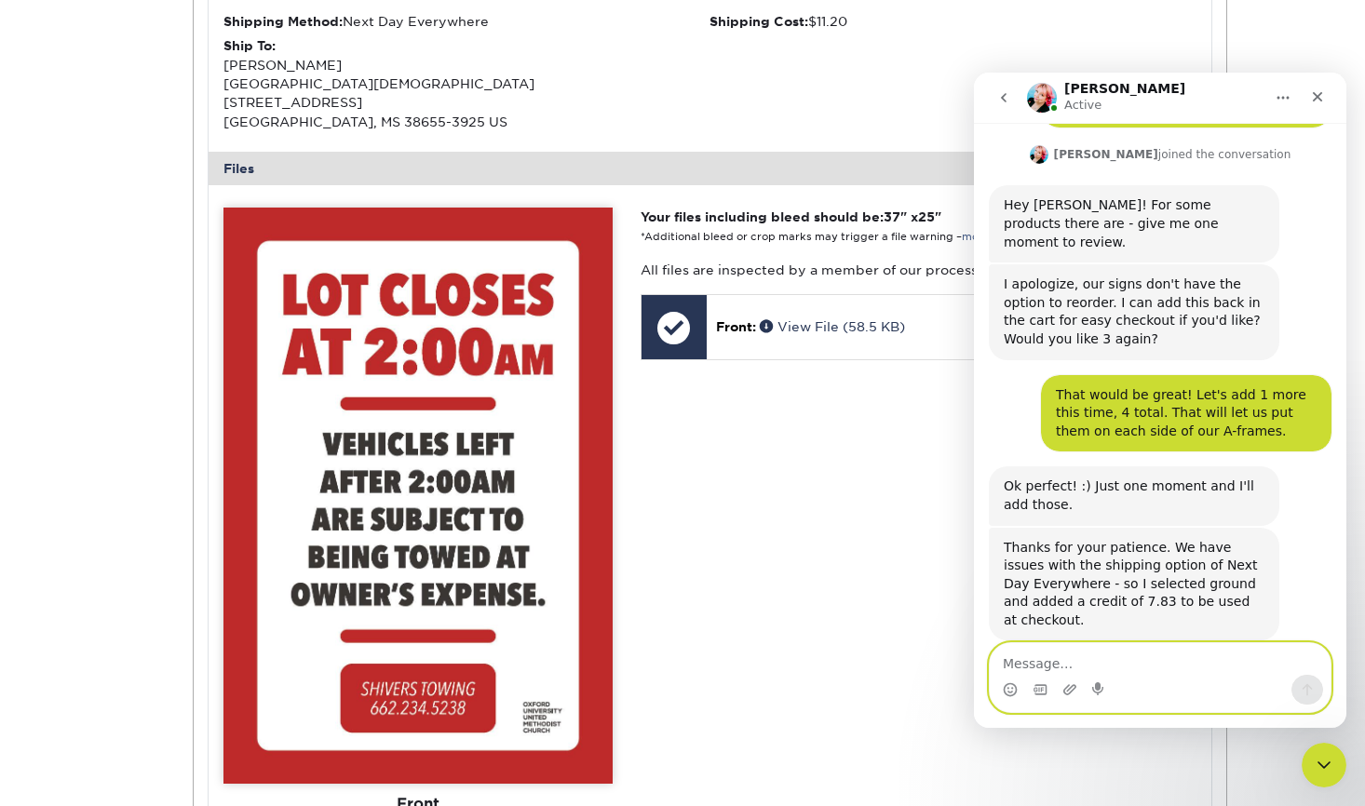
scroll to position [209, 0]
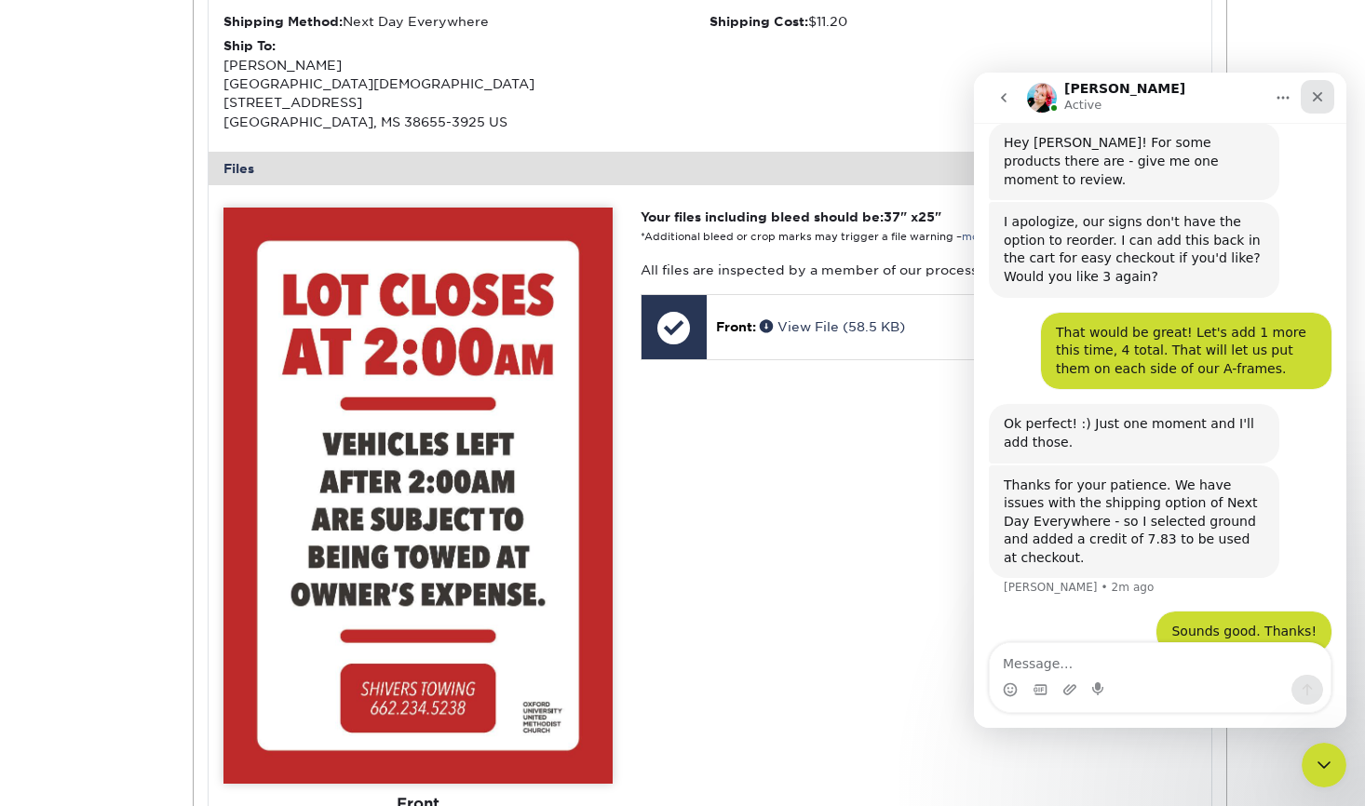
click at [1317, 97] on icon "Close" at bounding box center [1317, 97] width 10 height 10
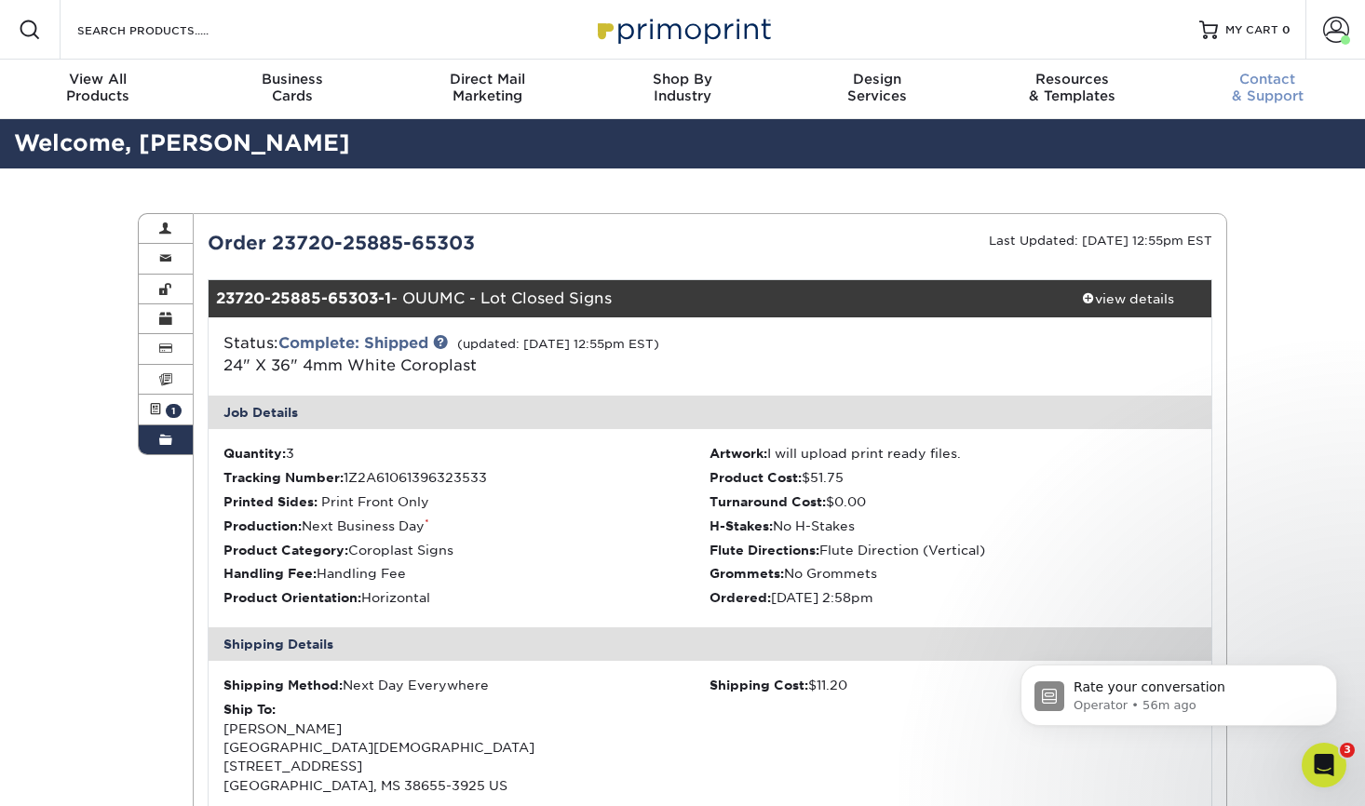
scroll to position [0, 0]
click at [1332, 32] on span at bounding box center [1336, 30] width 26 height 26
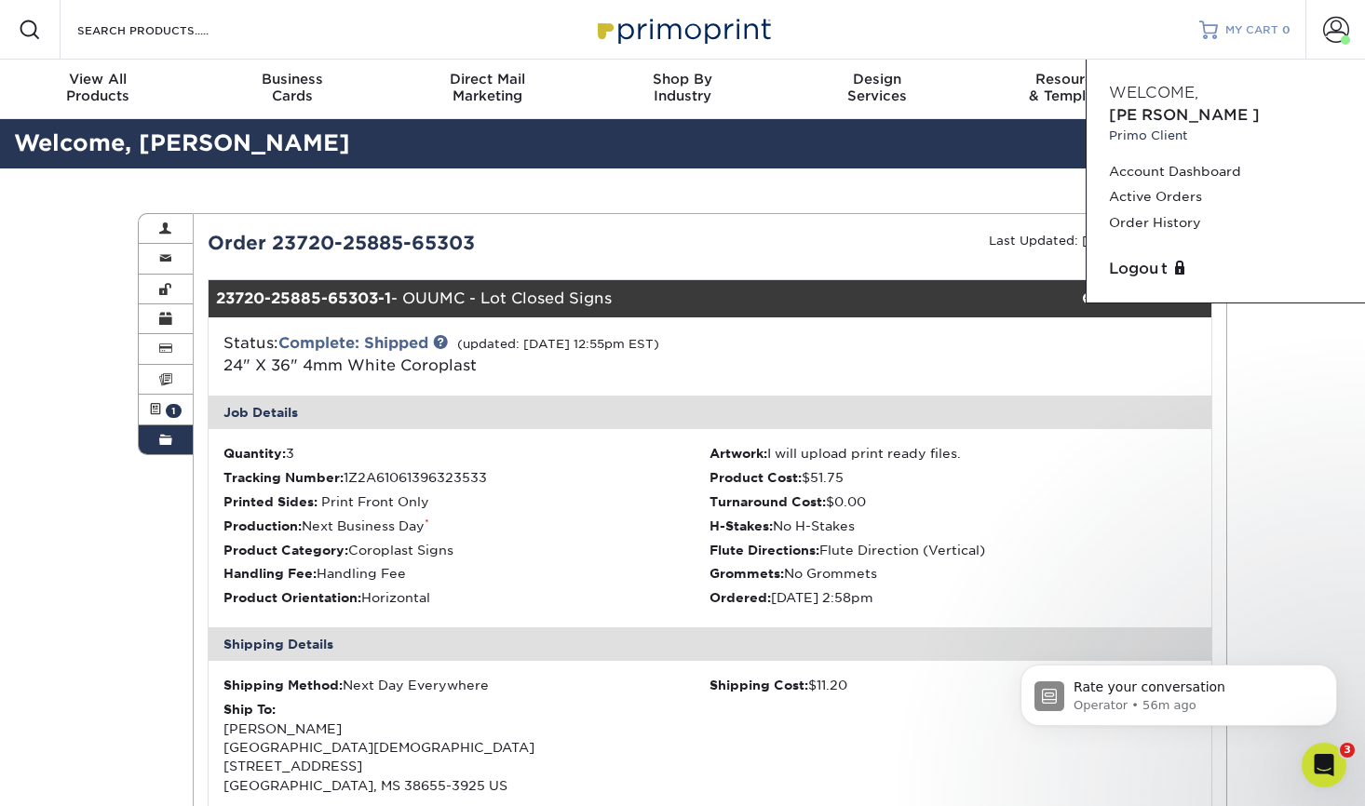
click at [1238, 21] on link "MY CART 0" at bounding box center [1244, 30] width 91 height 60
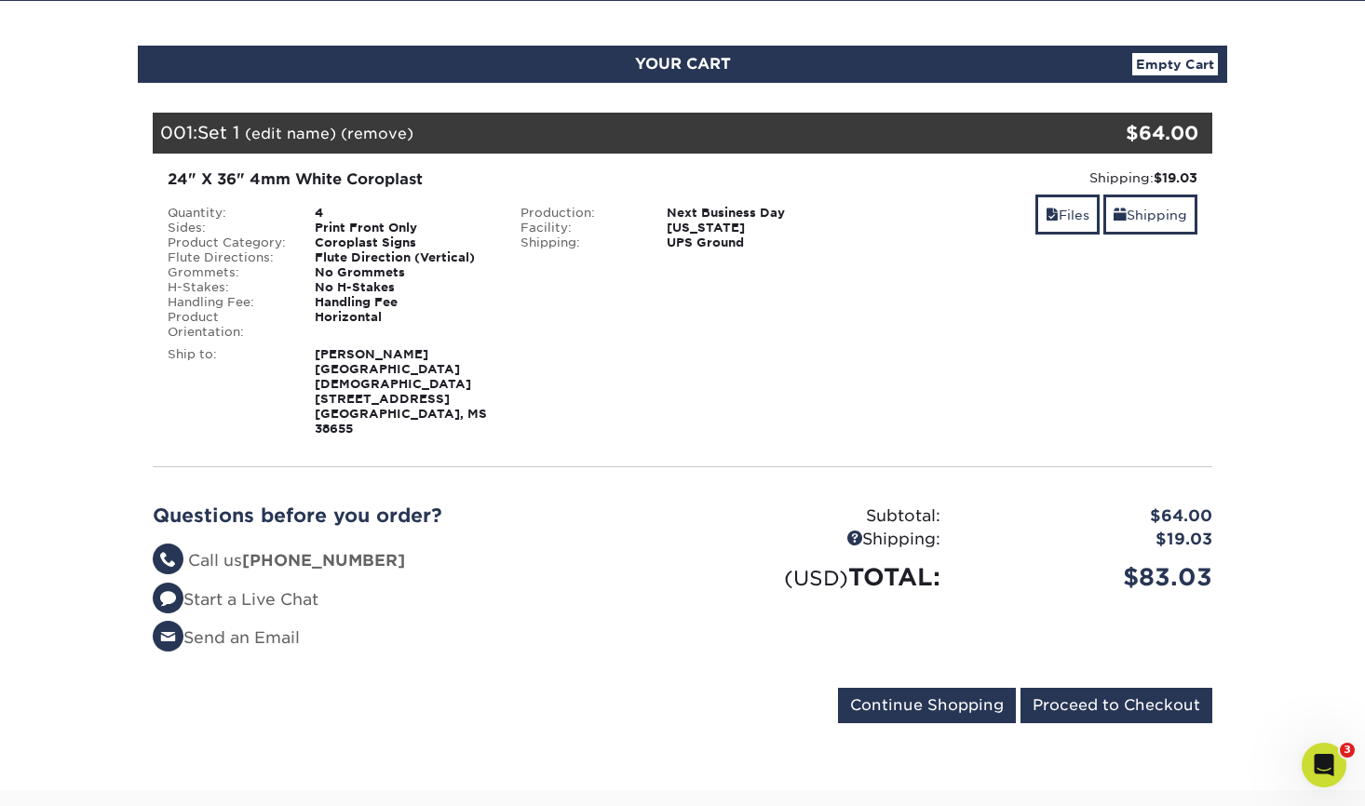
scroll to position [173, 0]
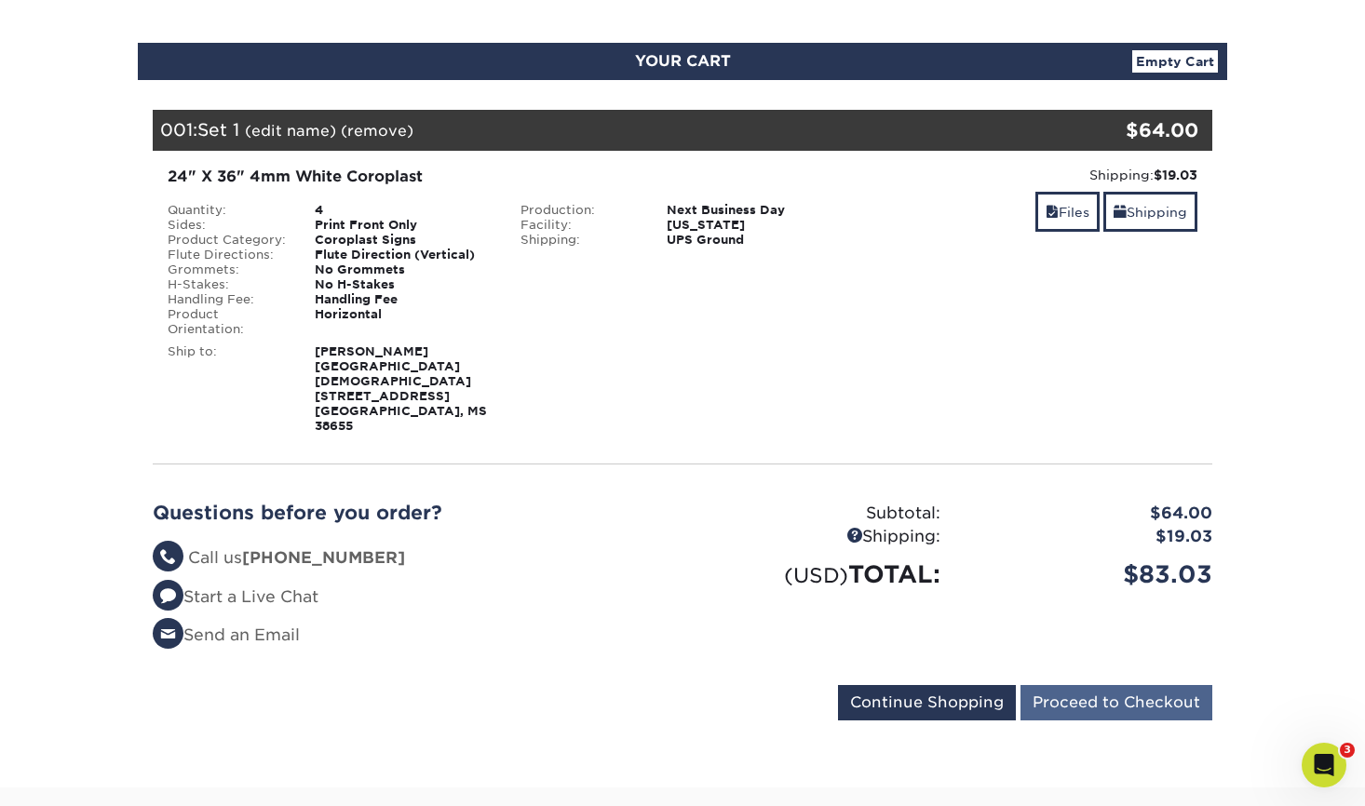
click at [1103, 692] on input "Proceed to Checkout" at bounding box center [1116, 702] width 192 height 35
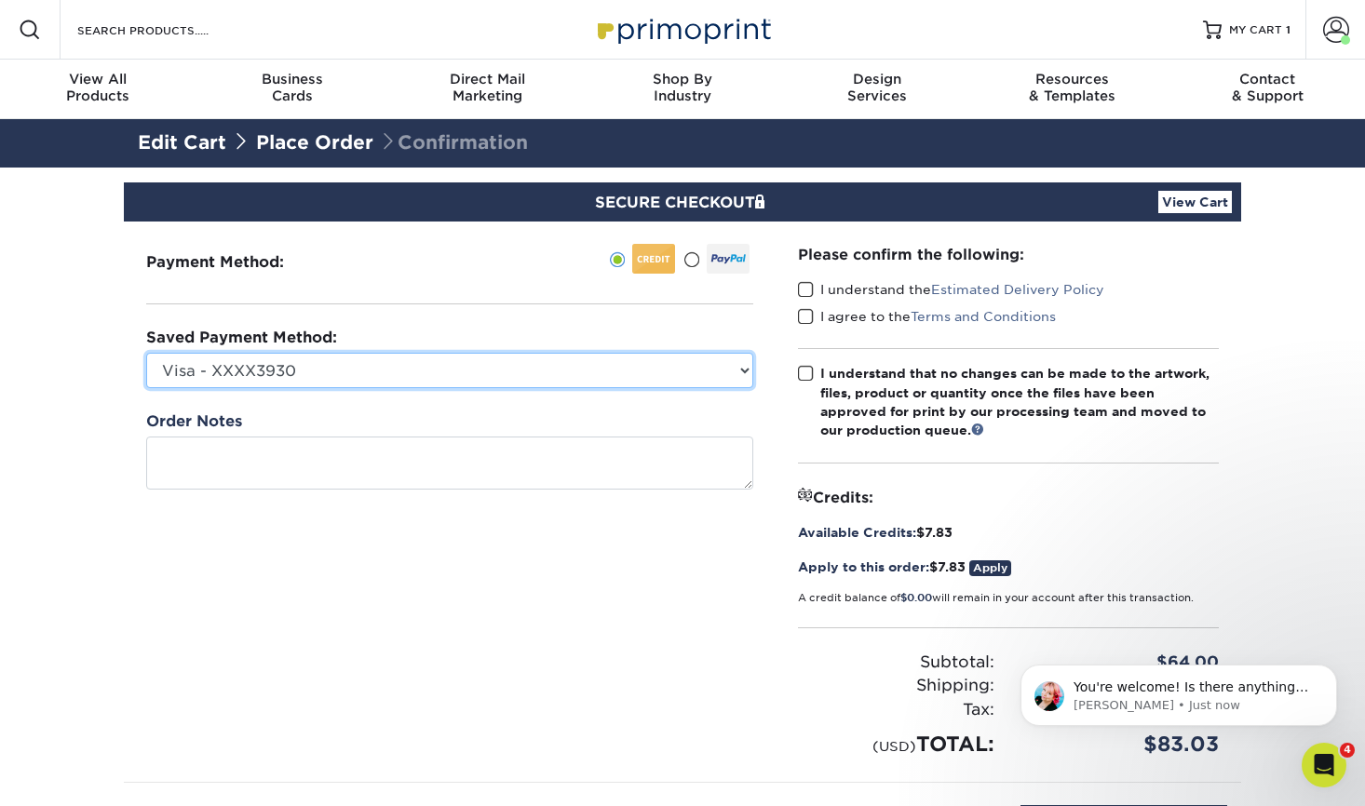
select select "62183"
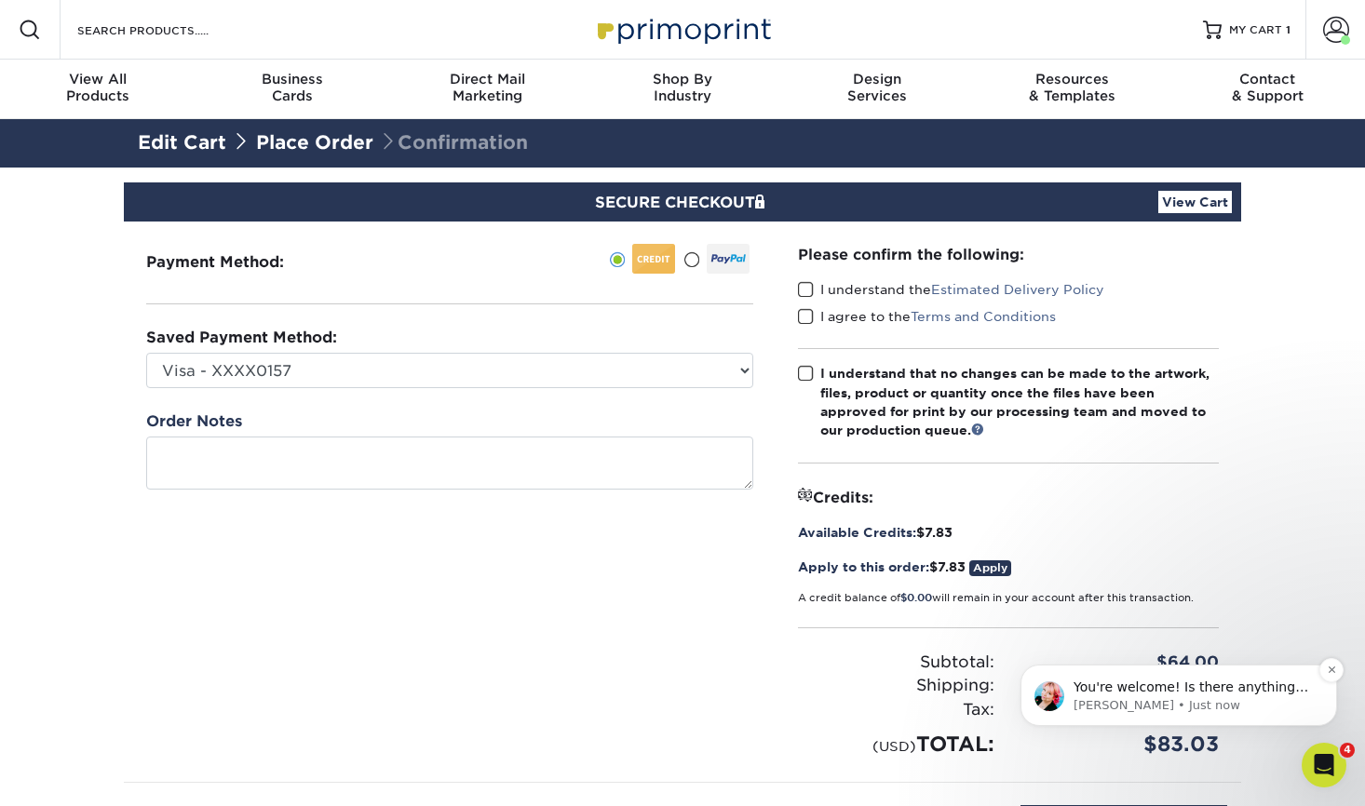
click at [1233, 693] on p "You're welcome! Is there anything else I can help you with at the moment?" at bounding box center [1193, 688] width 240 height 19
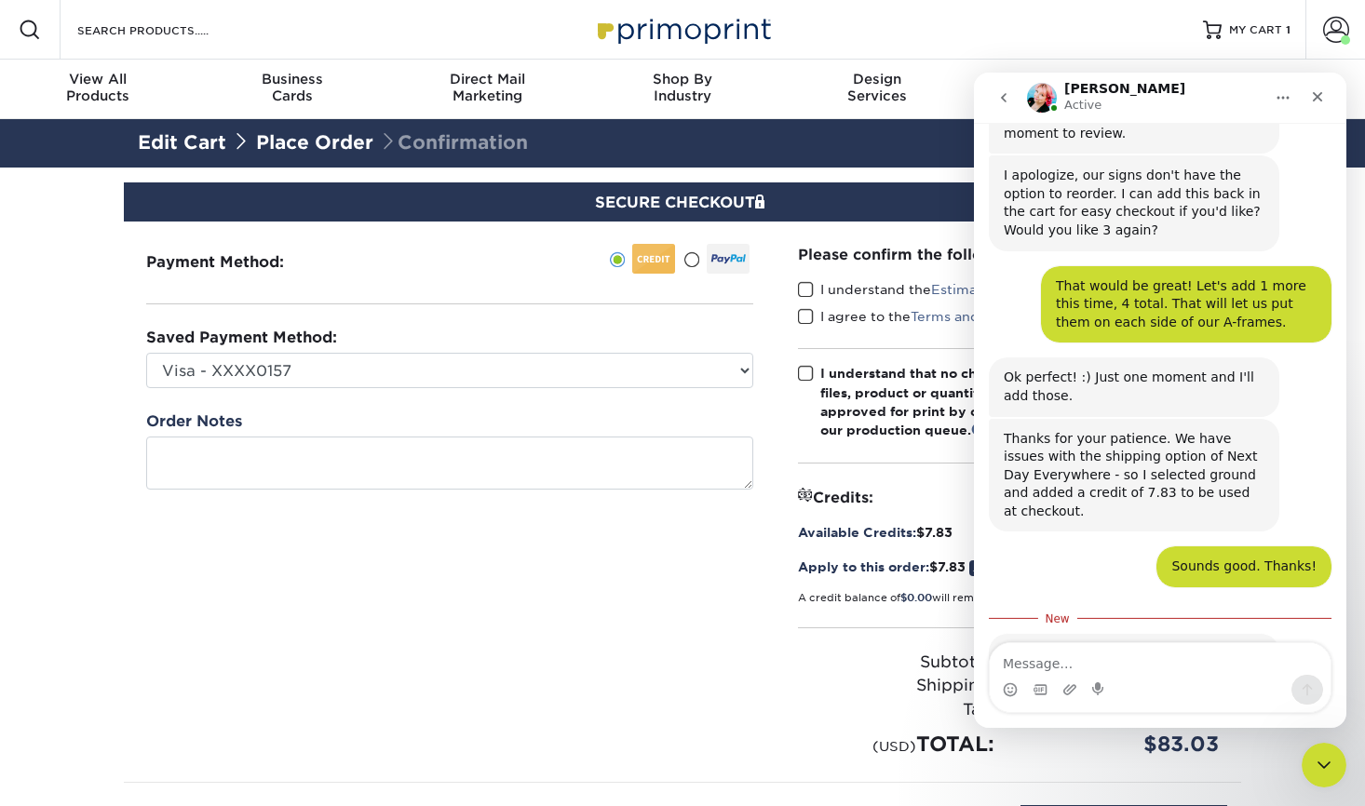
scroll to position [313, 0]
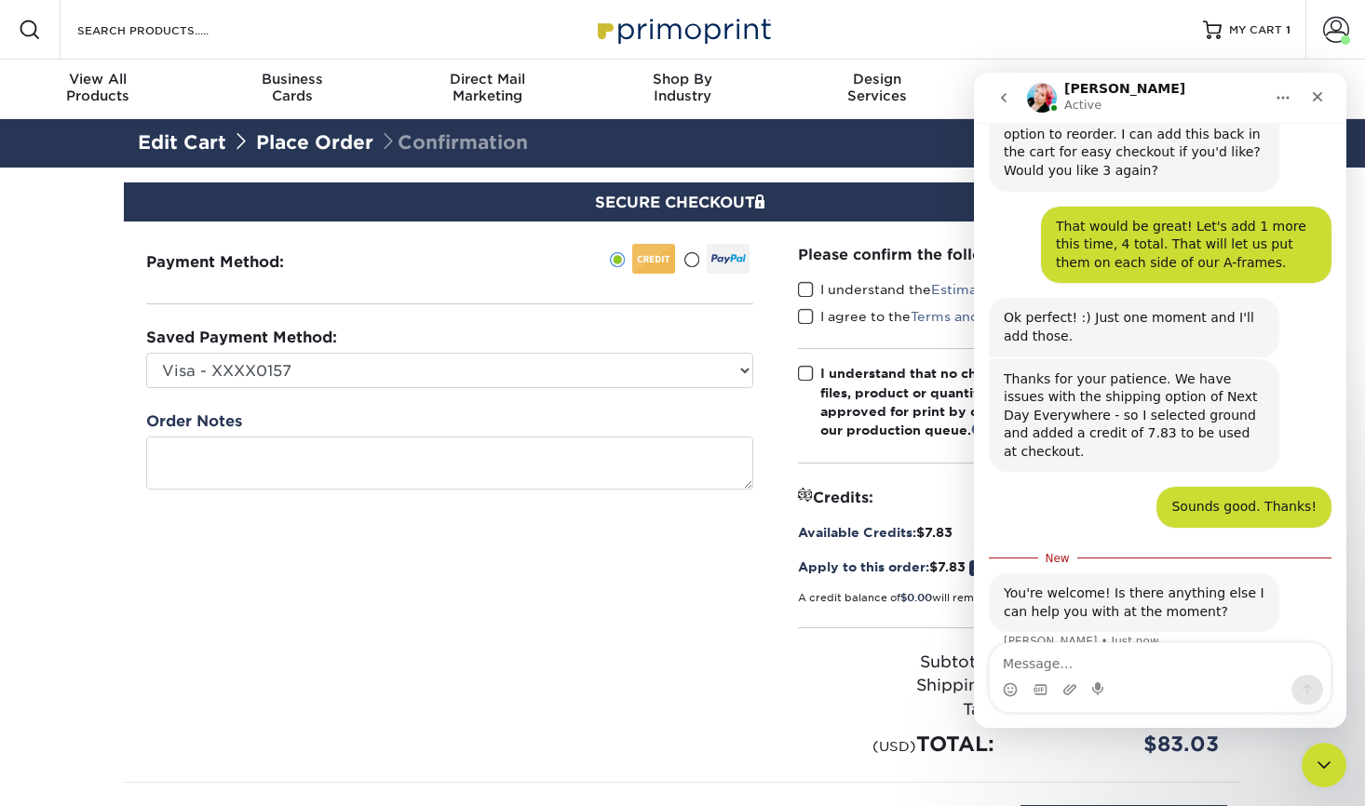
click at [1202, 664] on textarea "Message…" at bounding box center [1159, 659] width 341 height 32
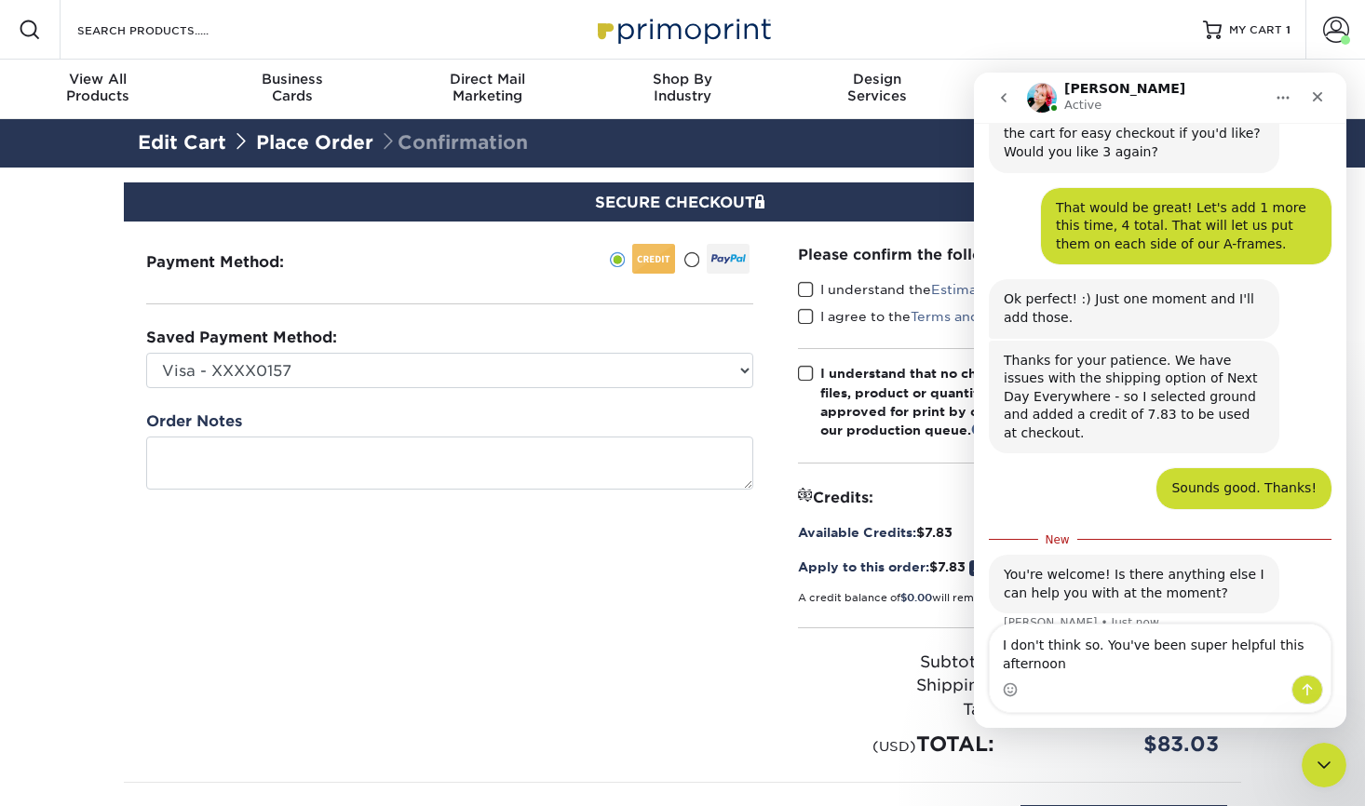
type textarea "I don't think so. You've been super helpful this afternoon!"
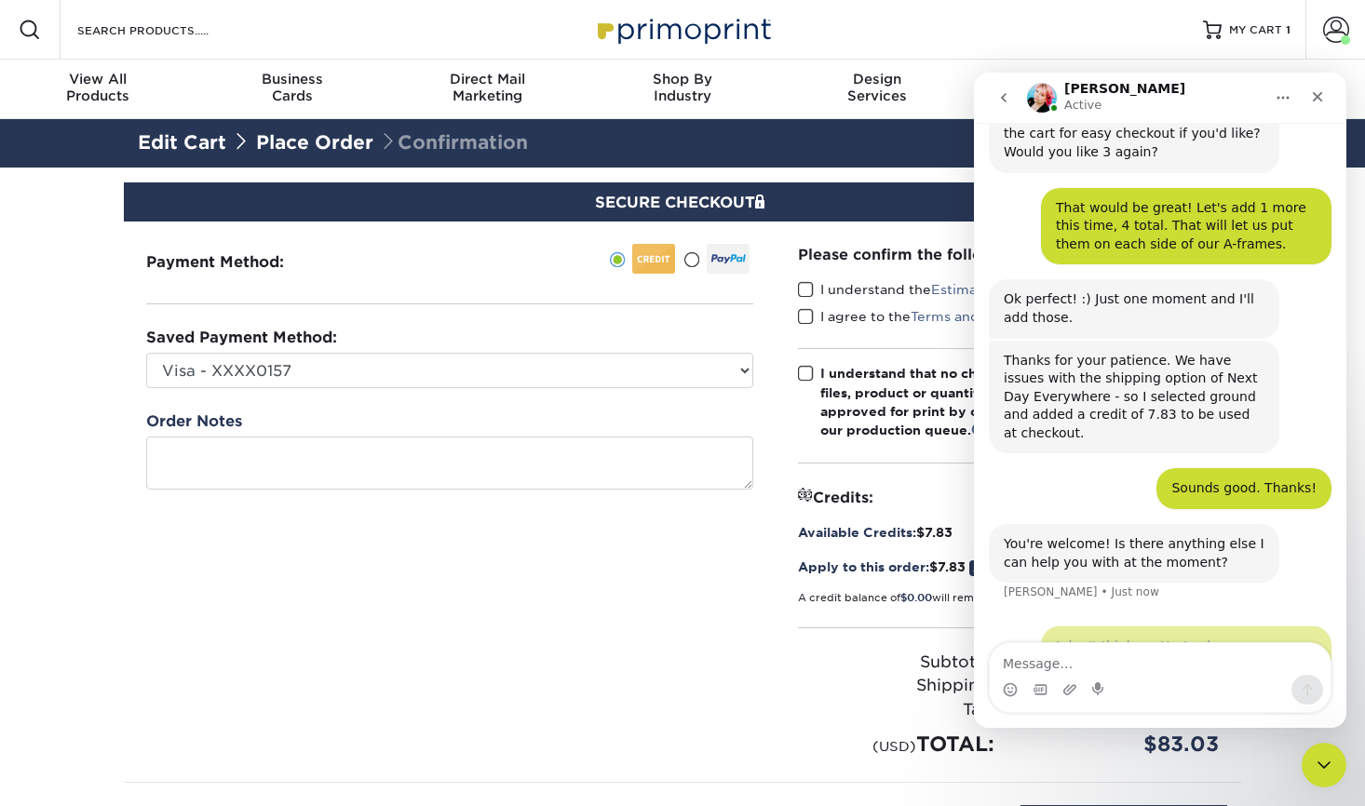
scroll to position [355, 0]
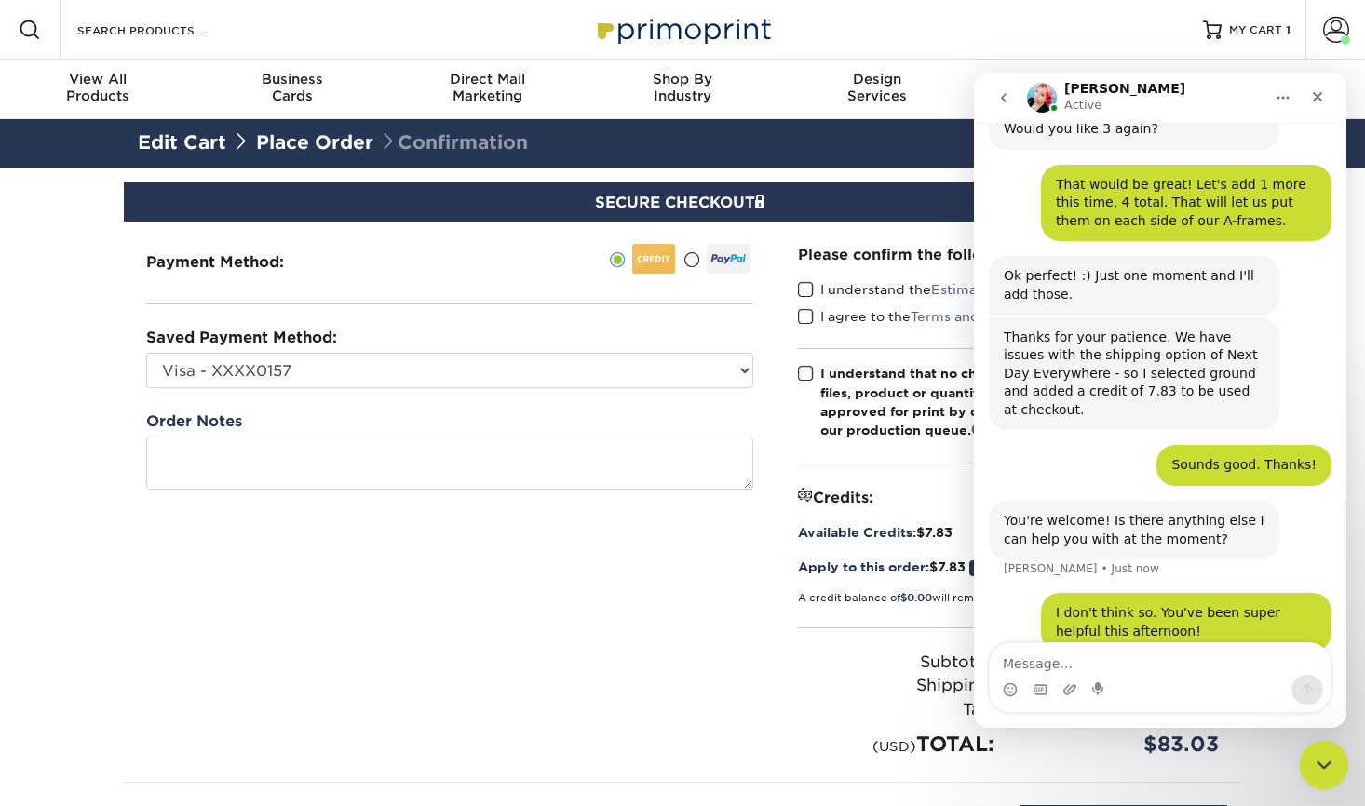
click at [1325, 760] on icon "Close Intercom Messenger" at bounding box center [1320, 762] width 13 height 7
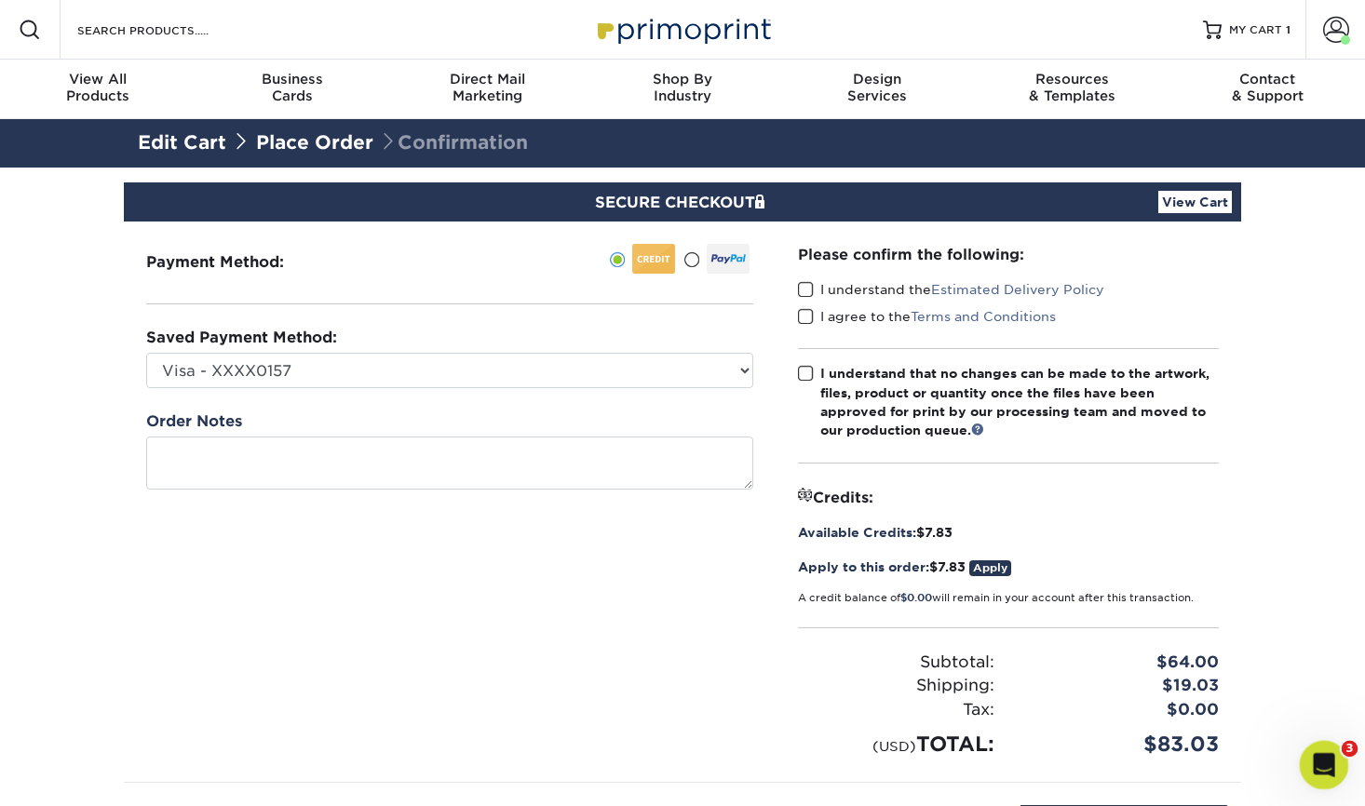
scroll to position [0, 0]
drag, startPoint x: 814, startPoint y: 294, endPoint x: 801, endPoint y: 311, distance: 21.2
click at [814, 300] on div "I understand the Estimated Delivery Policy" at bounding box center [1008, 293] width 421 height 26
click at [801, 294] on span at bounding box center [806, 290] width 16 height 18
click at [0, 0] on input "I understand the Estimated Delivery Policy" at bounding box center [0, 0] width 0 height 0
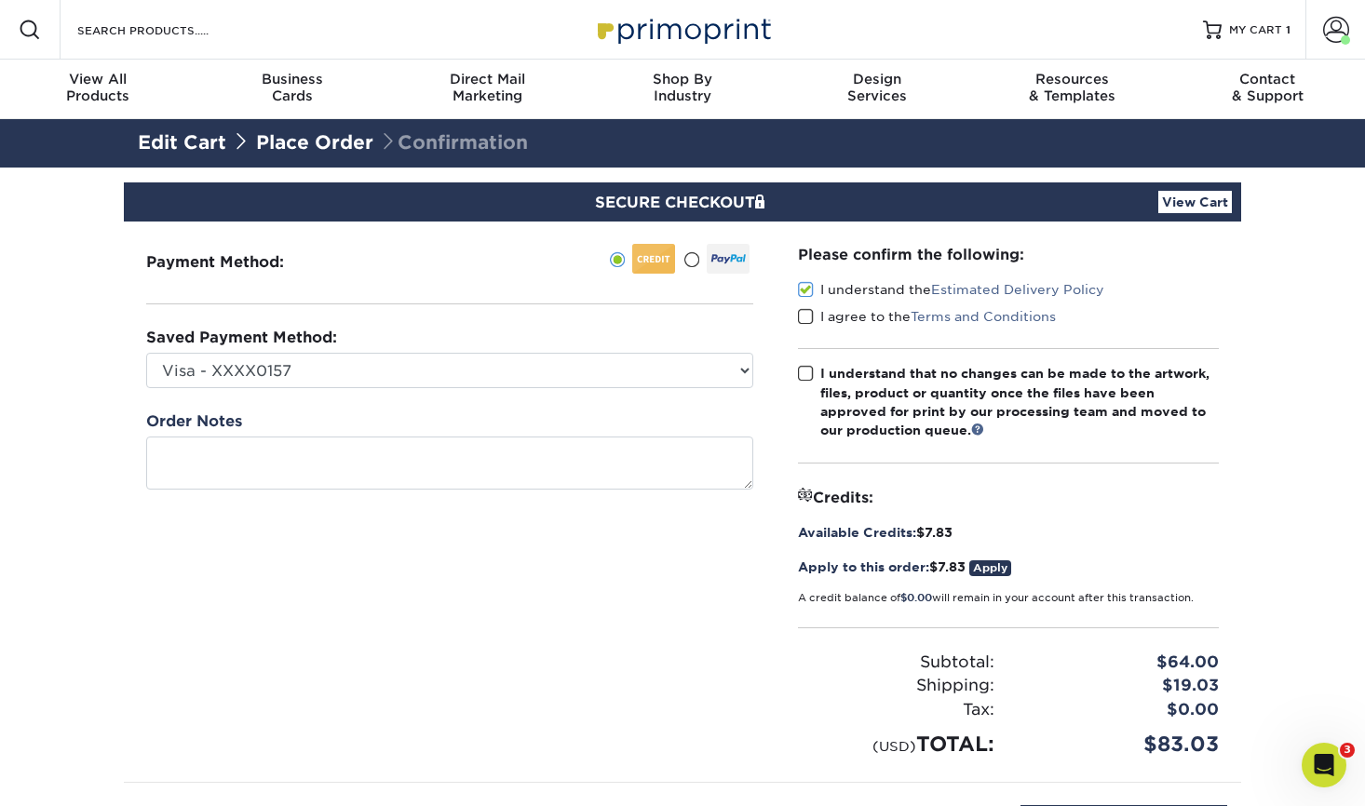
click at [814, 316] on label "I agree to the Terms and Conditions" at bounding box center [927, 316] width 258 height 19
click at [0, 0] on input "I agree to the Terms and Conditions" at bounding box center [0, 0] width 0 height 0
drag, startPoint x: 804, startPoint y: 370, endPoint x: 1056, endPoint y: 636, distance: 365.4
click at [808, 373] on span at bounding box center [806, 374] width 16 height 18
click at [0, 0] on input "I understand that no changes can be made to the artwork, files, product or quan…" at bounding box center [0, 0] width 0 height 0
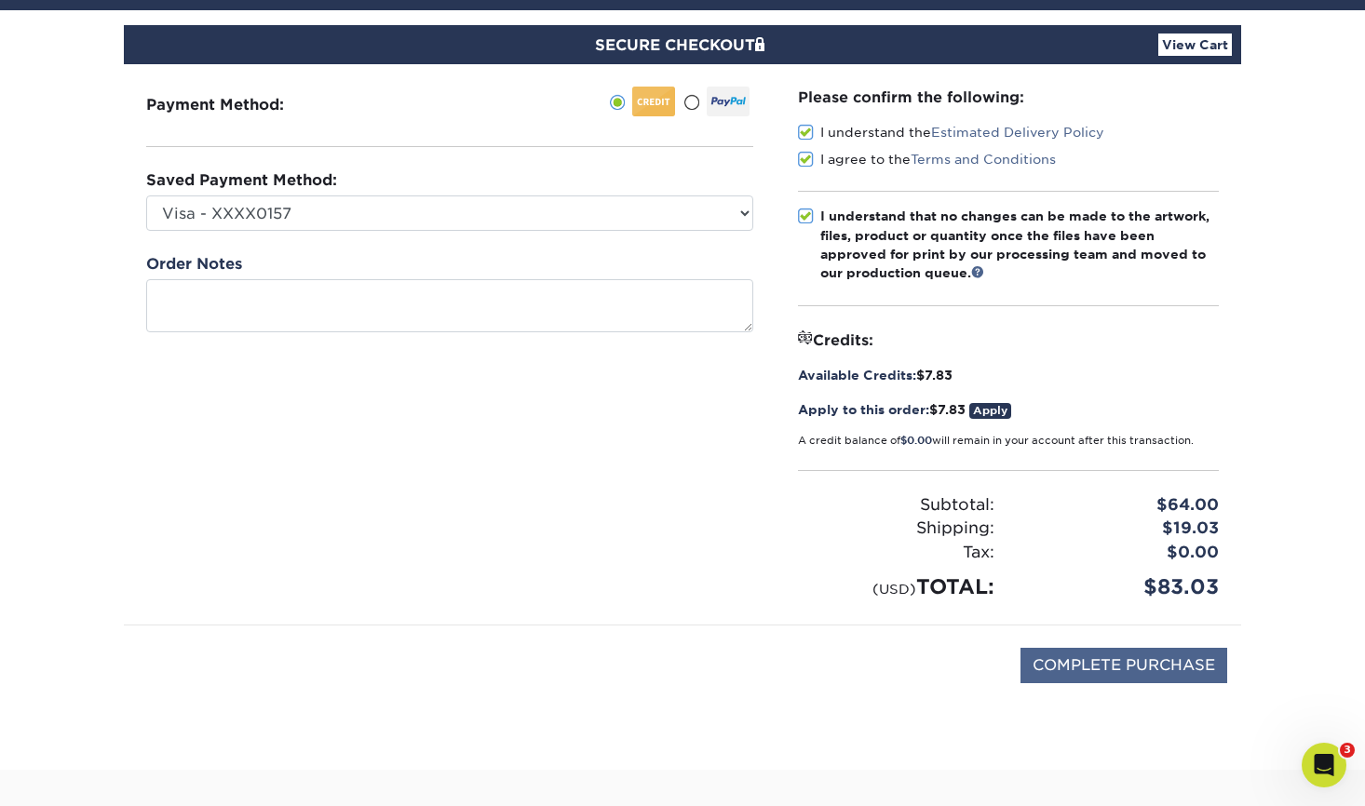
scroll to position [79, 0]
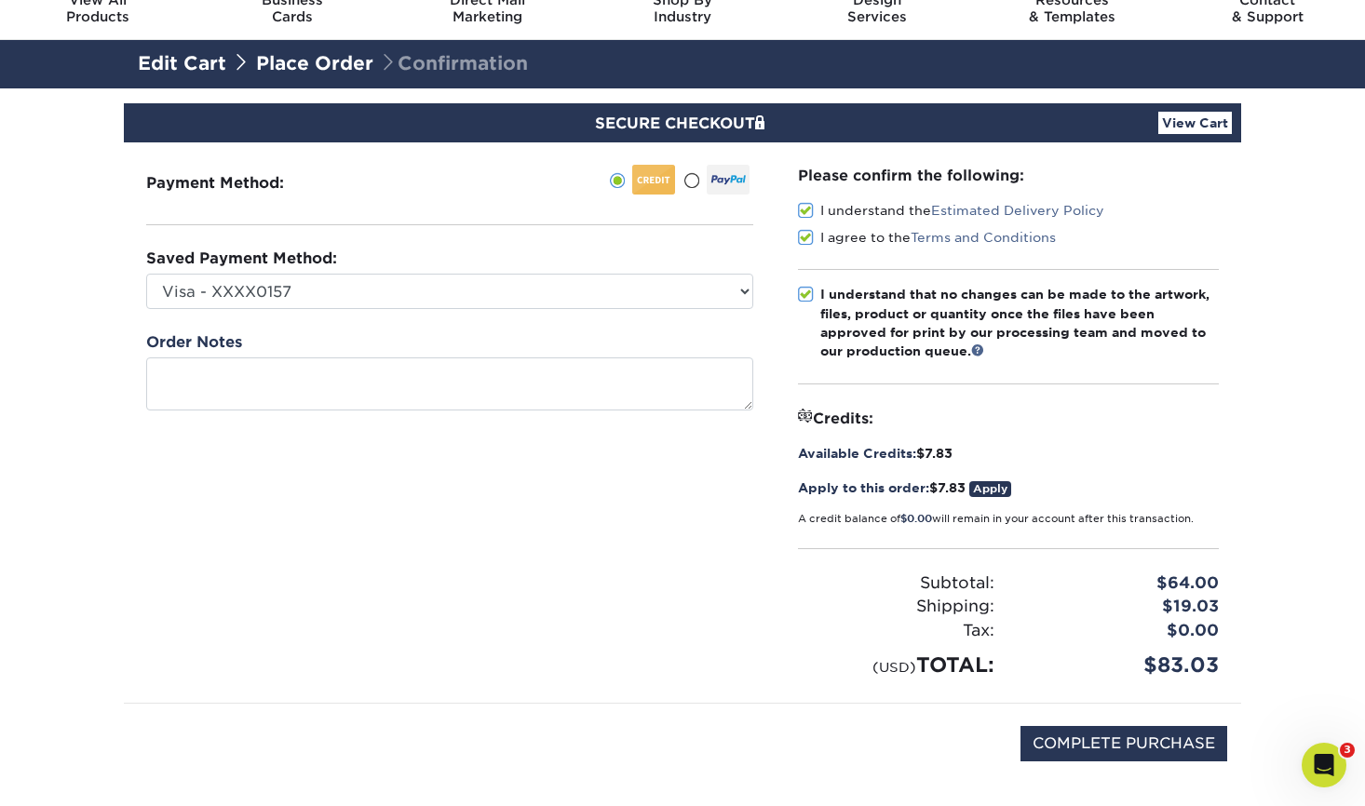
click at [1113, 666] on div "$83.03" at bounding box center [1120, 665] width 224 height 31
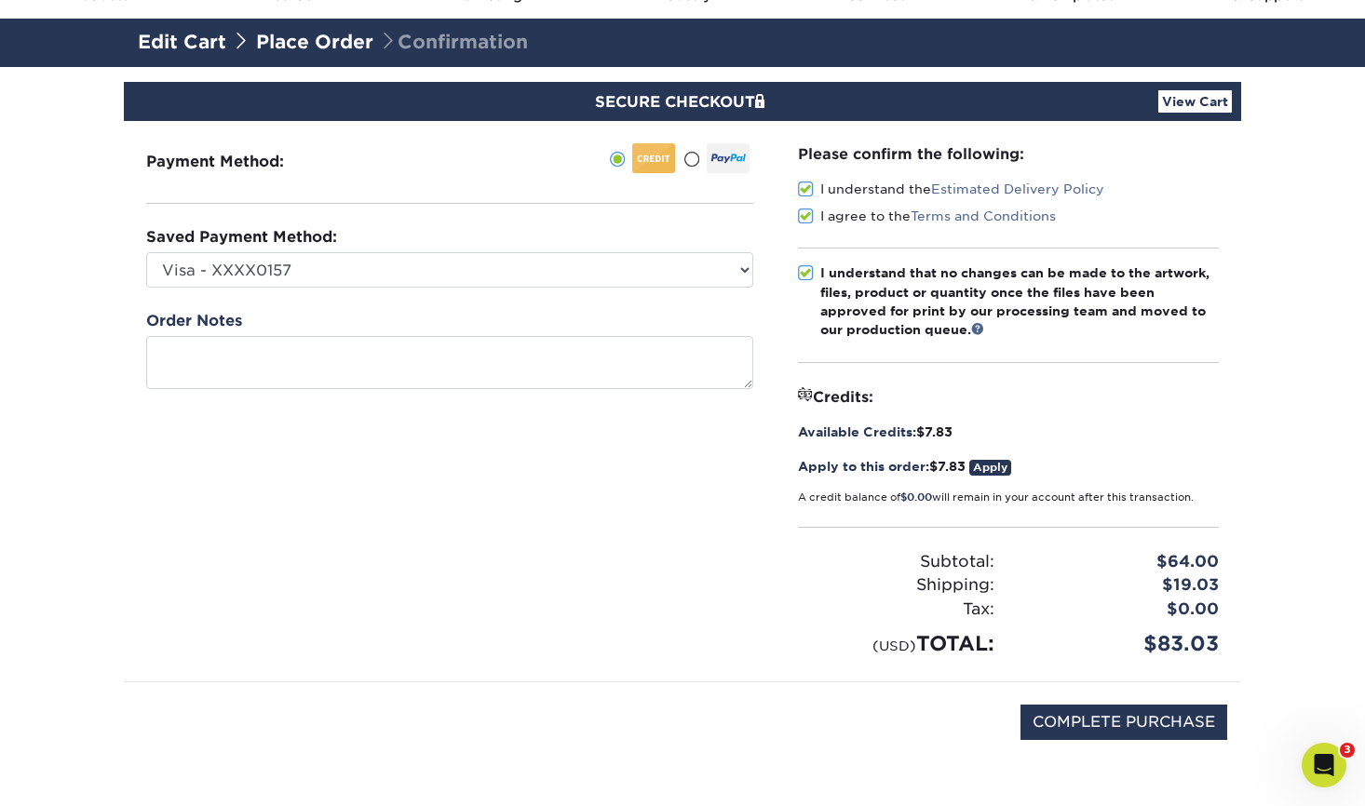
scroll to position [204, 0]
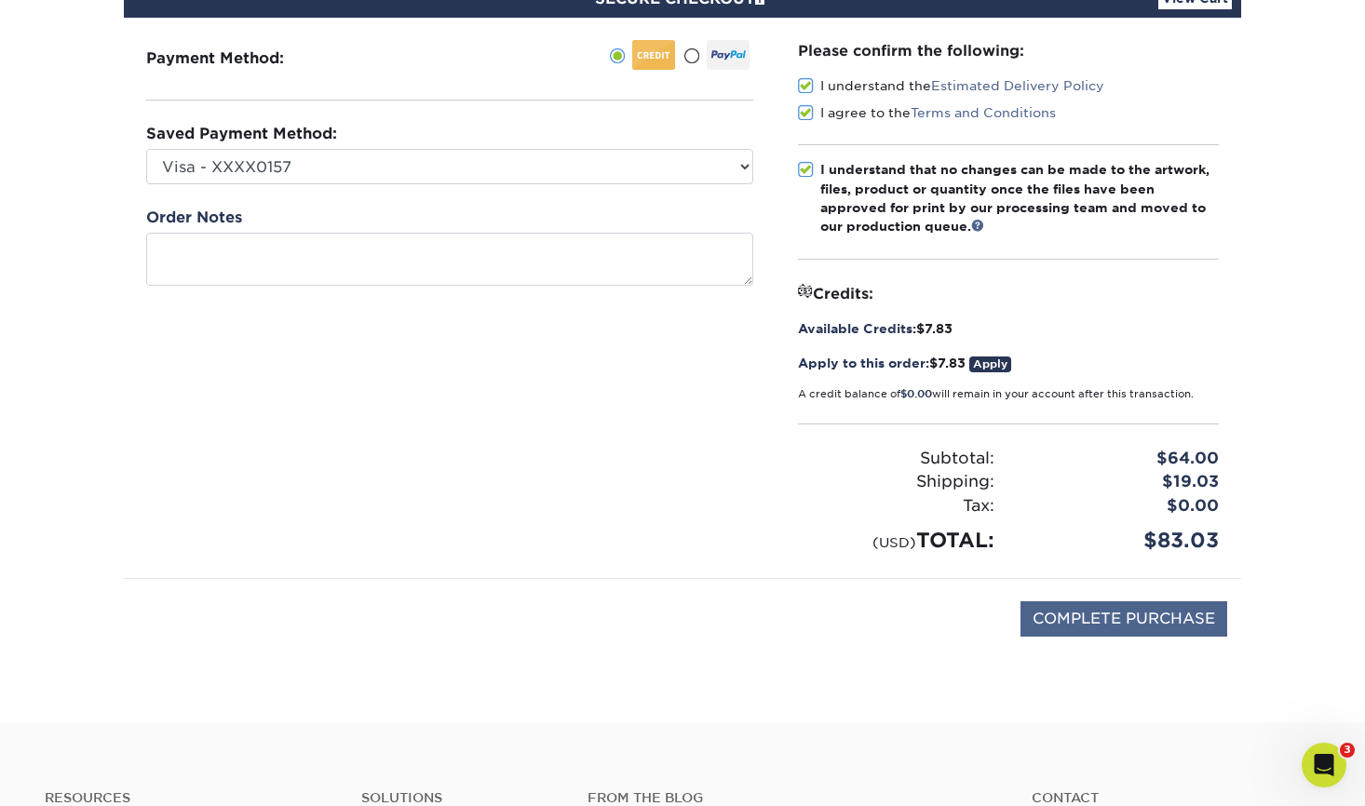
click at [1171, 626] on input "COMPLETE PURCHASE" at bounding box center [1123, 618] width 207 height 35
type input "PROCESSING, PLEASE WAIT..."
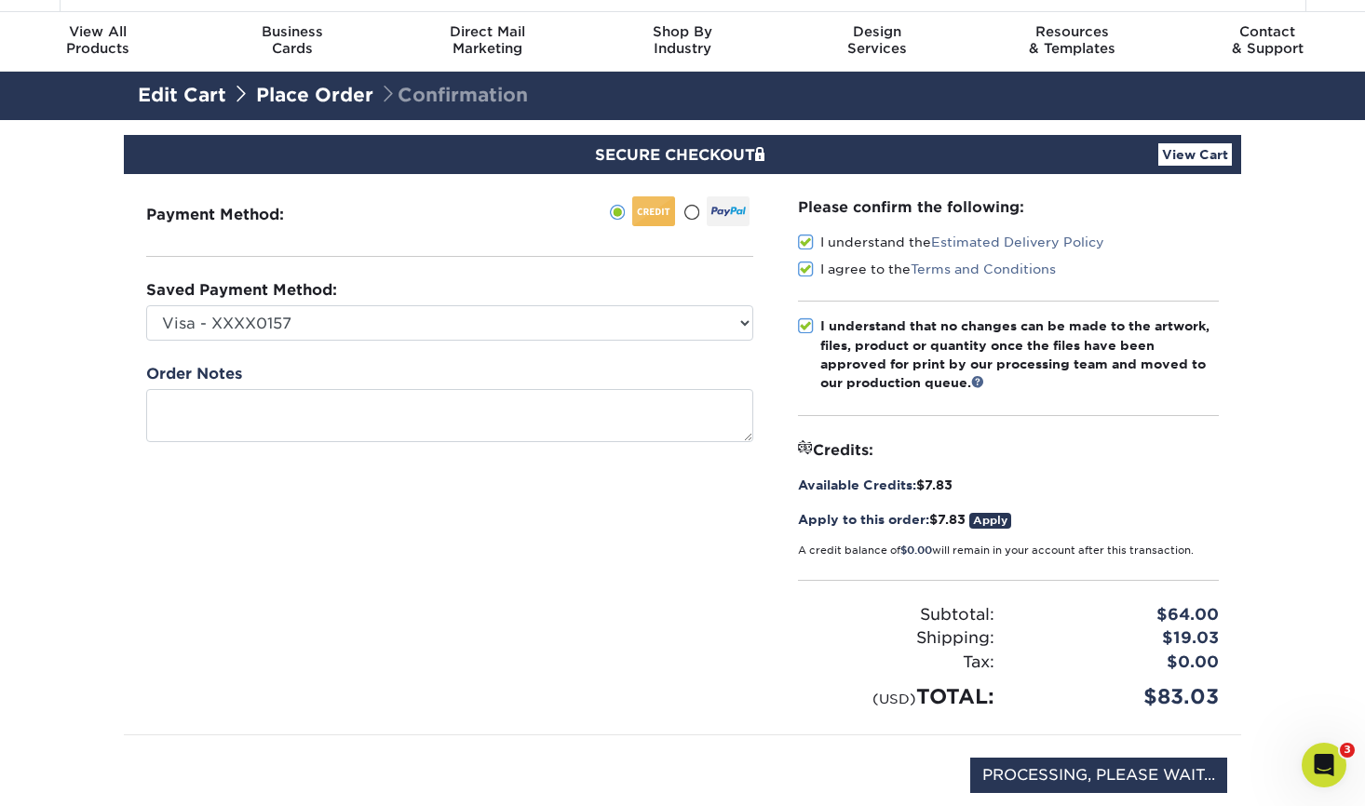
scroll to position [0, 0]
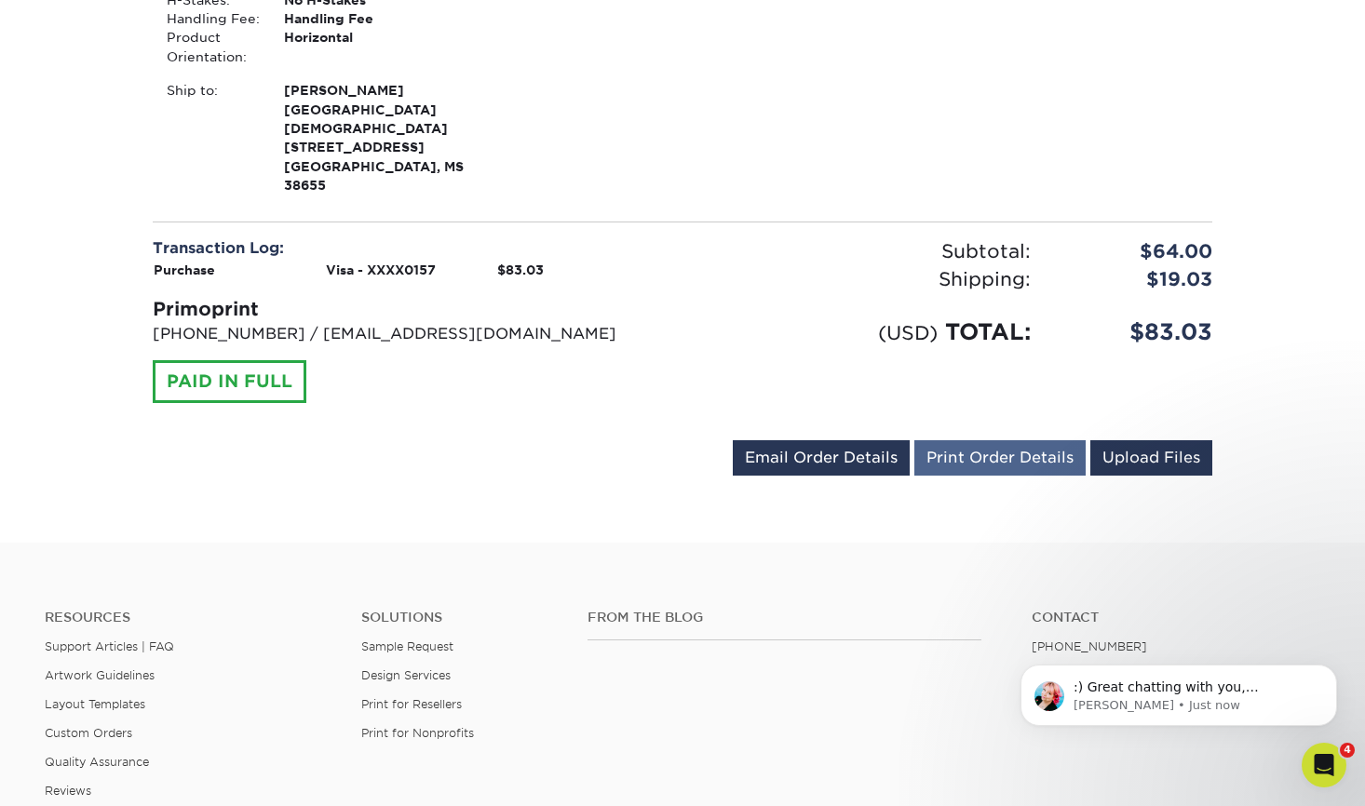
click at [1039, 440] on link "Print Order Details" at bounding box center [999, 457] width 171 height 35
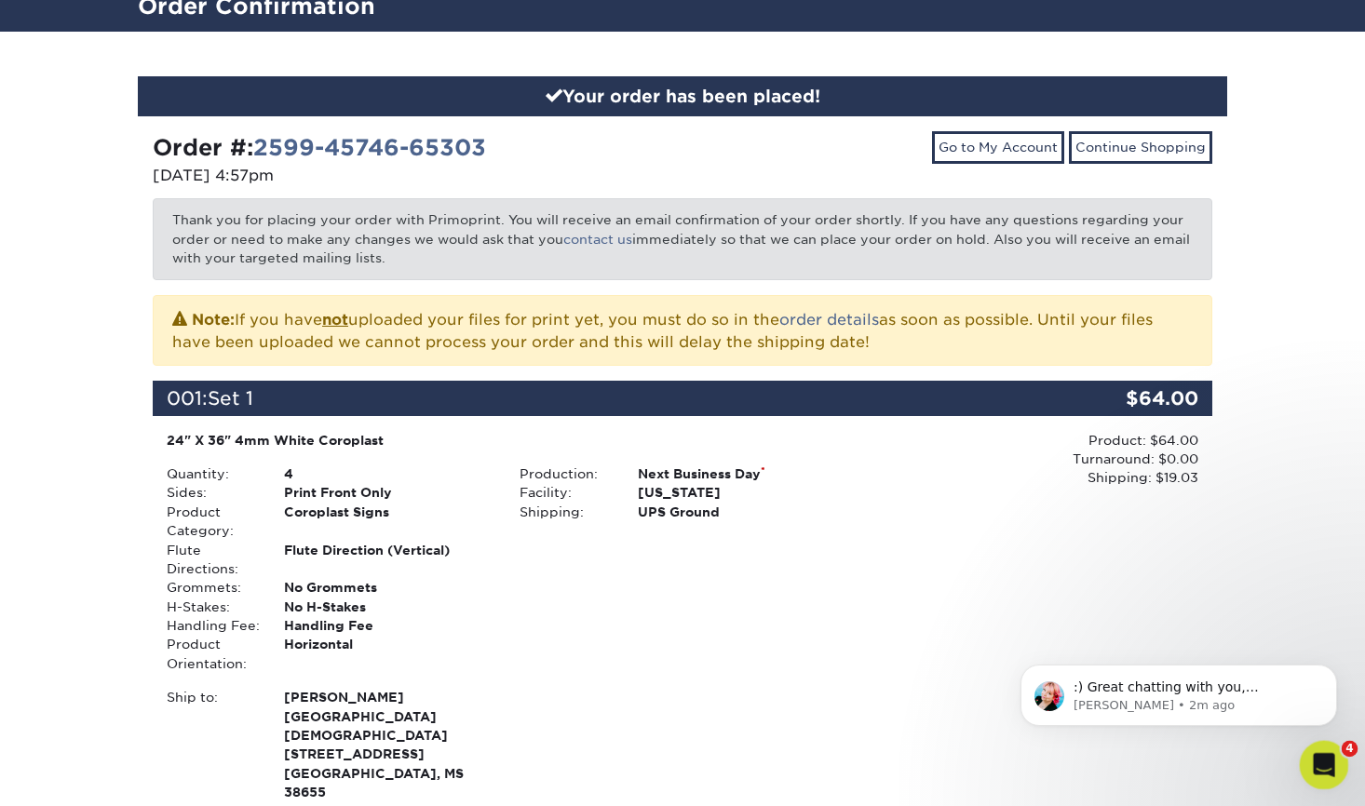
click at [1324, 762] on icon "Open Intercom Messenger" at bounding box center [1320, 762] width 13 height 15
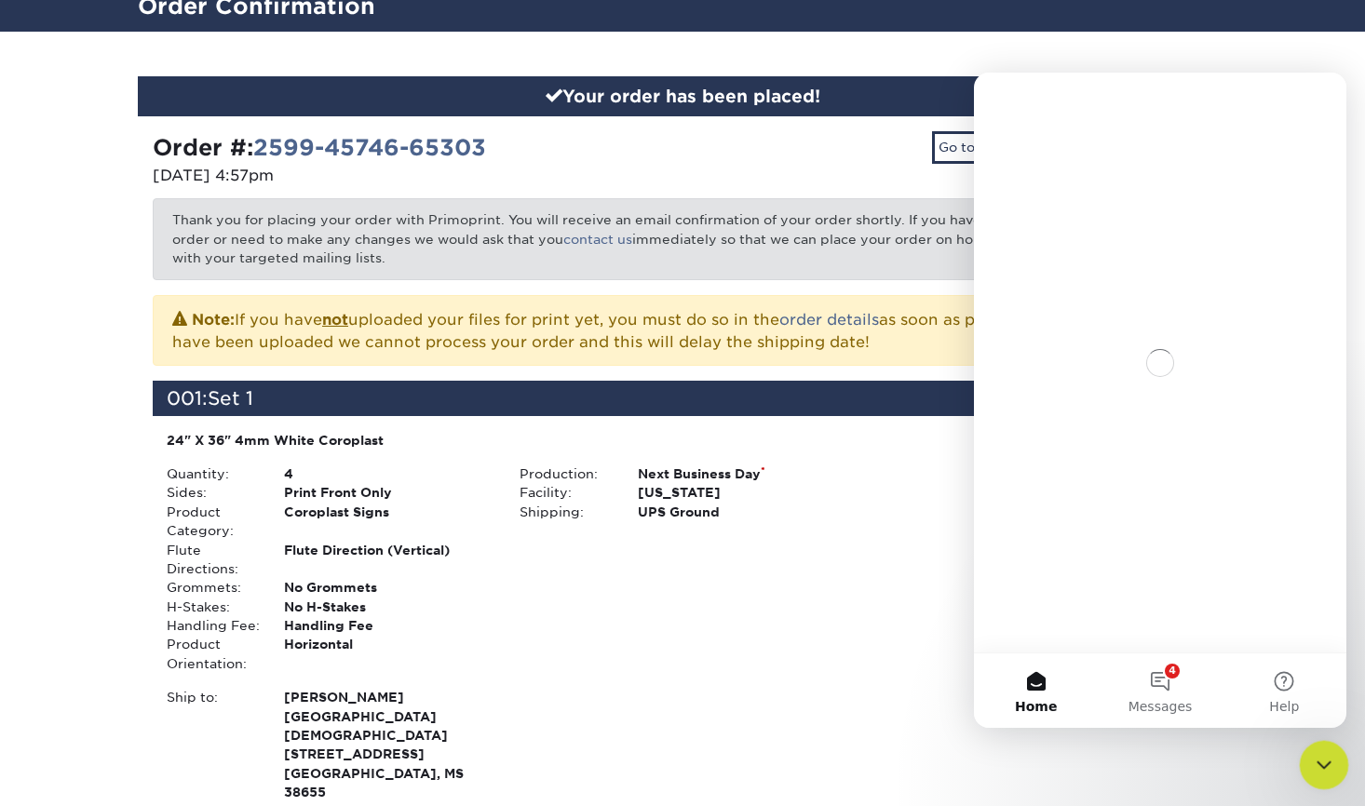
scroll to position [0, 0]
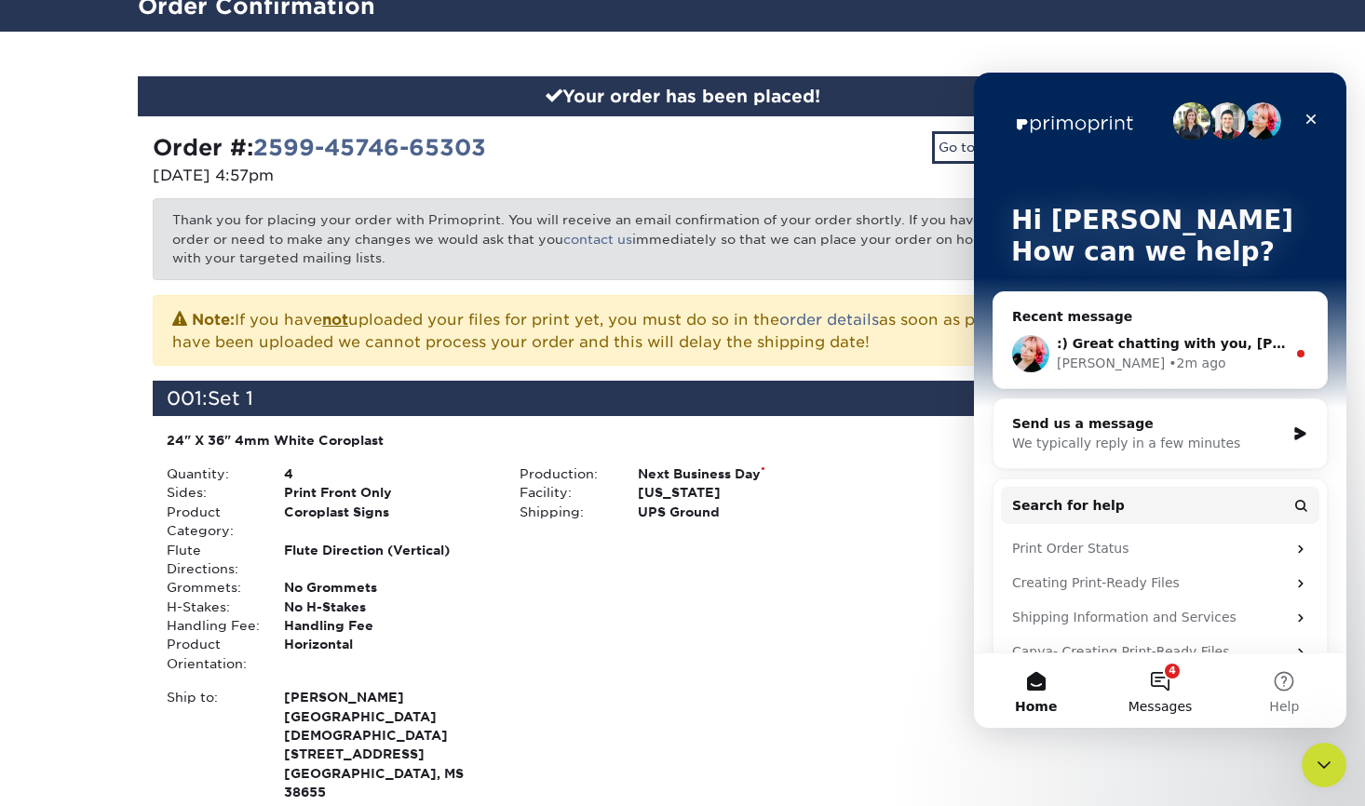
click at [1160, 684] on button "4 Messages" at bounding box center [1159, 690] width 124 height 74
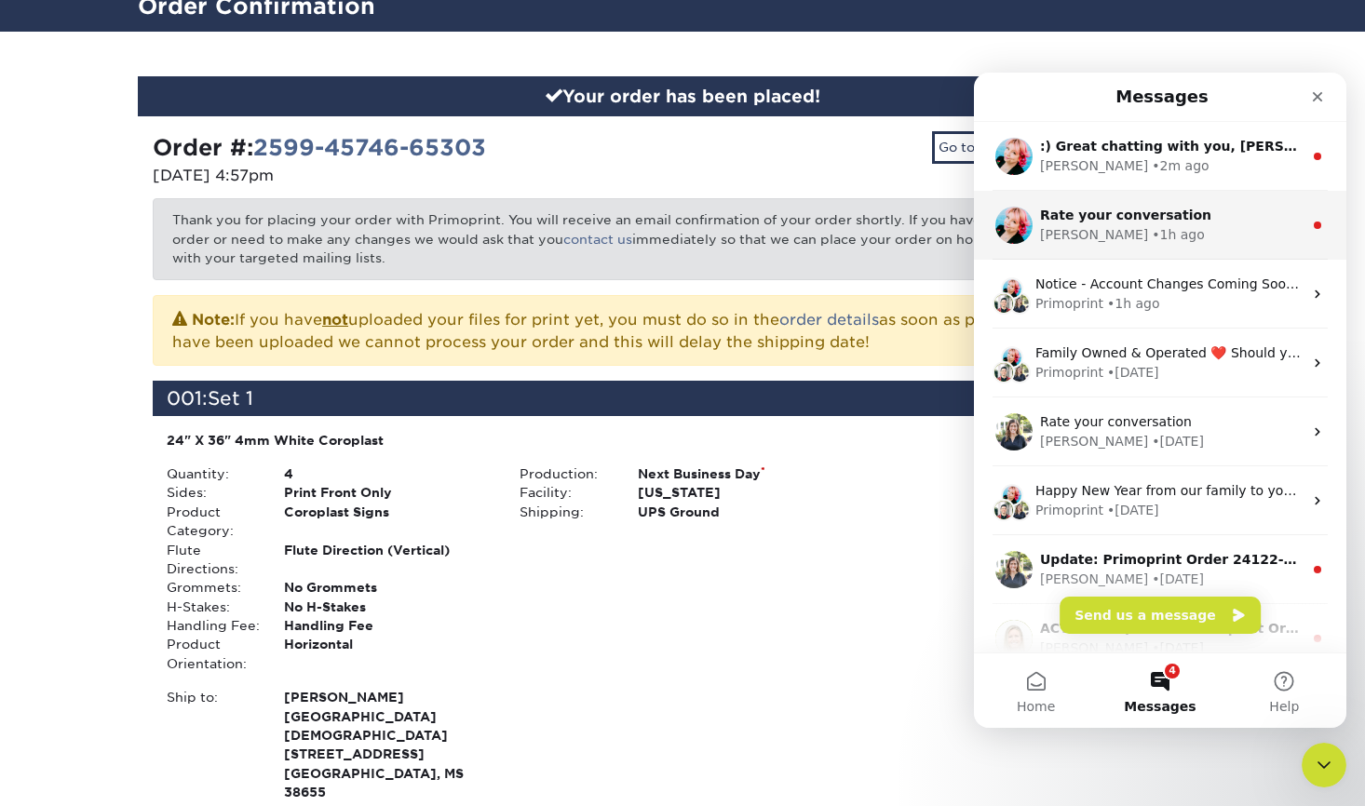
click at [1233, 224] on div "Rate your conversation [PERSON_NAME] • 1h ago" at bounding box center [1171, 225] width 262 height 39
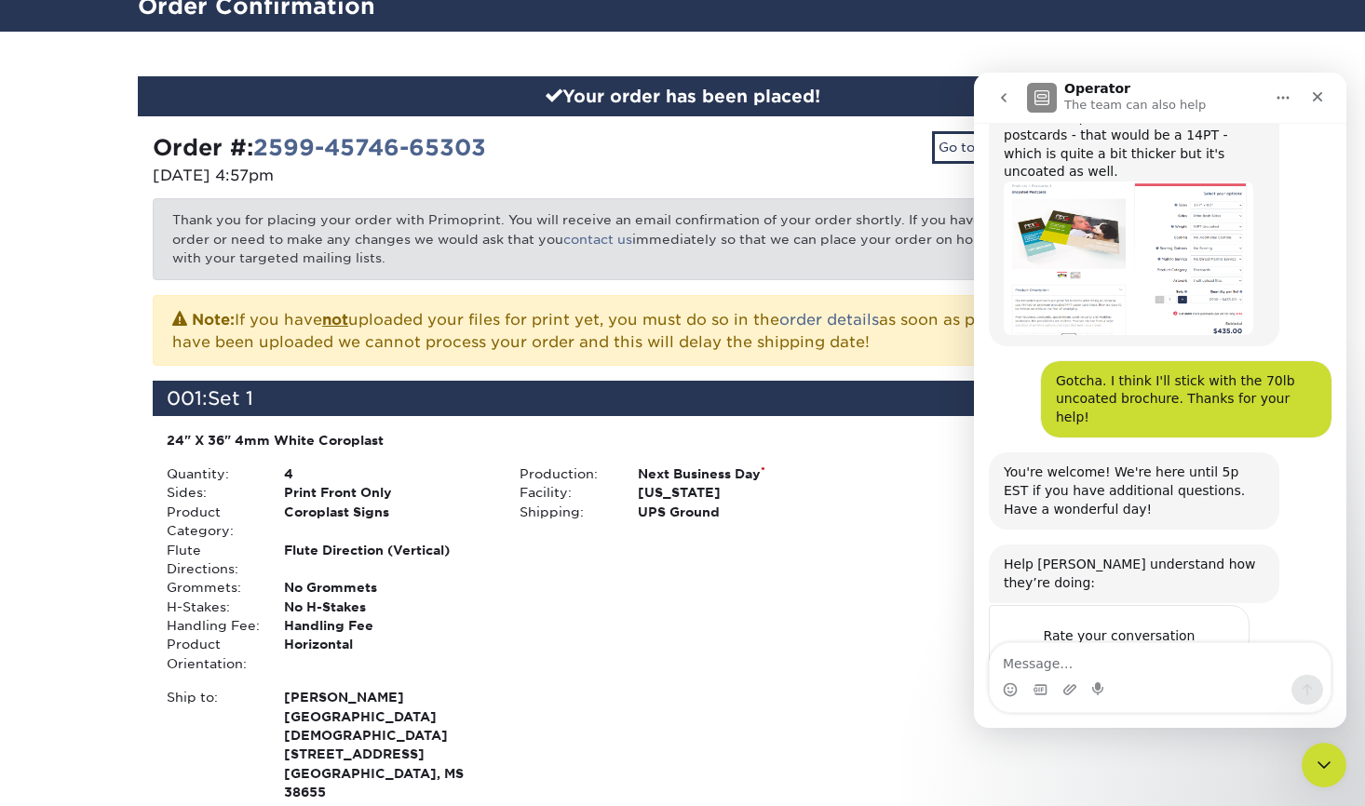
click at [1211, 656] on span "Amazing" at bounding box center [1207, 673] width 34 height 34
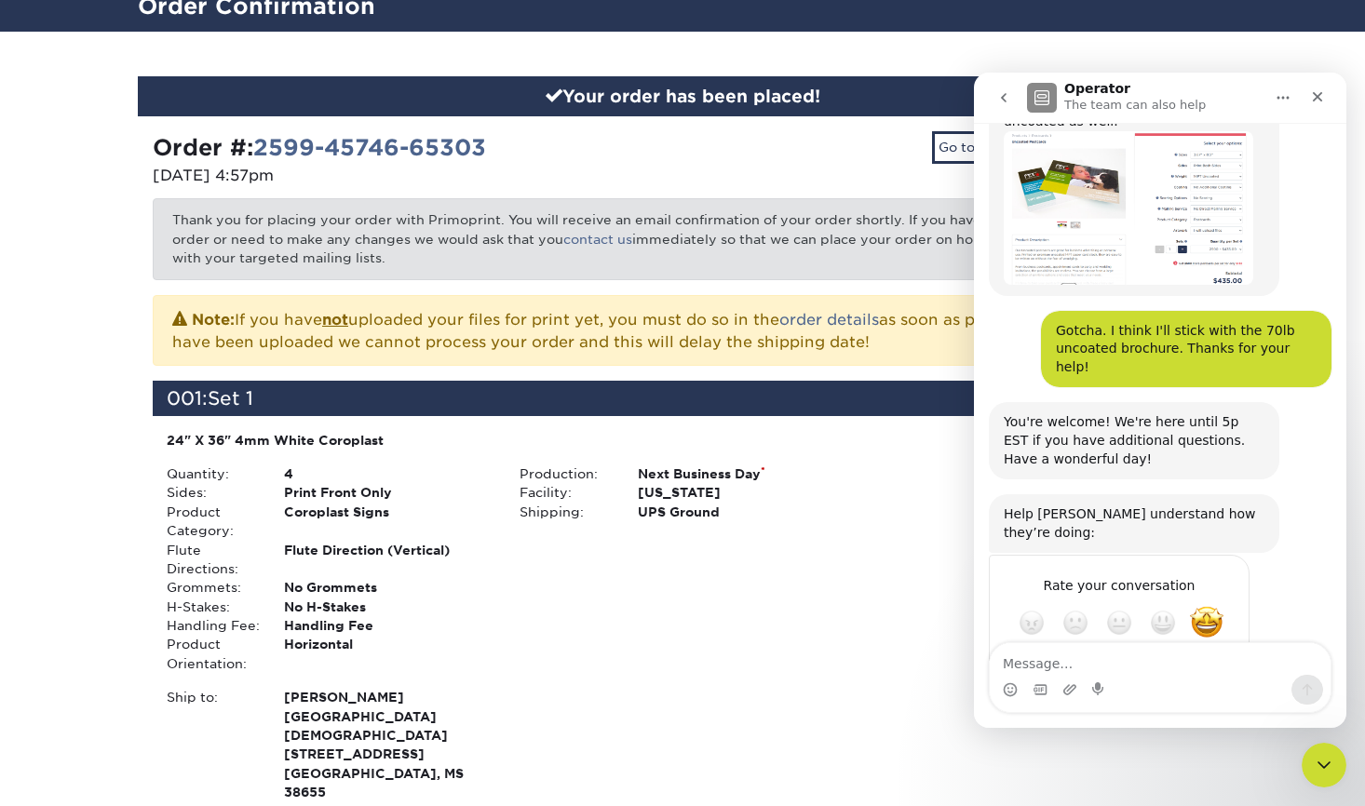
scroll to position [1224, 0]
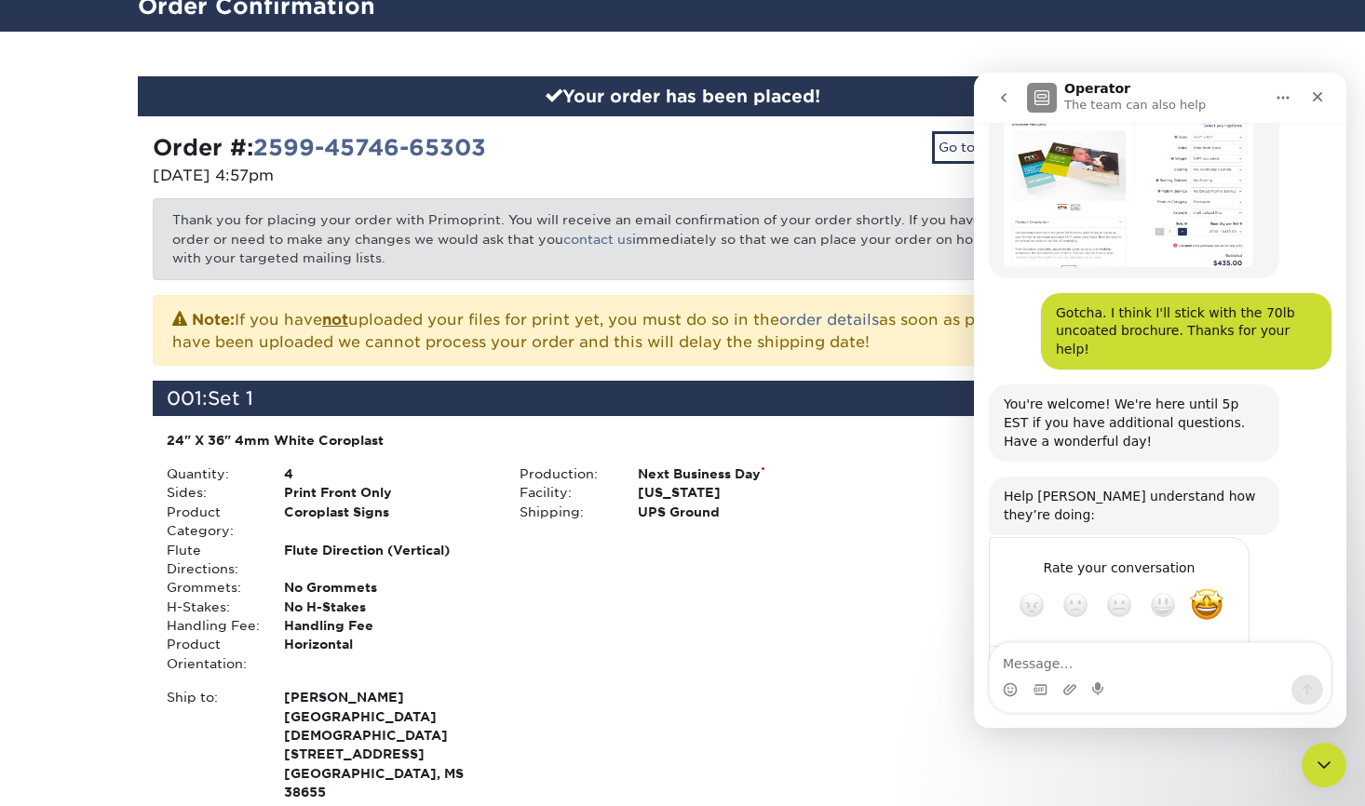
type textarea "Very responsive. Very helpful. 10/10."
click at [1211, 653] on div "Submit" at bounding box center [1215, 671] width 37 height 37
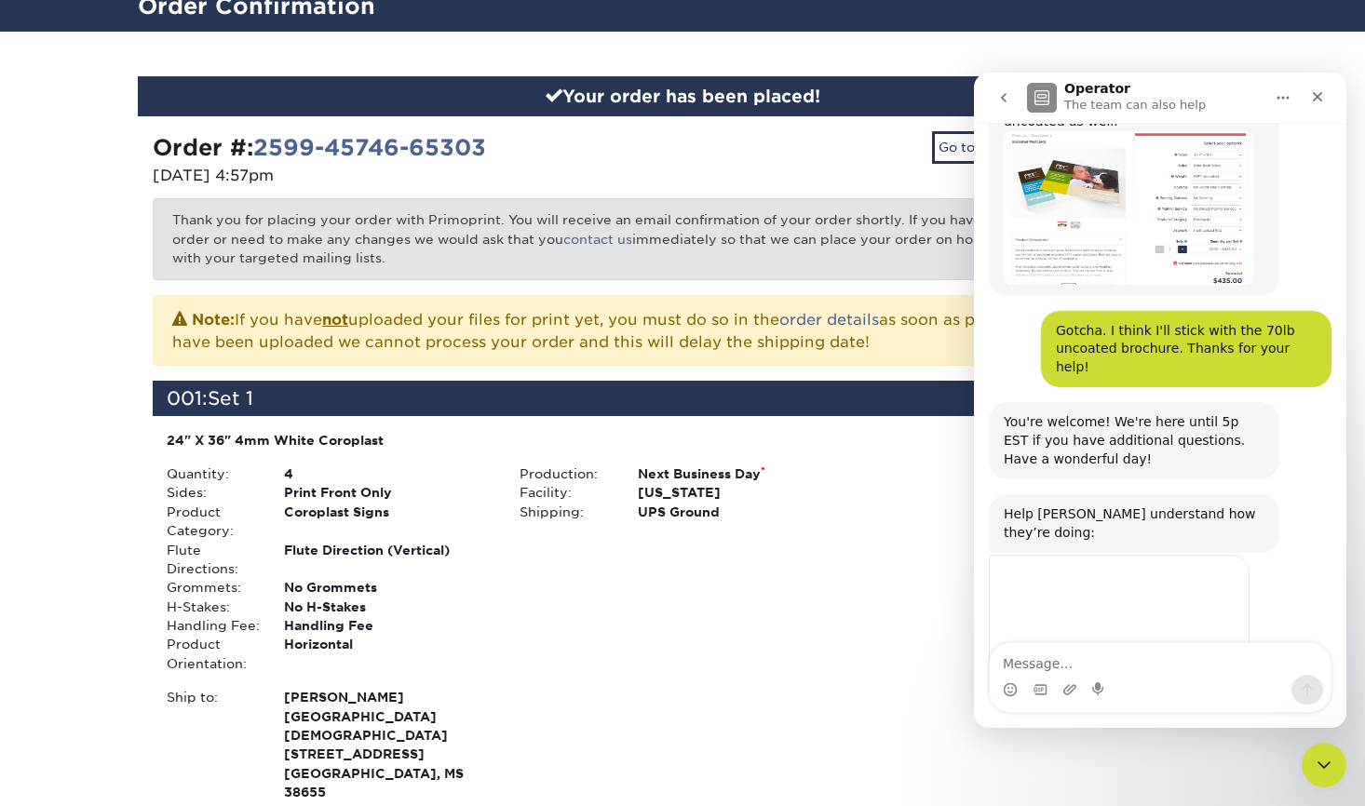
scroll to position [1200, 0]
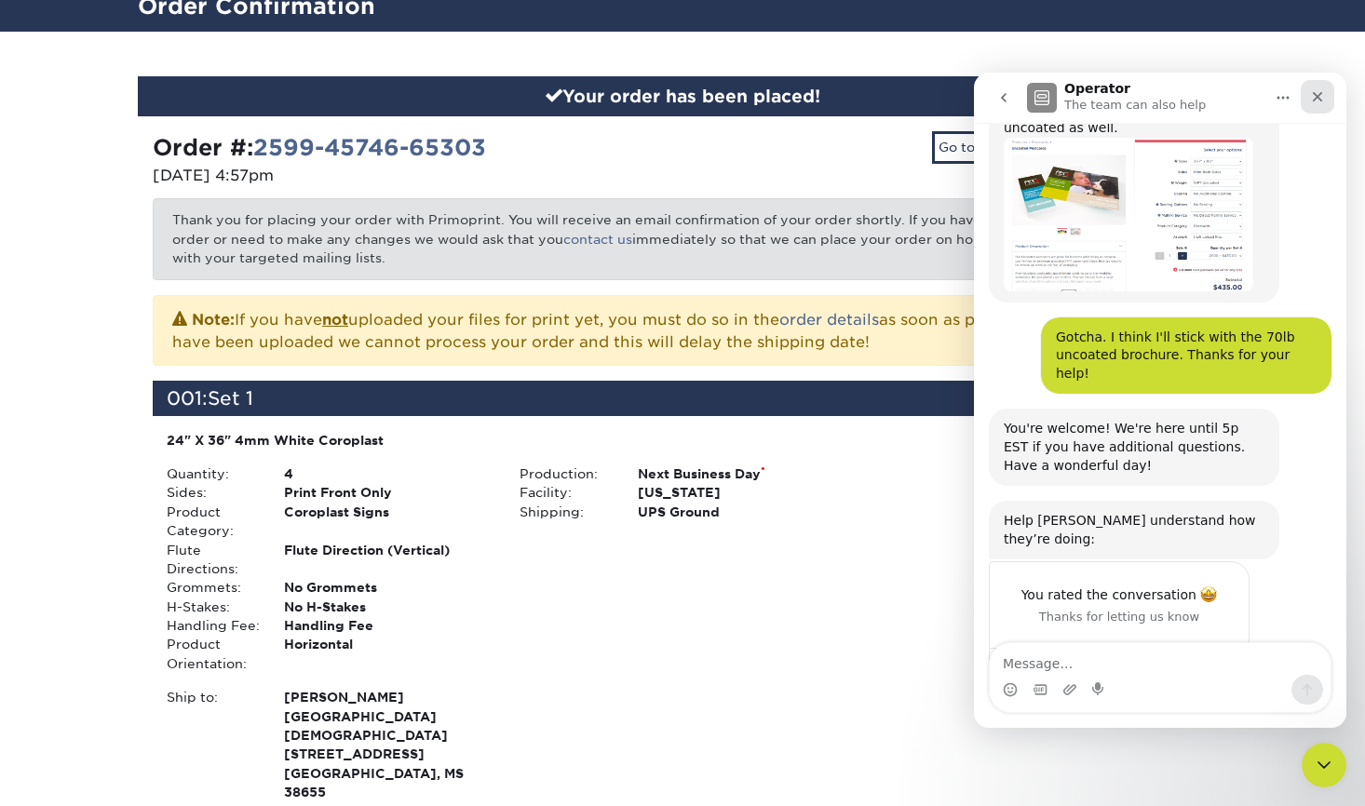
click at [1318, 89] on icon "Close" at bounding box center [1317, 96] width 15 height 15
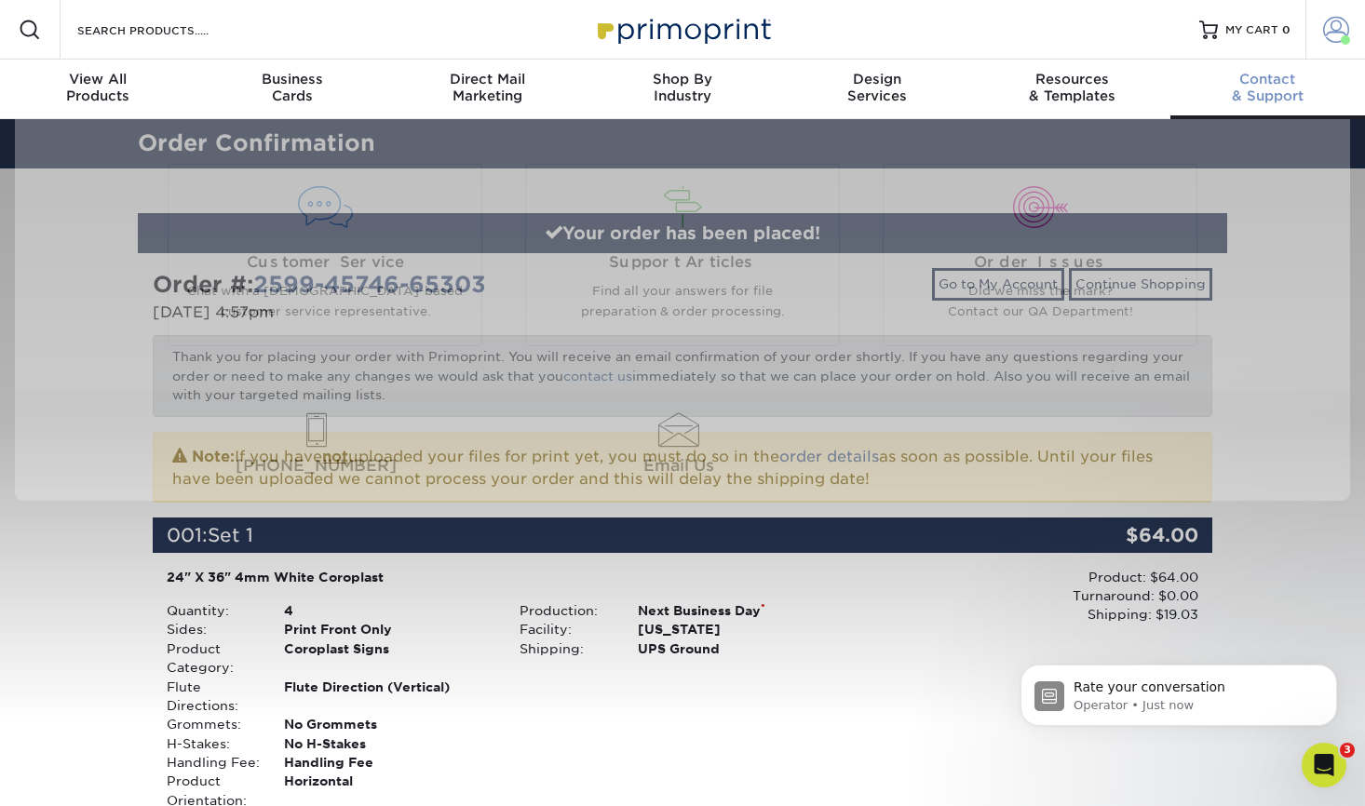
scroll to position [0, 0]
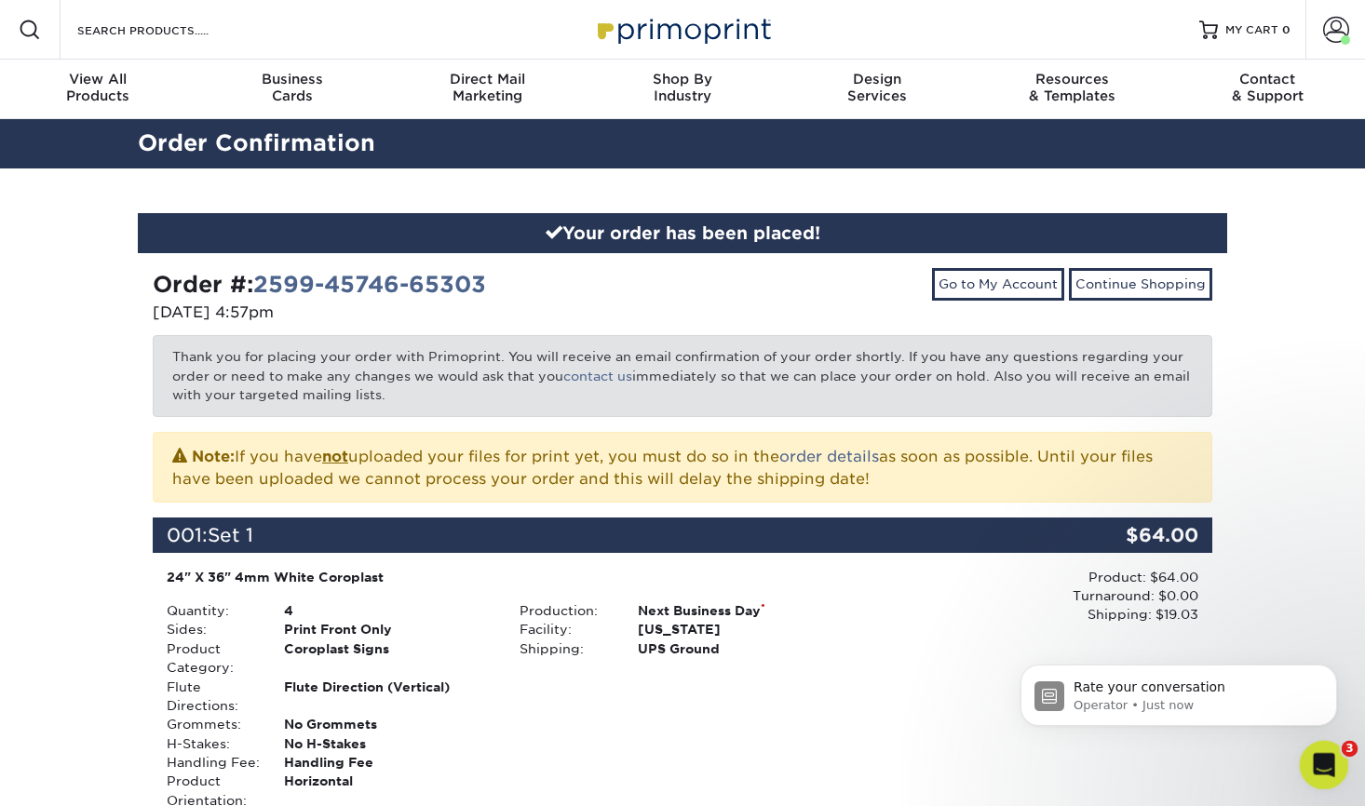
click at [1329, 757] on icon "Open Intercom Messenger" at bounding box center [1321, 762] width 31 height 31
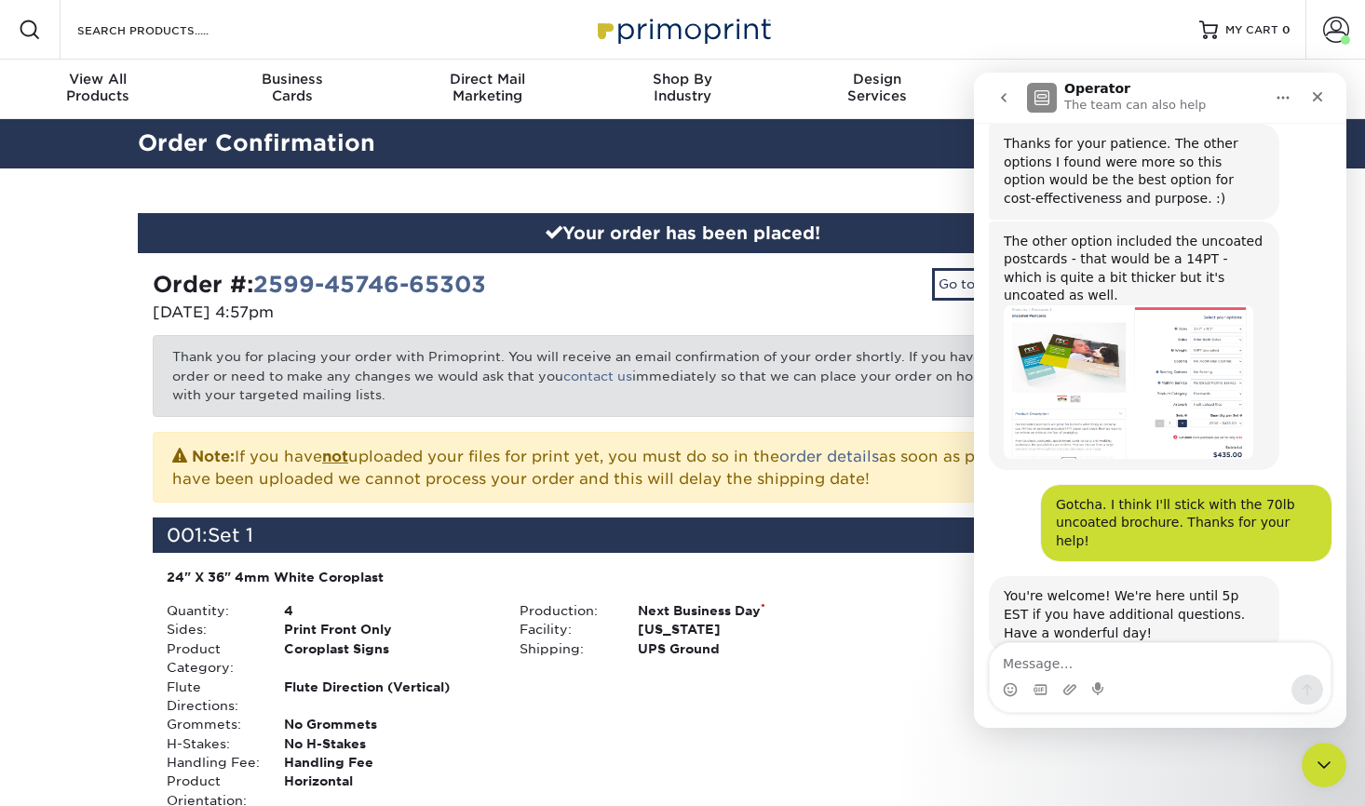
scroll to position [1200, 0]
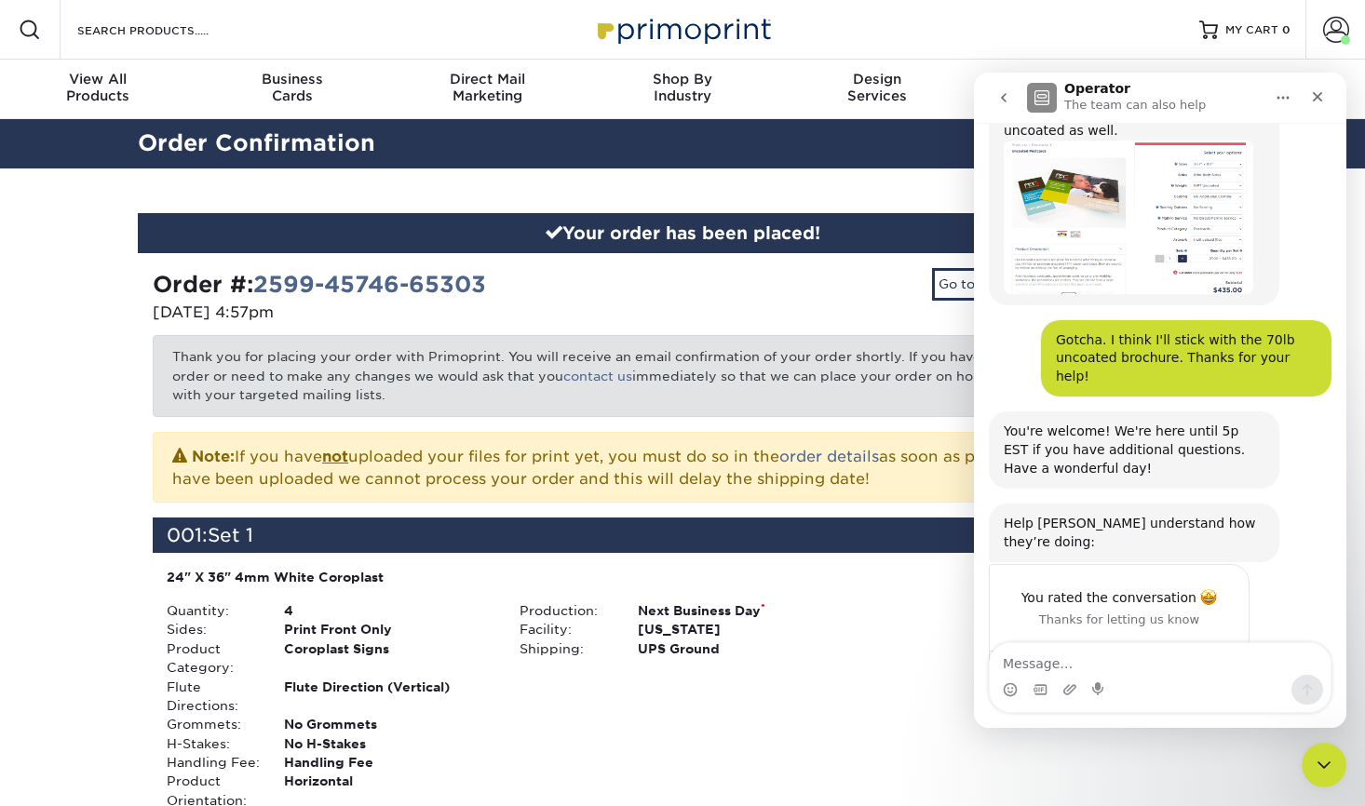
click at [1005, 96] on icon "go back" at bounding box center [1003, 97] width 15 height 15
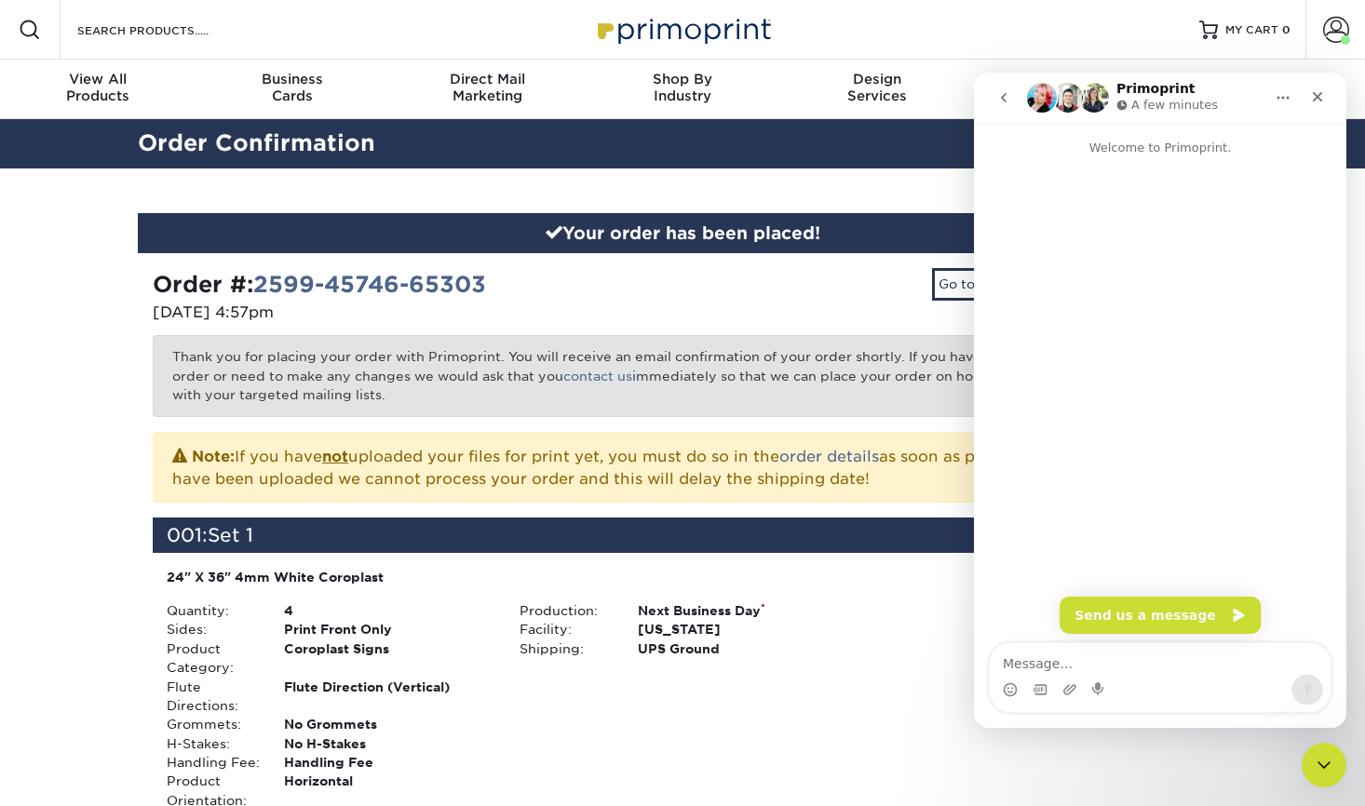
scroll to position [0, 0]
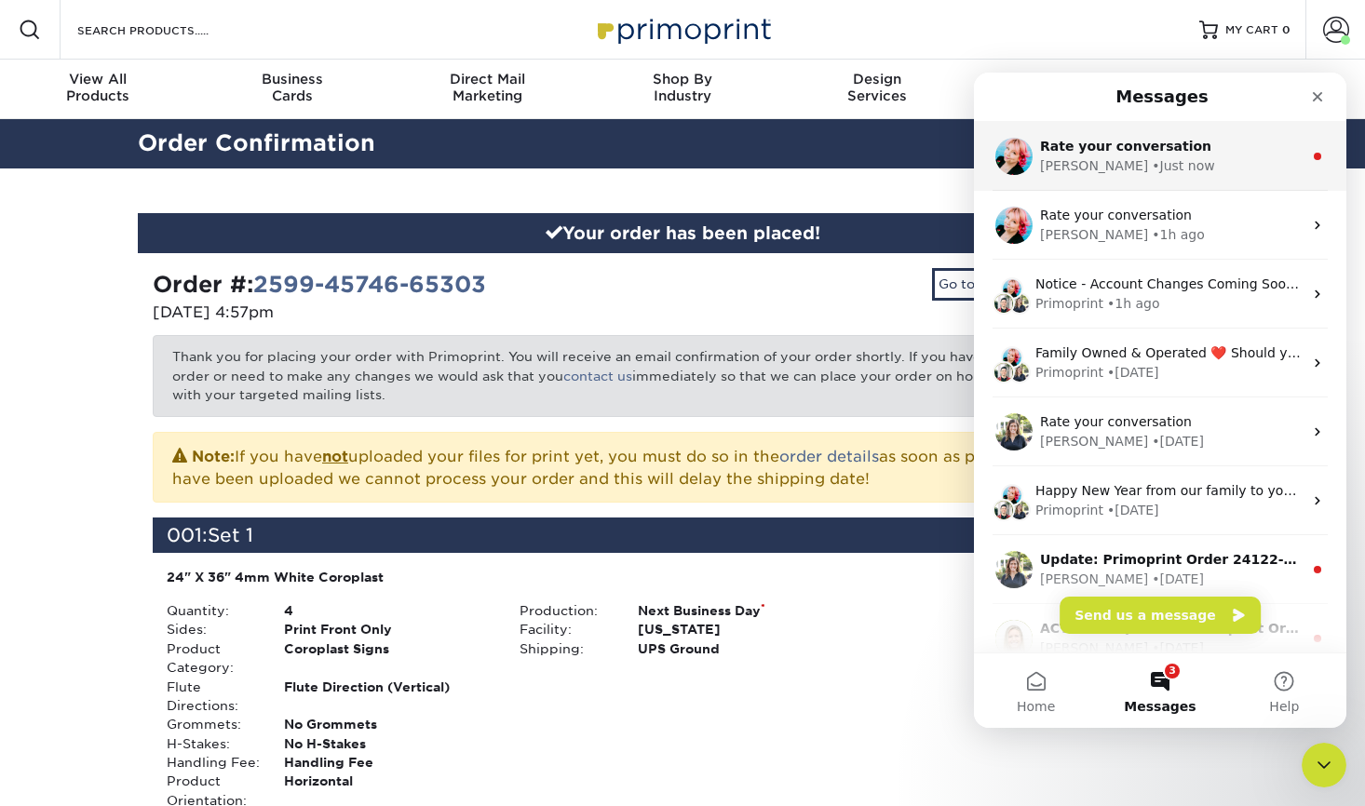
click at [1181, 143] on span "Rate your conversation" at bounding box center [1125, 146] width 171 height 15
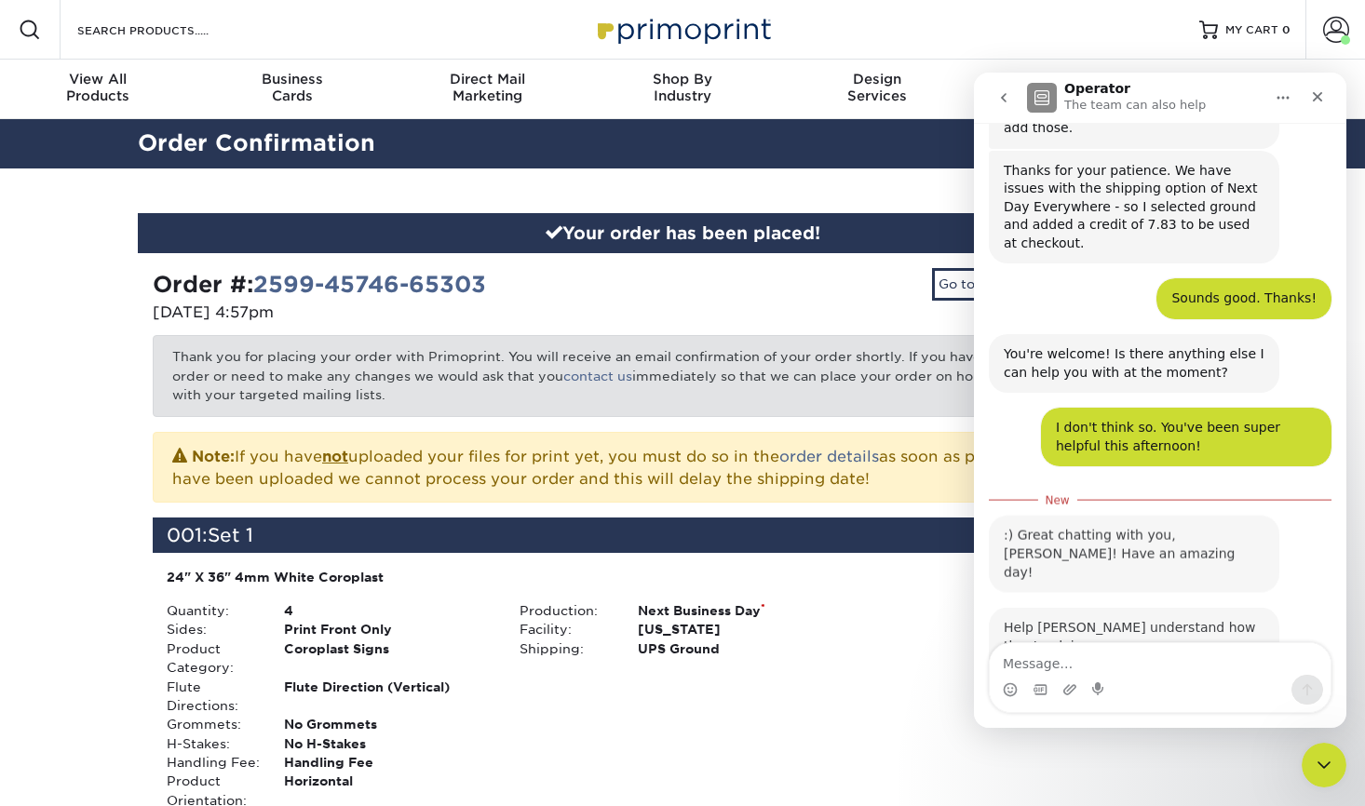
scroll to position [606, 0]
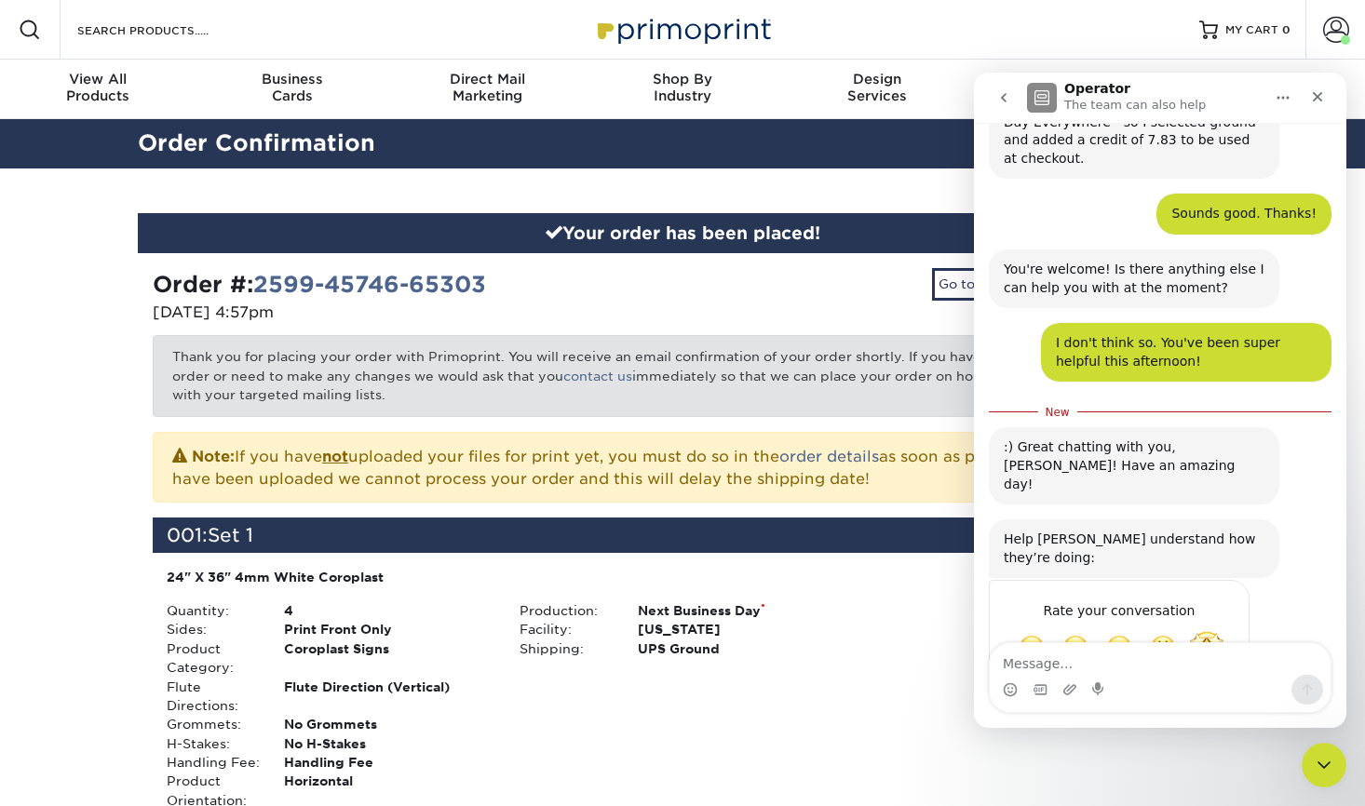
click at [1204, 631] on span "Amazing" at bounding box center [1207, 648] width 34 height 34
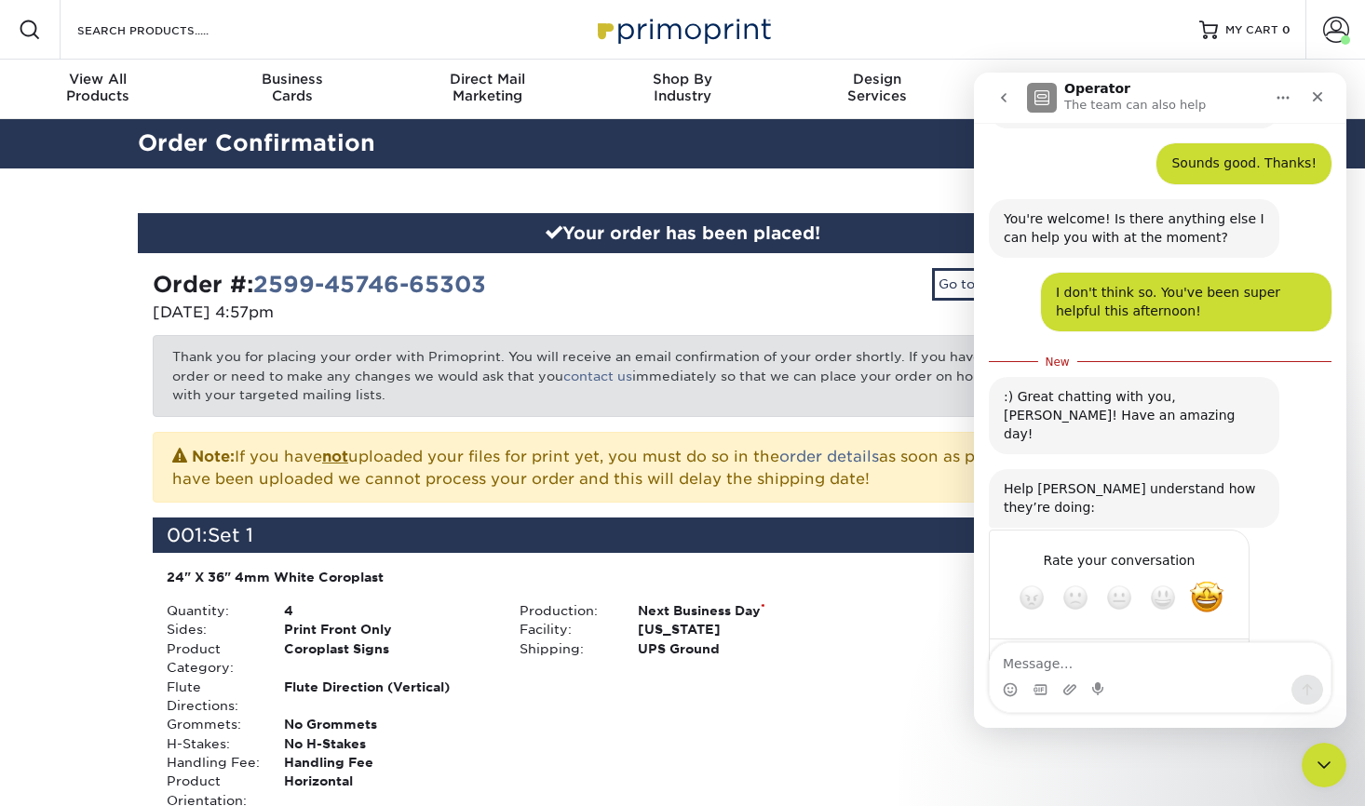
click at [1216, 646] on div "Submit" at bounding box center [1215, 664] width 37 height 37
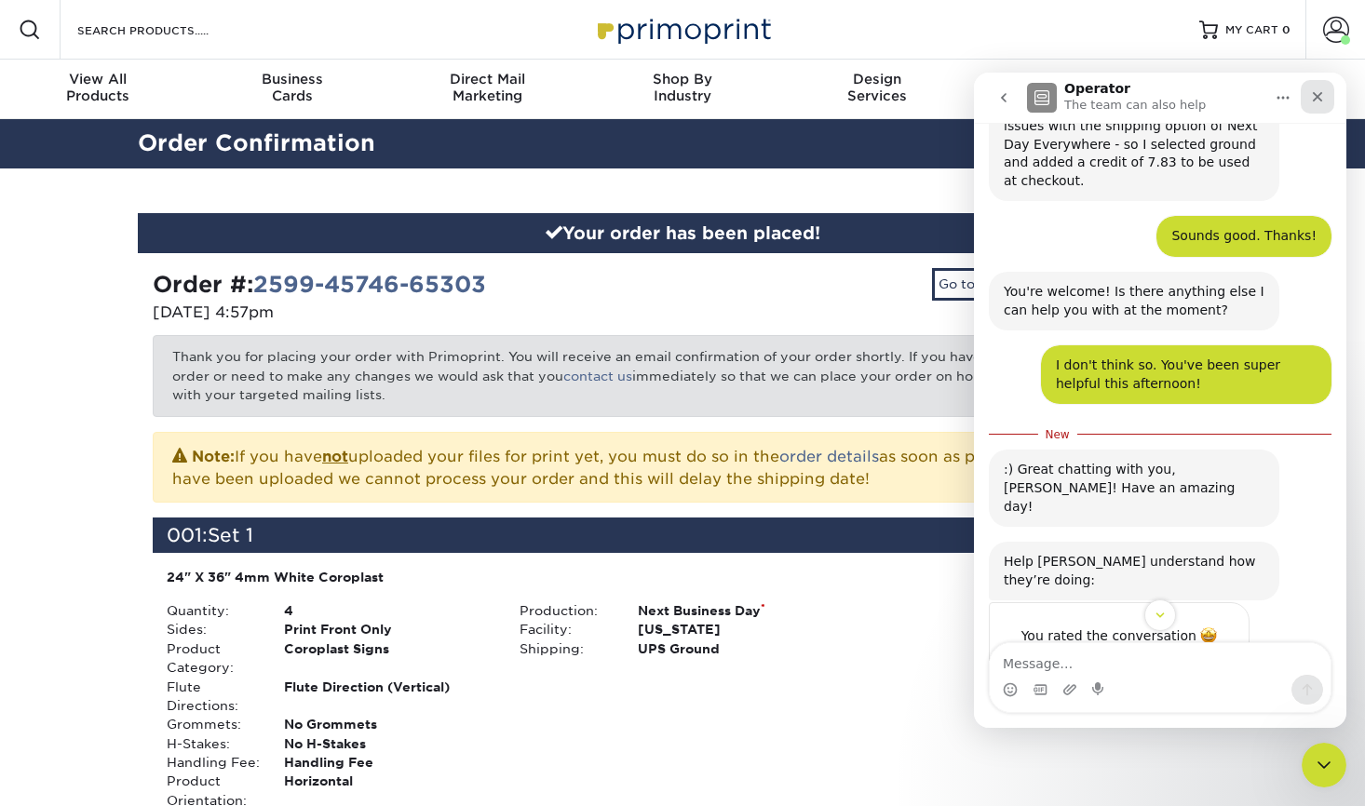
click at [1325, 94] on div "Close" at bounding box center [1317, 97] width 34 height 34
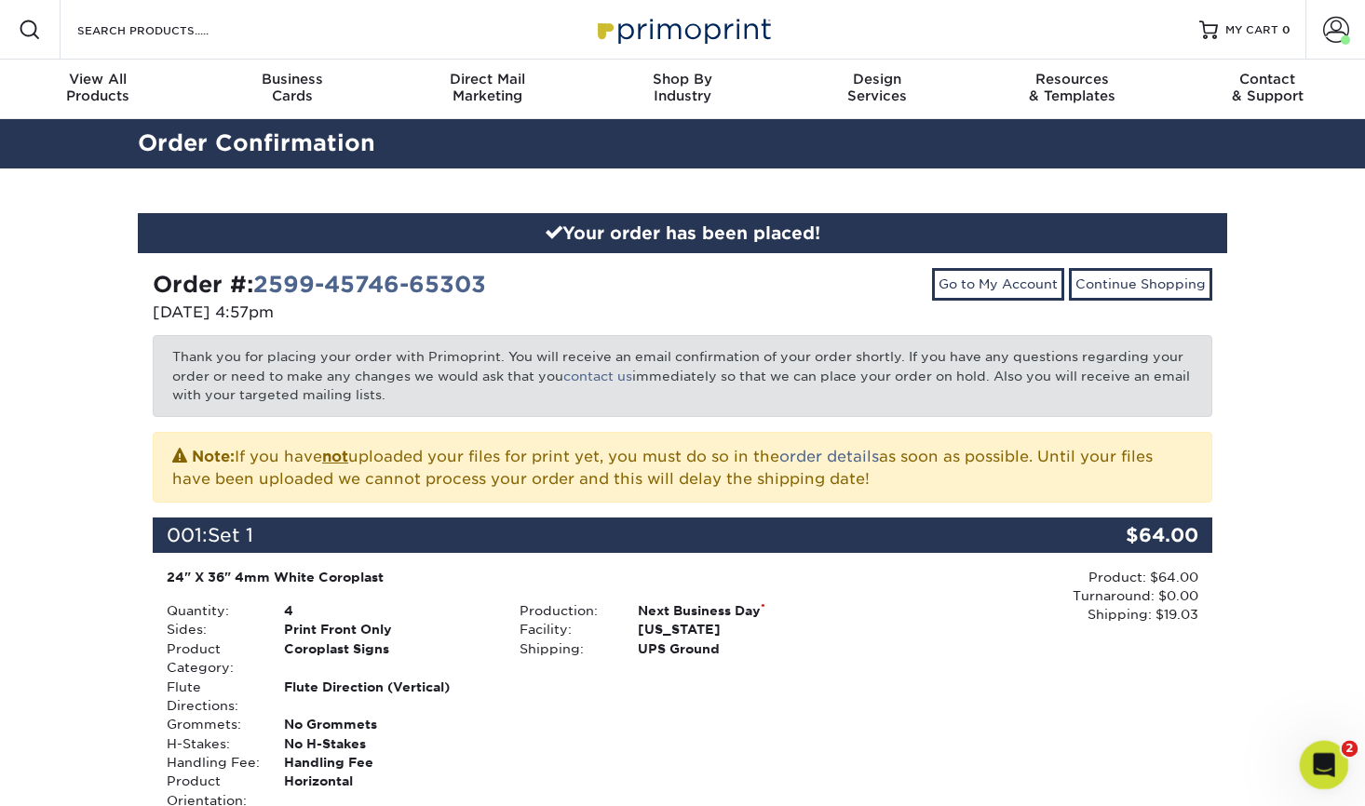
click at [1325, 753] on icon "Open Intercom Messenger" at bounding box center [1321, 762] width 31 height 31
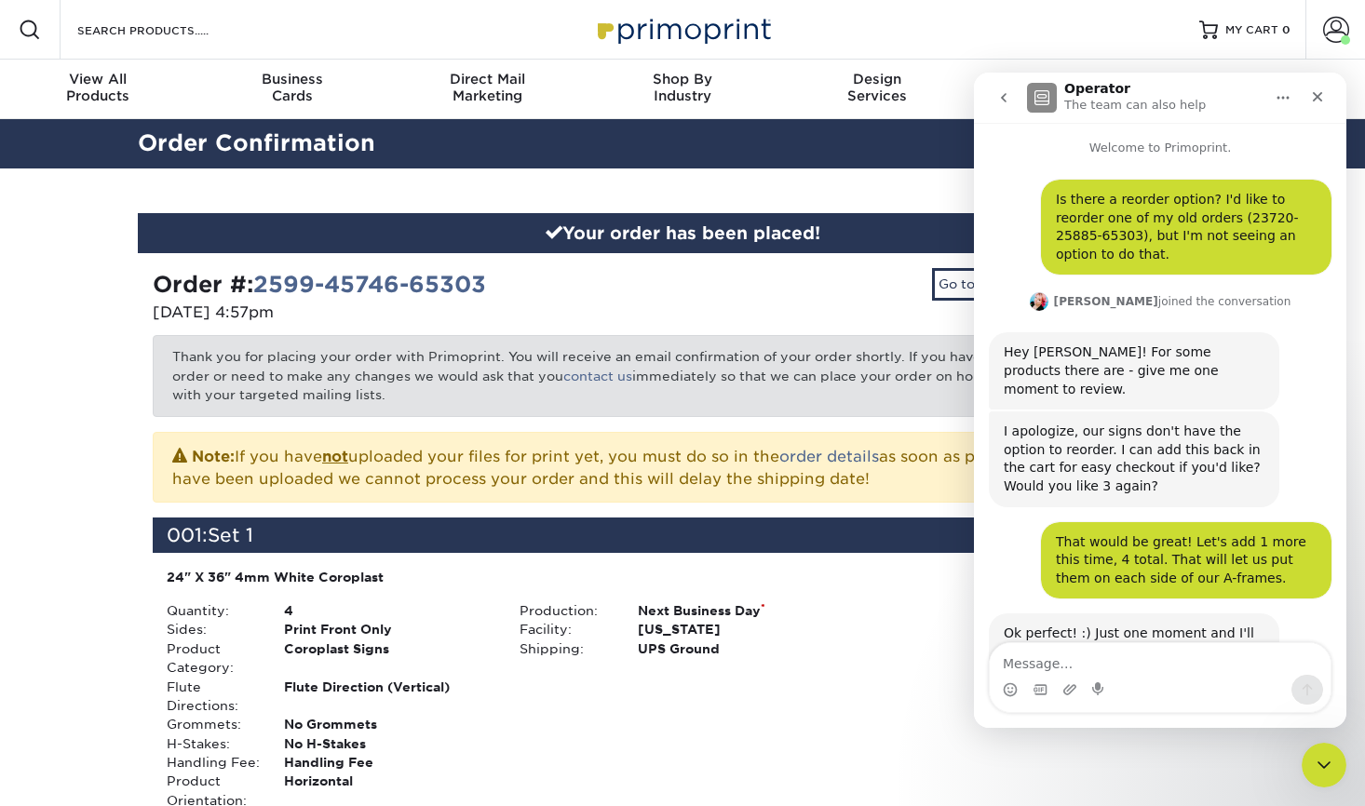
scroll to position [553, 0]
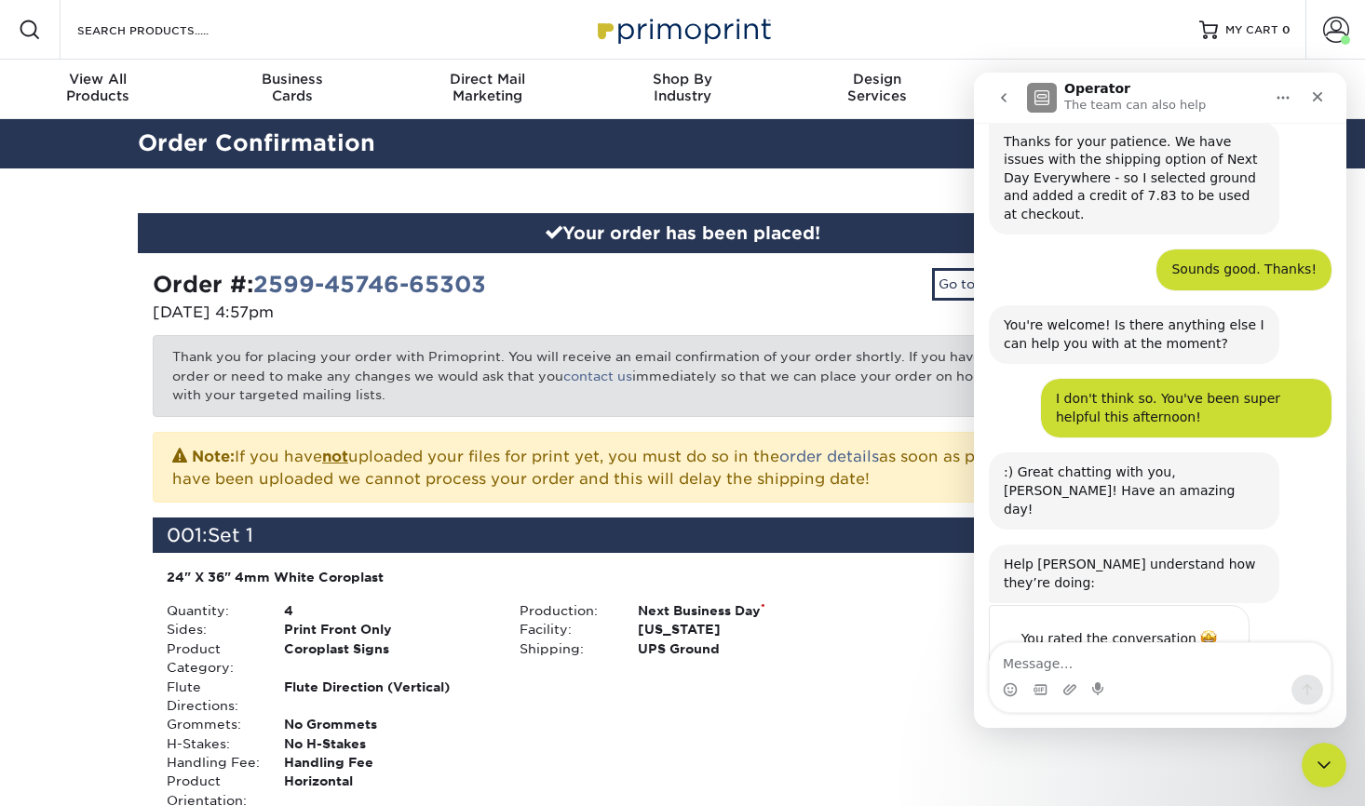
click at [1000, 98] on icon "go back" at bounding box center [1003, 97] width 15 height 15
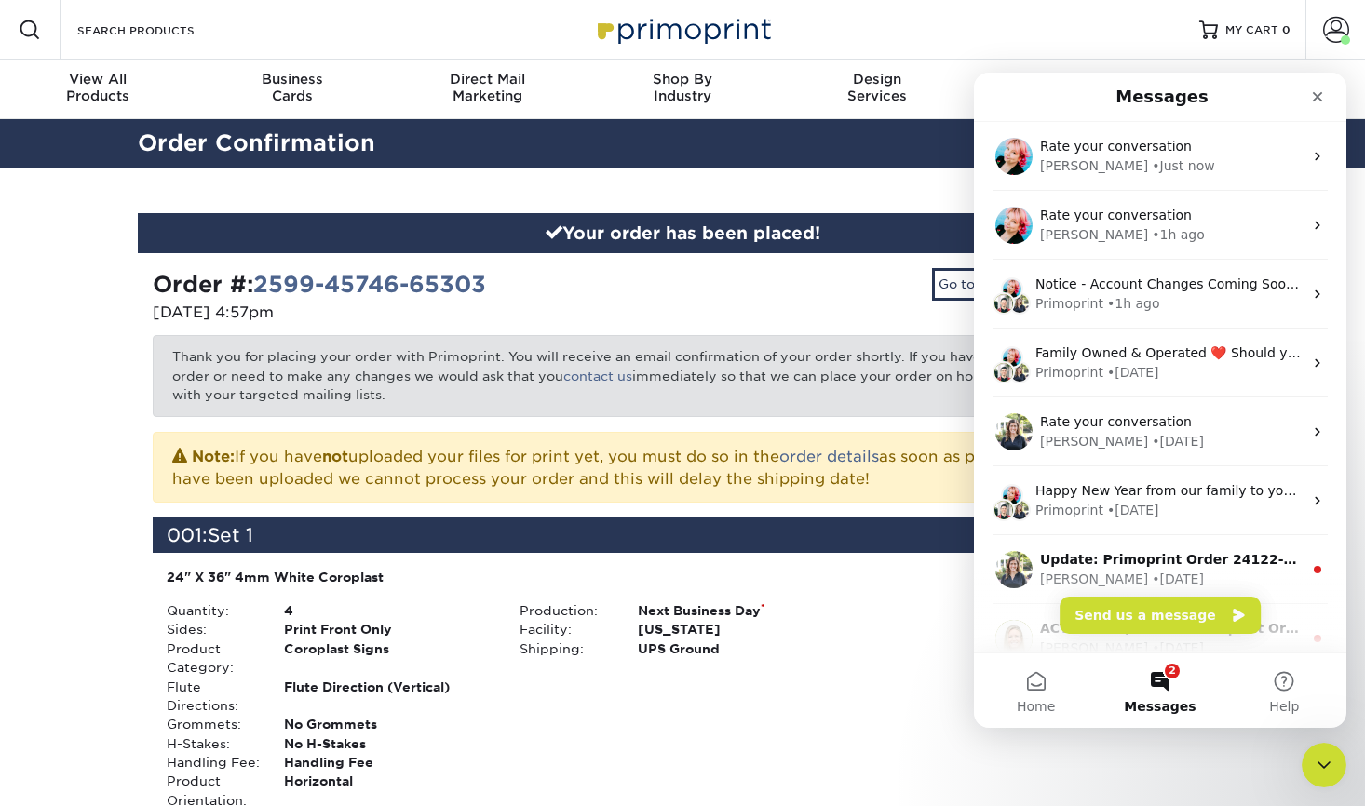
scroll to position [0, 0]
click at [1227, 578] on div "[PERSON_NAME] • [DATE]" at bounding box center [1171, 580] width 262 height 20
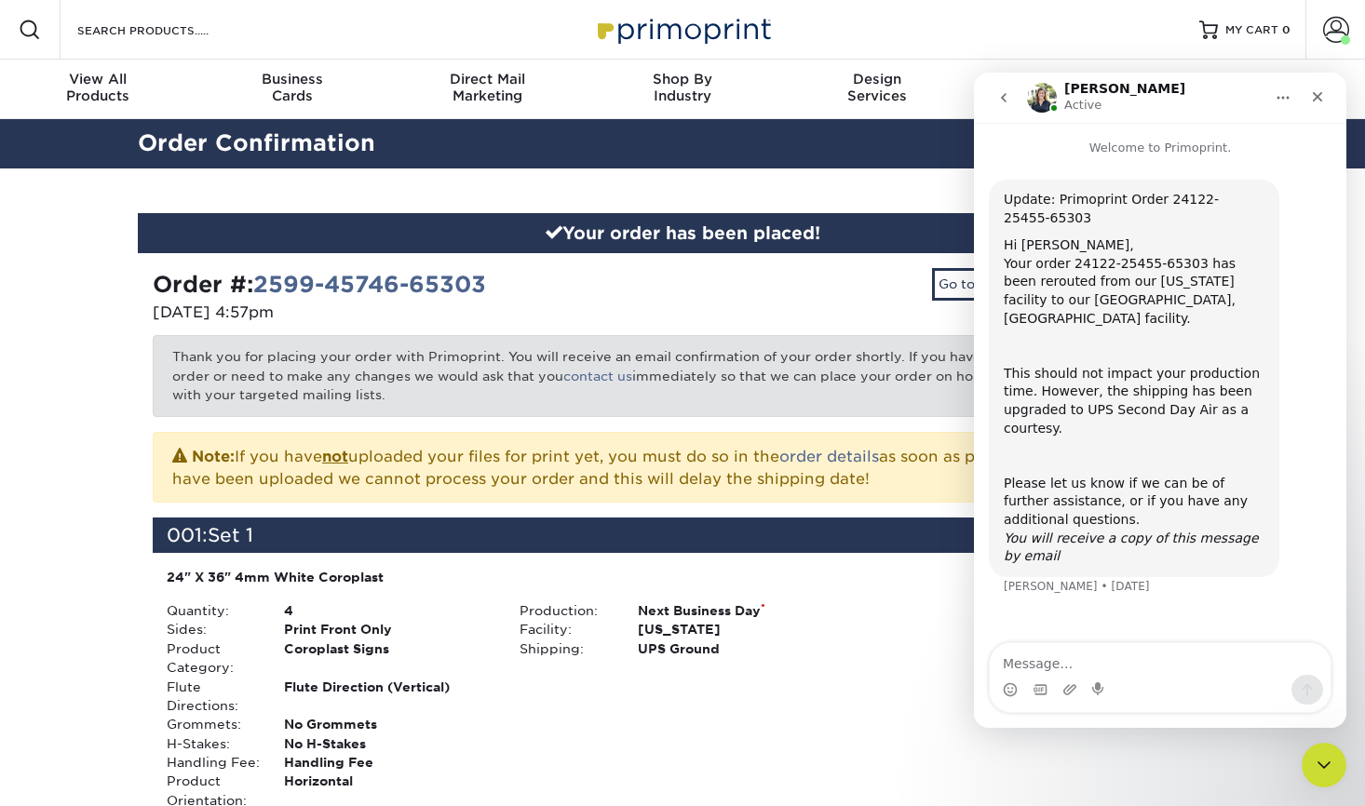
click at [1002, 92] on icon "go back" at bounding box center [1003, 97] width 15 height 15
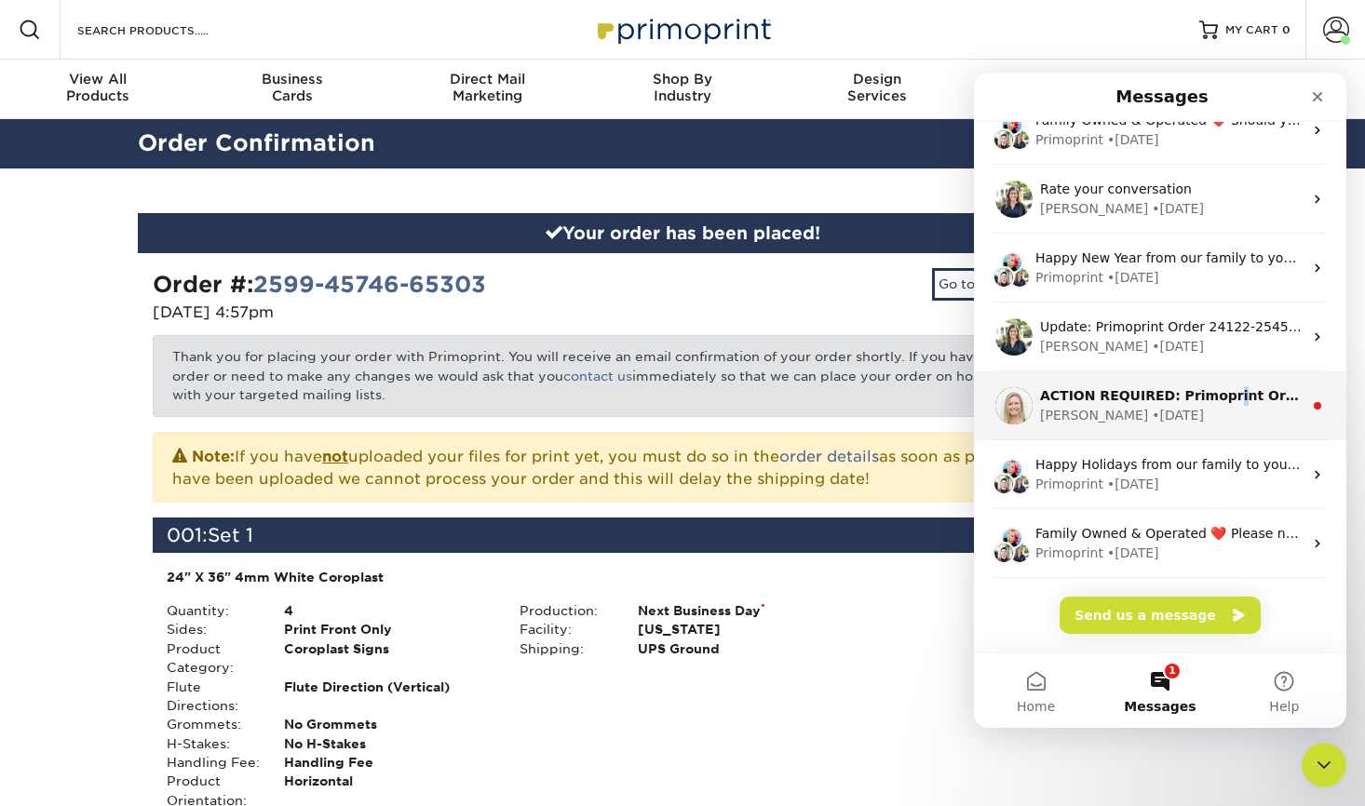
click at [1218, 386] on div "ACTION REQUIRED: Primoprint Order 24122-25455-65303 Hello [PERSON_NAME] your no…" at bounding box center [1171, 396] width 262 height 20
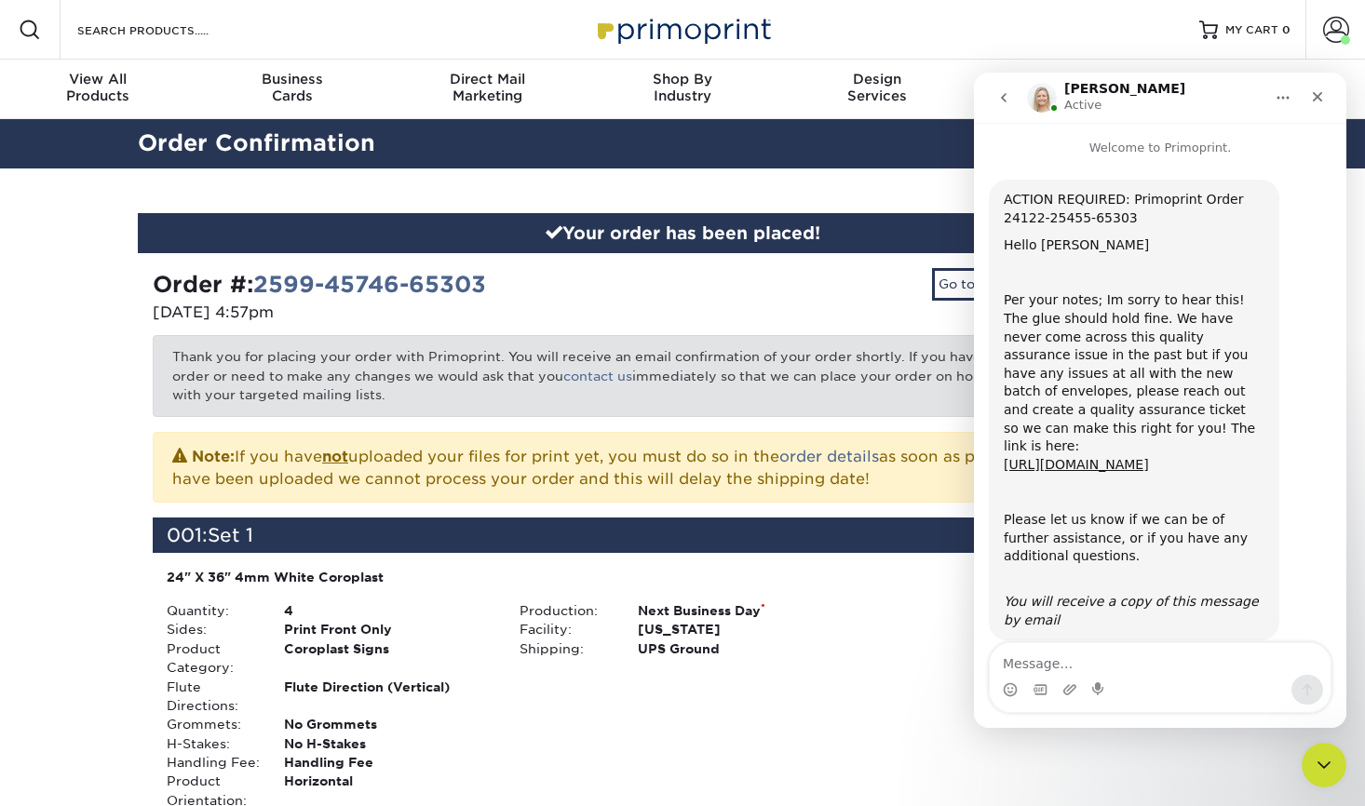
scroll to position [25, 0]
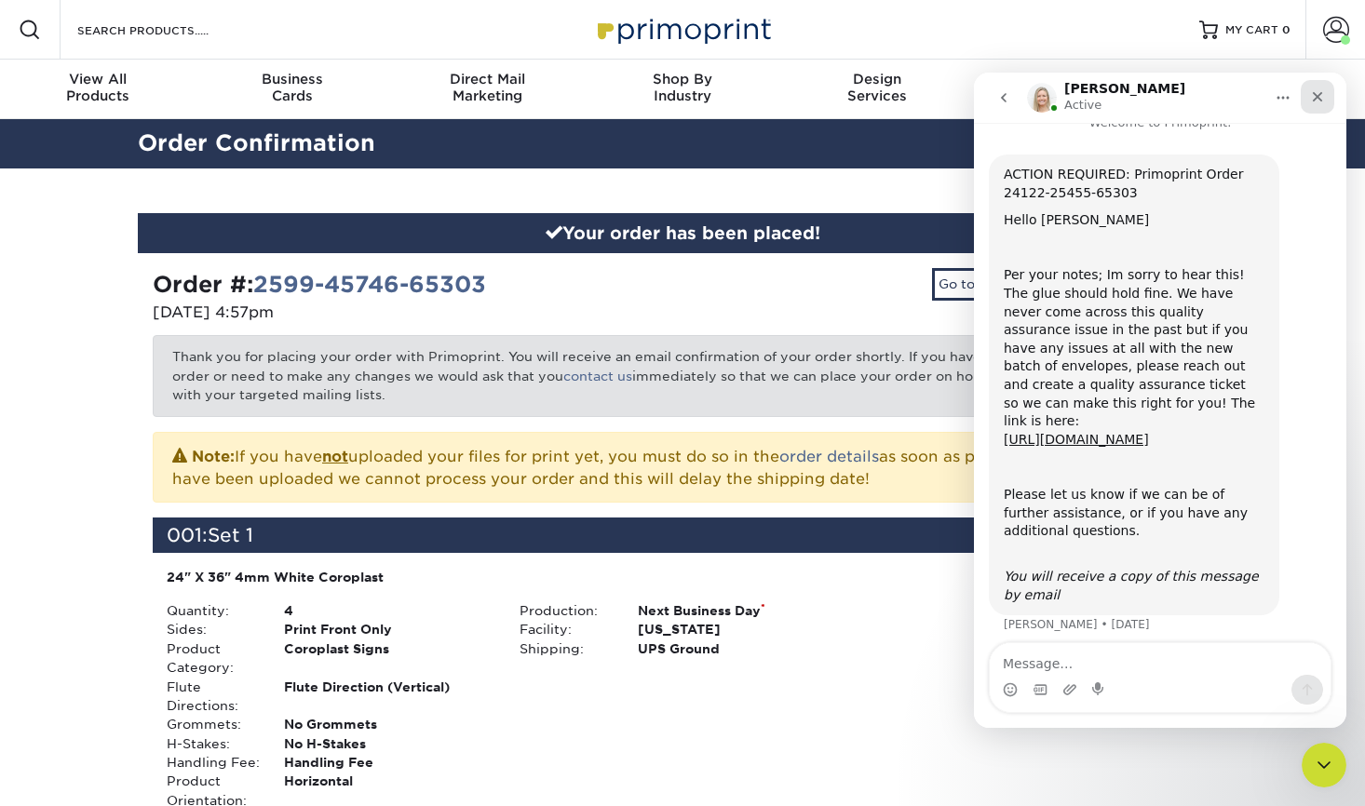
click at [1318, 95] on icon "Close" at bounding box center [1317, 97] width 10 height 10
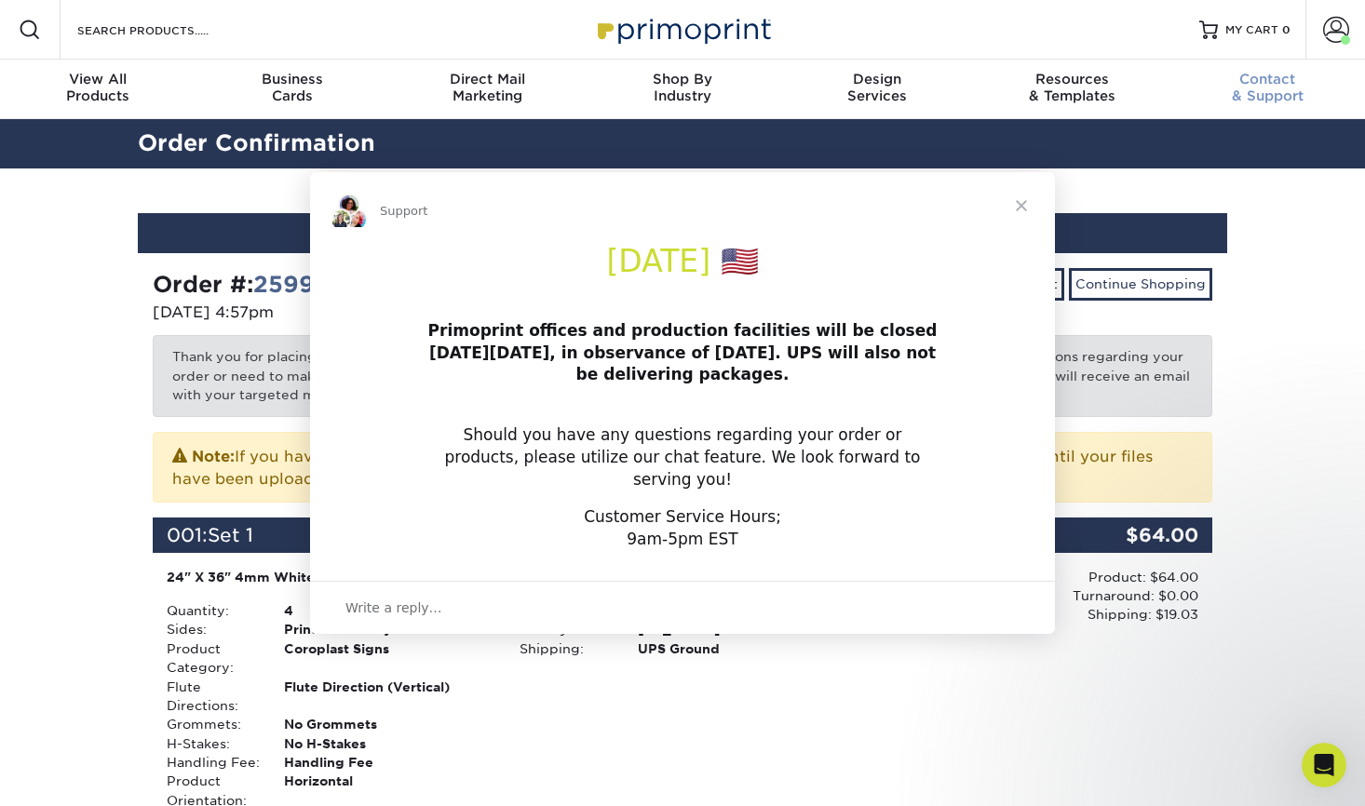
scroll to position [0, 0]
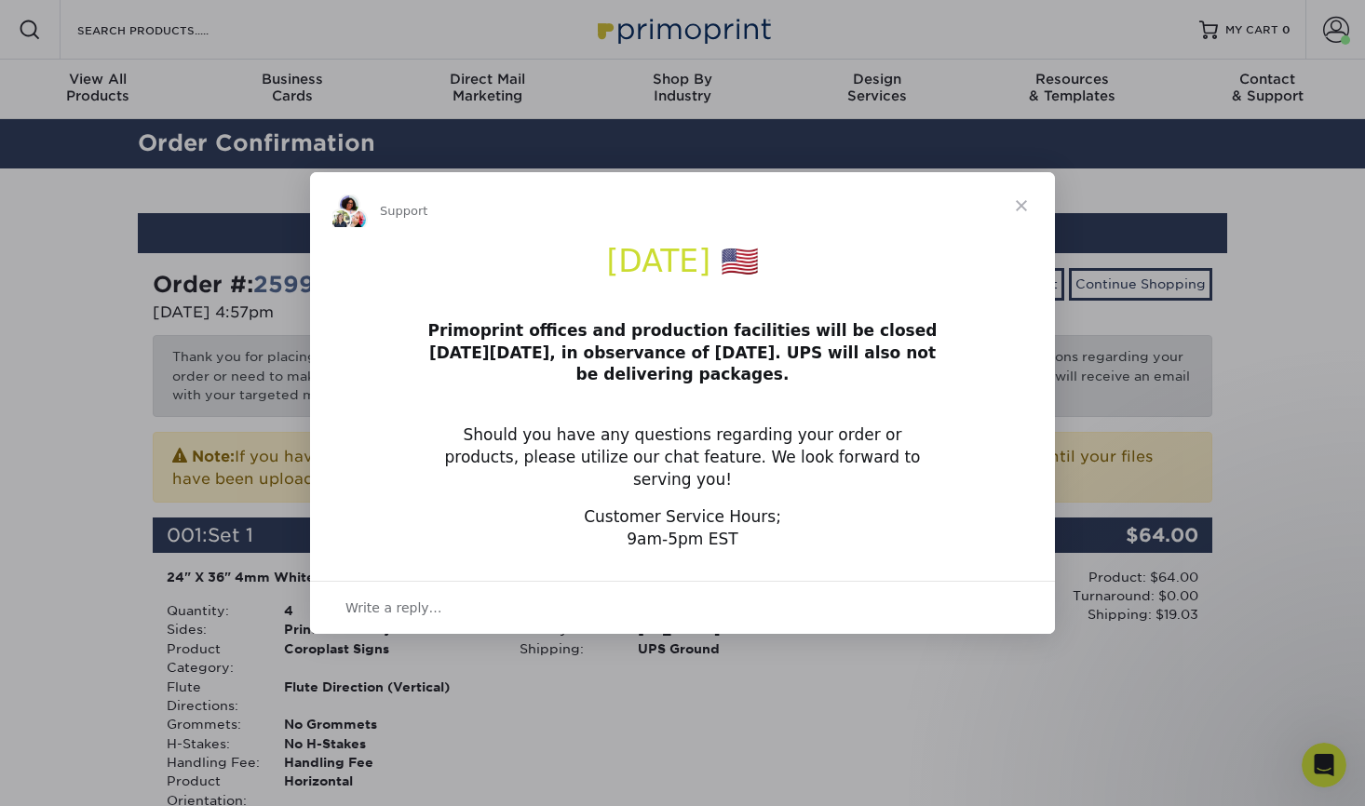
click at [1026, 219] on span "Close" at bounding box center [1021, 205] width 67 height 67
